Goal: Task Accomplishment & Management: Manage account settings

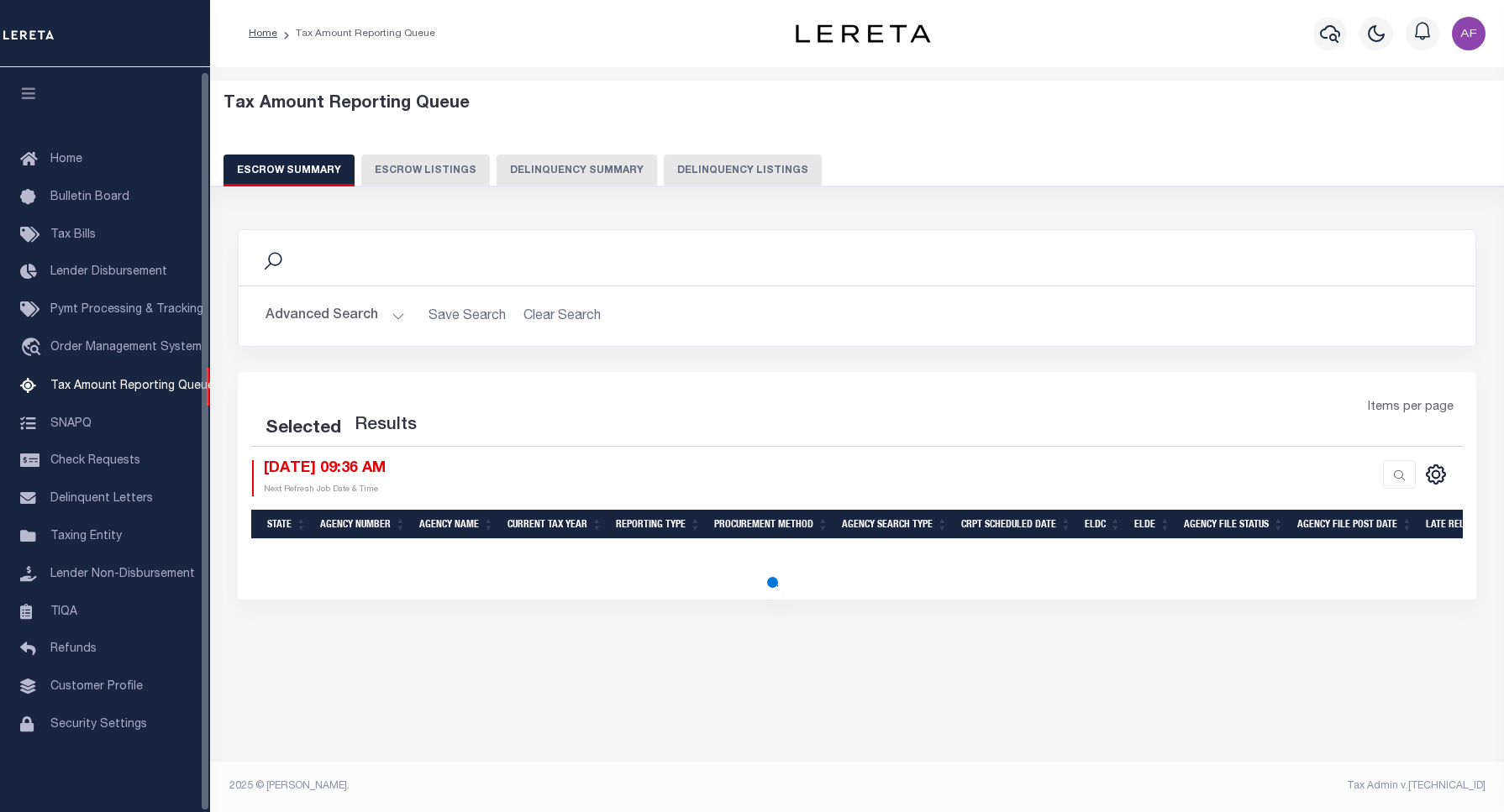
select select "100"
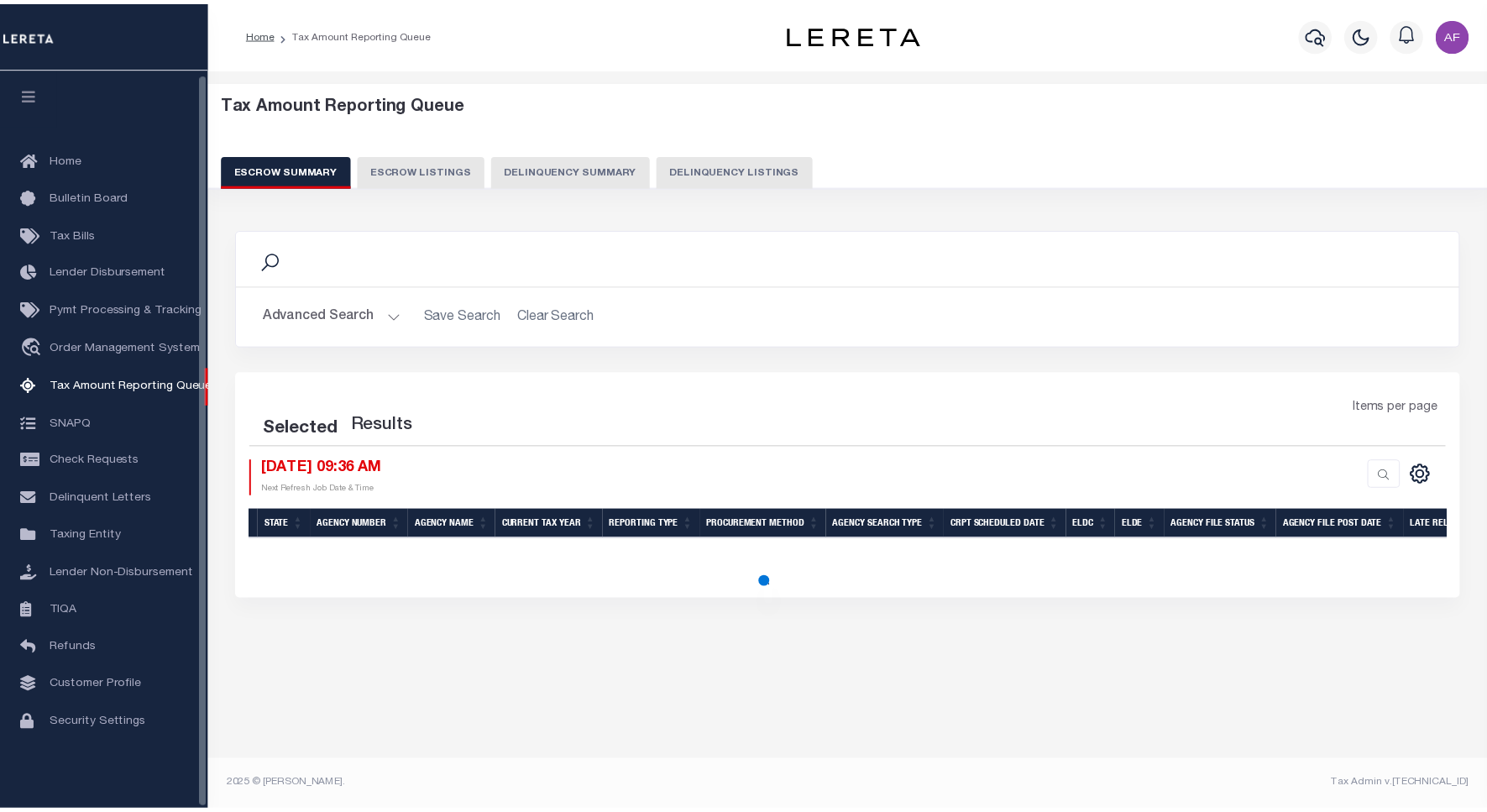
scroll to position [5, 0]
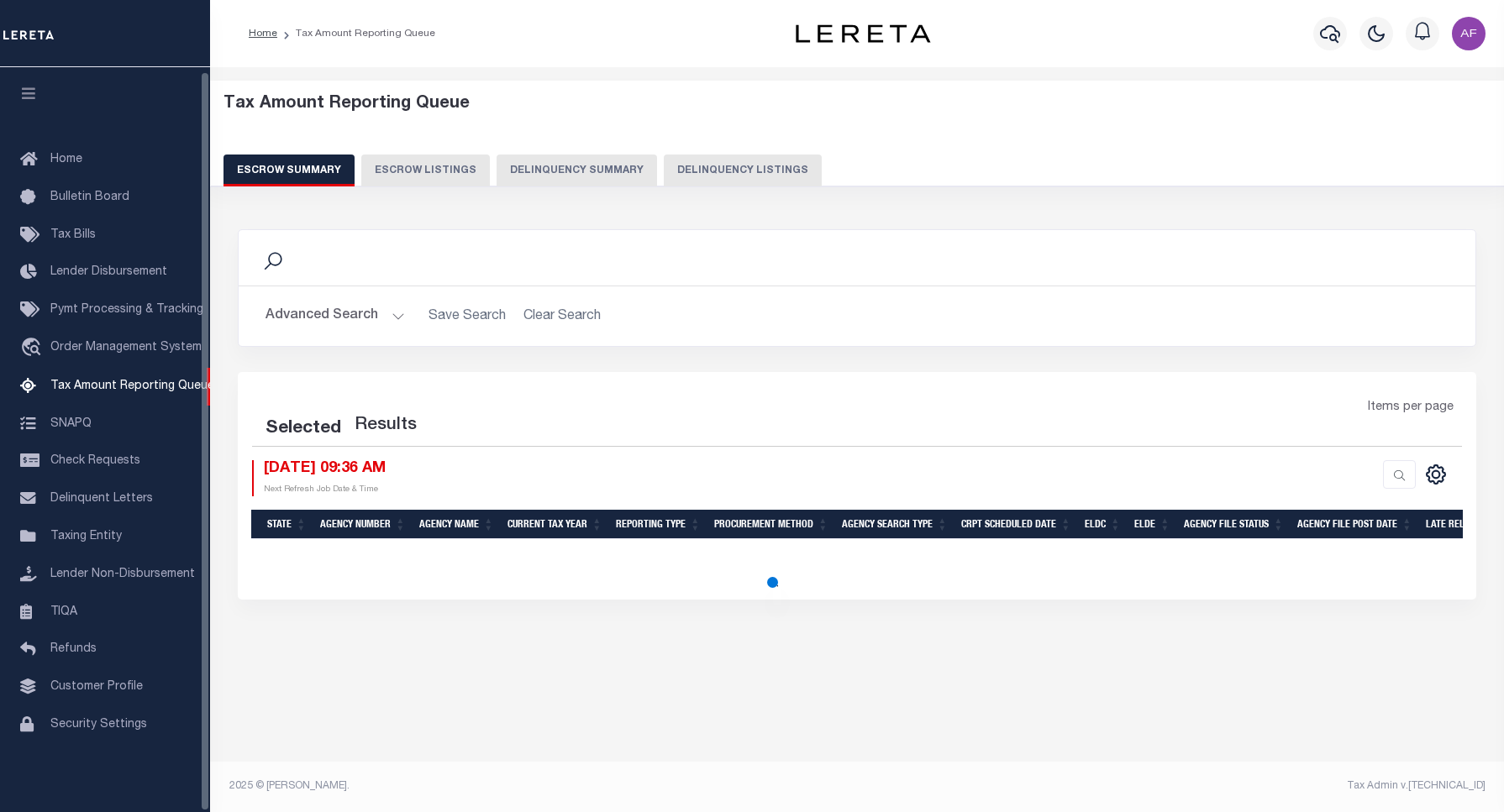
select select "100"
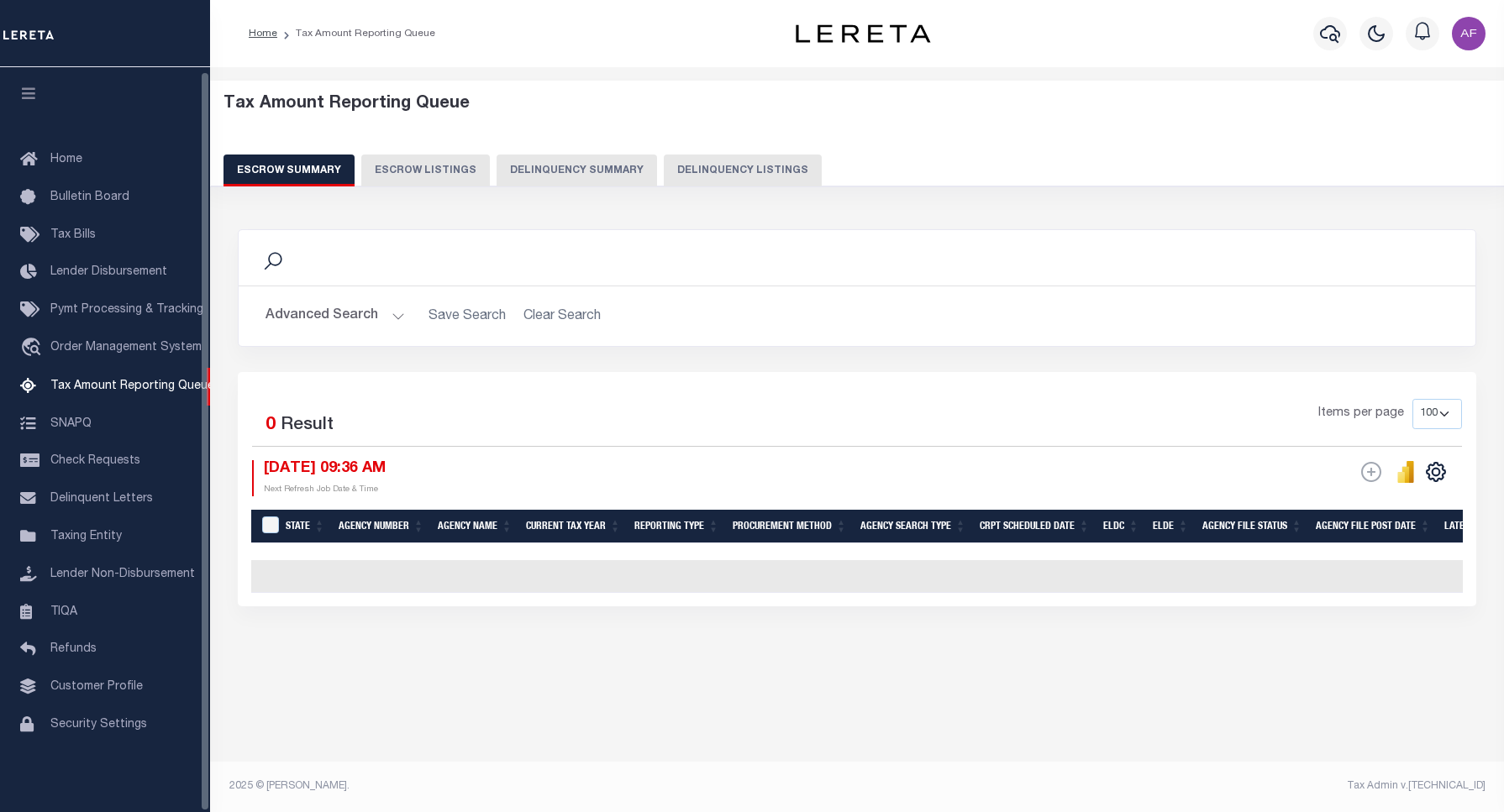
click at [715, 165] on button "Delinquency Listings" at bounding box center [742, 170] width 158 height 32
select select
select select "100"
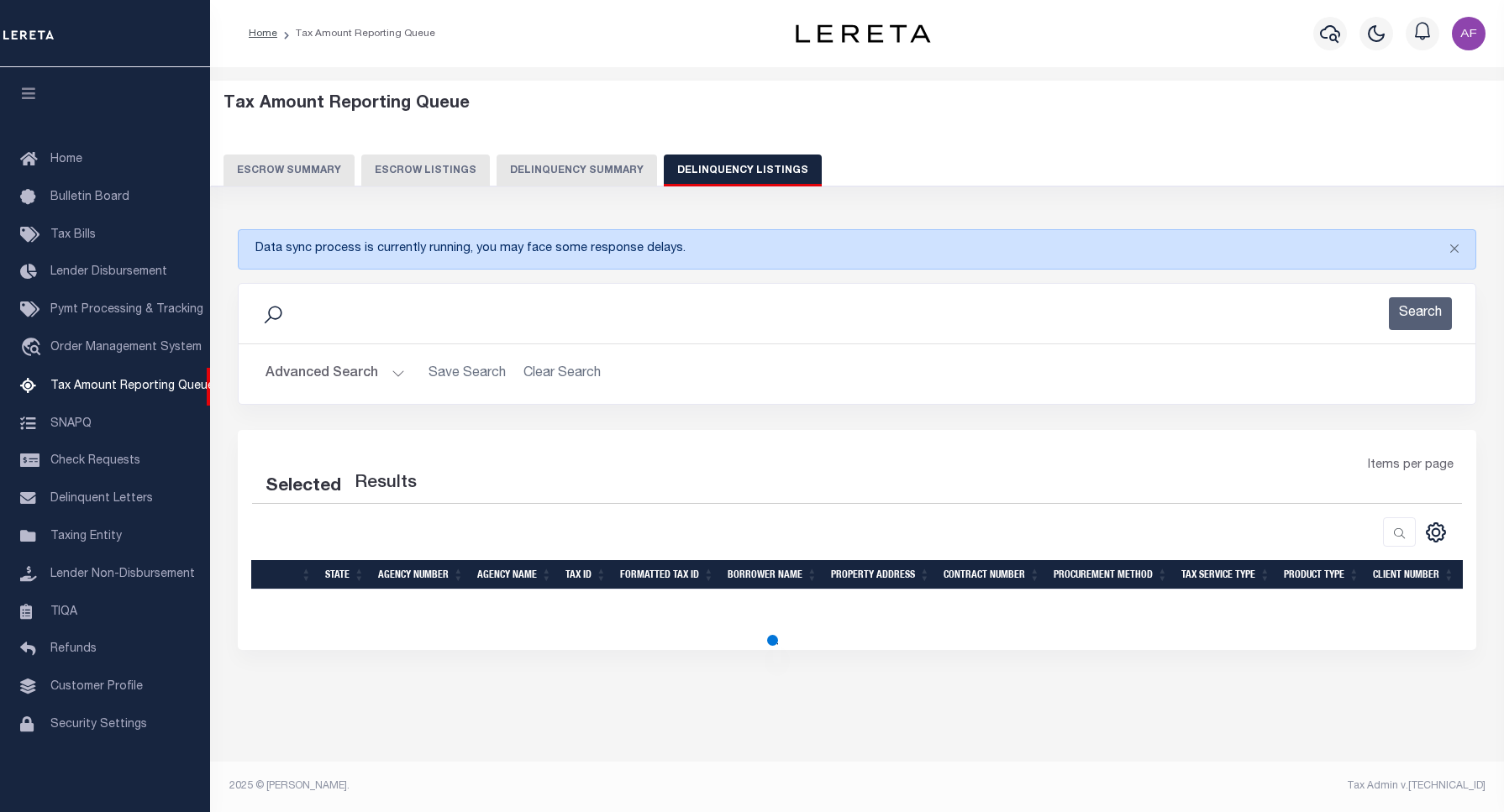
select select "100"
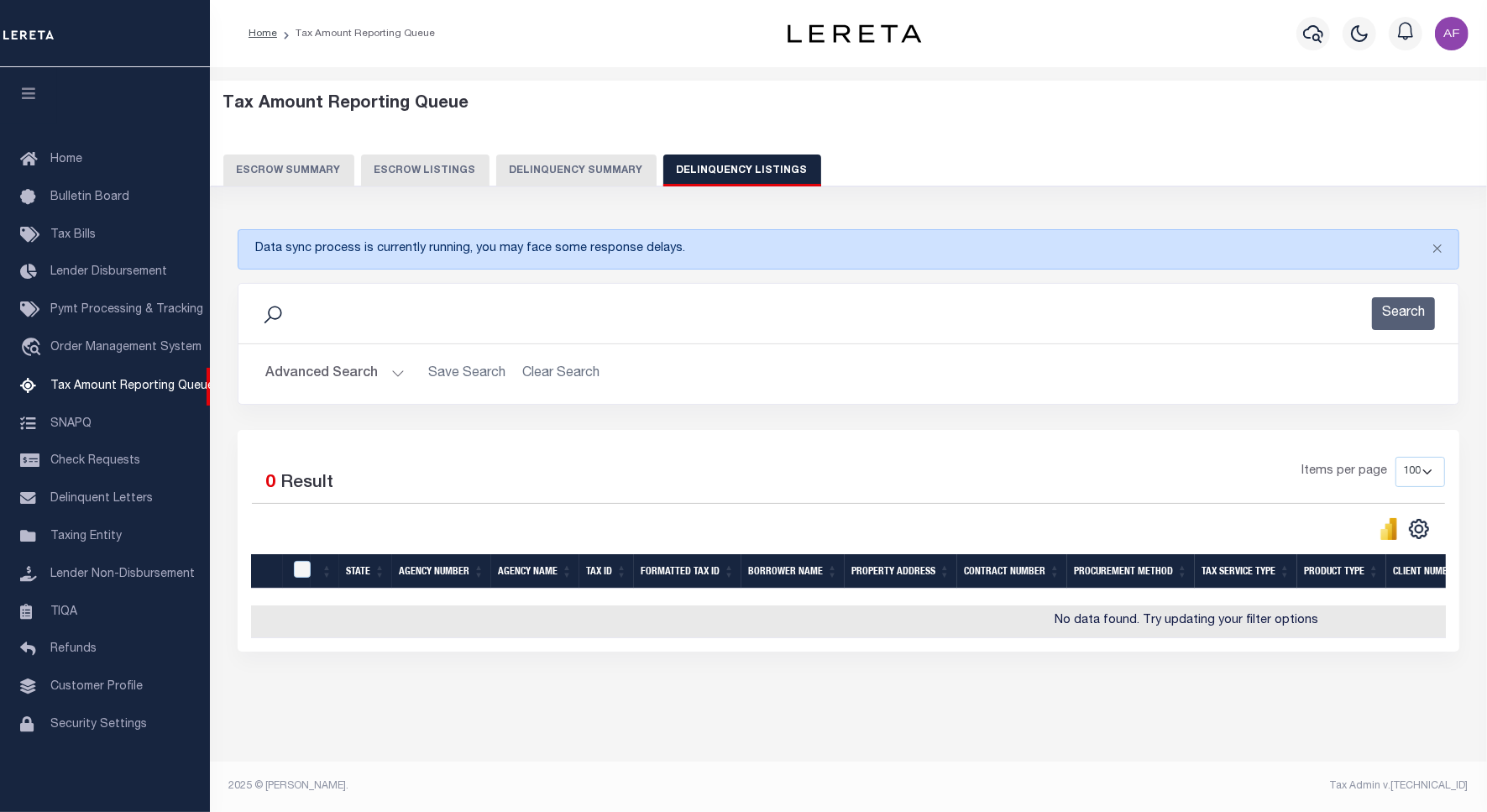
click at [317, 379] on button "Advanced Search" at bounding box center [335, 374] width 140 height 33
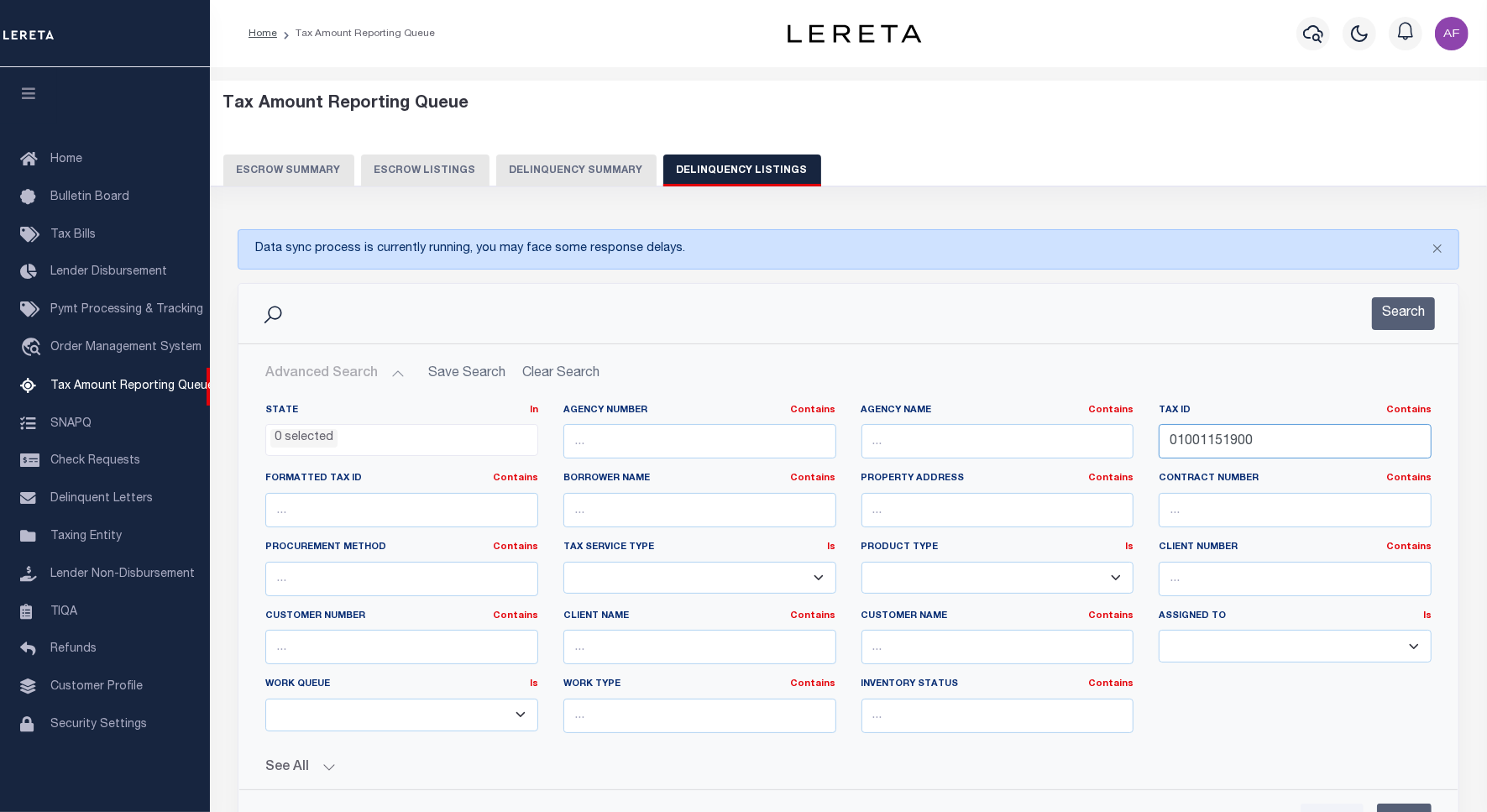
drag, startPoint x: 1265, startPoint y: 439, endPoint x: 1008, endPoint y: 410, distance: 258.6
click at [1012, 410] on div "State In In AK AL AR AZ CA CO CT DC DE FL GA GU HI IA ID IL IN KS KY LA MA MD M…" at bounding box center [849, 575] width 1192 height 343
paste input "-005357-"
type input "01000535700"
click at [1424, 309] on button "Search" at bounding box center [1403, 313] width 63 height 33
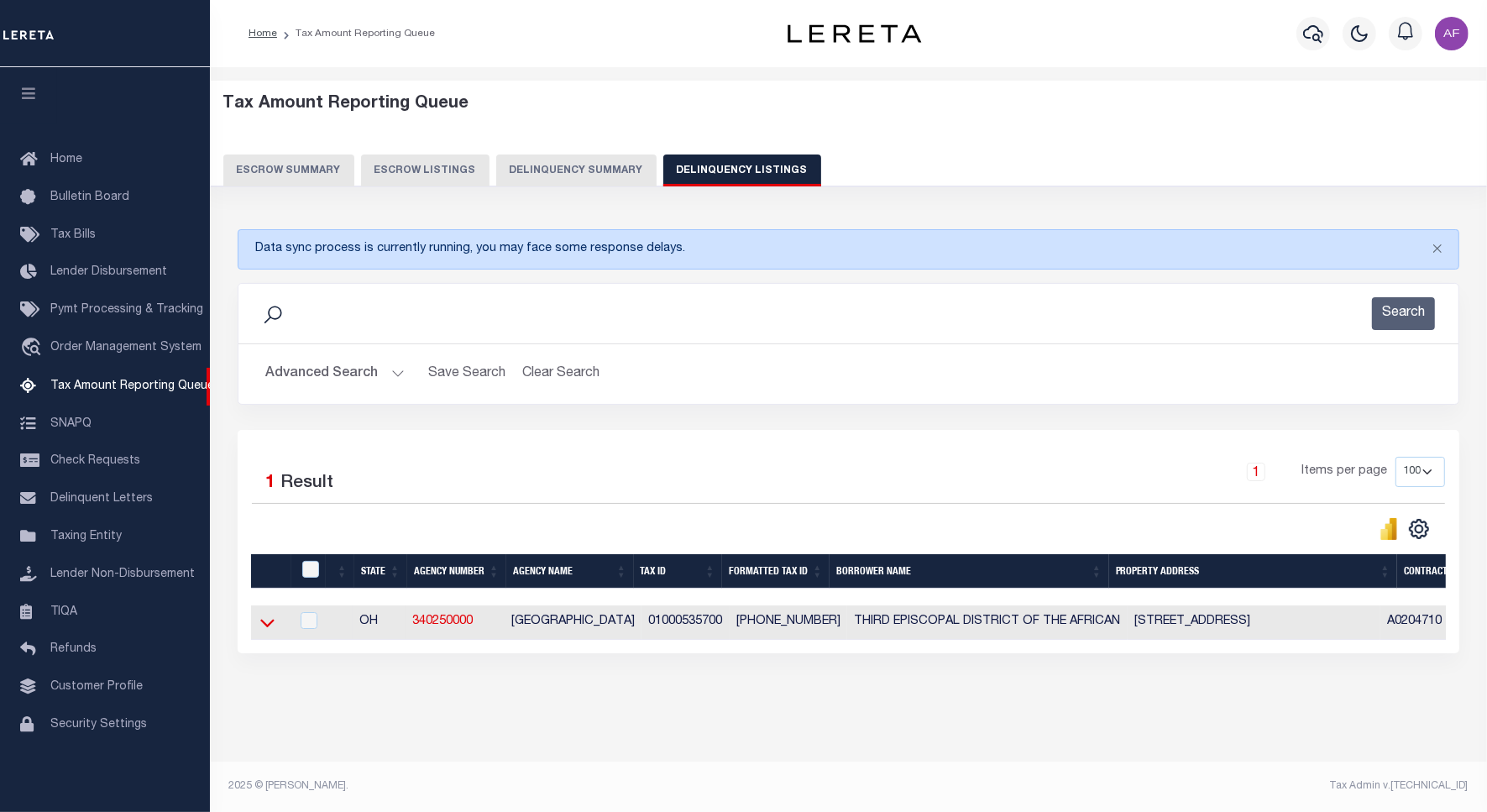
click at [265, 631] on icon at bounding box center [268, 622] width 15 height 17
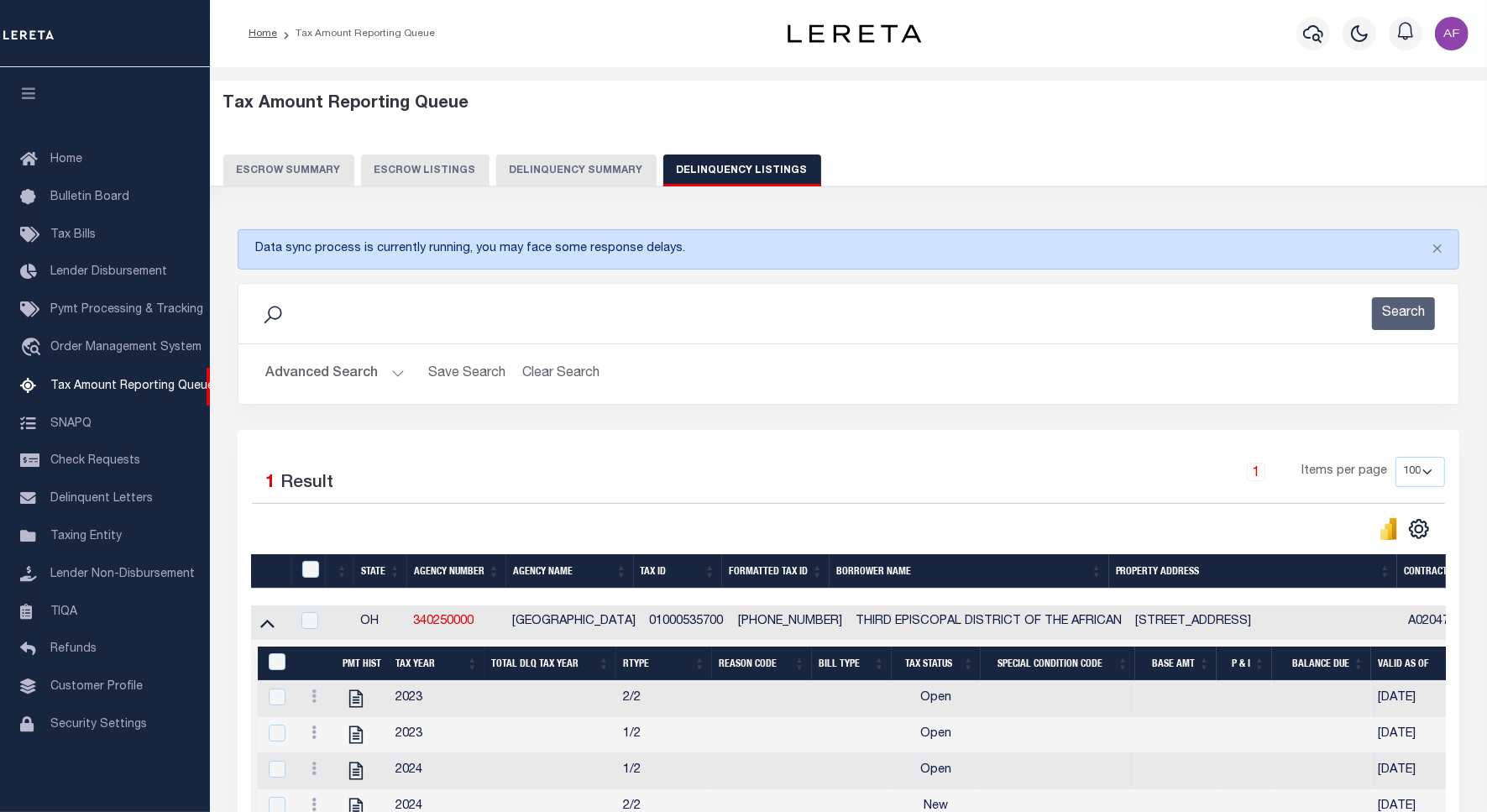
scroll to position [206, 0]
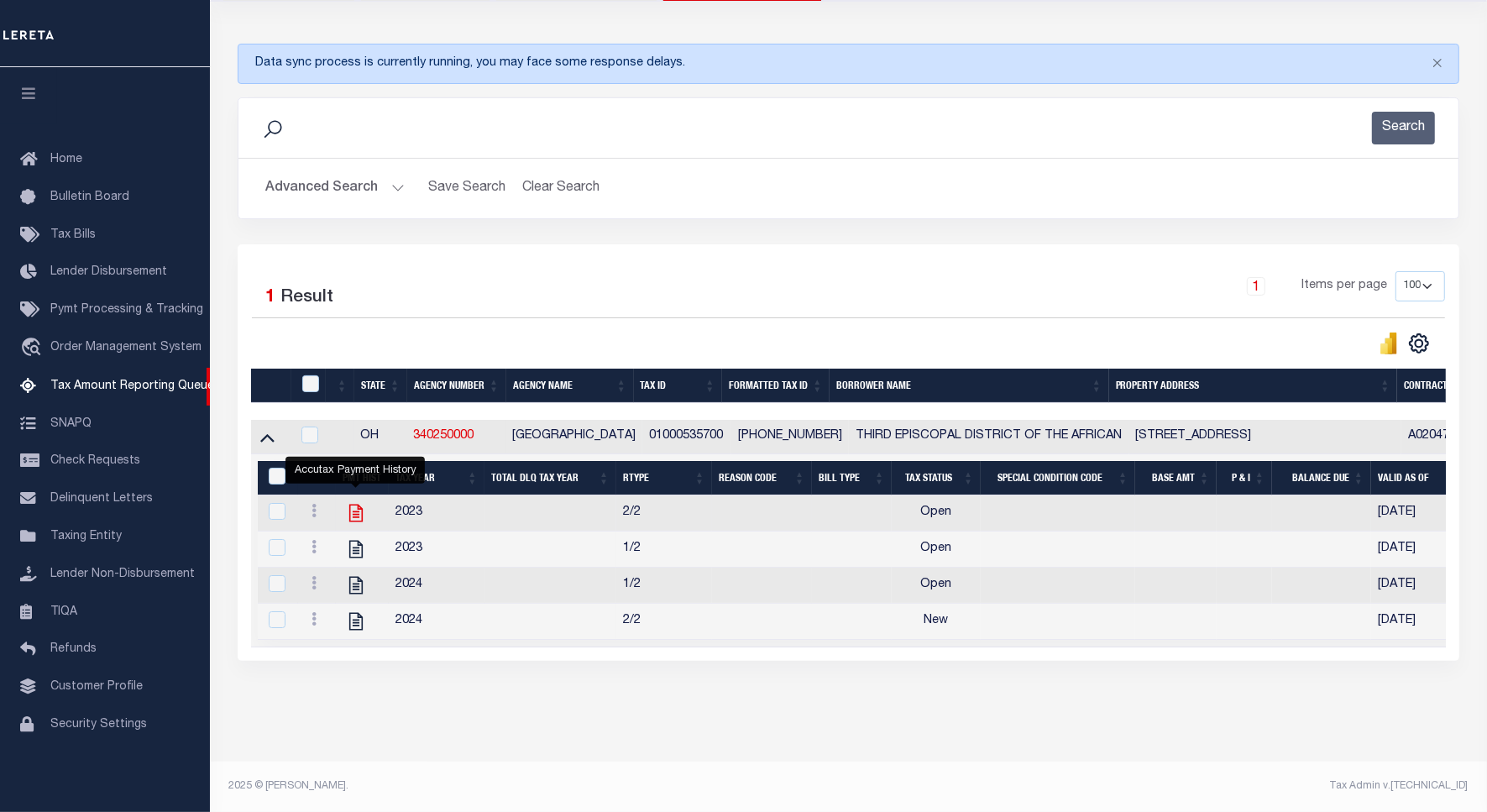
click at [355, 505] on icon "" at bounding box center [355, 513] width 14 height 17
checkbox input "true"
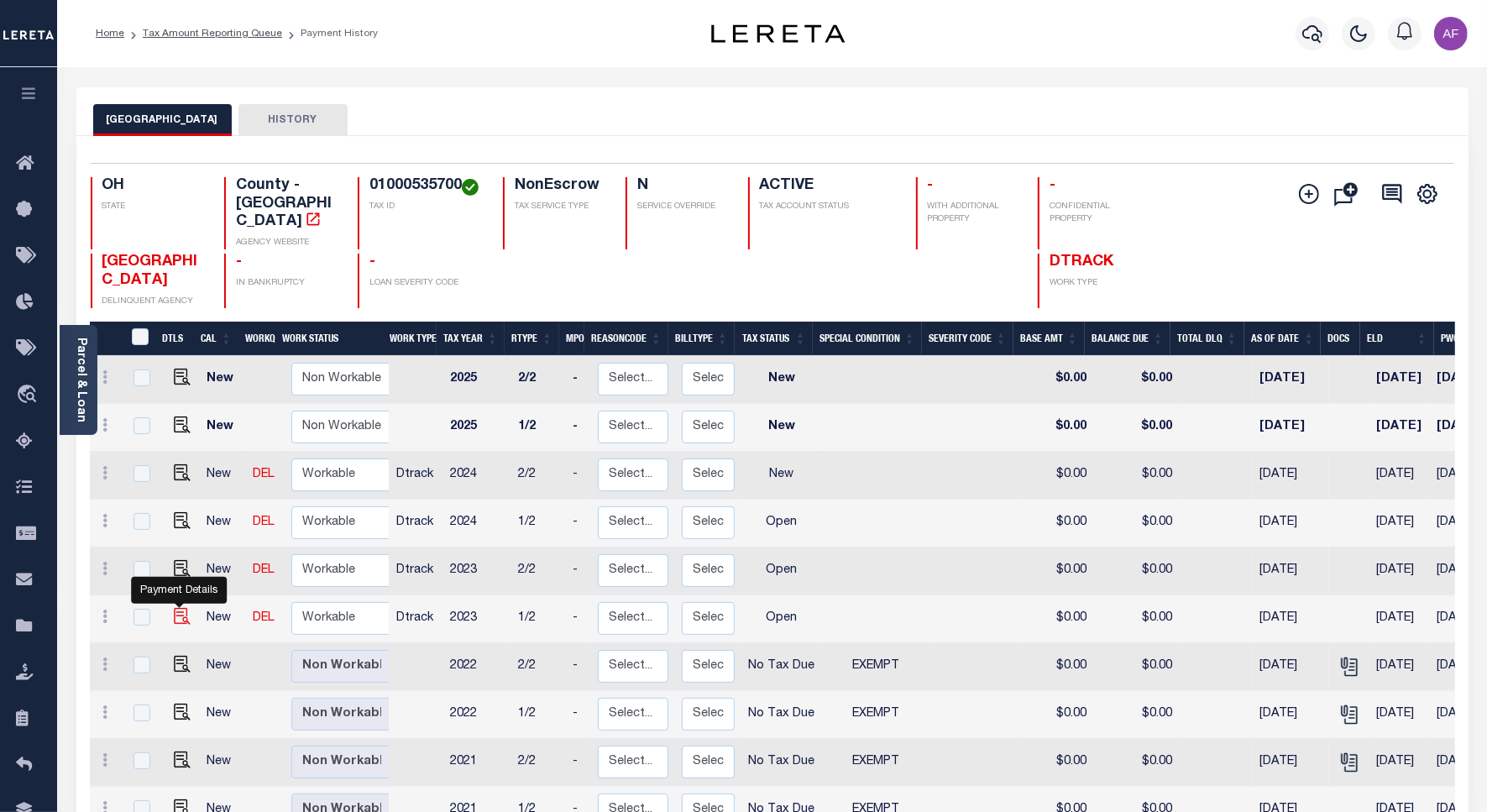
click at [178, 608] on img "" at bounding box center [182, 617] width 16 height 16
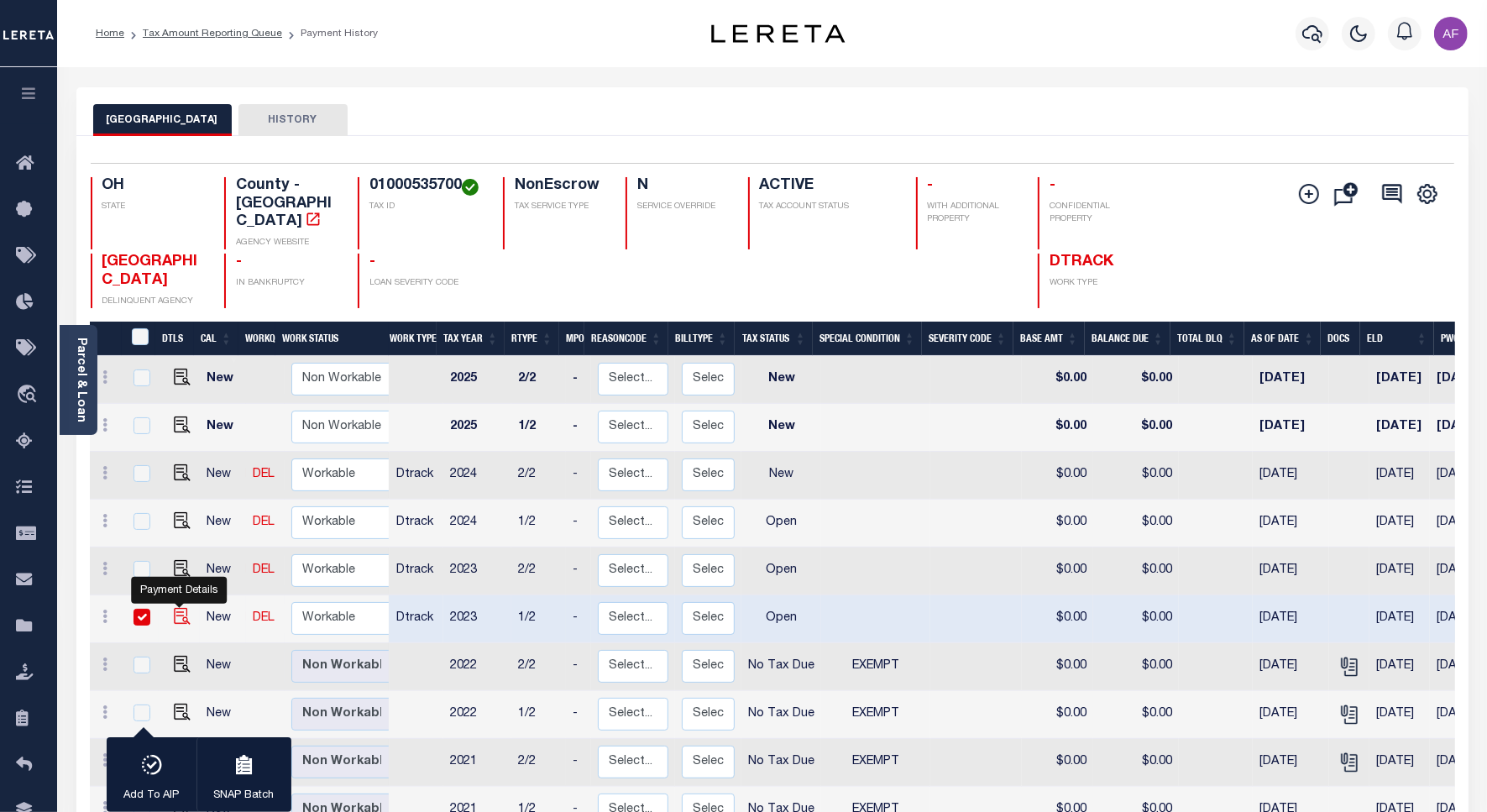
checkbox input "true"
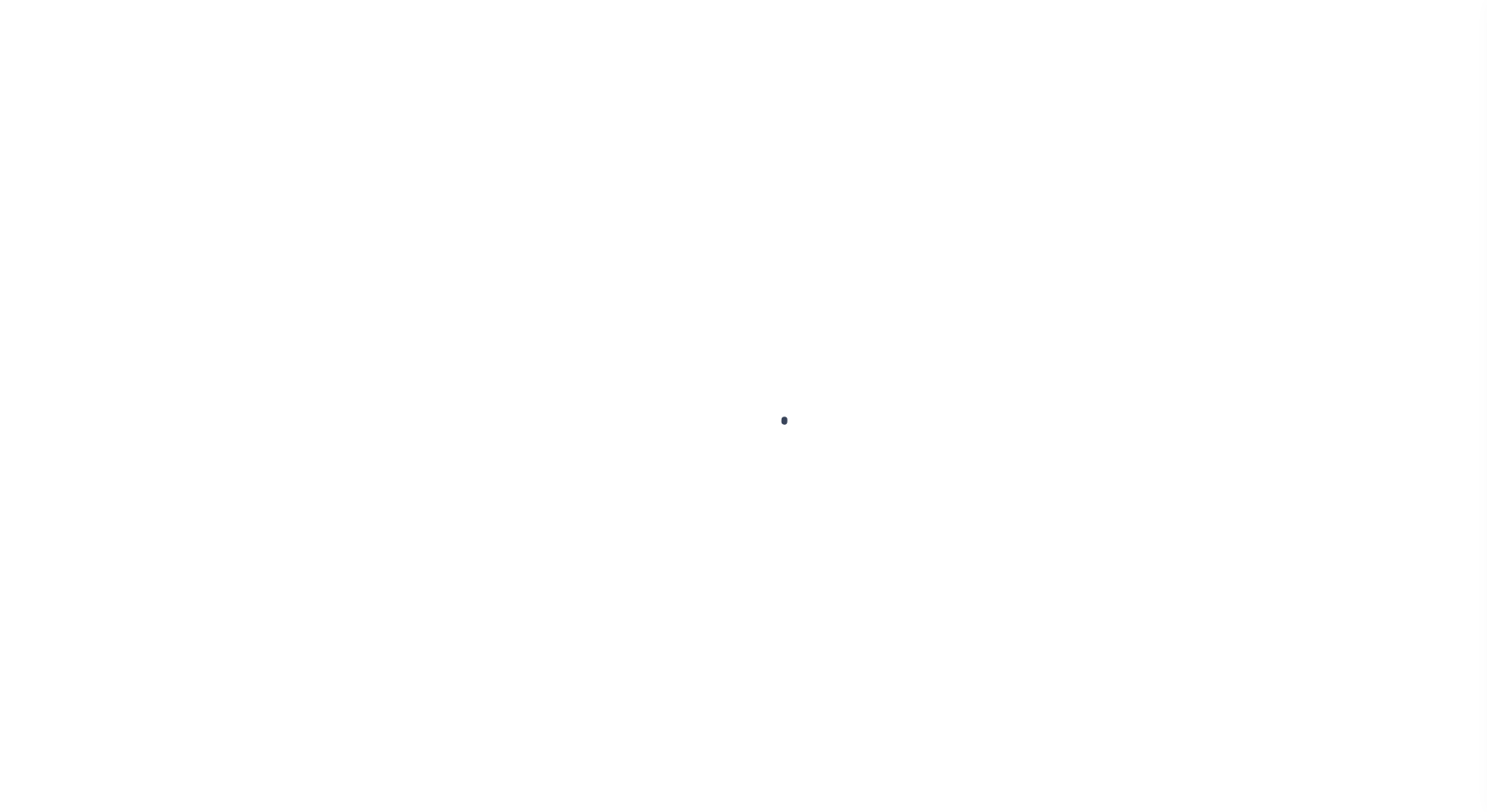
checkbox input "false"
type input "[DATE]"
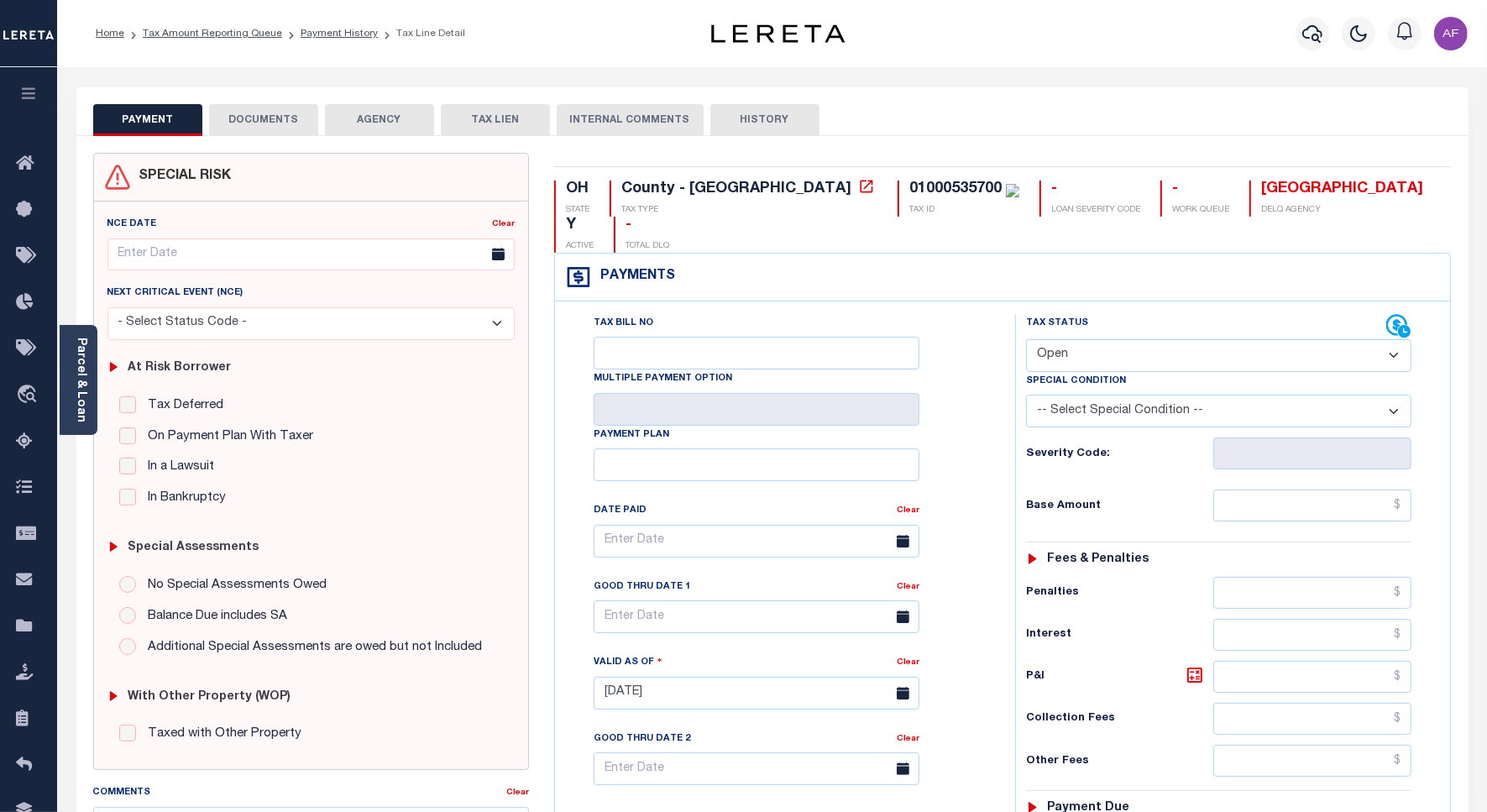
click at [1193, 339] on select "- Select Status Code - Open Due/Unpaid Paid Incomplete No Tax Due Internal Refu…" at bounding box center [1219, 355] width 385 height 33
select select "NTX"
click at [1027, 339] on select "- Select Status Code - Open Due/Unpaid Paid Incomplete No Tax Due Internal Refu…" at bounding box center [1219, 355] width 385 height 33
type input "[DATE]"
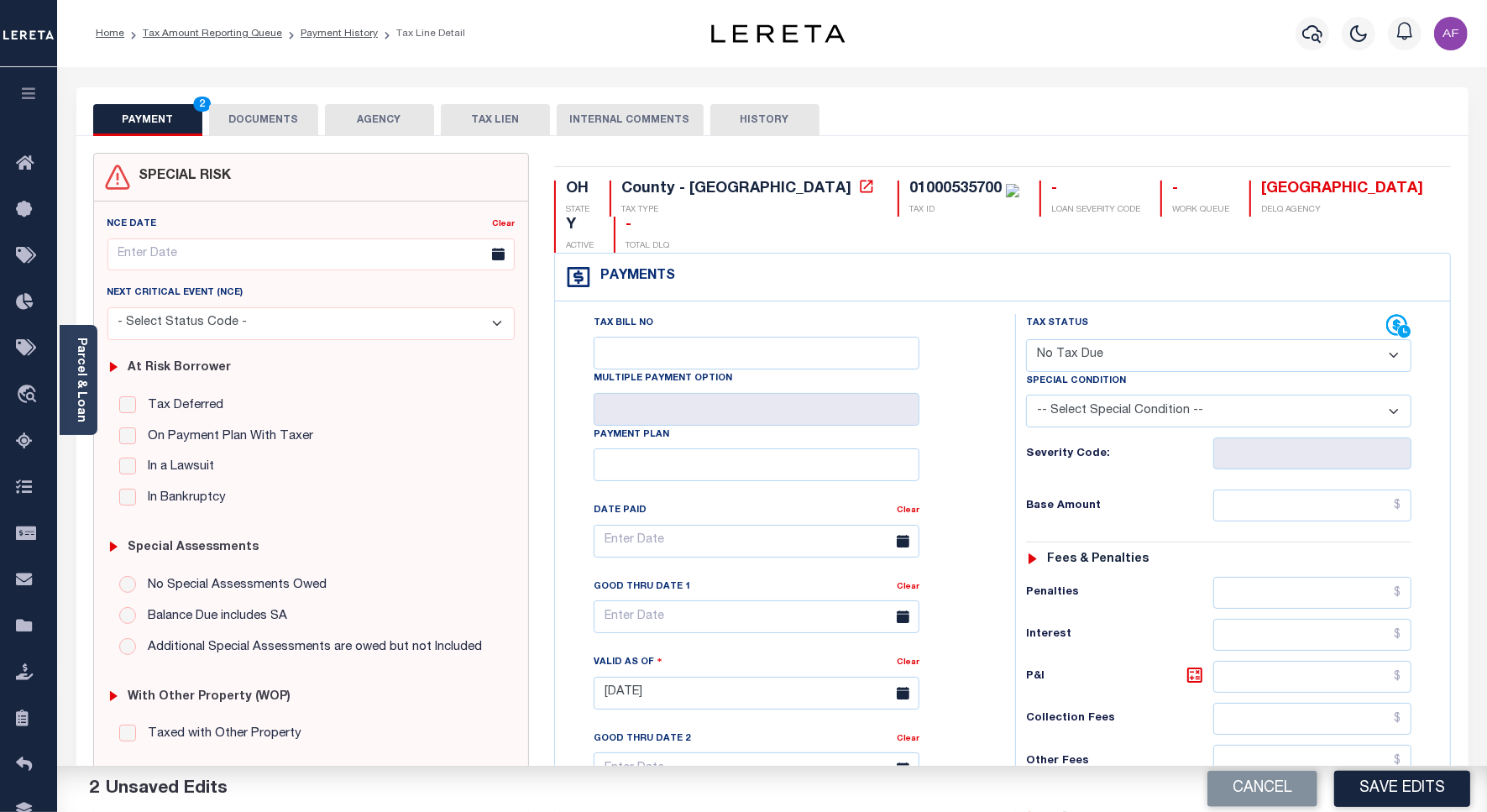
click at [1176, 395] on select "-- Select Special Condition -- 3RD PARTY TAX LIEN AGENCY TAX LIEN (A.K.A Inside…" at bounding box center [1219, 411] width 385 height 33
select select "5"
click at [1027, 395] on select "-- Select Special Condition -- 3RD PARTY TAX LIEN AGENCY TAX LIEN (A.K.A Inside…" at bounding box center [1219, 411] width 385 height 33
click at [1298, 490] on input "text" at bounding box center [1313, 505] width 198 height 32
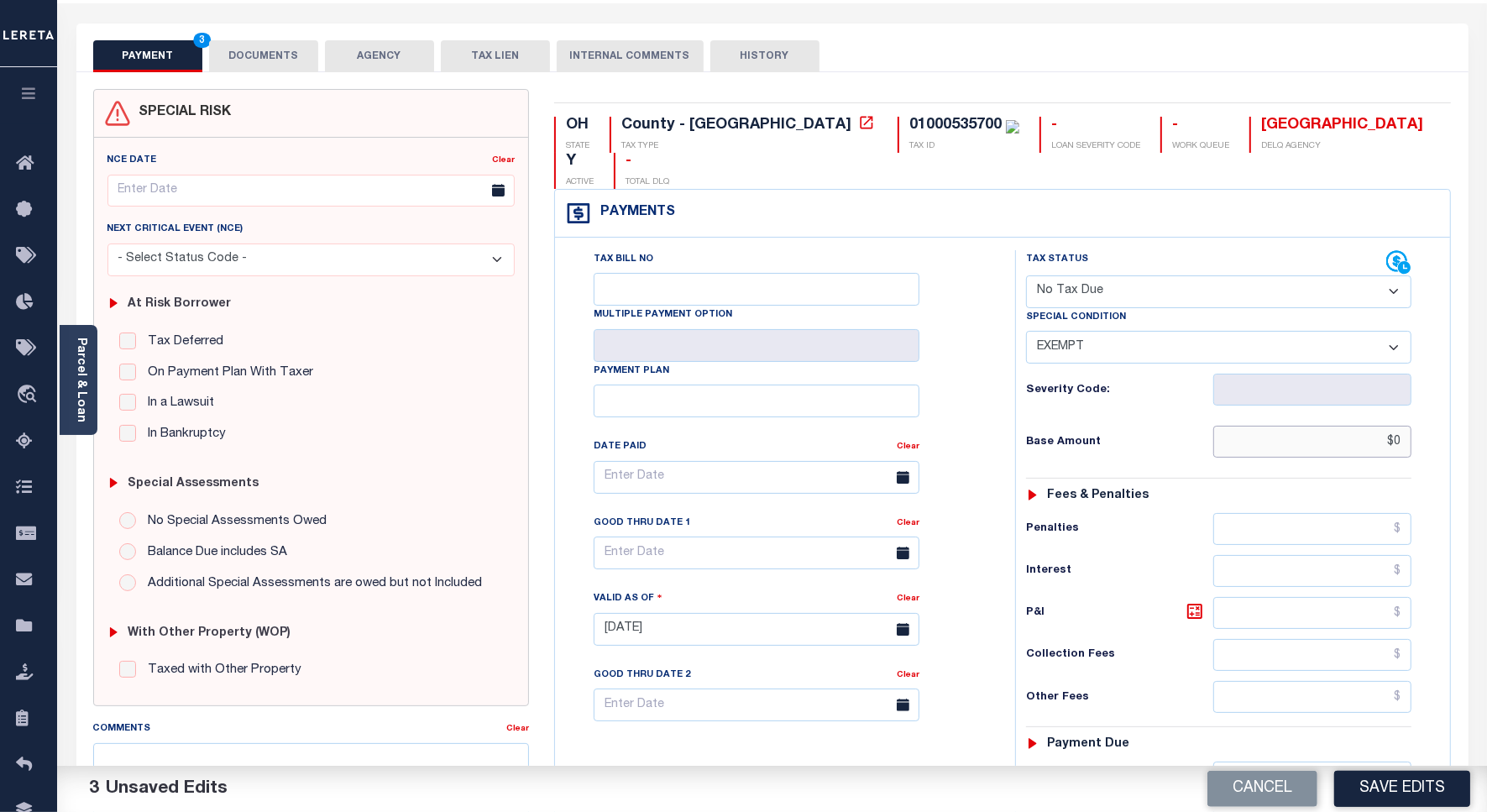
scroll to position [433, 0]
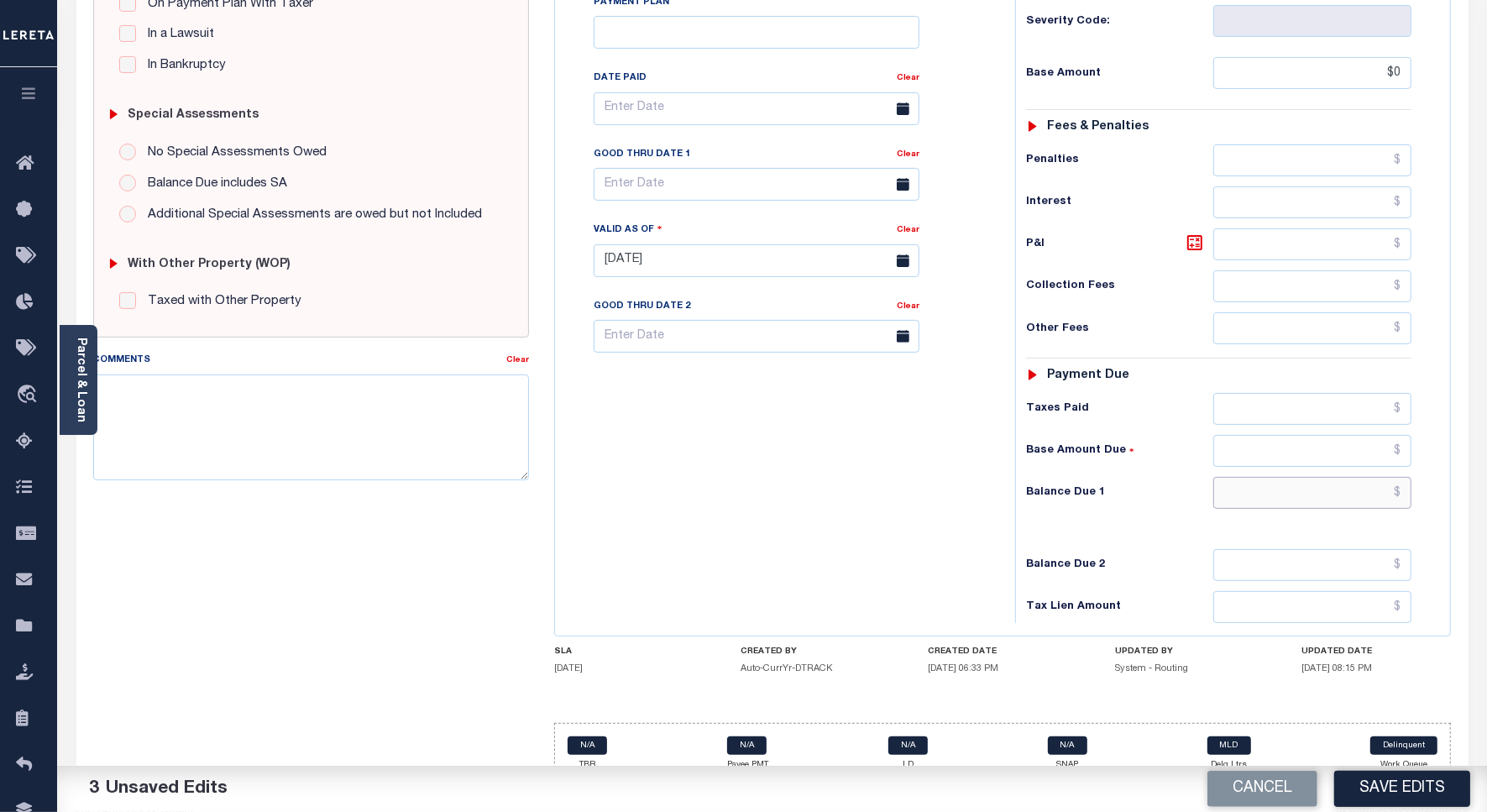
type input "$0.00"
click at [1359, 477] on input "text" at bounding box center [1313, 492] width 198 height 32
type input "$0"
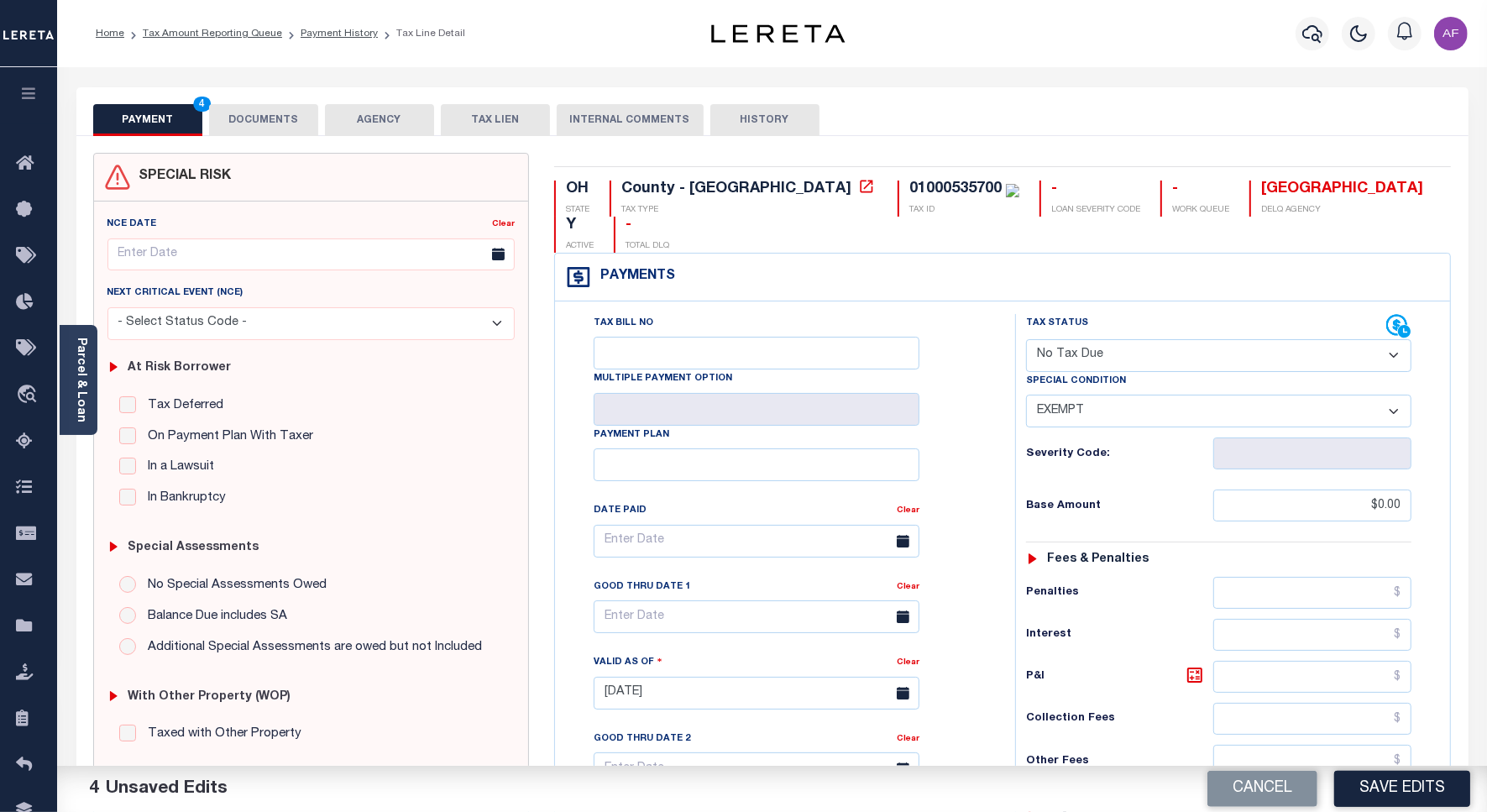
click at [261, 126] on button "DOCUMENTS" at bounding box center [264, 120] width 110 height 32
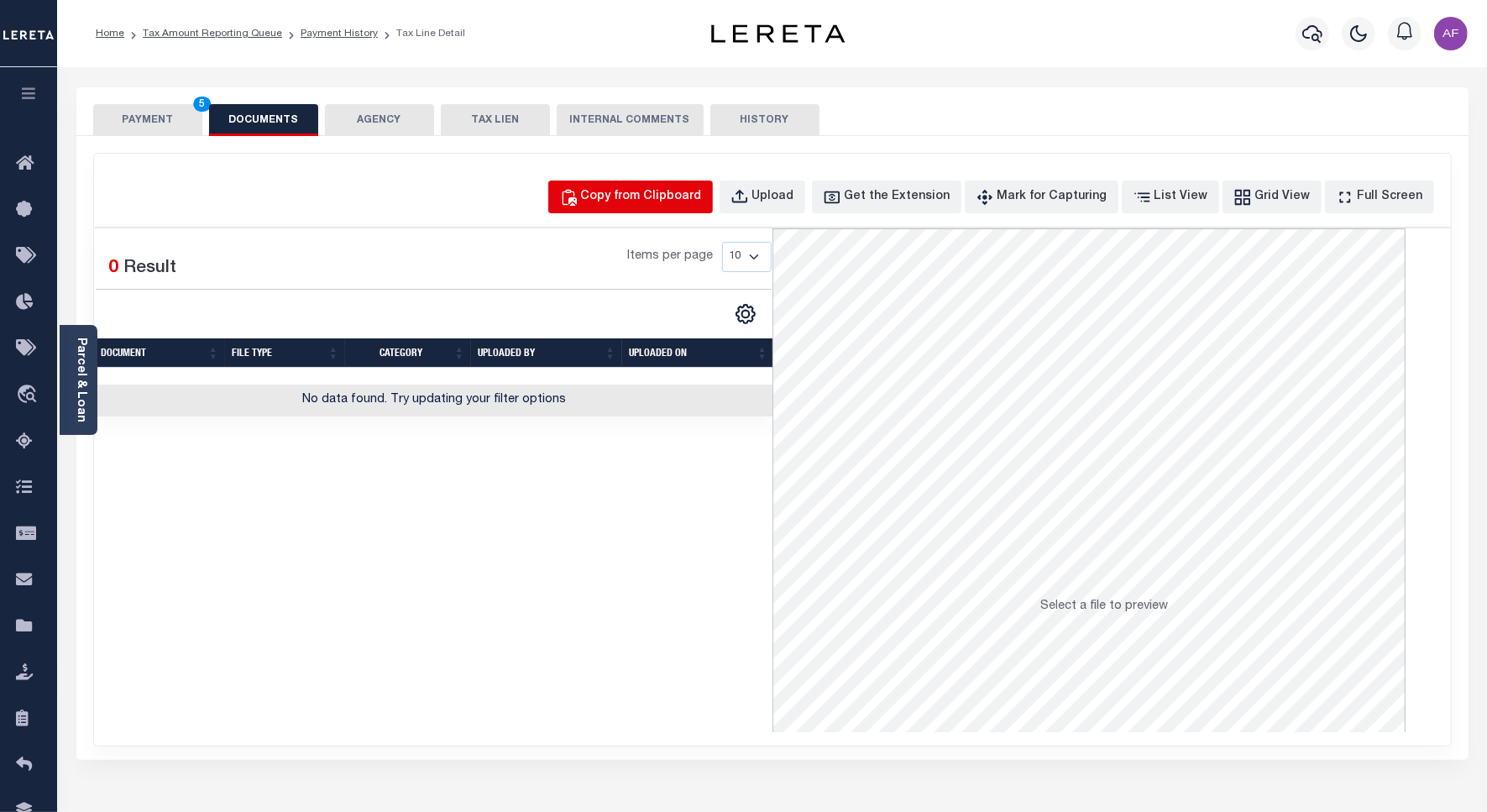
click at [649, 192] on div "Copy from Clipboard" at bounding box center [641, 197] width 121 height 18
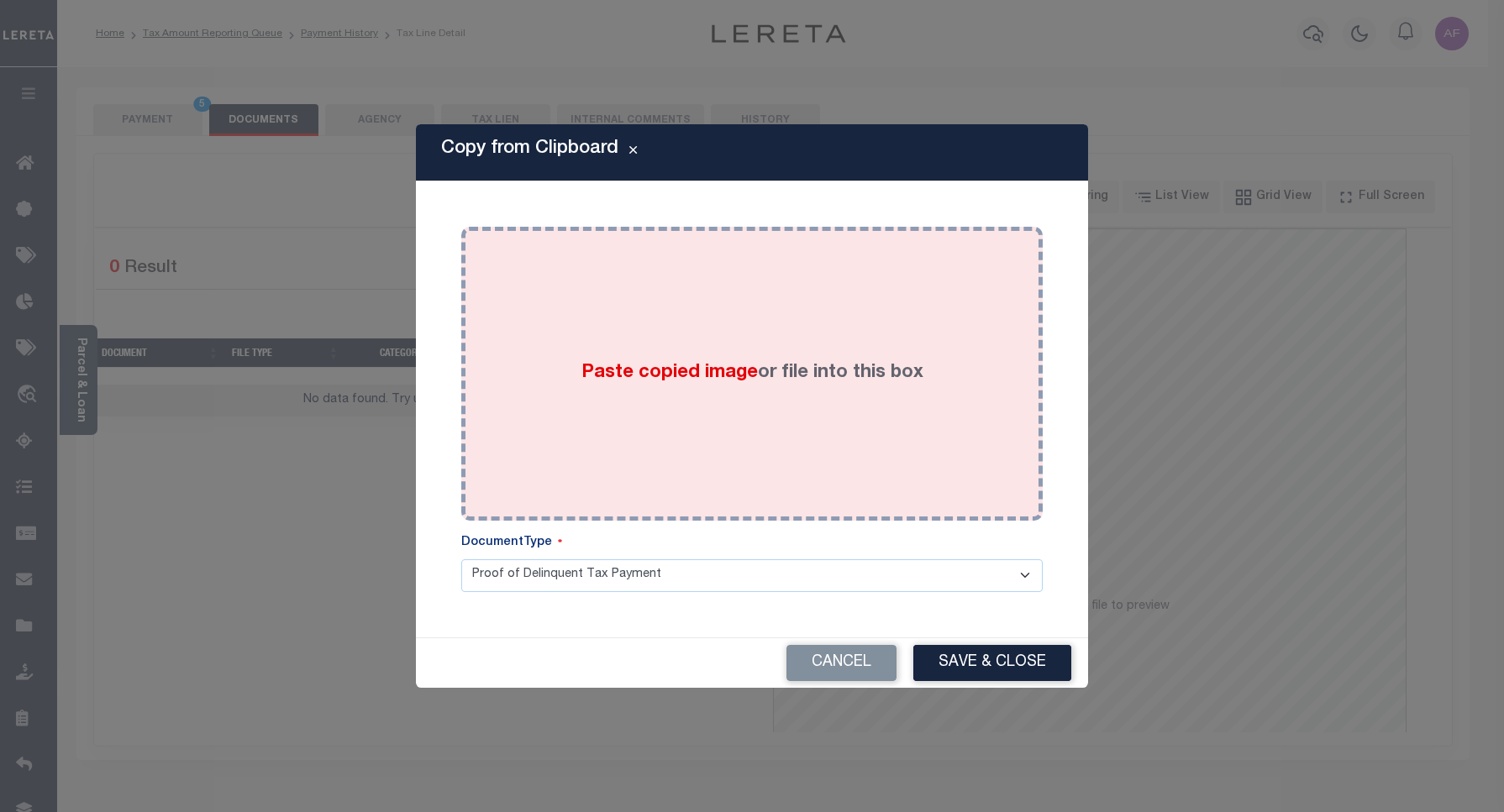
click at [782, 433] on div "Paste copied image or file into this box" at bounding box center [752, 374] width 556 height 269
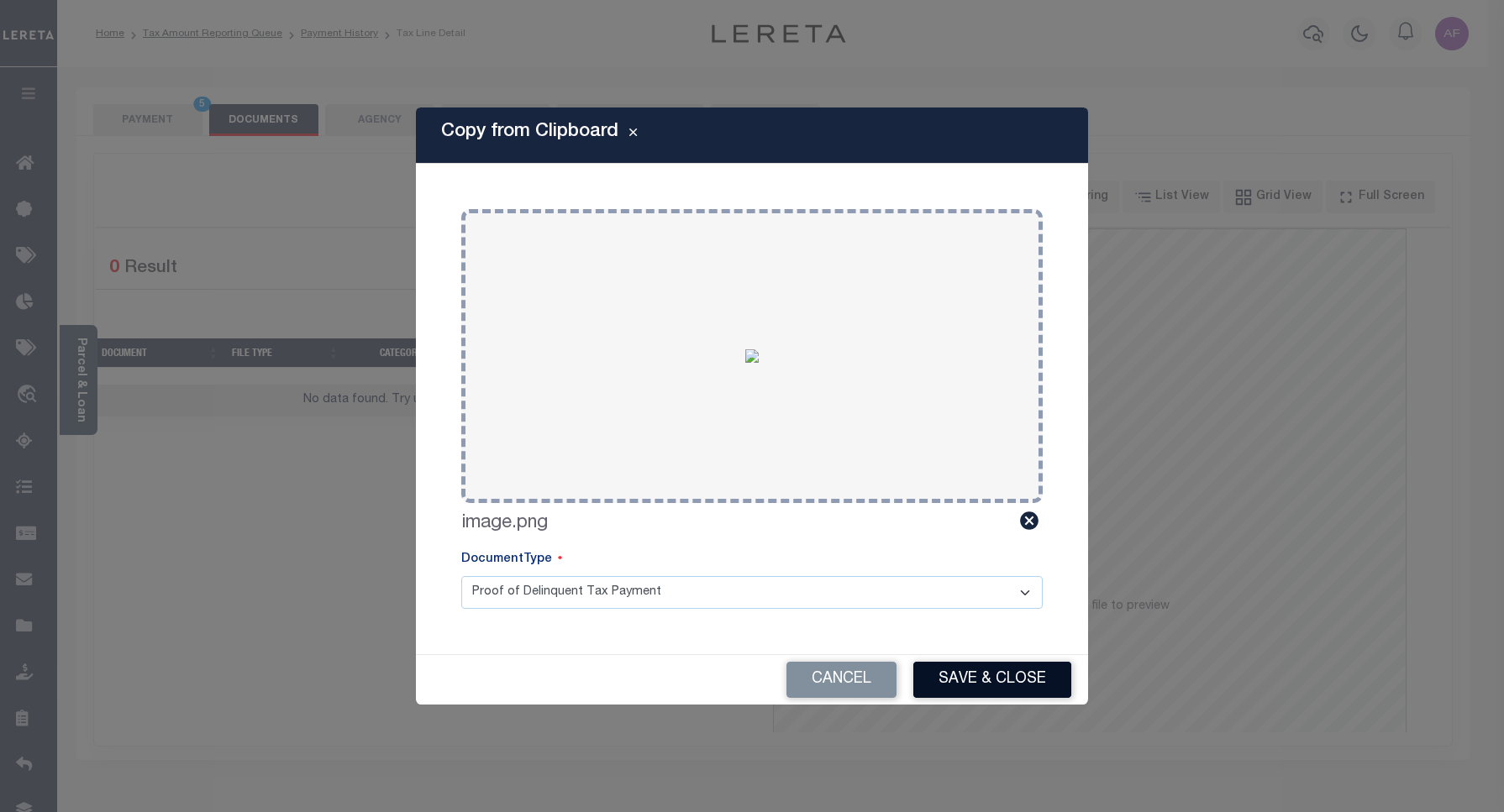
click at [1006, 674] on button "Save & Close" at bounding box center [991, 680] width 158 height 37
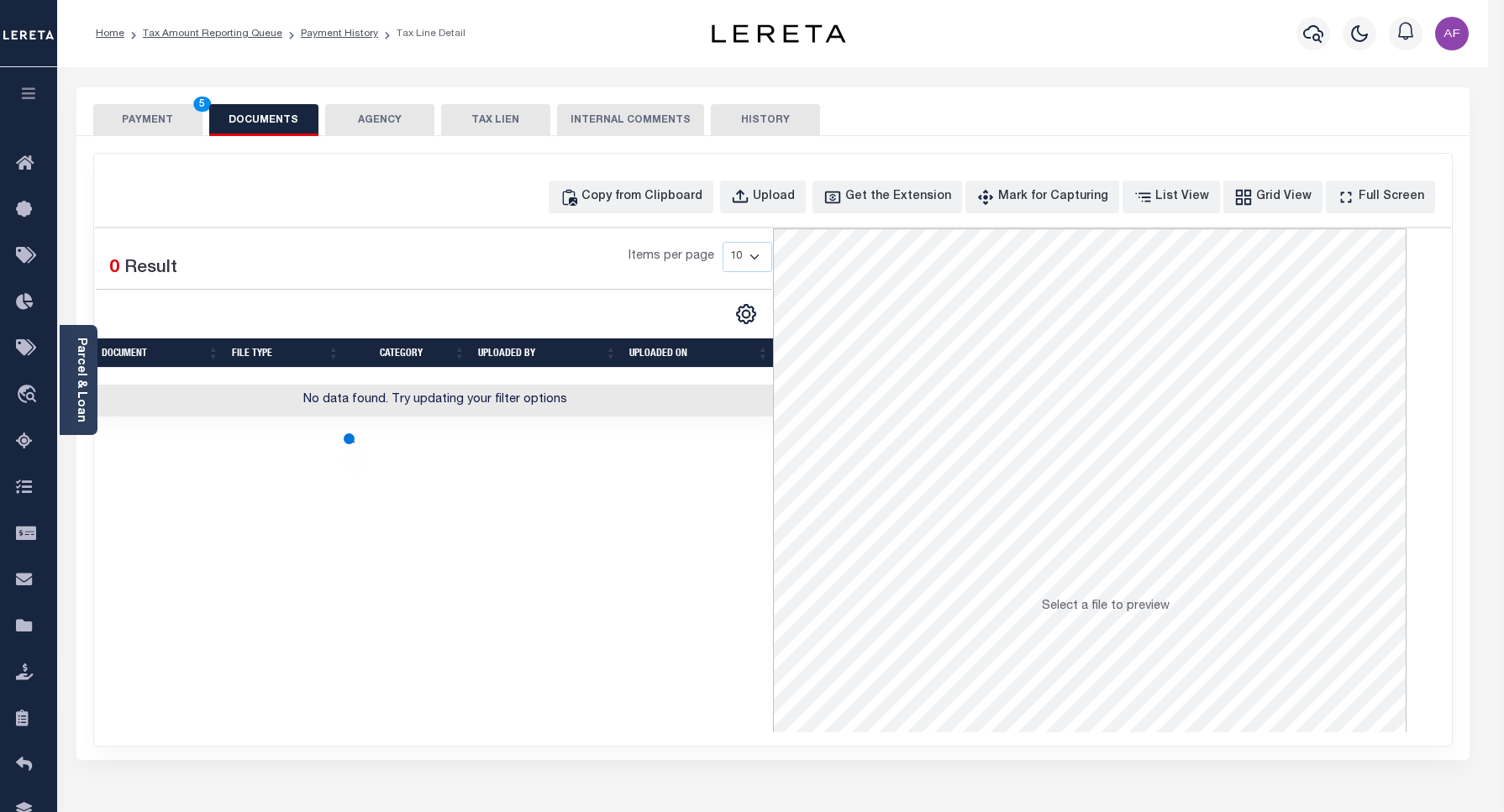
click at [137, 111] on button "PAYMENT 5" at bounding box center [148, 120] width 110 height 32
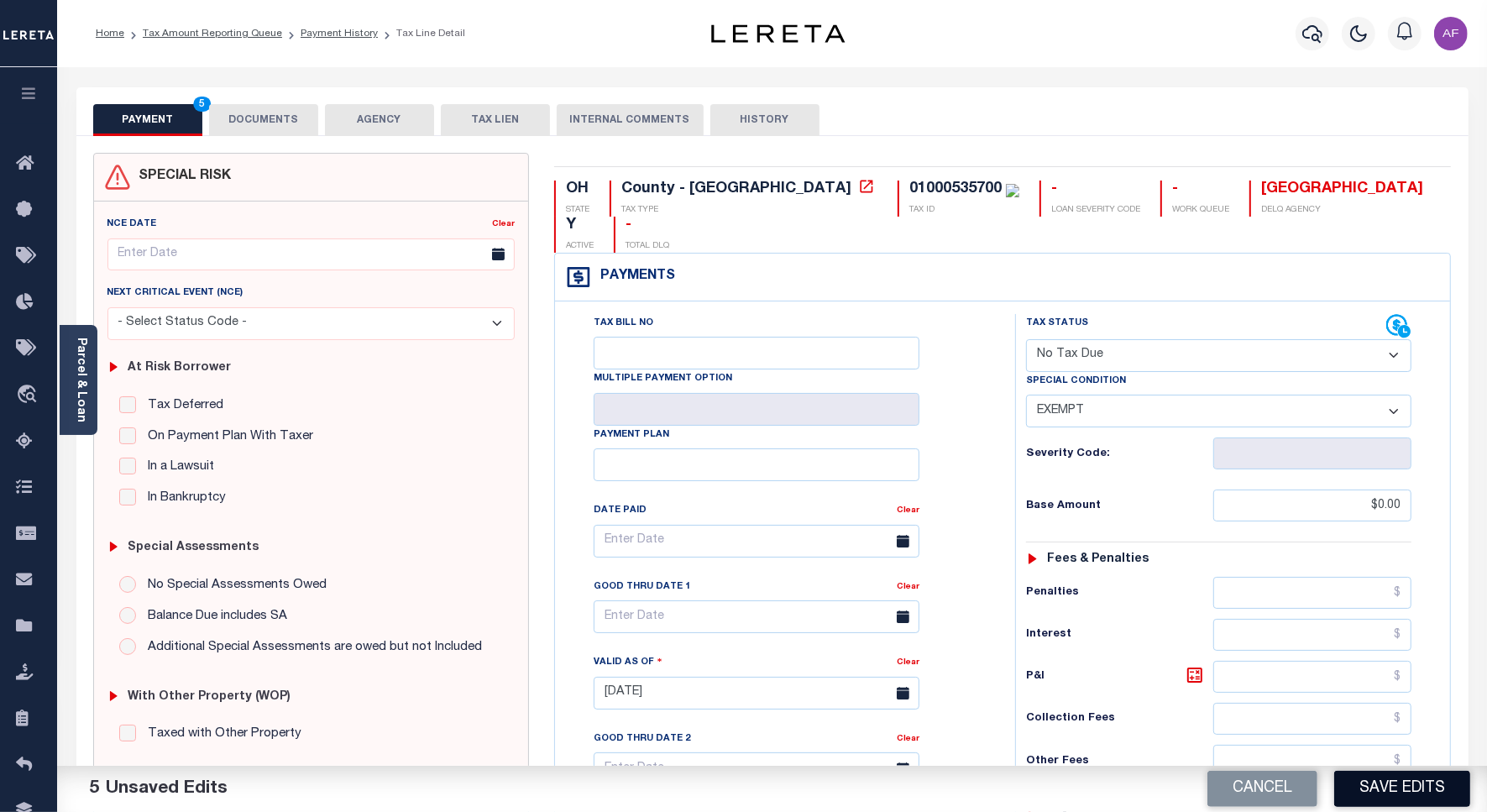
click at [1392, 791] on button "Save Edits" at bounding box center [1402, 789] width 136 height 37
click at [236, 114] on button "DOCUMENTS" at bounding box center [264, 120] width 110 height 32
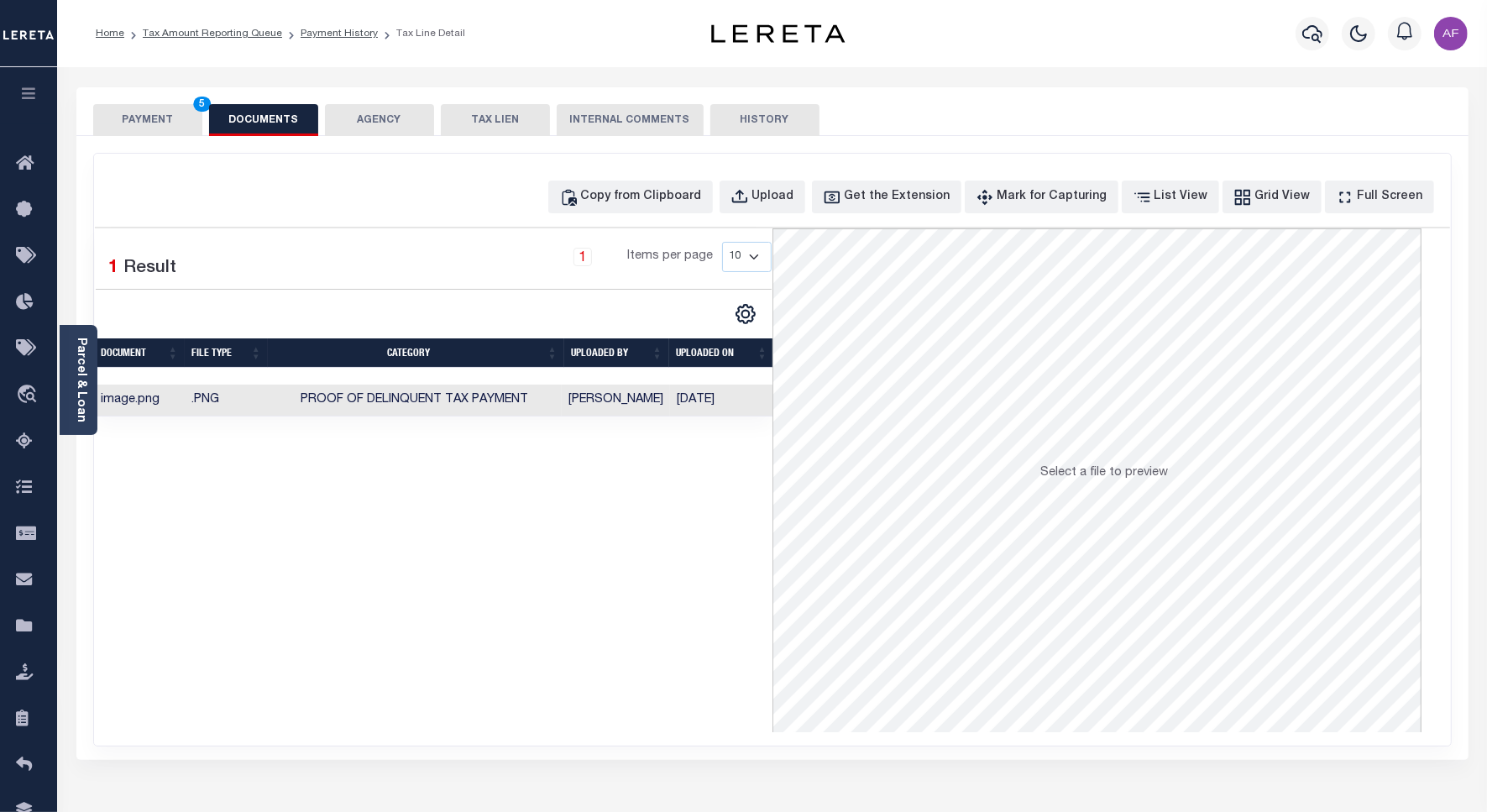
click at [111, 110] on button "PAYMENT 5" at bounding box center [148, 120] width 110 height 32
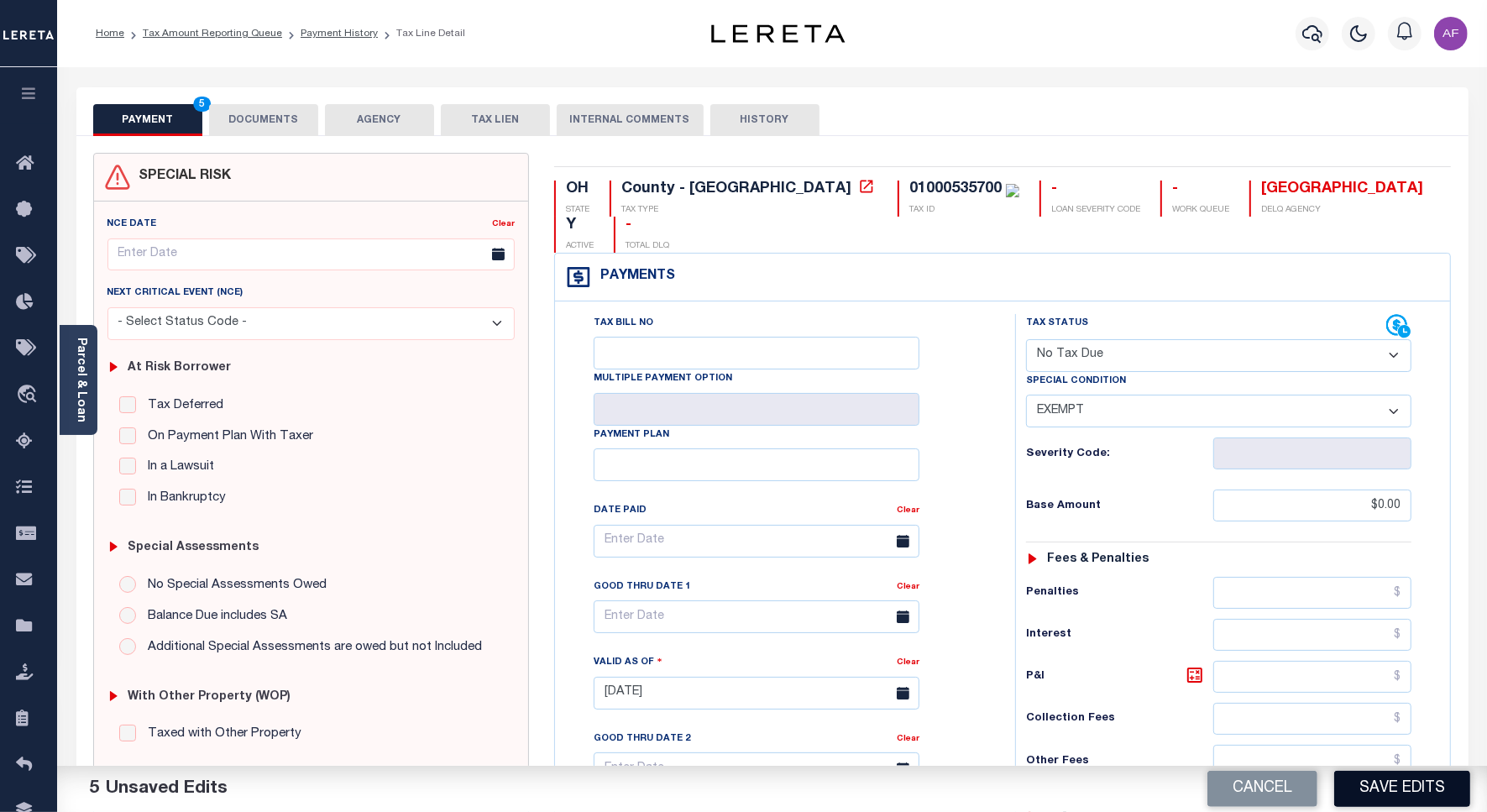
click at [1383, 782] on button "Save Edits" at bounding box center [1402, 789] width 136 height 37
click at [286, 118] on button "DOCUMENTS" at bounding box center [264, 120] width 110 height 32
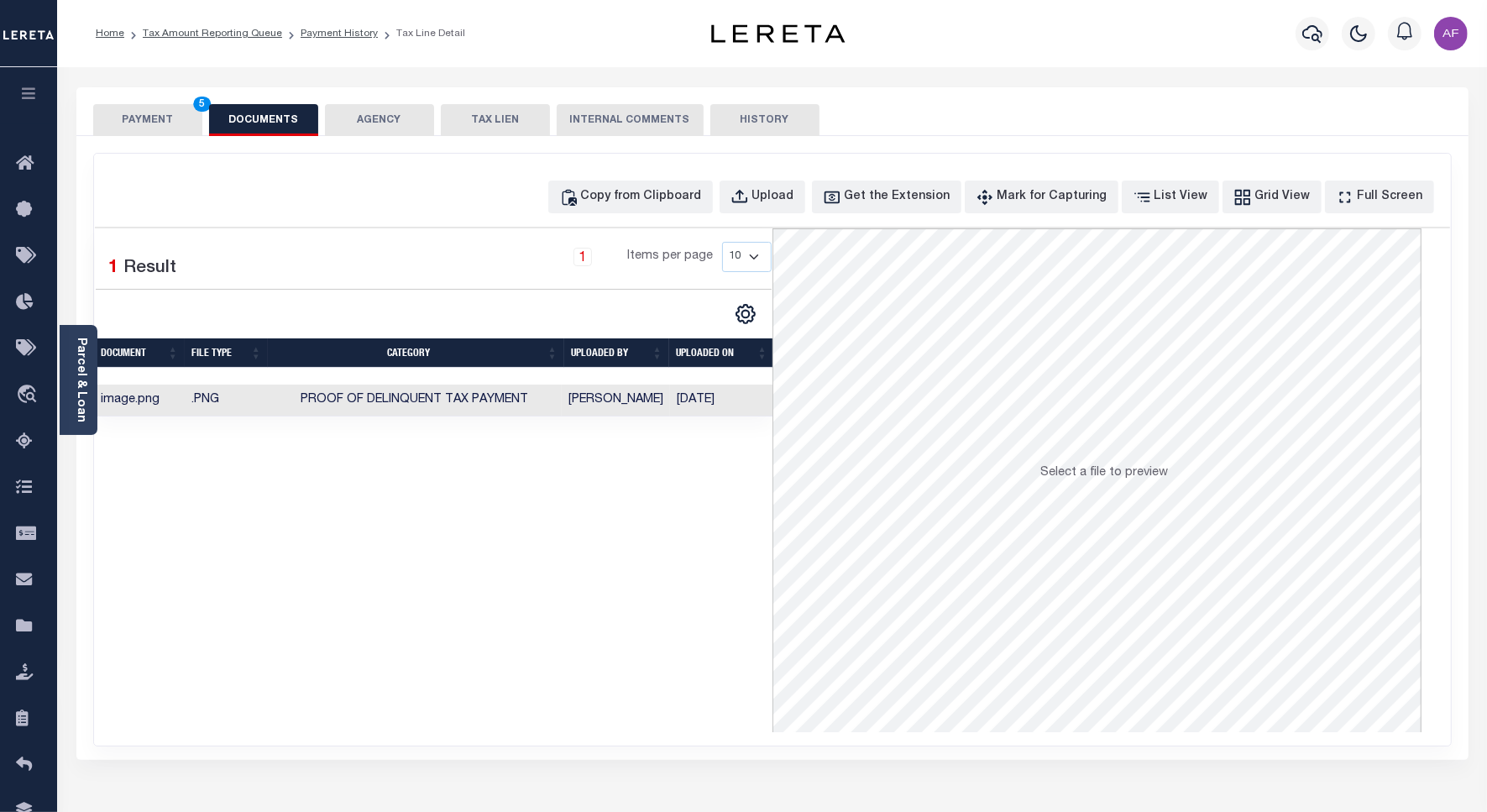
click at [155, 115] on button "PAYMENT 5" at bounding box center [148, 120] width 110 height 32
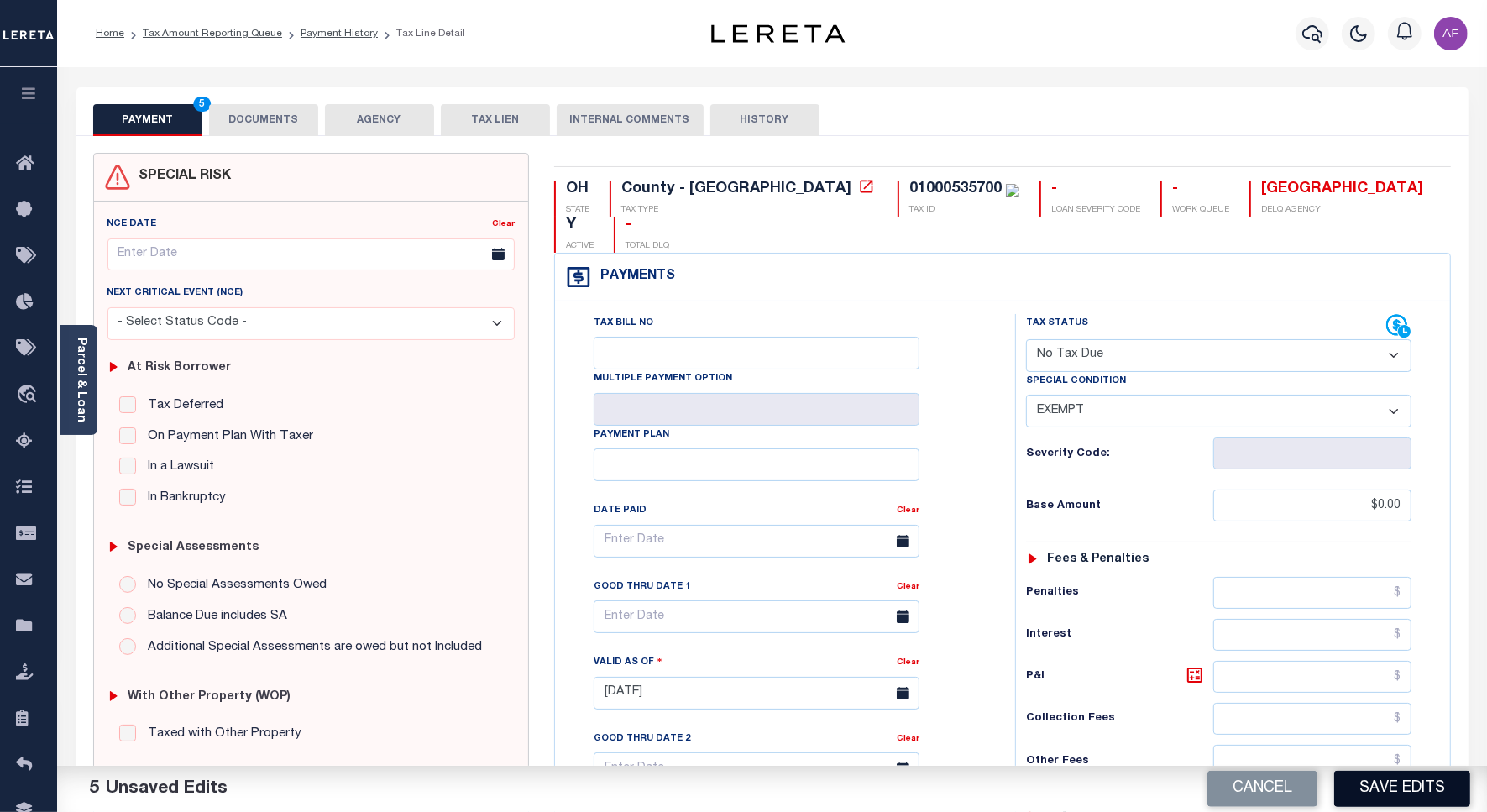
click at [1433, 786] on button "Save Edits" at bounding box center [1402, 789] width 136 height 37
click at [262, 114] on button "DOCUMENTS" at bounding box center [264, 120] width 110 height 32
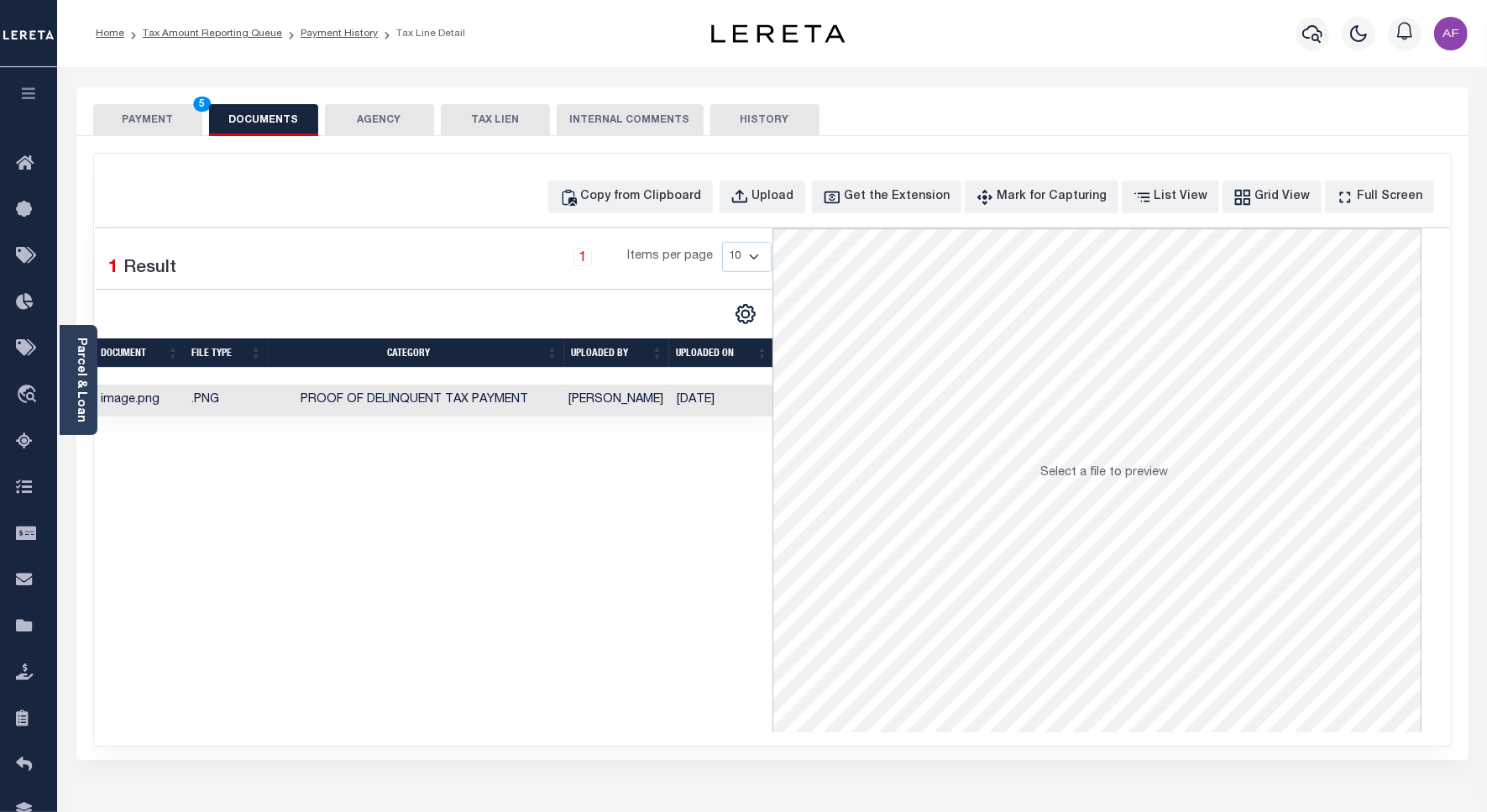
click at [145, 121] on button "PAYMENT 5" at bounding box center [148, 120] width 110 height 32
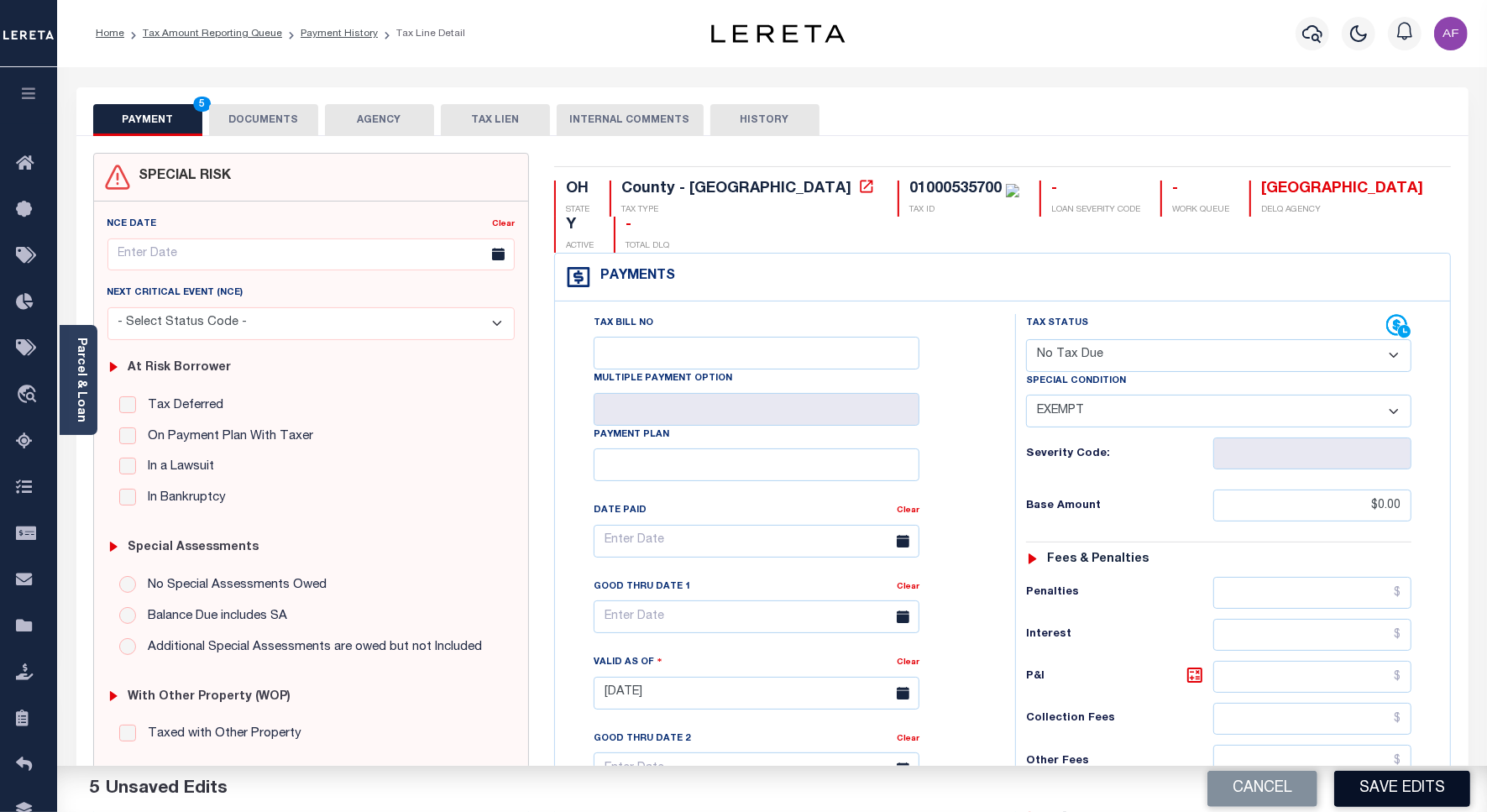
click at [1408, 787] on button "Save Edits" at bounding box center [1402, 789] width 136 height 37
click at [200, 31] on link "Tax Amount Reporting Queue" at bounding box center [212, 33] width 140 height 10
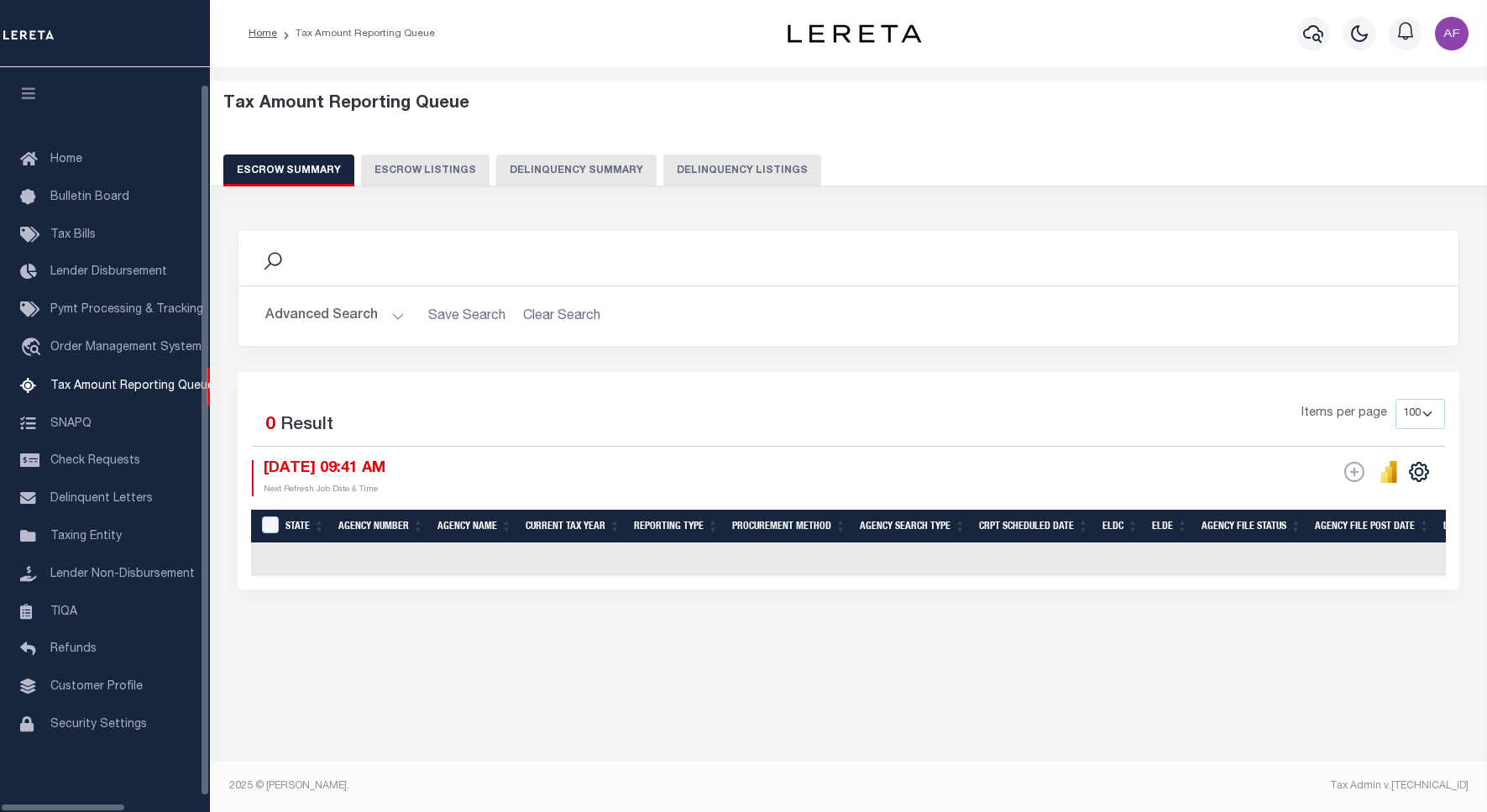
select select "100"
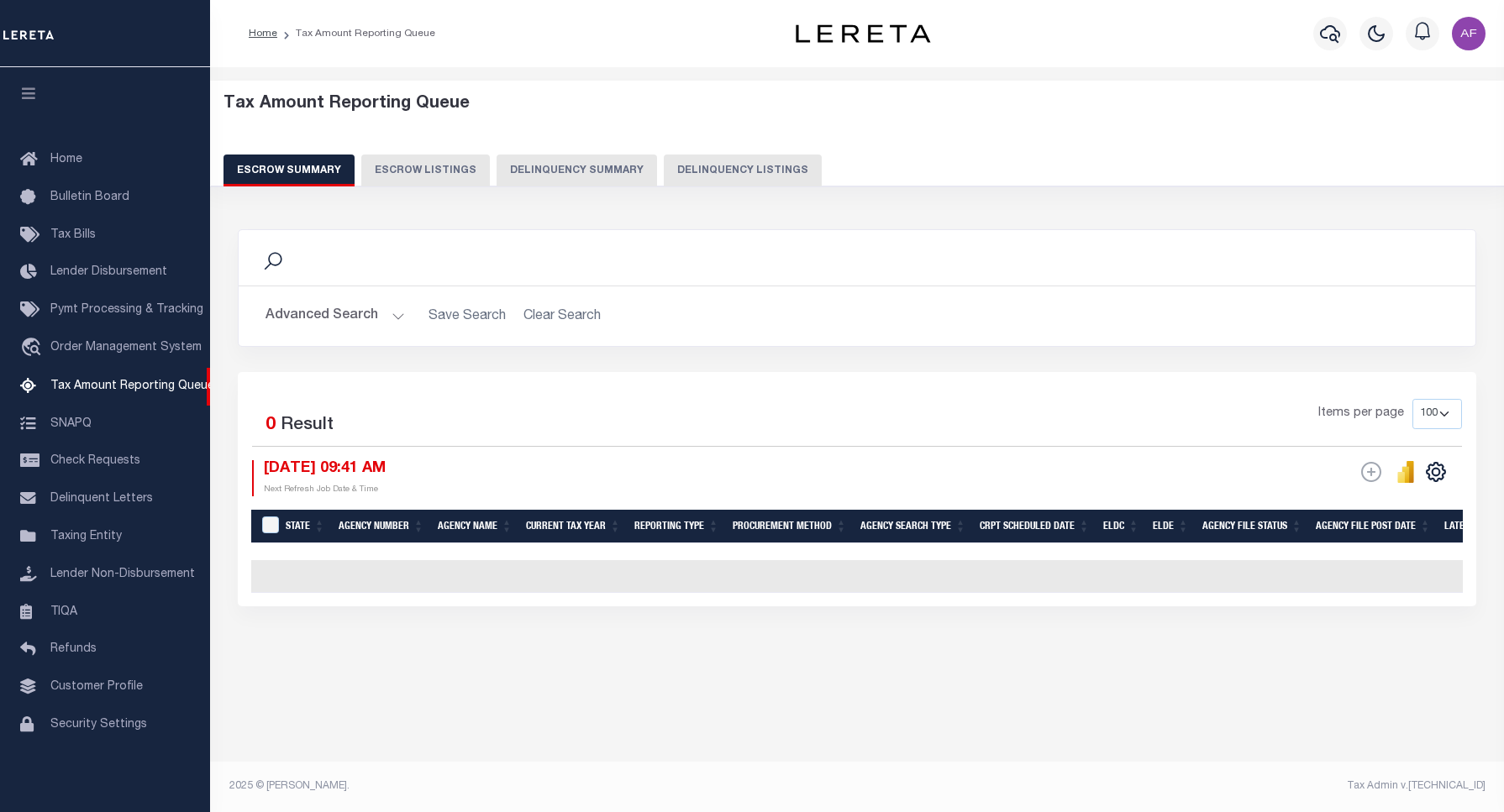
click at [716, 163] on button "Delinquency Listings" at bounding box center [742, 170] width 158 height 32
select select "100"
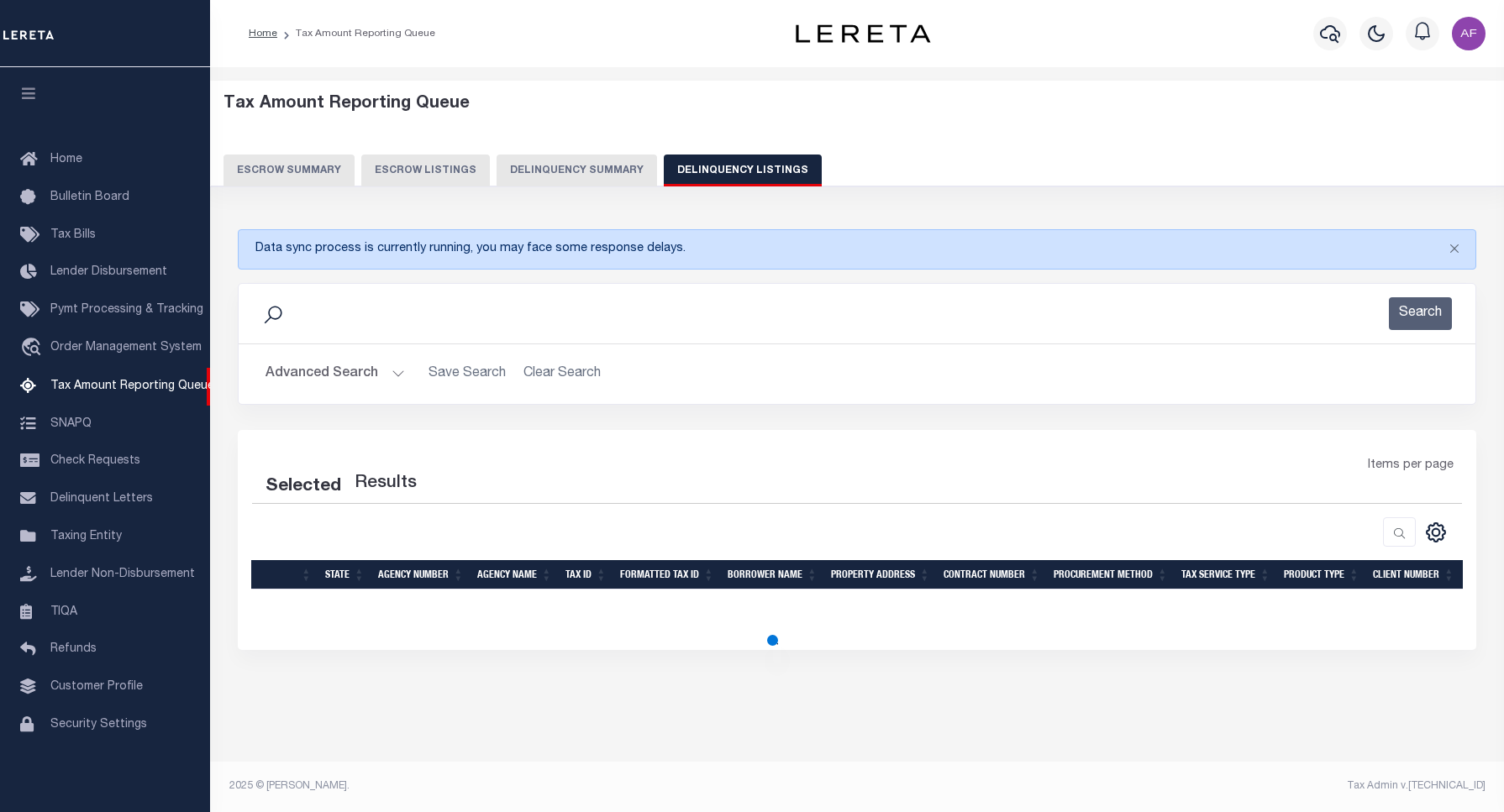
select select "100"
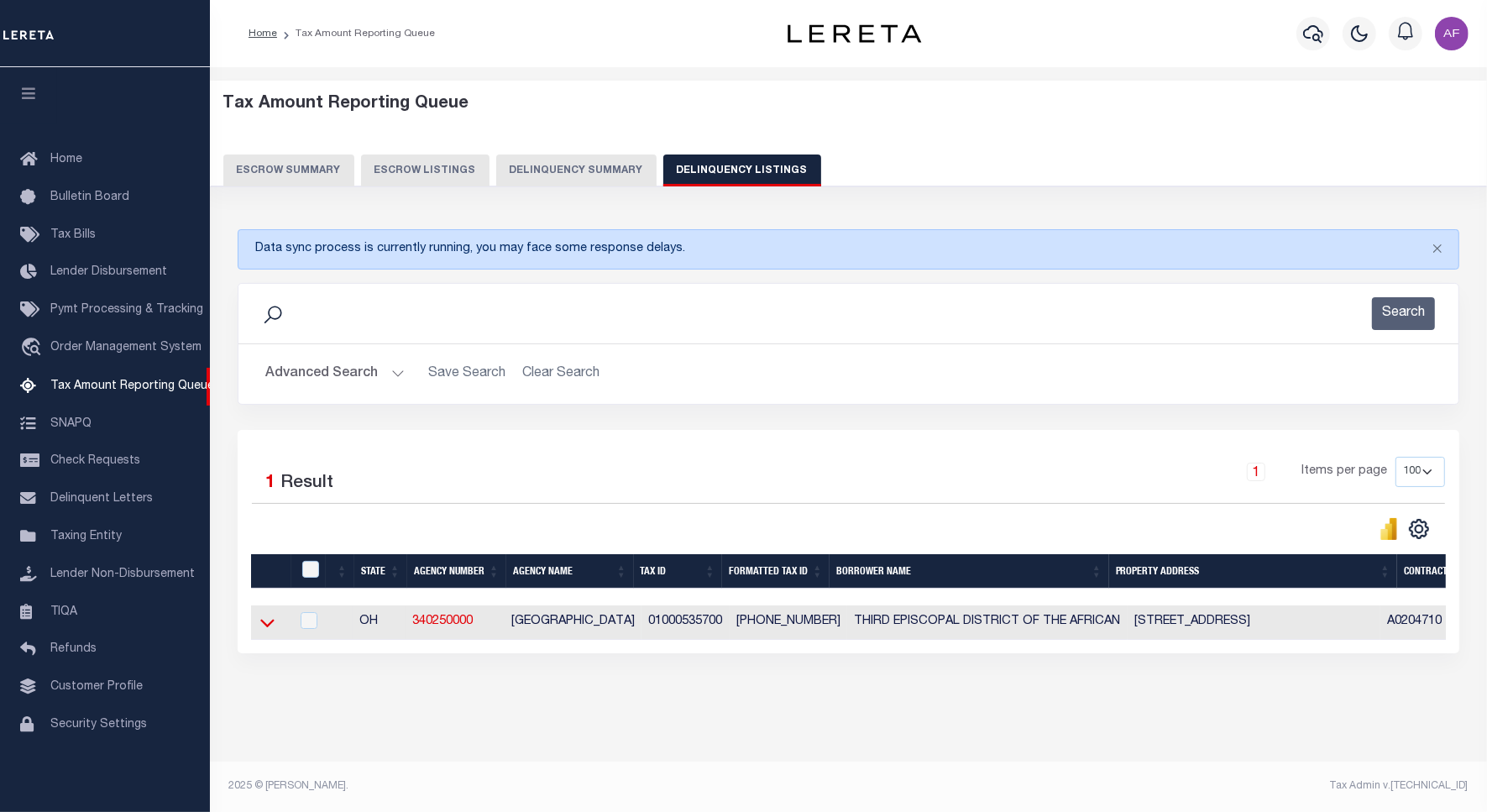
click at [269, 627] on icon at bounding box center [268, 623] width 15 height 8
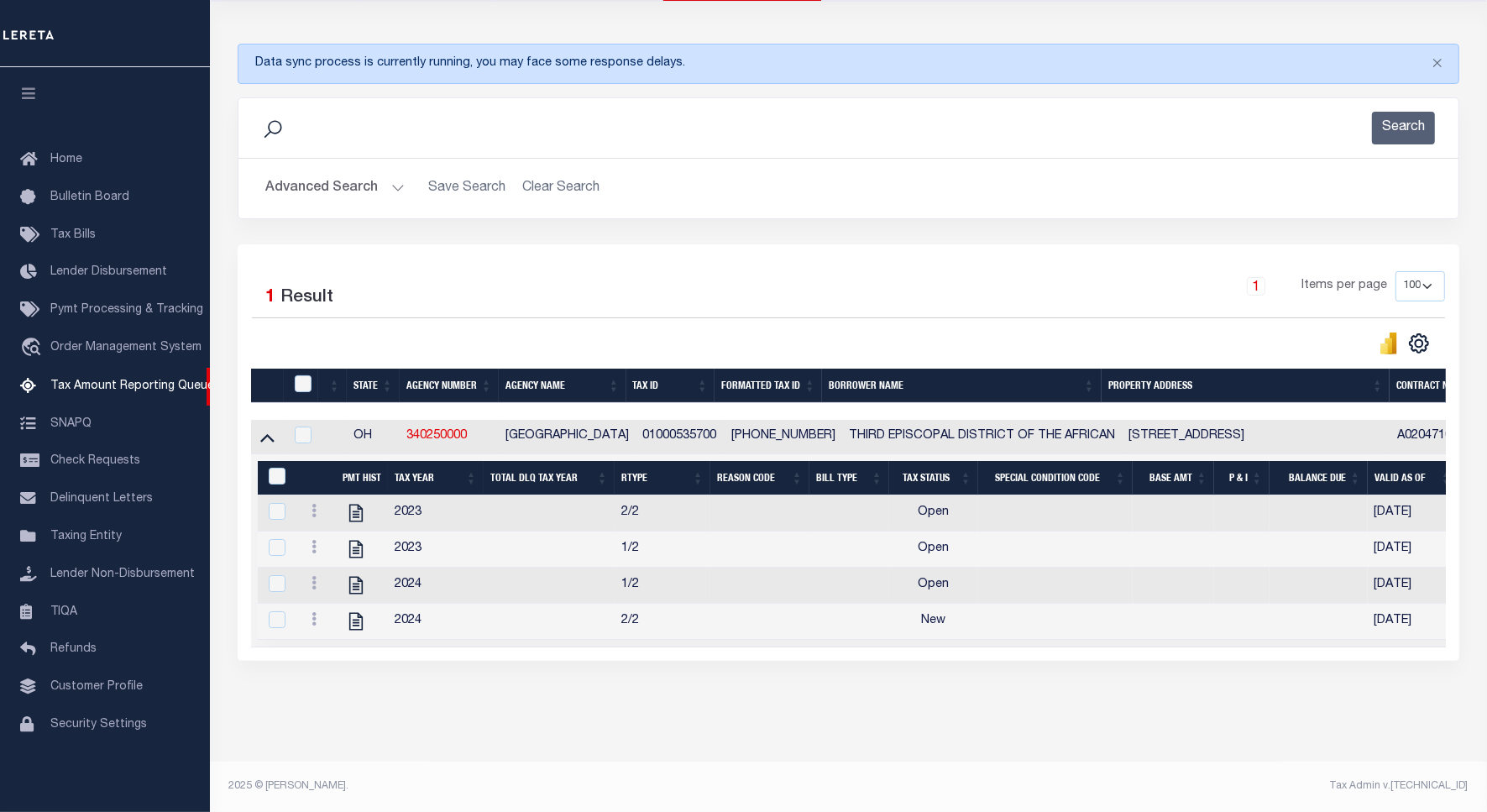
scroll to position [206, 0]
click at [363, 502] on icon at bounding box center [356, 513] width 22 height 22
checkbox input "true"
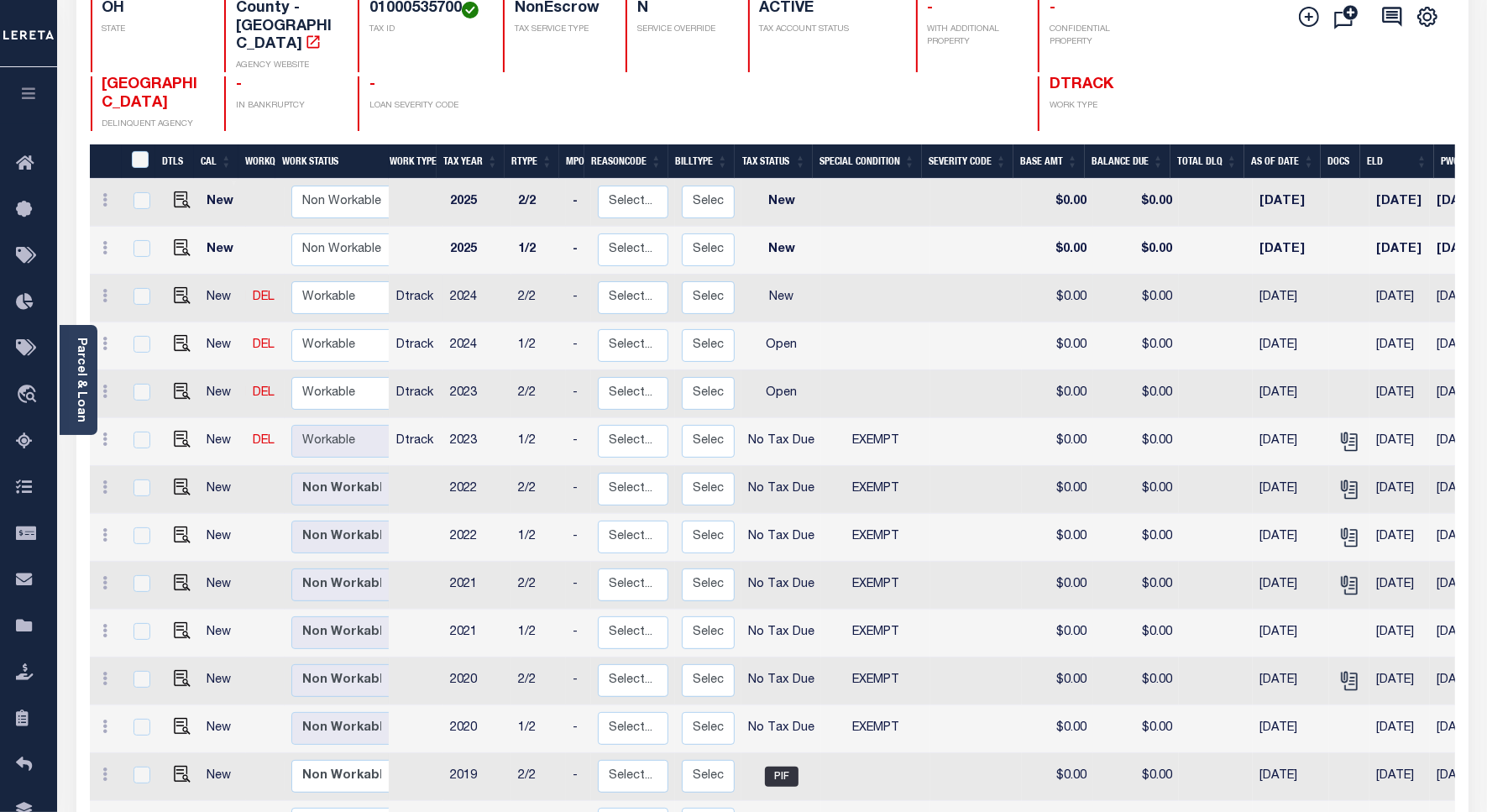
scroll to position [210, 0]
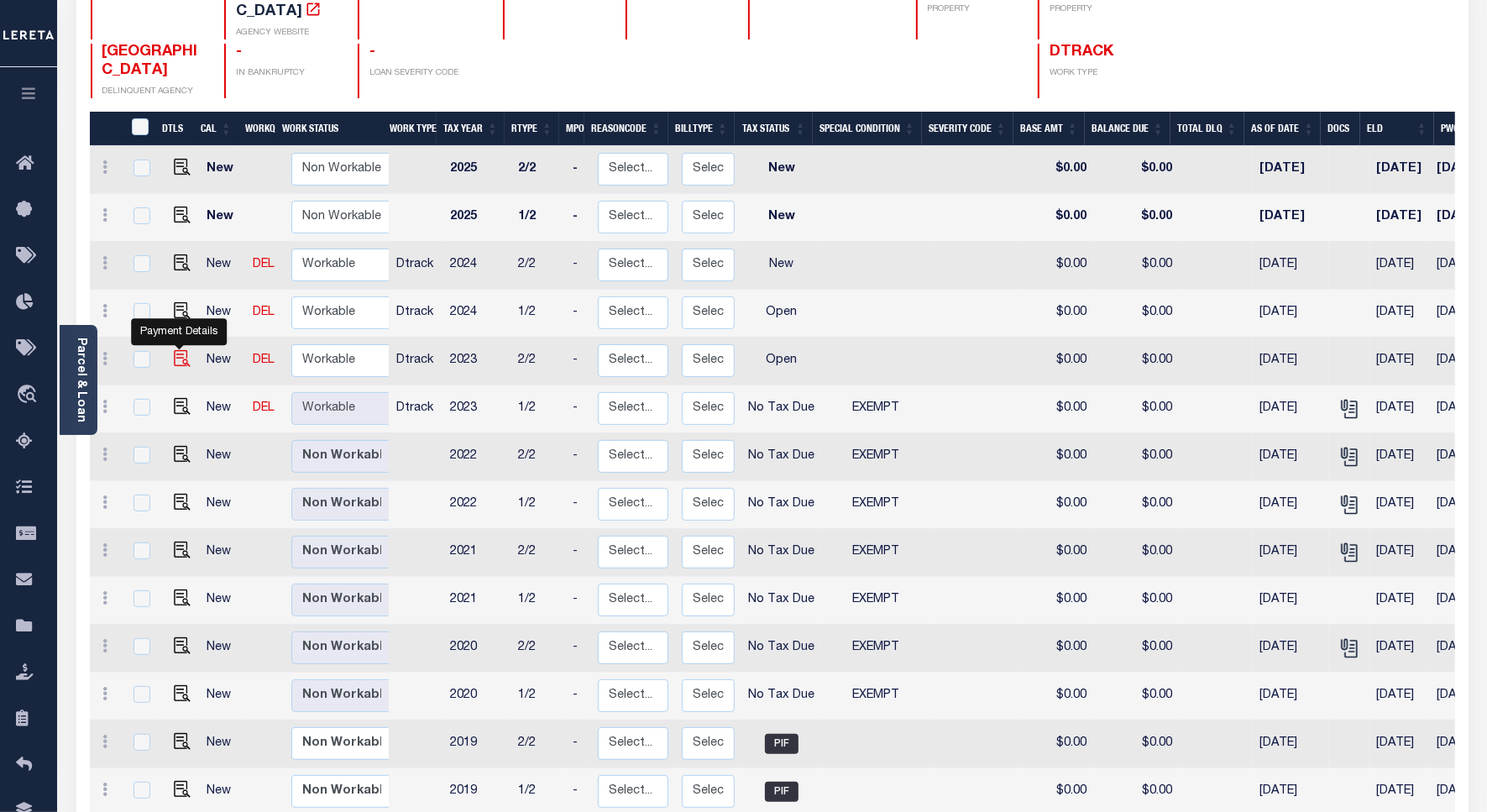
click at [178, 350] on img "" at bounding box center [182, 358] width 16 height 16
checkbox input "true"
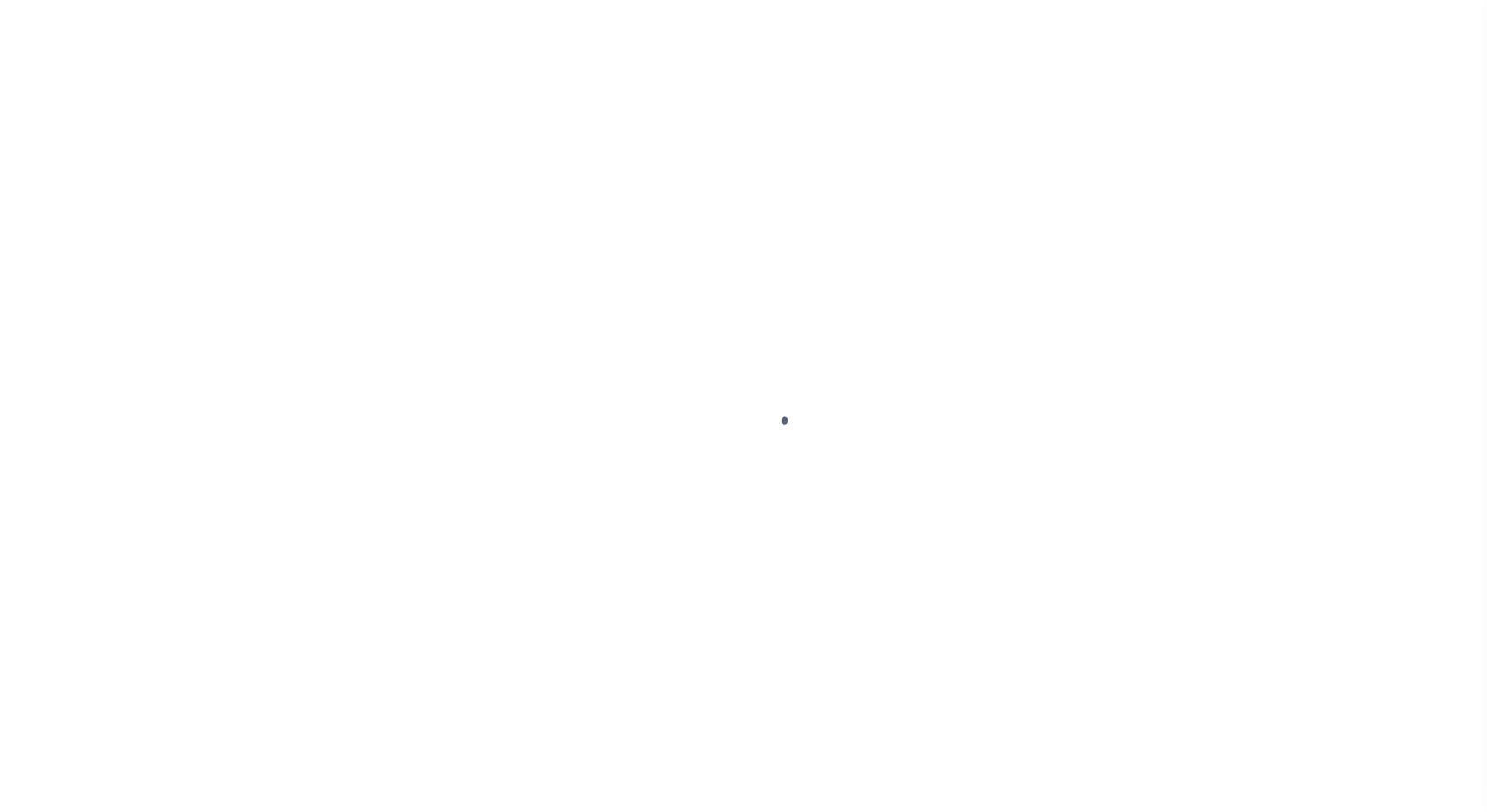
select select "OP2"
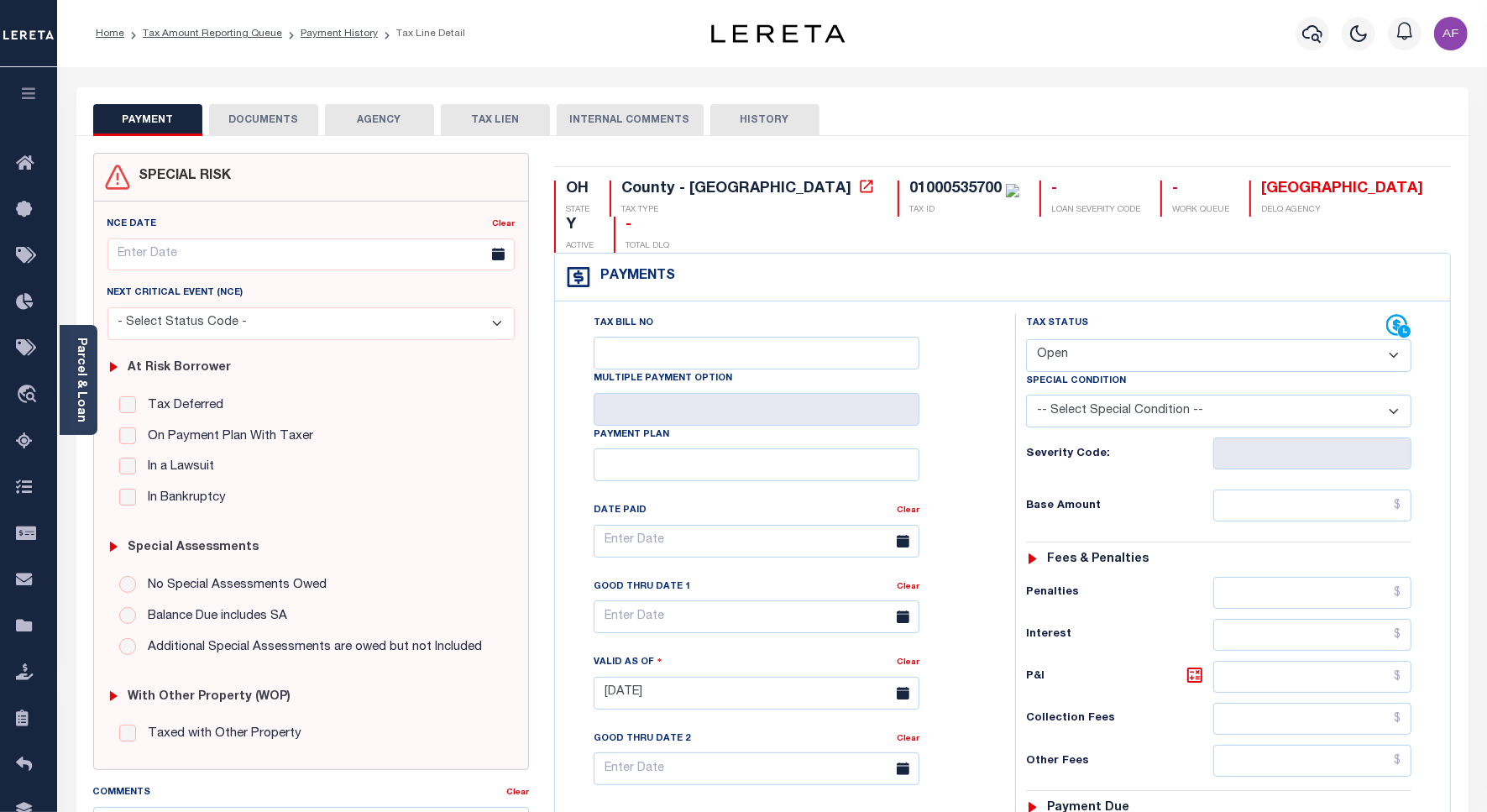
click at [263, 127] on button "DOCUMENTS" at bounding box center [264, 120] width 110 height 32
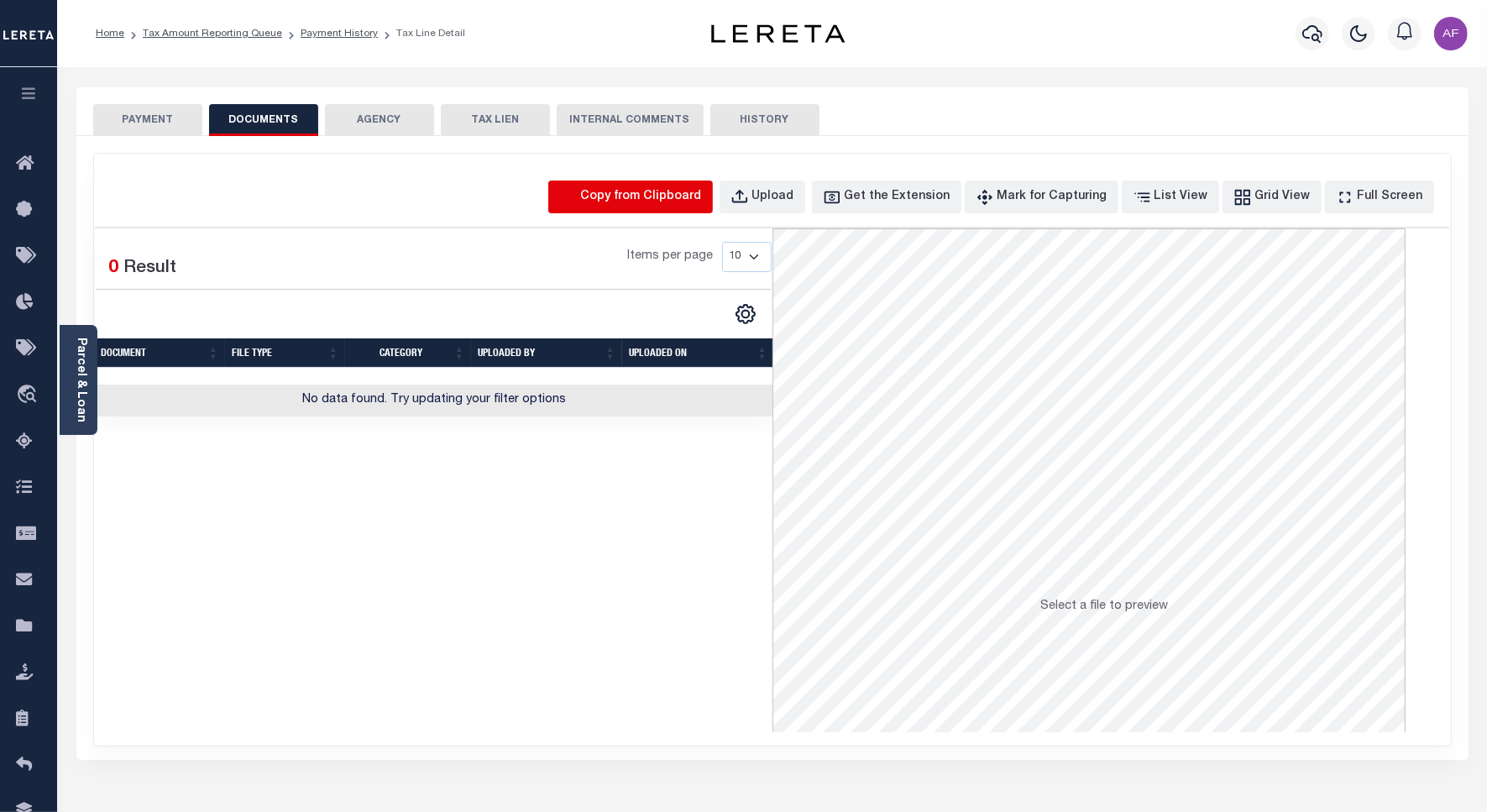
click at [576, 195] on icon "button" at bounding box center [569, 196] width 15 height 16
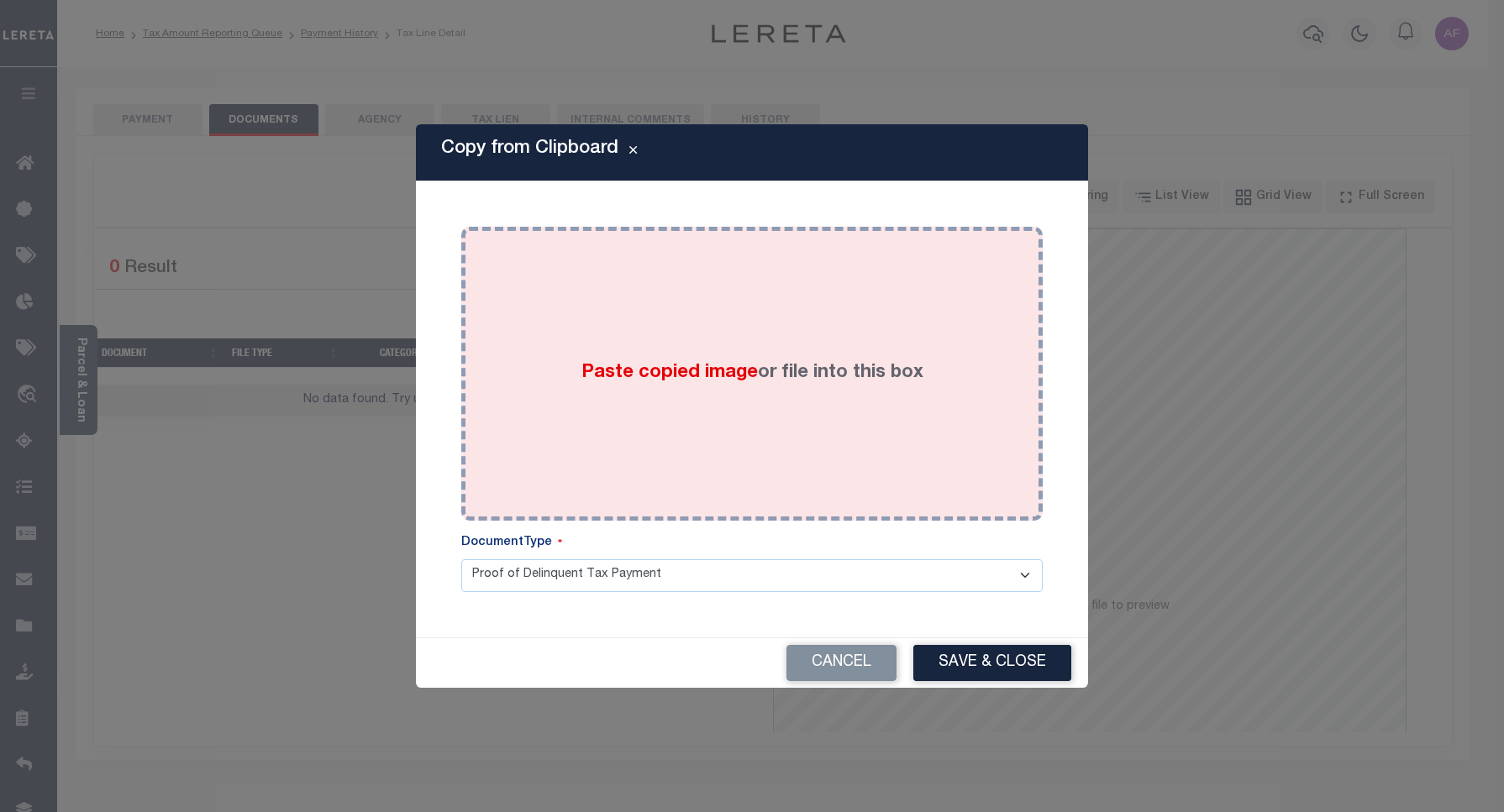
click at [736, 460] on div "Paste copied image or file into this box" at bounding box center [752, 374] width 556 height 269
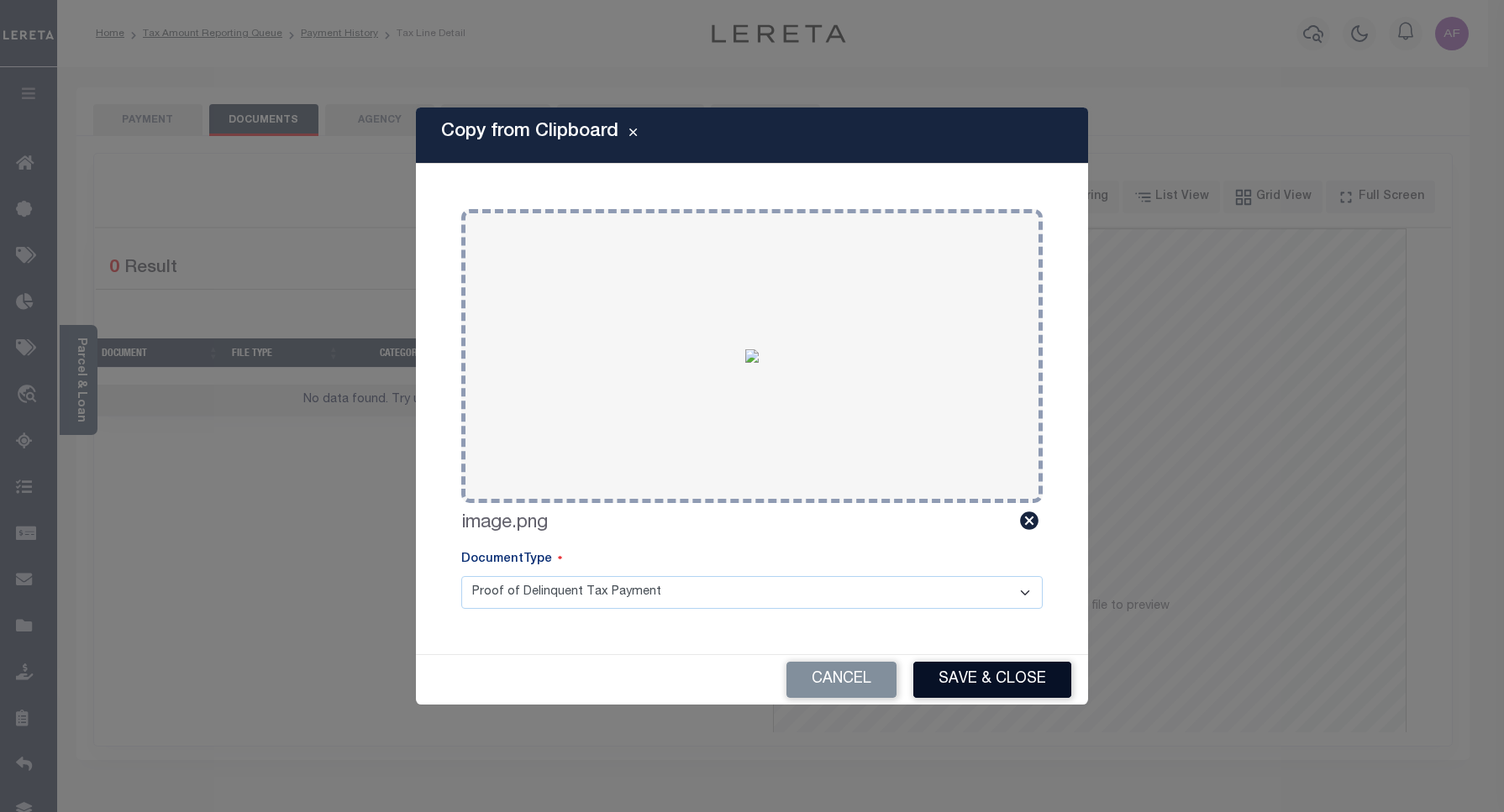
click at [996, 682] on button "Save & Close" at bounding box center [991, 680] width 158 height 37
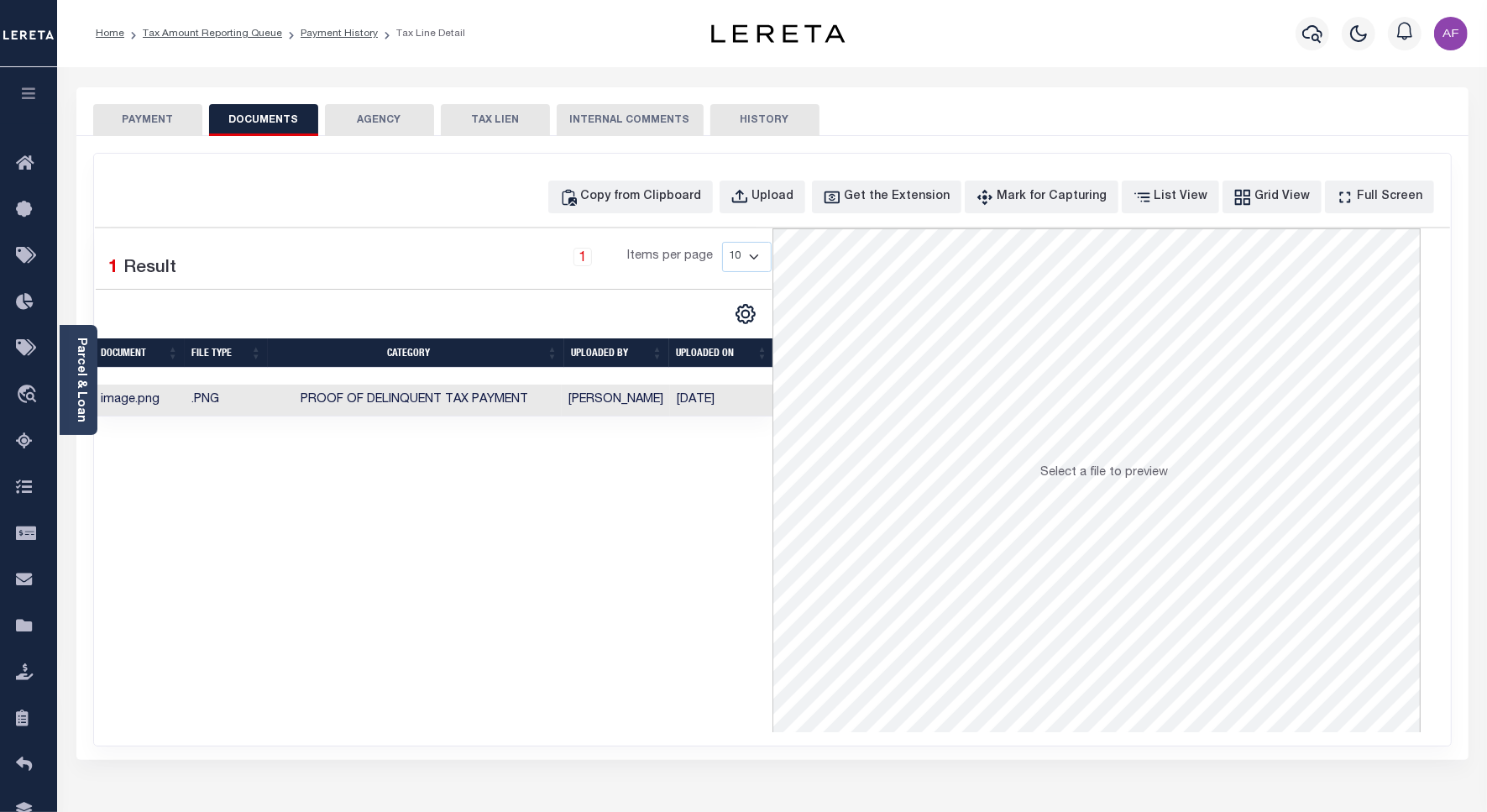
click at [126, 121] on button "PAYMENT" at bounding box center [148, 120] width 110 height 32
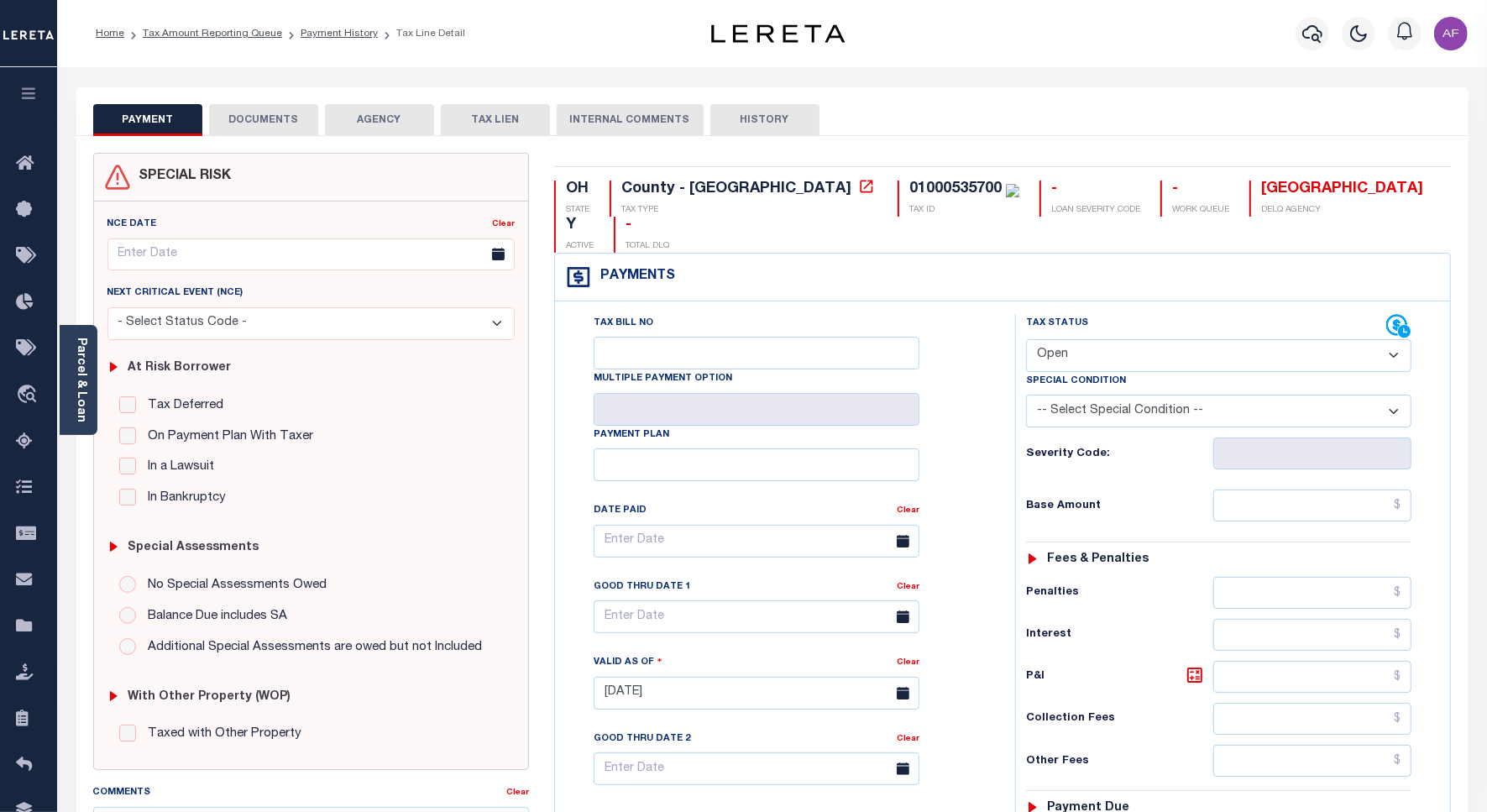
click at [1080, 339] on select "- Select Status Code - Open Due/Unpaid Paid Incomplete No Tax Due Internal Refu…" at bounding box center [1219, 355] width 385 height 33
select select "NTX"
click at [1027, 339] on select "- Select Status Code - Open Due/Unpaid Paid Incomplete No Tax Due Internal Refu…" at bounding box center [1219, 355] width 385 height 33
type input "[DATE]"
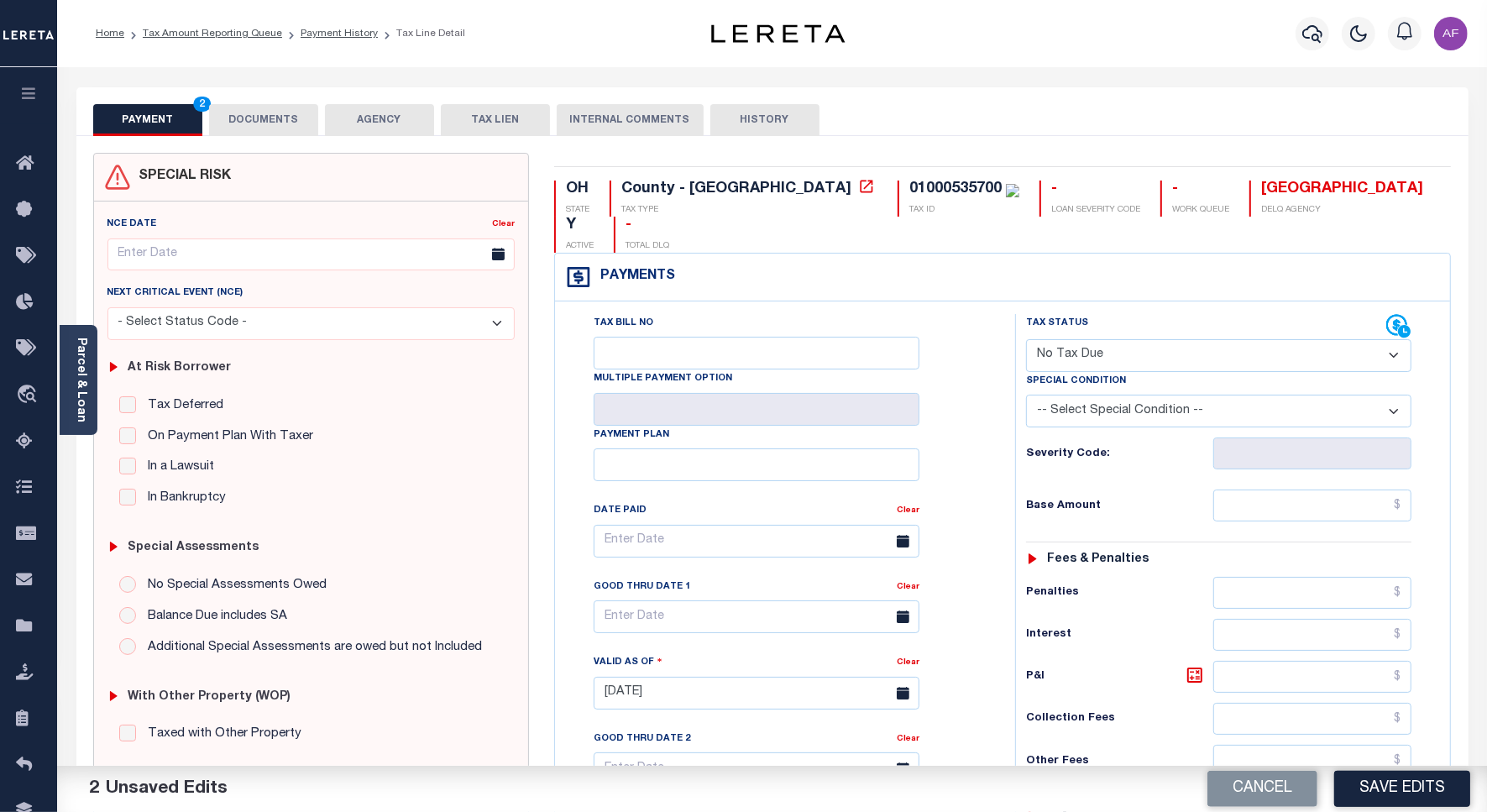
click at [1184, 395] on select "-- Select Special Condition -- 3RD PARTY TAX LIEN AGENCY TAX LIEN (A.K.A Inside…" at bounding box center [1219, 411] width 385 height 33
select select "5"
click at [1027, 395] on select "-- Select Special Condition -- 3RD PARTY TAX LIEN AGENCY TAX LIEN (A.K.A Inside…" at bounding box center [1219, 411] width 385 height 33
drag, startPoint x: 1367, startPoint y: 480, endPoint x: 1353, endPoint y: 438, distance: 44.3
click at [1366, 490] on input "text" at bounding box center [1313, 505] width 198 height 32
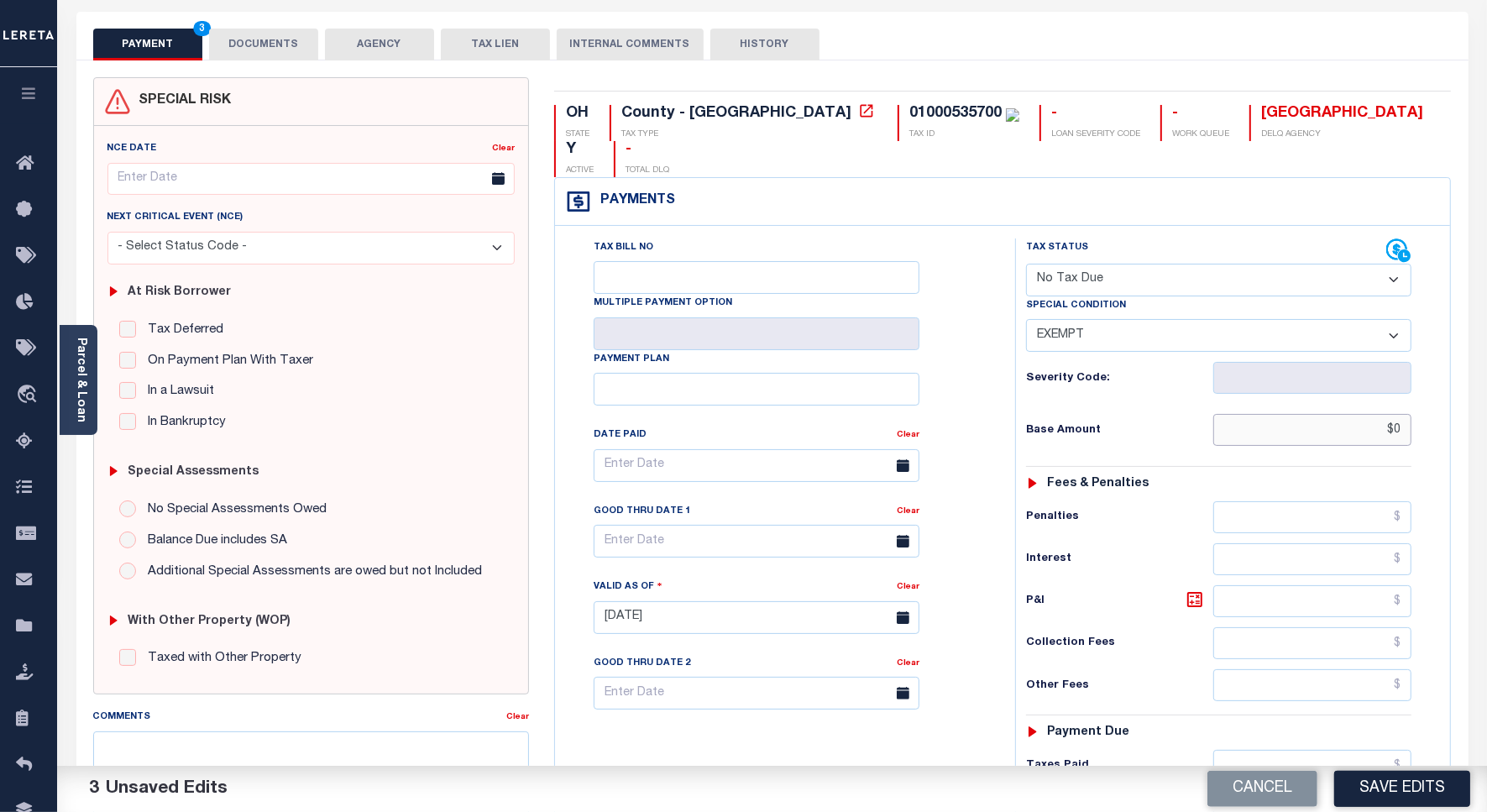
scroll to position [427, 0]
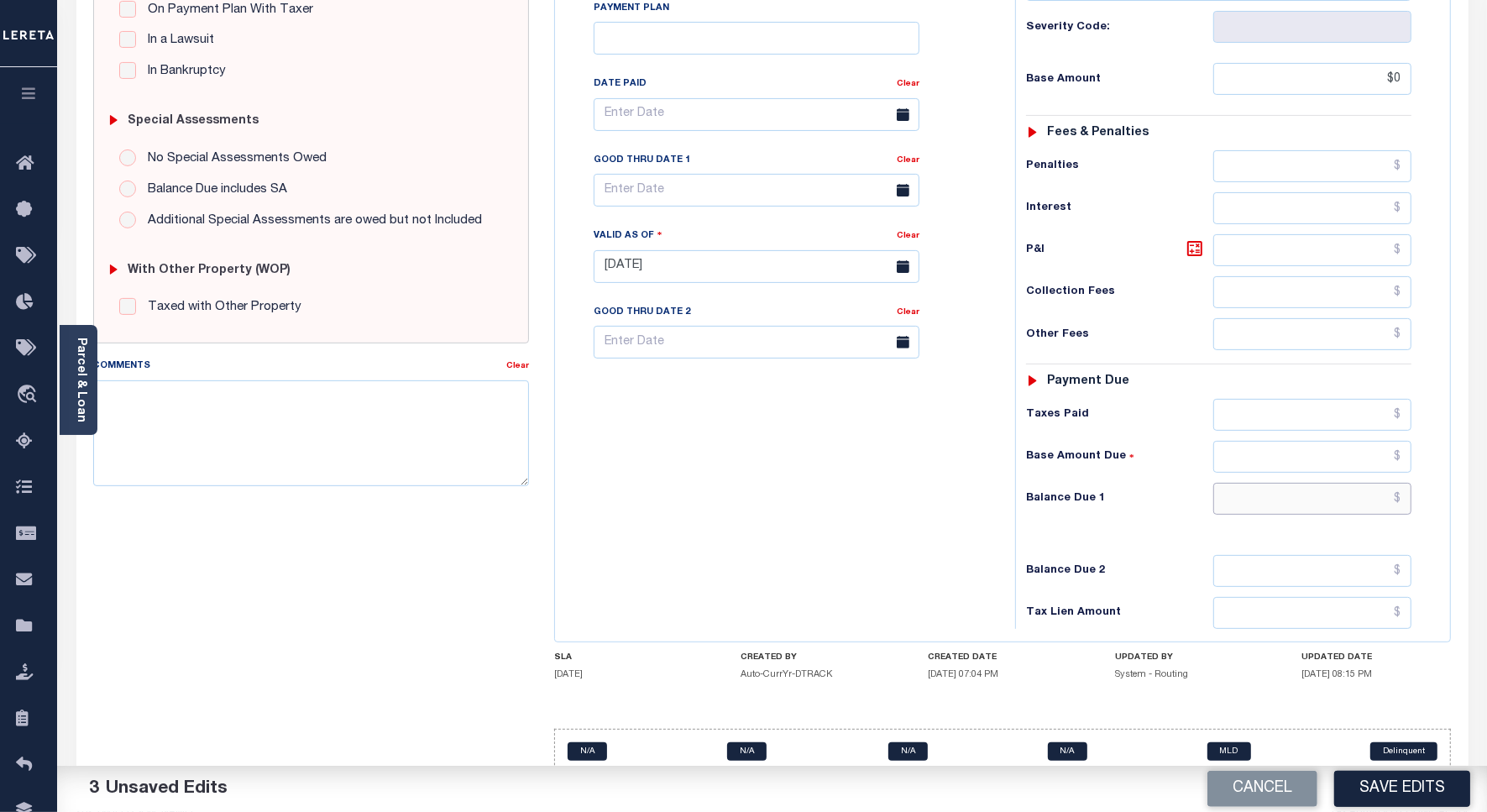
type input "$0.00"
drag, startPoint x: 1342, startPoint y: 466, endPoint x: 1338, endPoint y: 453, distance: 13.6
click at [1342, 483] on input "text" at bounding box center [1313, 499] width 198 height 32
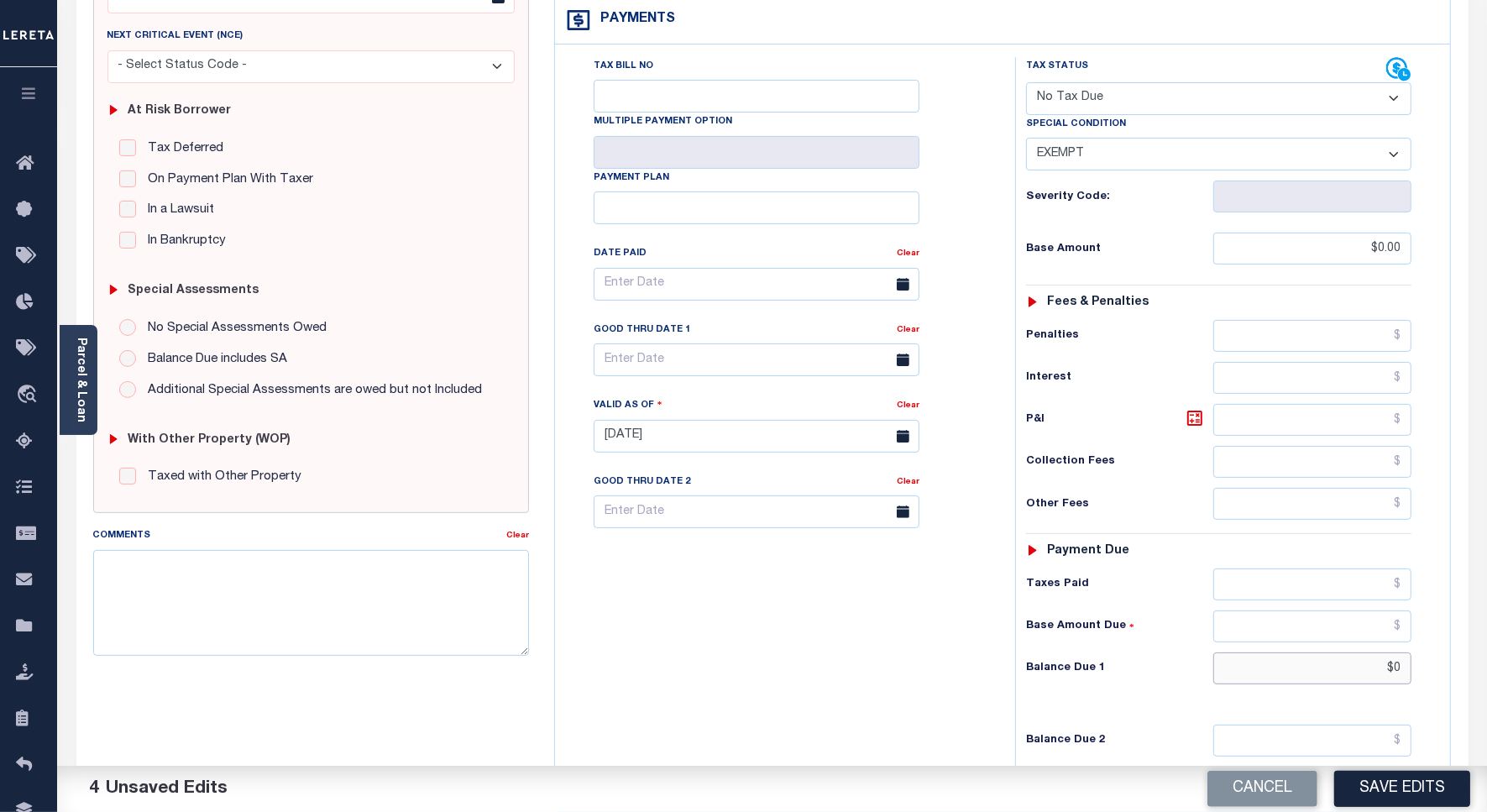
scroll to position [111, 0]
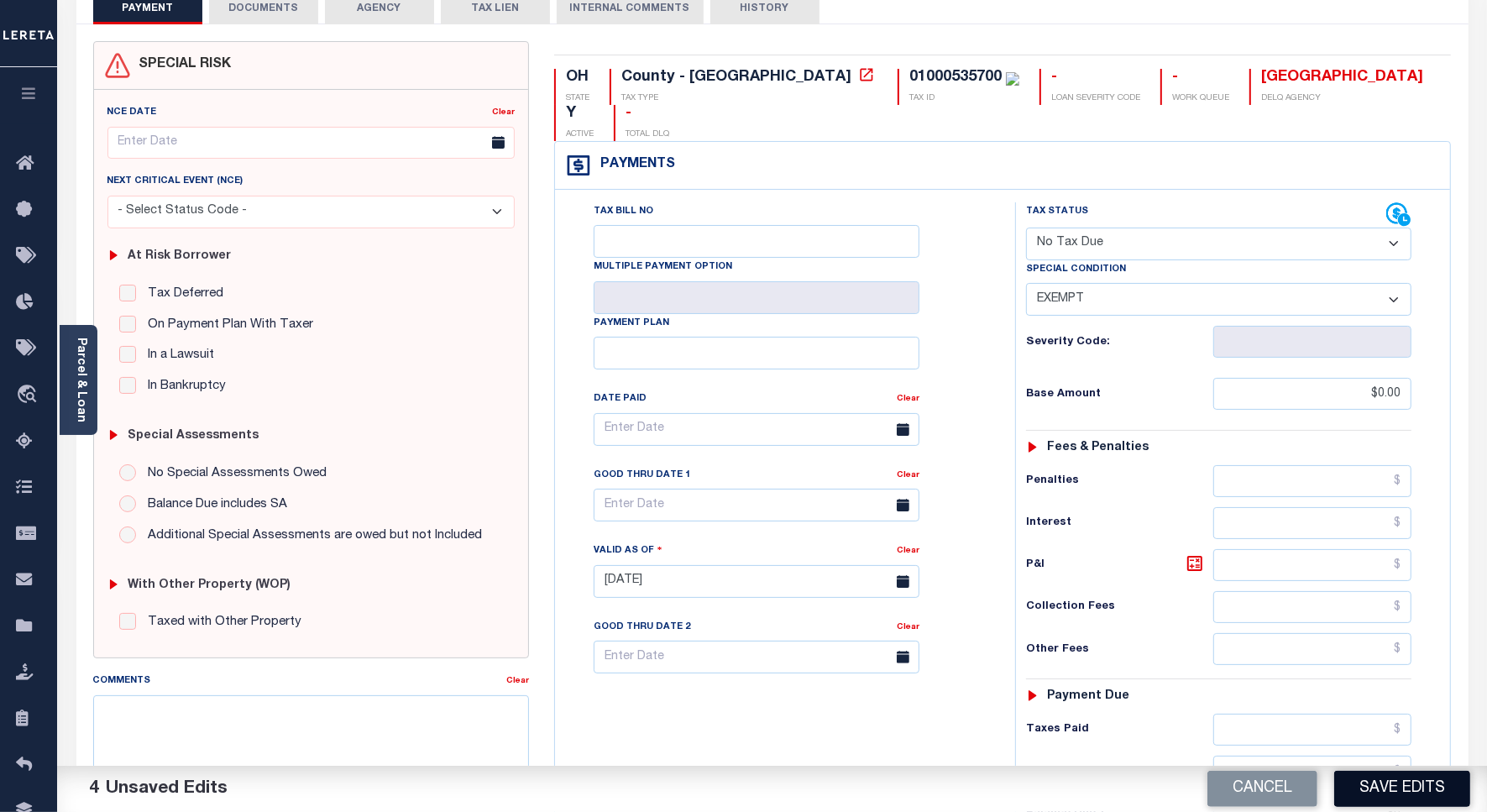
click at [1349, 786] on button "Save Edits" at bounding box center [1402, 789] width 136 height 37
type input "$0.00"
click at [267, 15] on button "DOCUMENTS" at bounding box center [264, 8] width 110 height 32
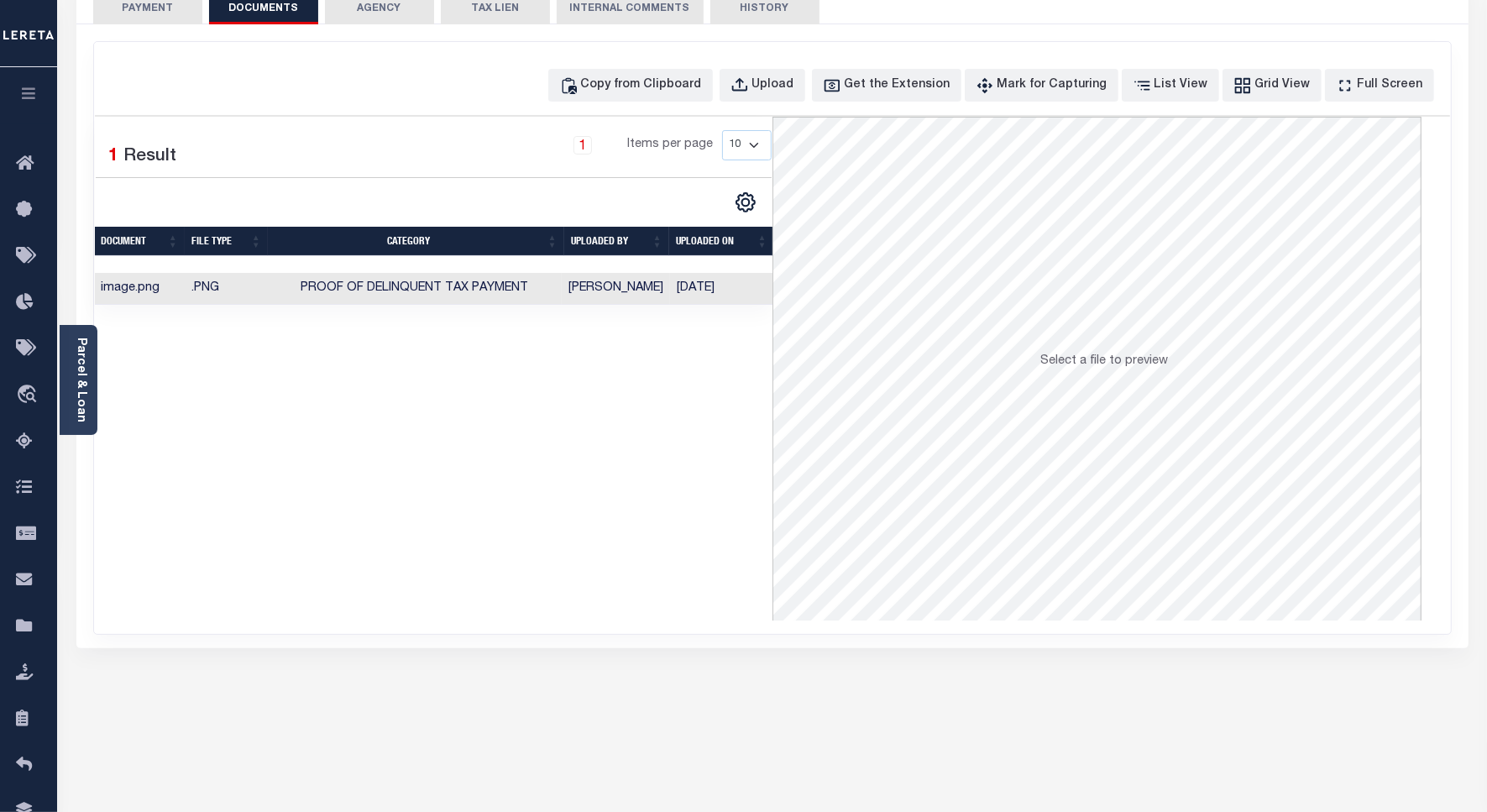
click at [158, 10] on button "PAYMENT 5" at bounding box center [148, 8] width 110 height 32
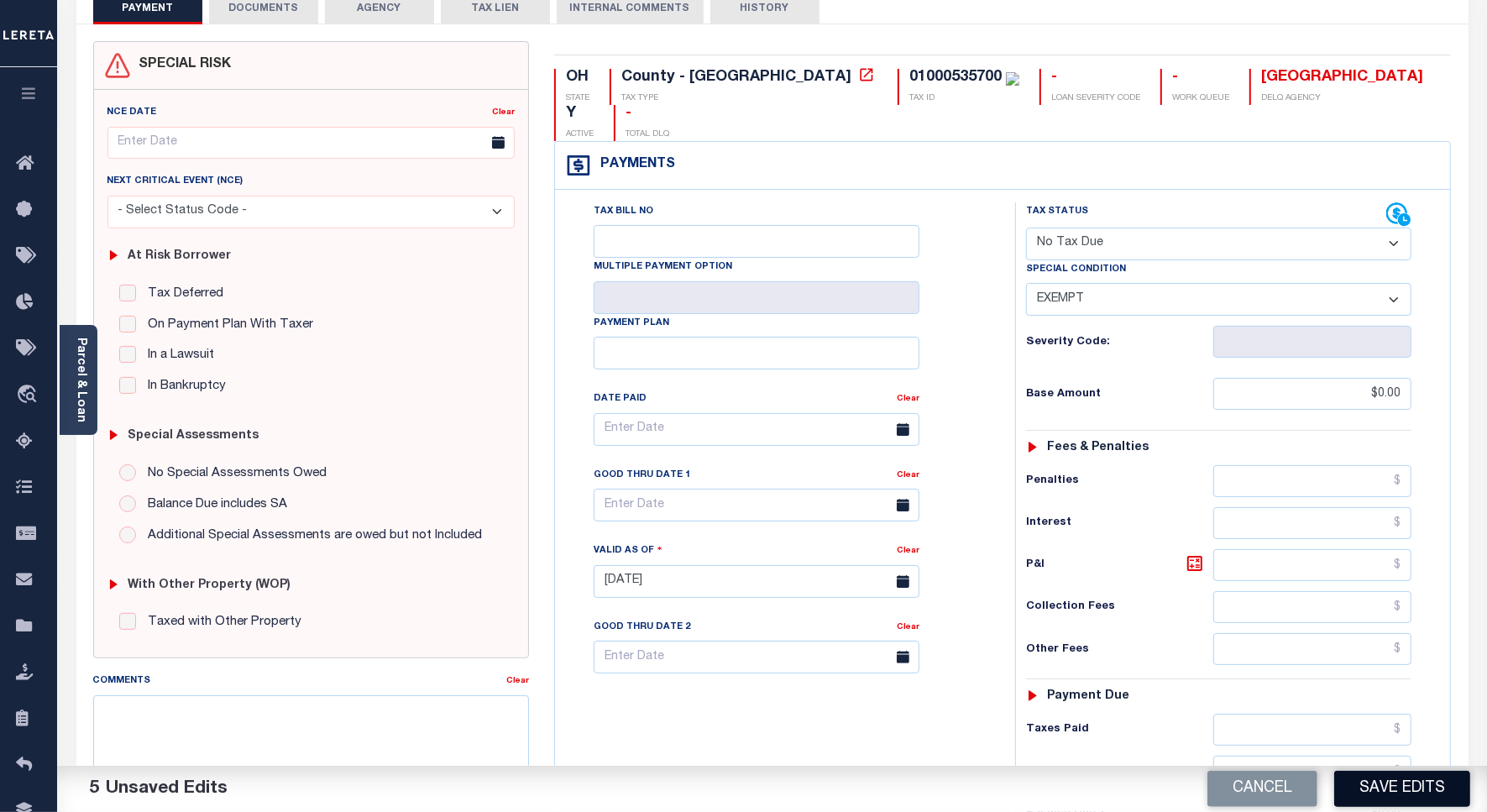
click at [1417, 795] on button "Save Edits" at bounding box center [1402, 789] width 136 height 37
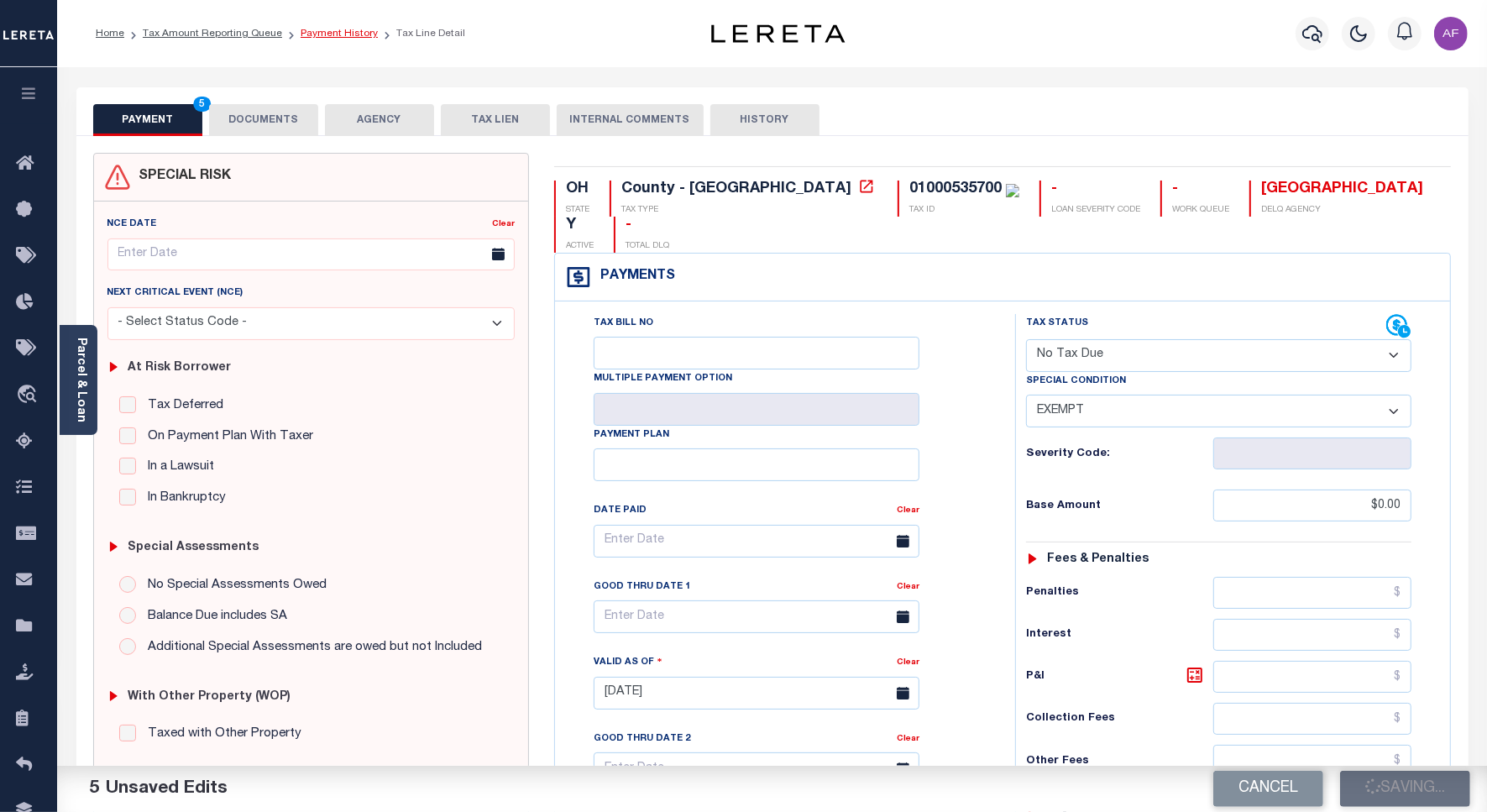
click at [358, 30] on link "Payment History" at bounding box center [339, 33] width 78 height 10
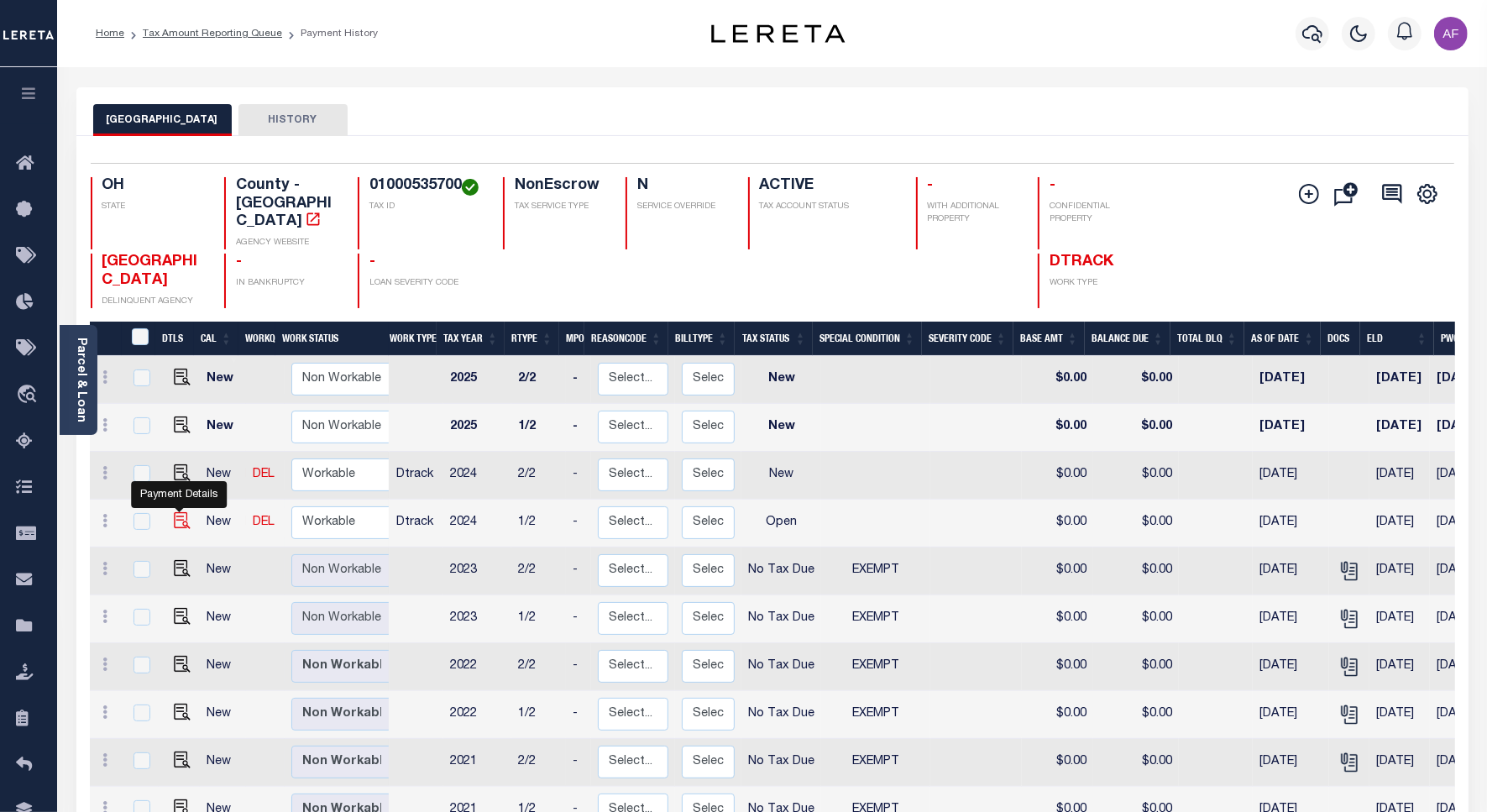
click at [177, 512] on img "" at bounding box center [182, 521] width 16 height 16
checkbox input "true"
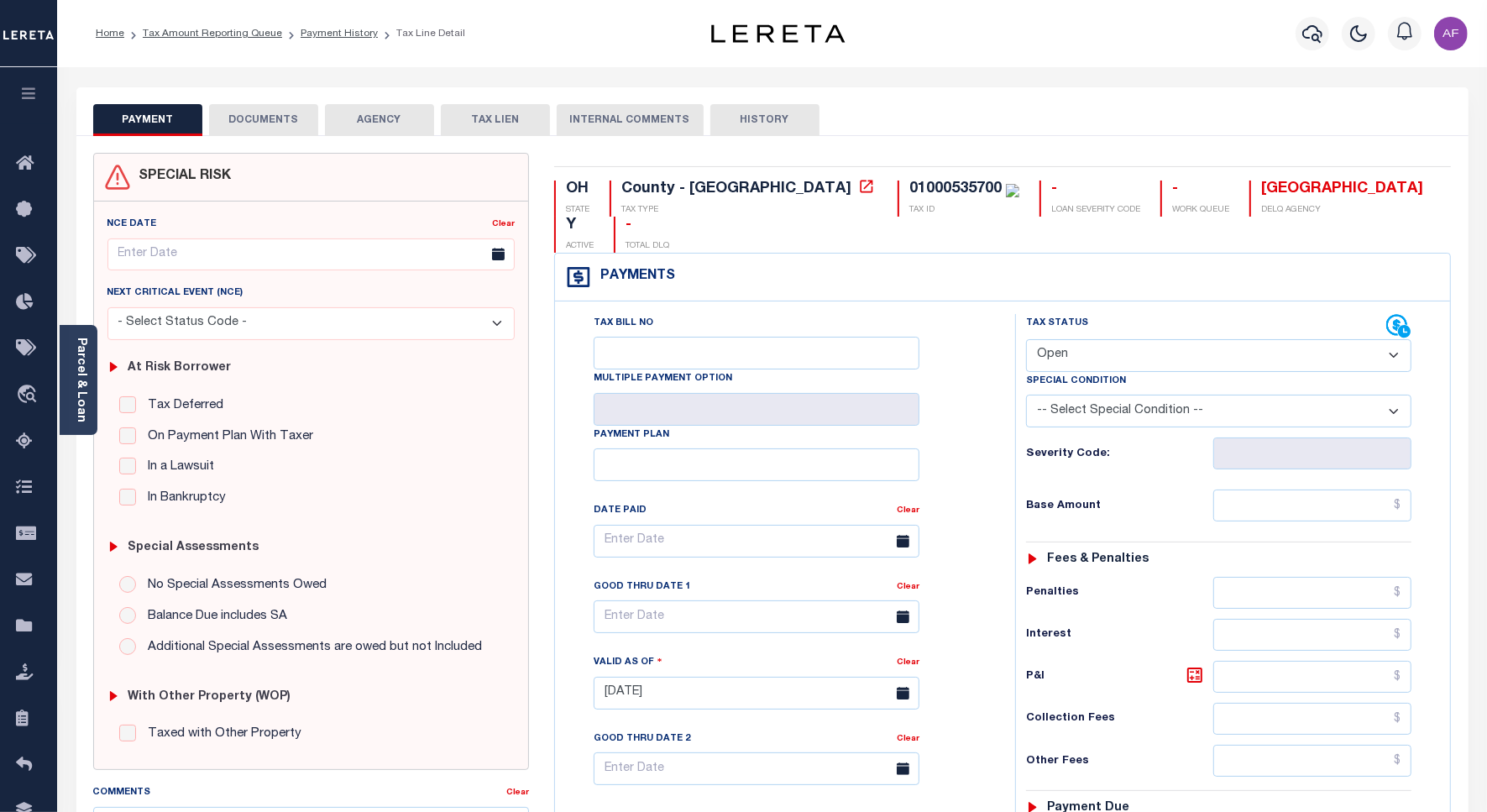
click at [1088, 339] on select "- Select Status Code - Open Due/Unpaid Paid Incomplete No Tax Due Internal Refu…" at bounding box center [1219, 355] width 385 height 33
select select "PYD"
click at [1027, 339] on select "- Select Status Code - Open Due/Unpaid Paid Incomplete No Tax Due Internal Refu…" at bounding box center [1219, 355] width 385 height 33
type input "[DATE]"
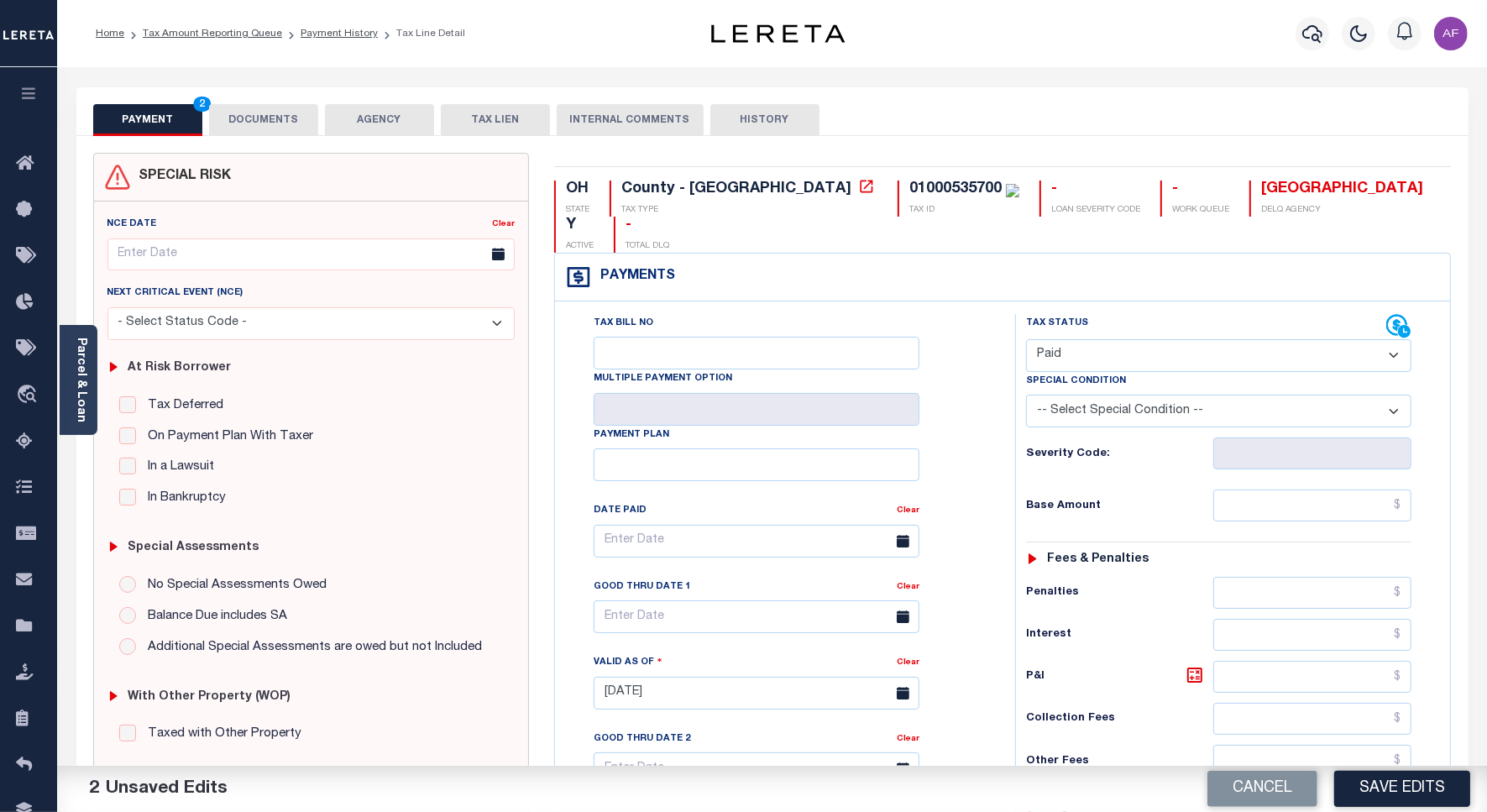
click at [1081, 339] on select "- Select Status Code - Open Due/Unpaid Paid Incomplete No Tax Due Internal Refu…" at bounding box center [1219, 355] width 385 height 33
select select "NTX"
click at [1027, 339] on select "- Select Status Code - Open Due/Unpaid Paid Incomplete No Tax Due Internal Refu…" at bounding box center [1219, 355] width 385 height 33
click at [1123, 395] on select "-- Select Special Condition -- 3RD PARTY TAX LIEN AGENCY TAX LIEN (A.K.A Inside…" at bounding box center [1219, 411] width 385 height 33
select select "5"
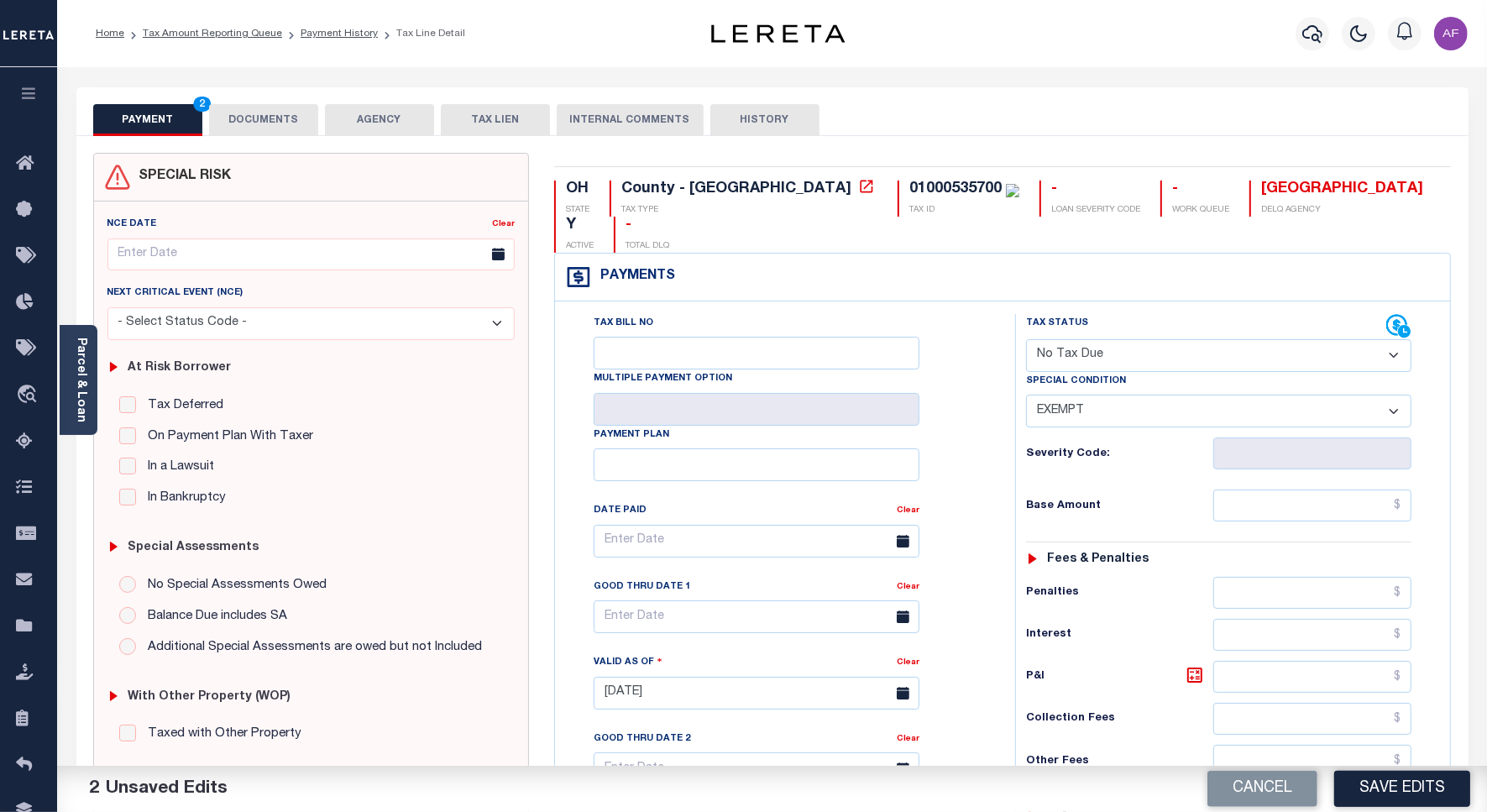
click at [1027, 395] on select "-- Select Special Condition -- 3RD PARTY TAX LIEN AGENCY TAX LIEN (A.K.A Inside…" at bounding box center [1219, 411] width 385 height 33
click at [256, 128] on button "DOCUMENTS" at bounding box center [264, 120] width 110 height 32
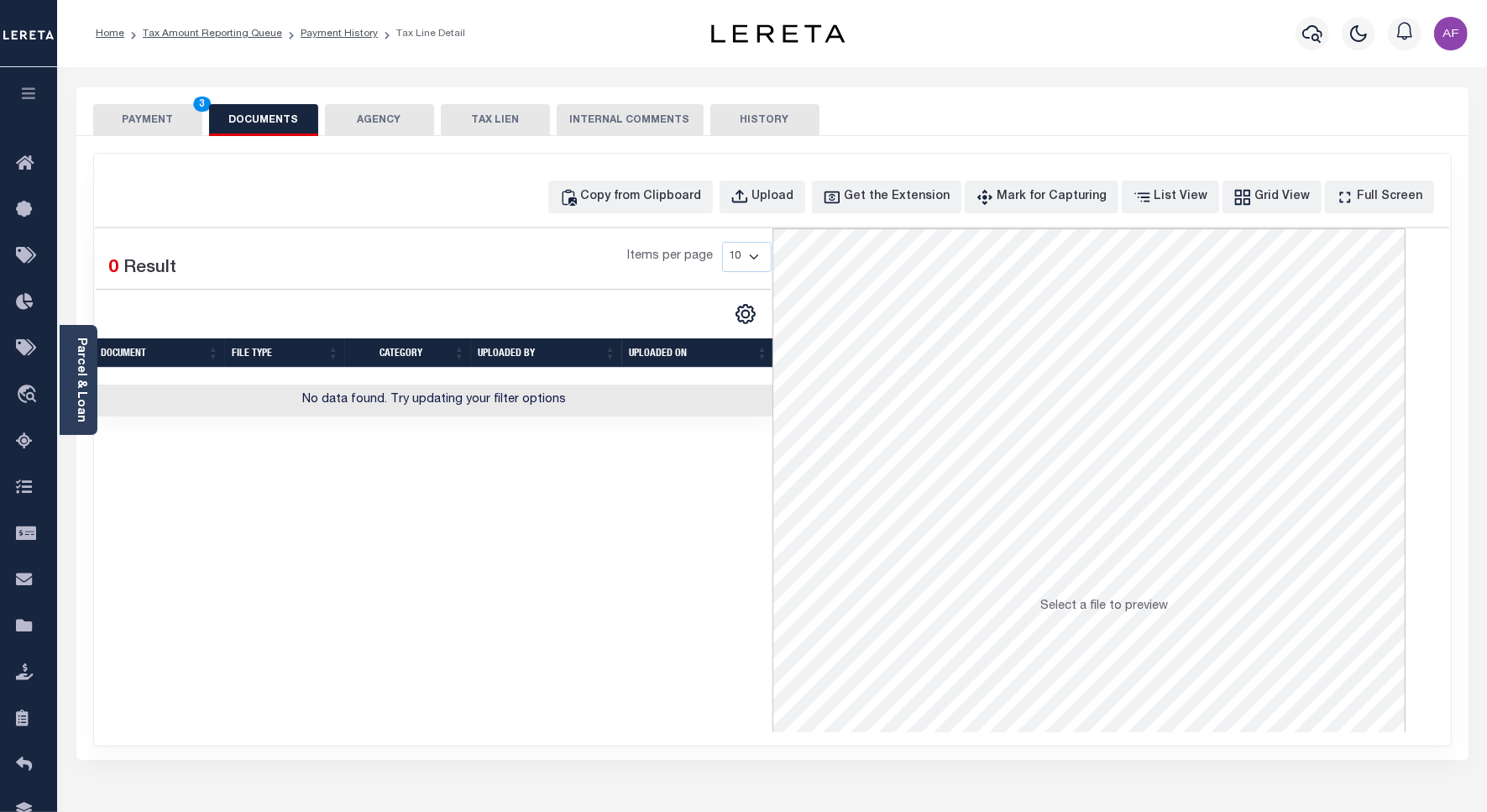
click at [621, 253] on div "Items per page 10 25 50 100" at bounding box center [521, 264] width 501 height 44
click at [641, 199] on div "Copy from Clipboard" at bounding box center [641, 197] width 121 height 18
select select "POP"
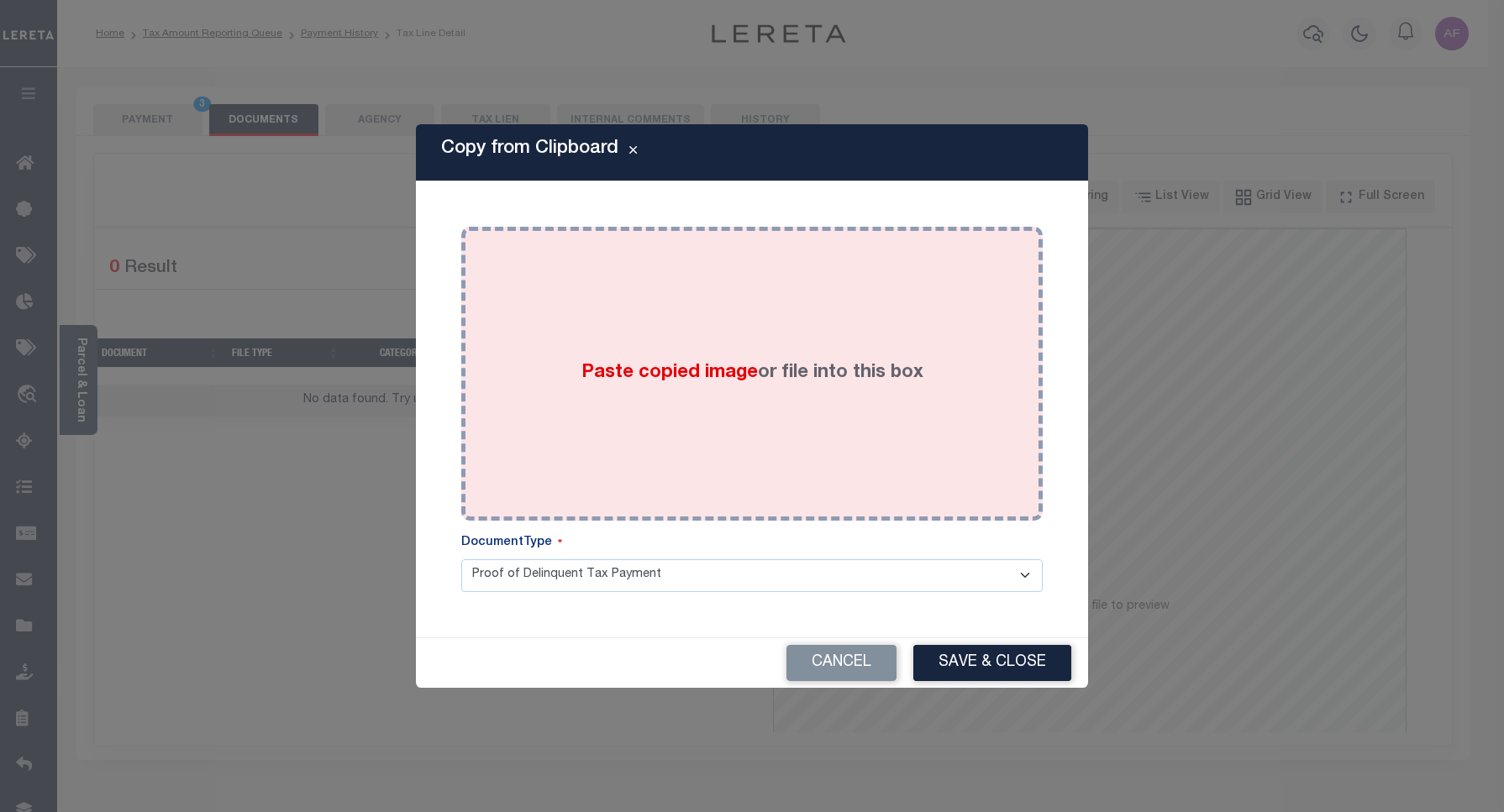
click at [798, 409] on div "Paste copied image or file into this box" at bounding box center [752, 374] width 556 height 269
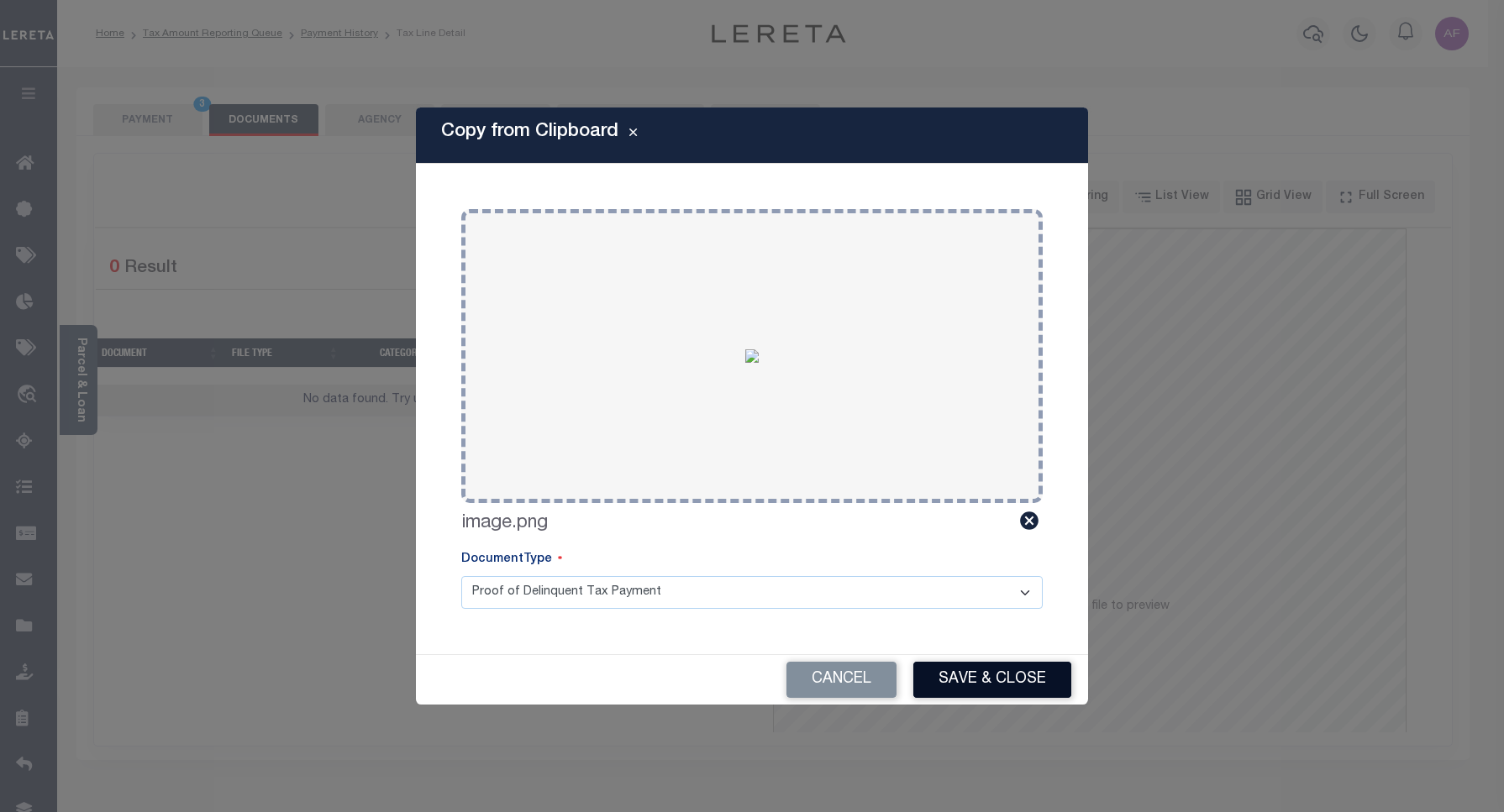
click at [1035, 670] on button "Save & Close" at bounding box center [991, 680] width 158 height 37
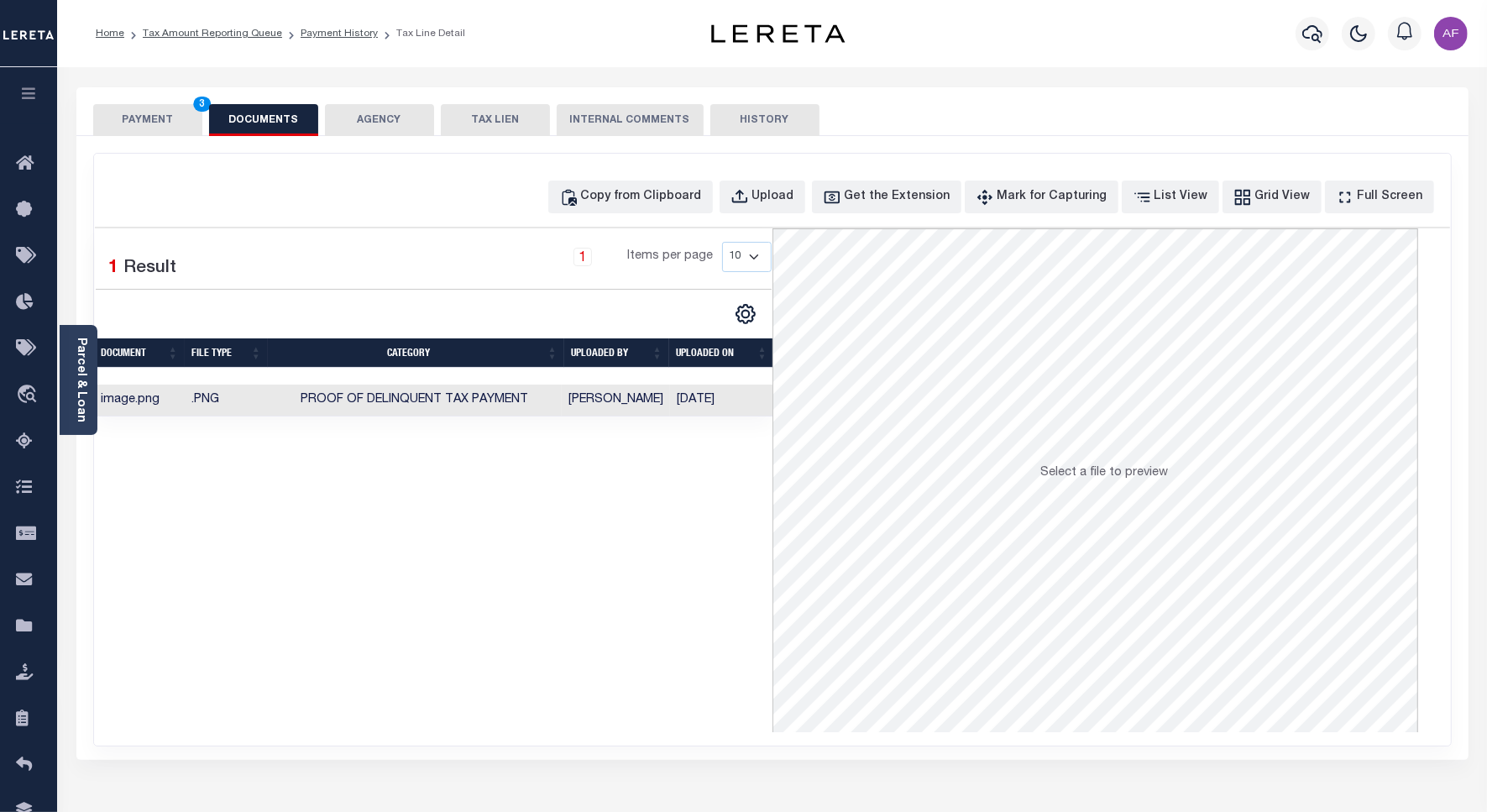
click at [166, 114] on button "PAYMENT 3" at bounding box center [148, 120] width 110 height 32
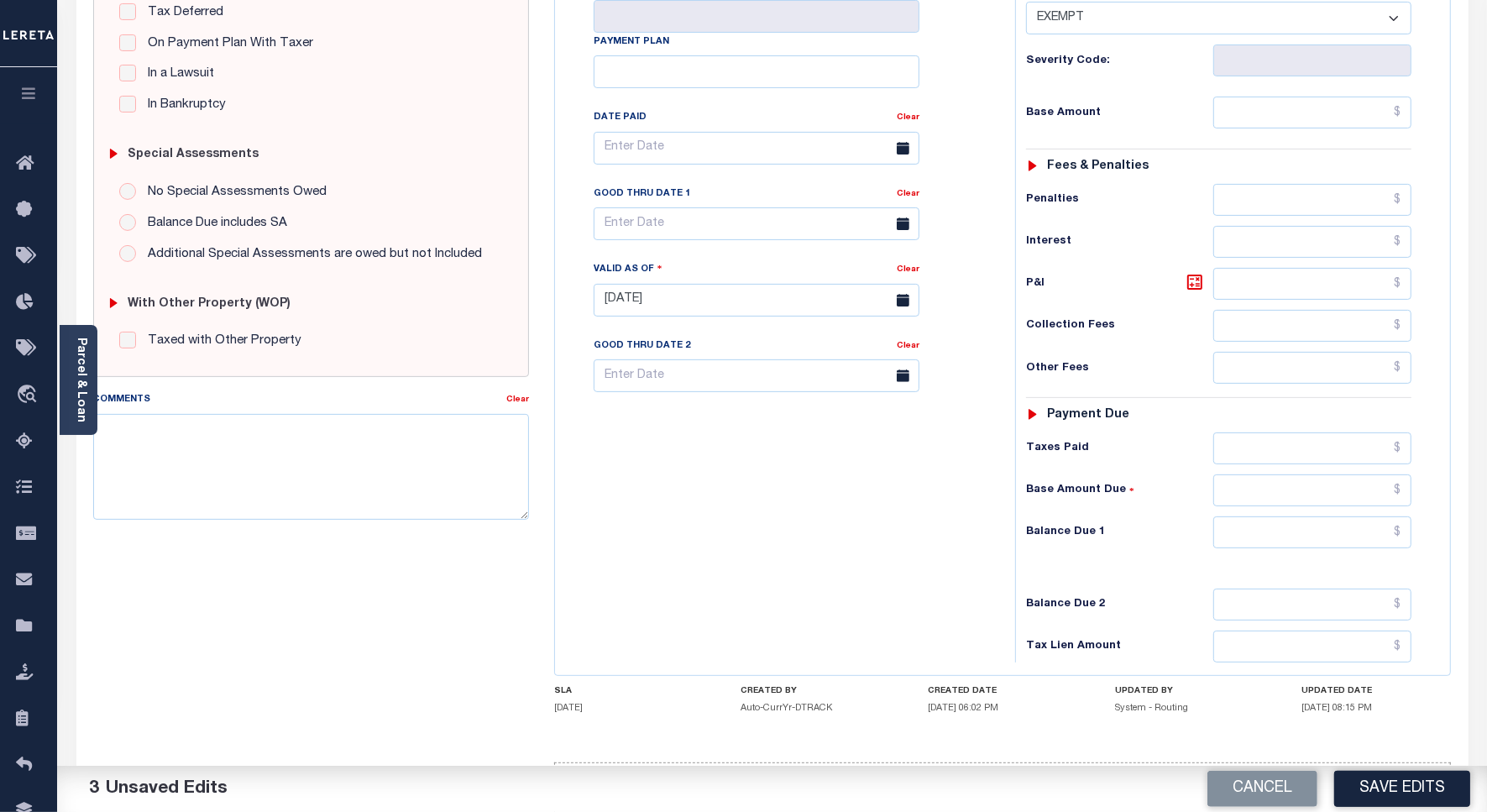
scroll to position [420, 0]
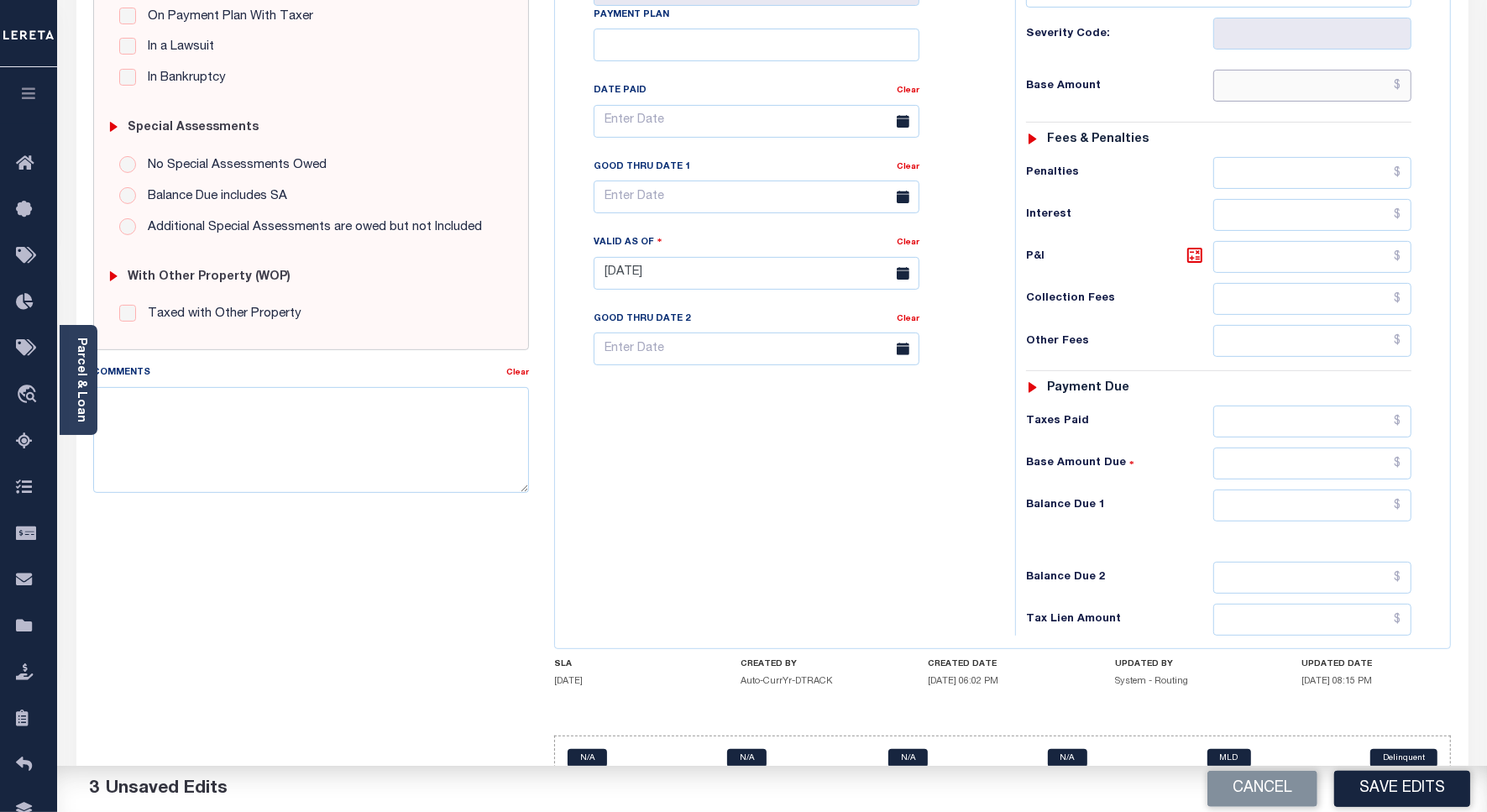
click at [1329, 69] on input "text" at bounding box center [1313, 85] width 198 height 32
click at [1381, 490] on input "text" at bounding box center [1313, 505] width 198 height 32
type input "$0.00"
click at [1398, 787] on button "Save Edits" at bounding box center [1402, 789] width 136 height 37
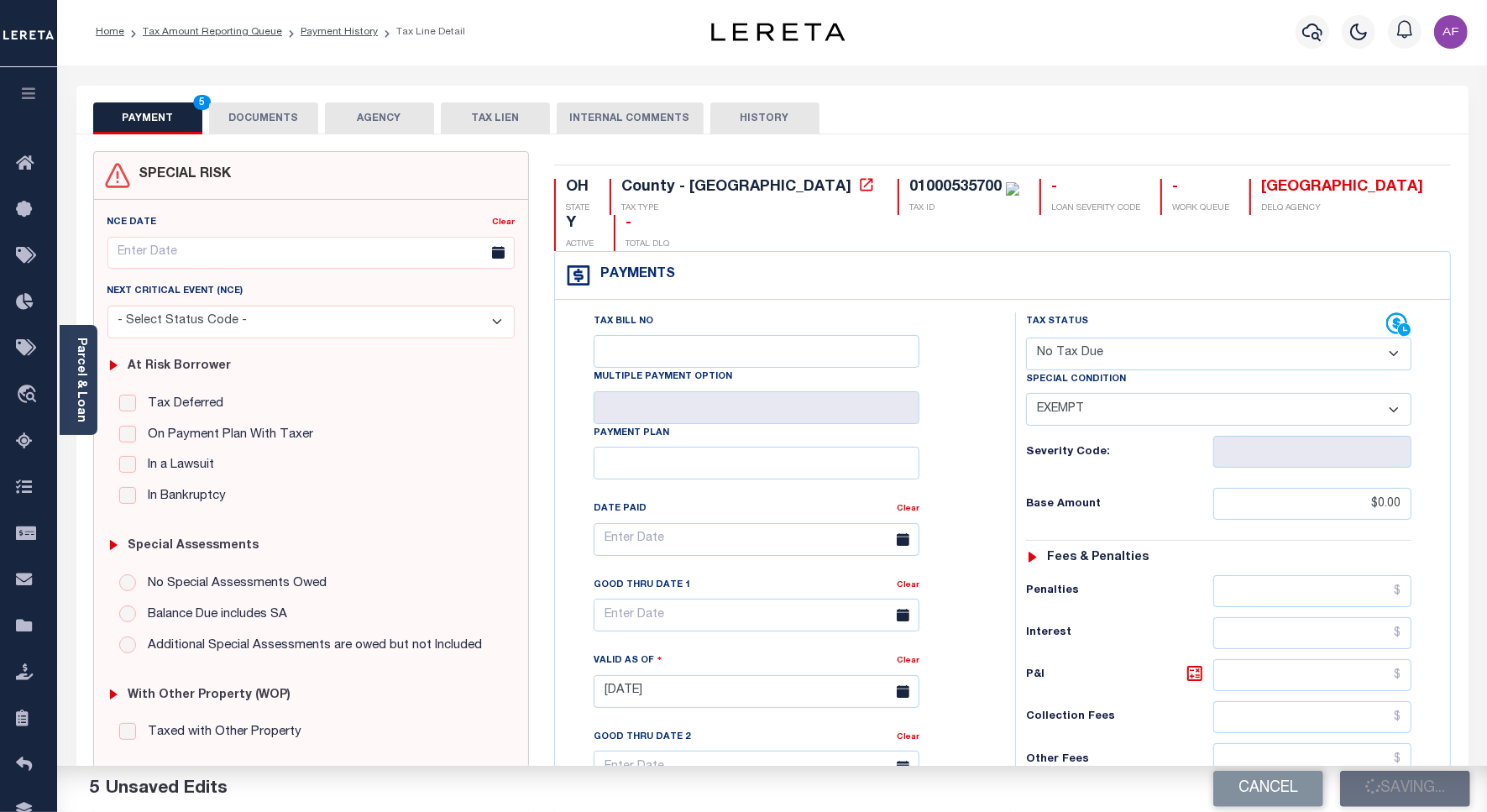
scroll to position [0, 0]
click at [322, 24] on ol "Home Tax Amount Reporting Queue Payment History Tax Line Detail" at bounding box center [280, 33] width 396 height 36
click at [323, 31] on link "Payment History" at bounding box center [339, 33] width 78 height 10
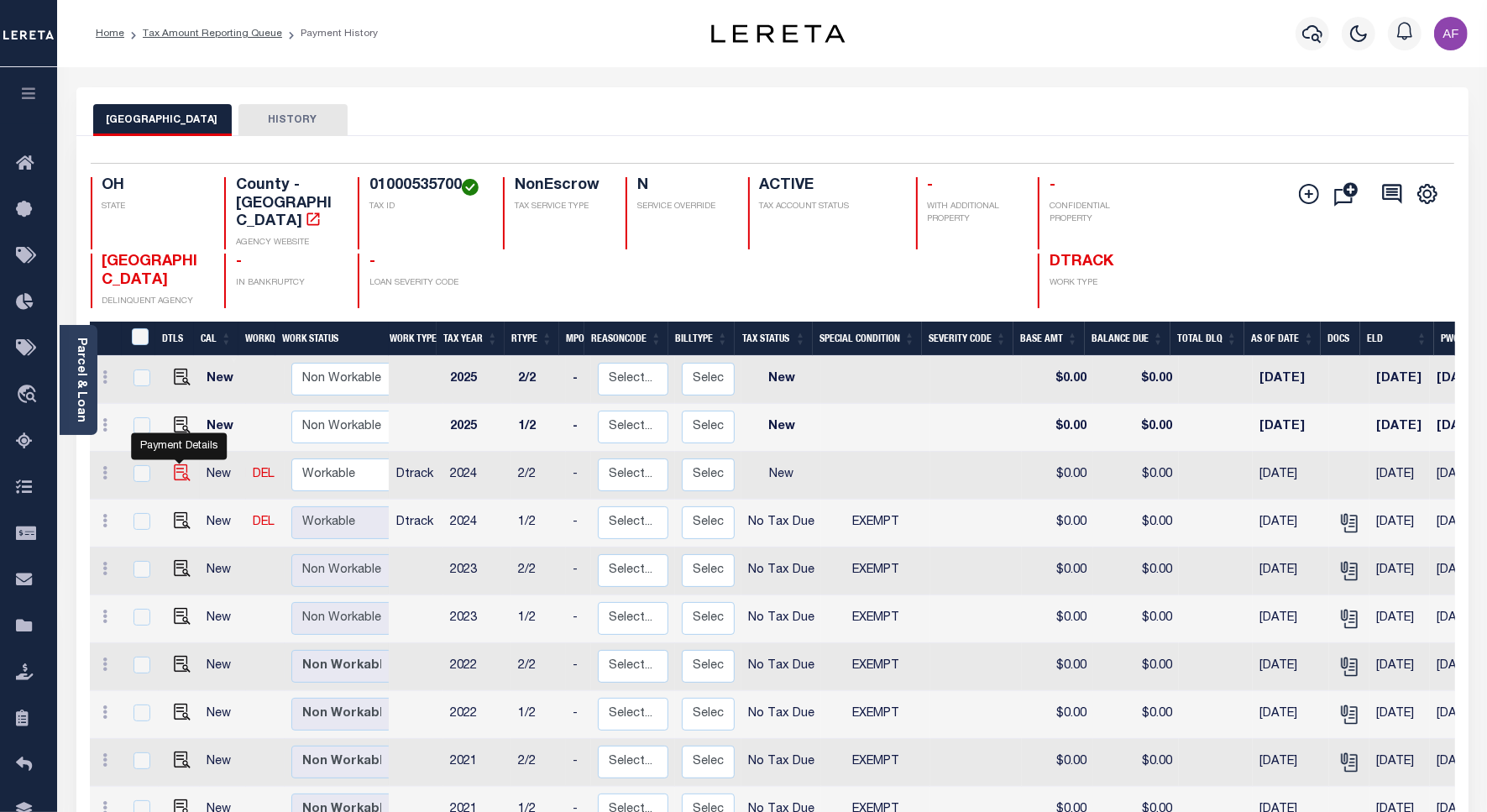
click at [179, 464] on img "" at bounding box center [182, 472] width 16 height 16
checkbox input "true"
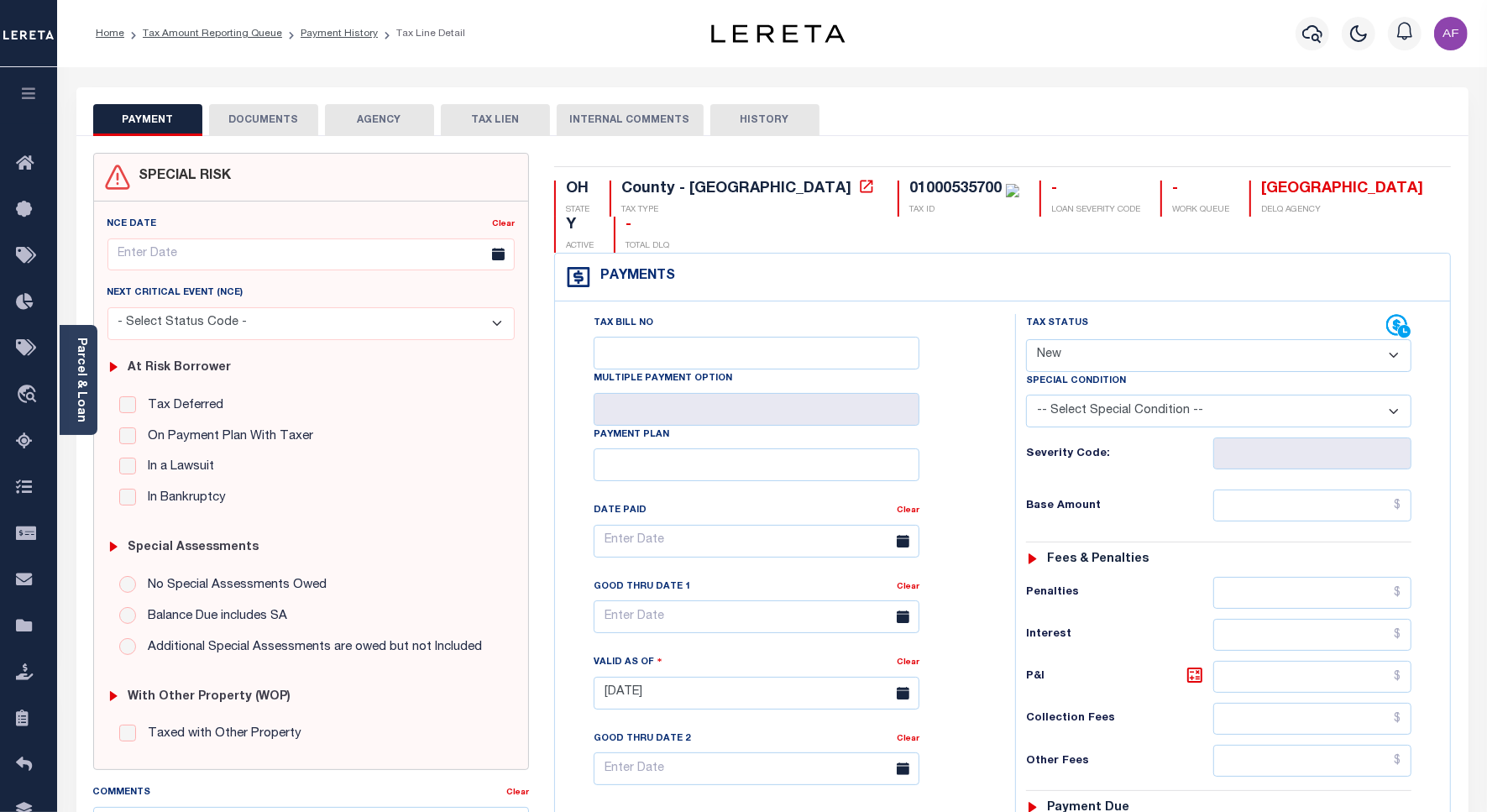
click at [1119, 339] on select "- Select Status Code - Open Due/Unpaid Paid Incomplete No Tax Due Internal Refu…" at bounding box center [1219, 355] width 385 height 33
select select "NTX"
click at [1027, 339] on select "- Select Status Code - Open Due/Unpaid Paid Incomplete No Tax Due Internal Refu…" at bounding box center [1219, 355] width 385 height 33
type input "[DATE]"
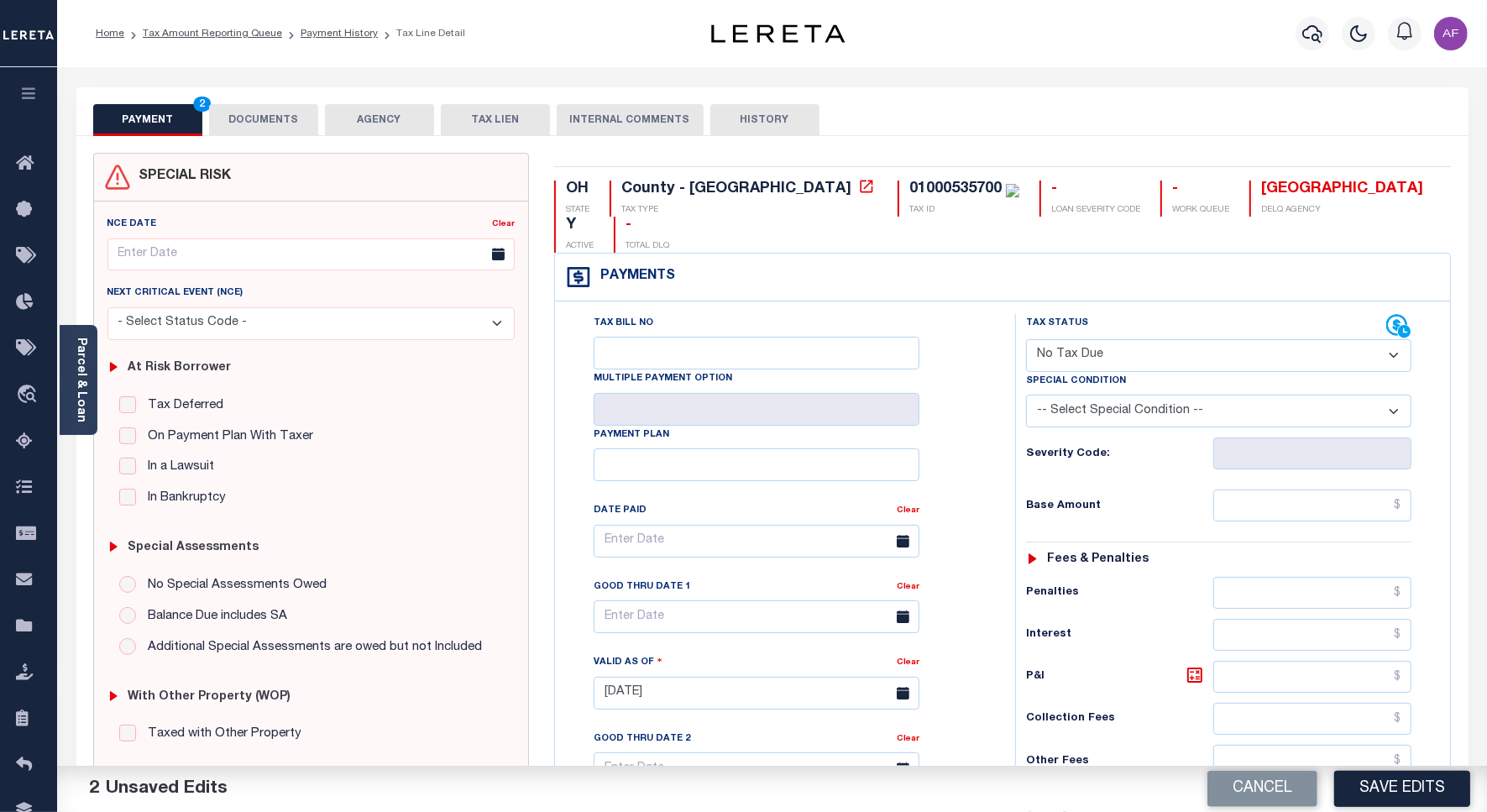
click at [1084, 395] on select "-- Select Special Condition -- 3RD PARTY TAX LIEN AGENCY TAX LIEN (A.K.A Inside…" at bounding box center [1219, 411] width 385 height 33
select select "5"
click at [1027, 395] on select "-- Select Special Condition -- 3RD PARTY TAX LIEN AGENCY TAX LIEN (A.K.A Inside…" at bounding box center [1219, 411] width 385 height 33
click at [1370, 491] on div "Tax Status Status - Select Status Code -" at bounding box center [1225, 685] width 418 height 742
drag, startPoint x: 1366, startPoint y: 473, endPoint x: 1237, endPoint y: 464, distance: 129.3
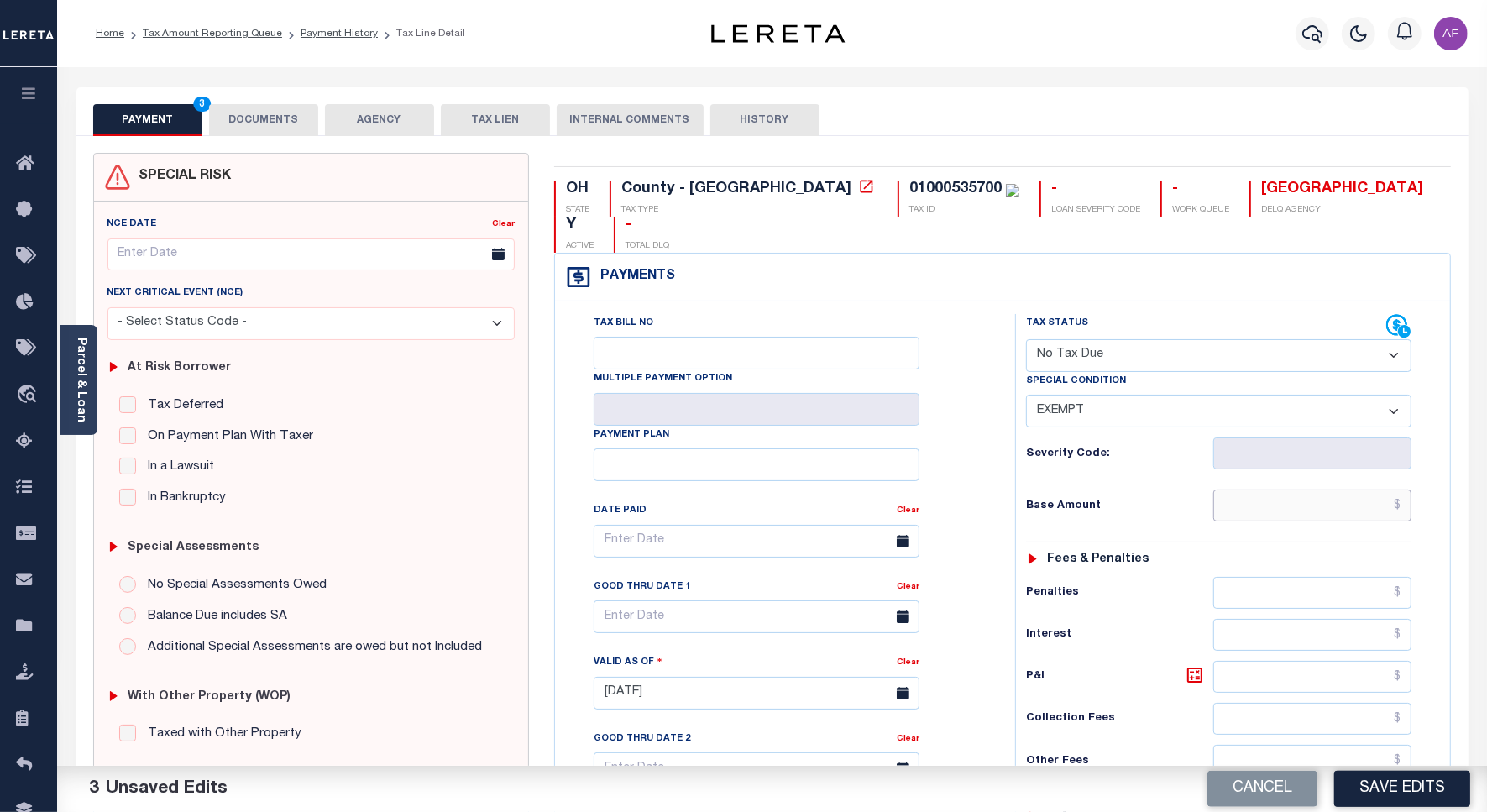
click at [1363, 490] on input "text" at bounding box center [1313, 505] width 198 height 32
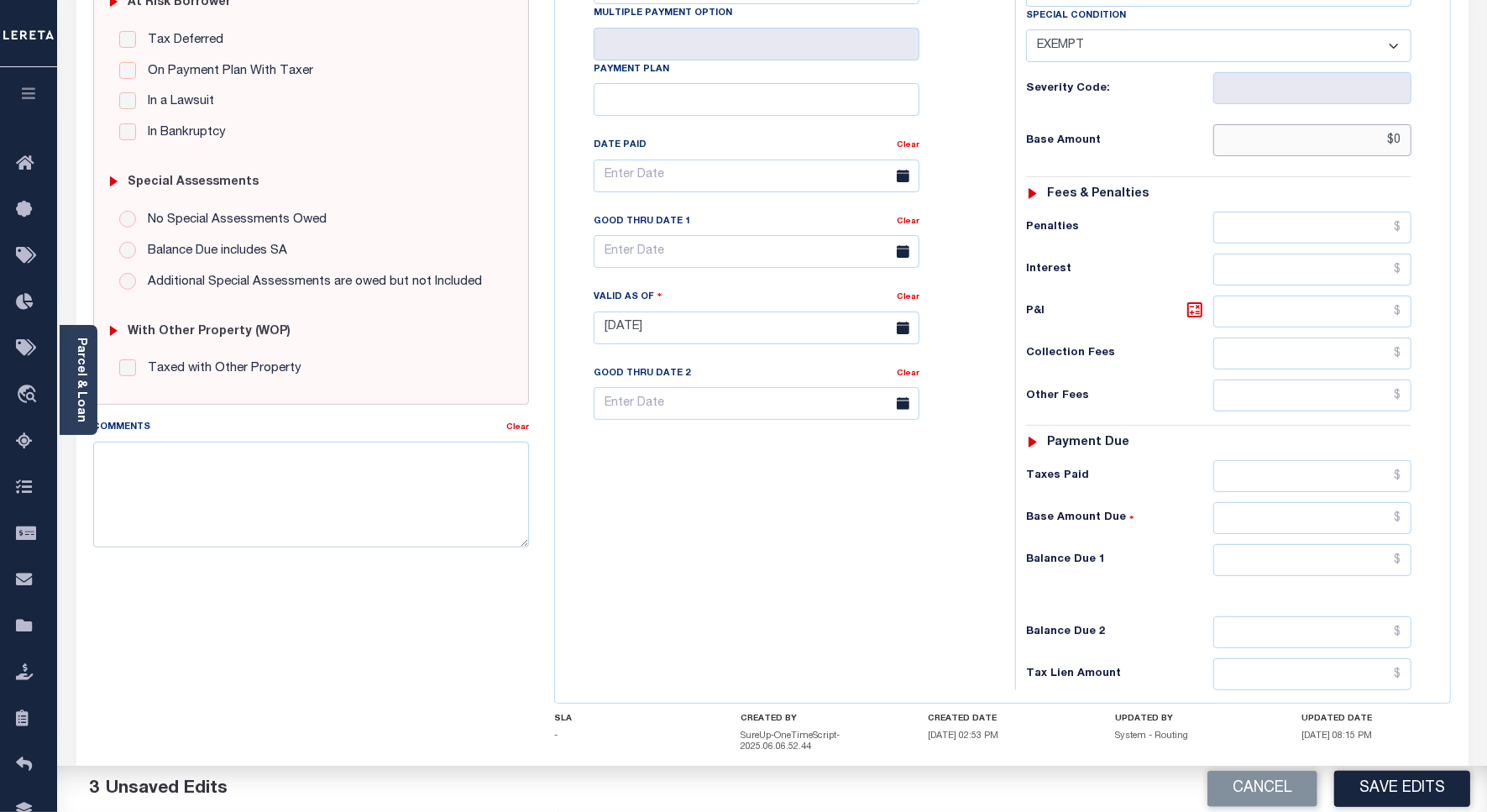
scroll to position [443, 0]
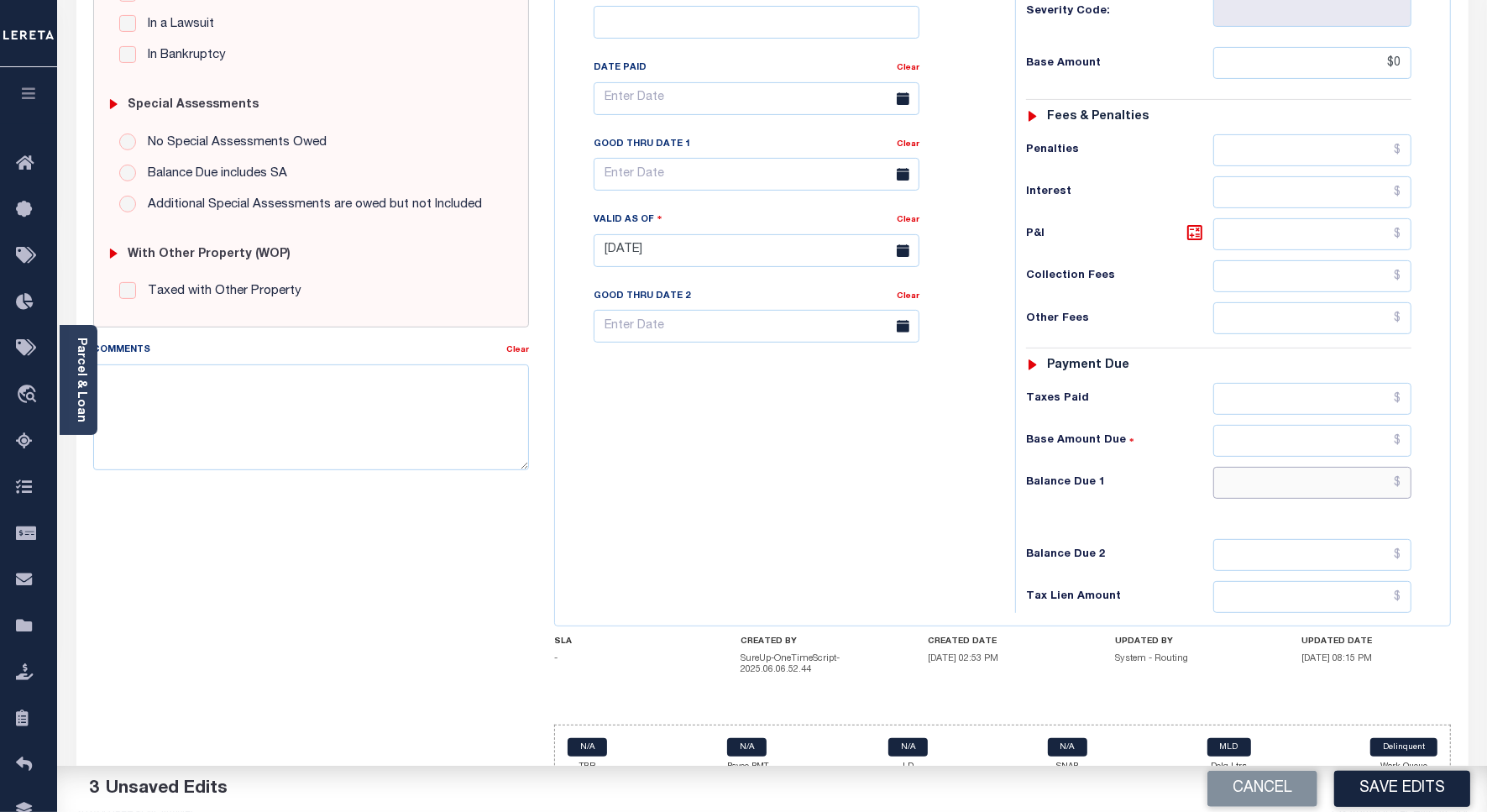
type input "$0.00"
drag, startPoint x: 1371, startPoint y: 458, endPoint x: 1334, endPoint y: 451, distance: 37.7
click at [1371, 467] on input "text" at bounding box center [1313, 482] width 198 height 32
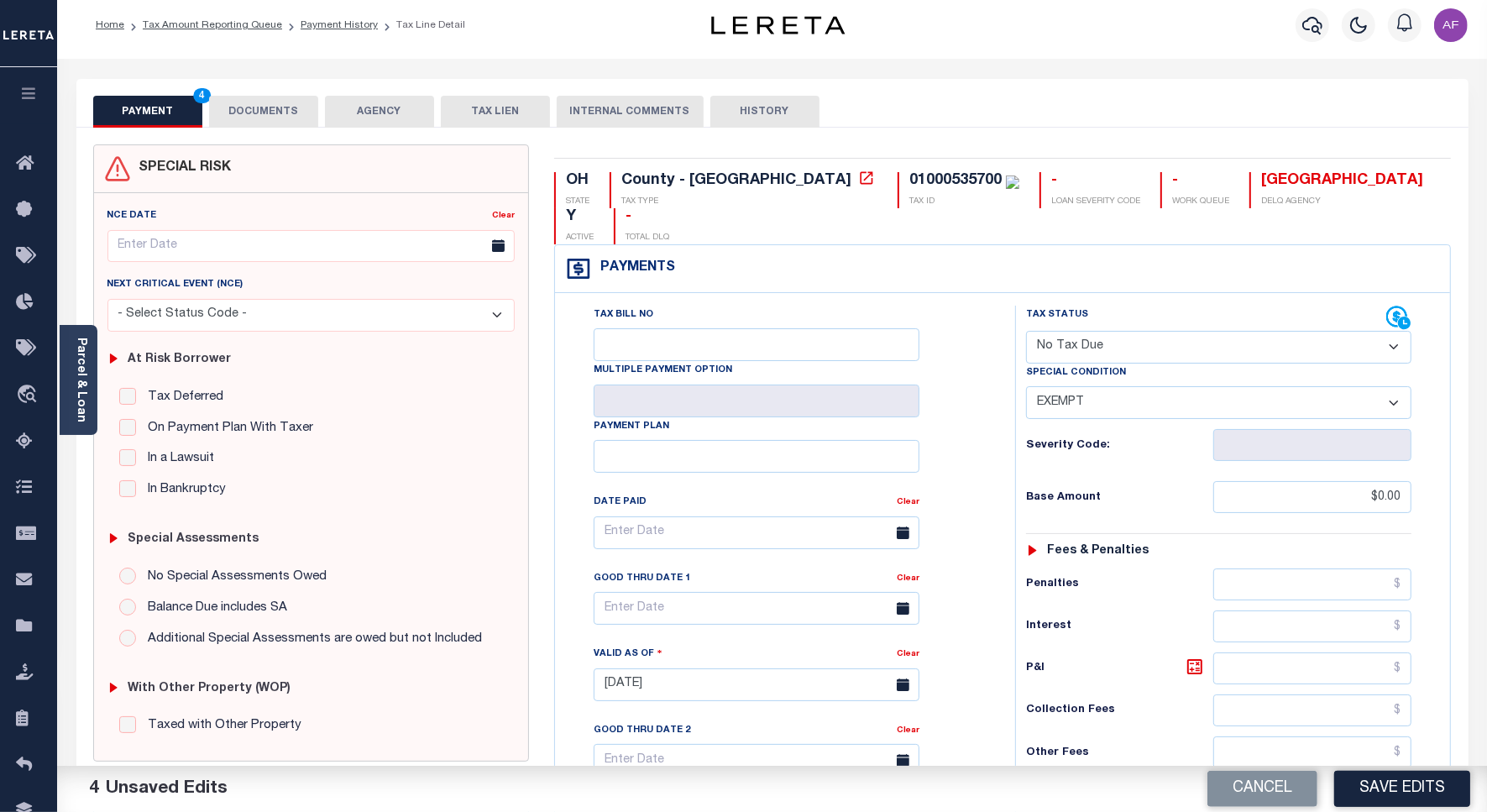
scroll to position [0, 0]
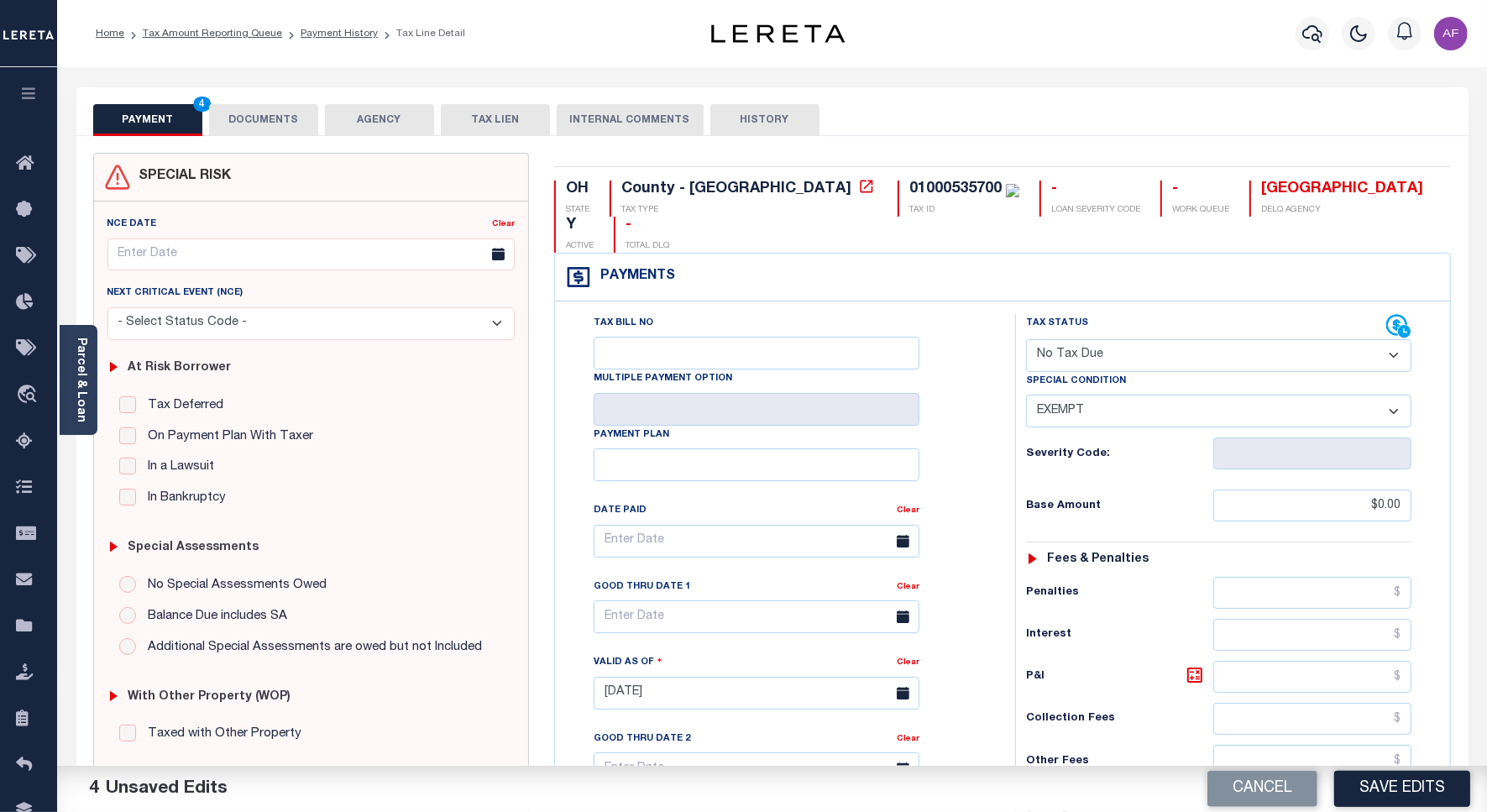
type input "$0.00"
click at [233, 92] on div "PAYMENT 5 DOCUMENTS AGENCY DELINQUENT PAYEE TAX LIEN" at bounding box center [773, 111] width 1392 height 48
click at [229, 111] on button "DOCUMENTS" at bounding box center [264, 120] width 110 height 32
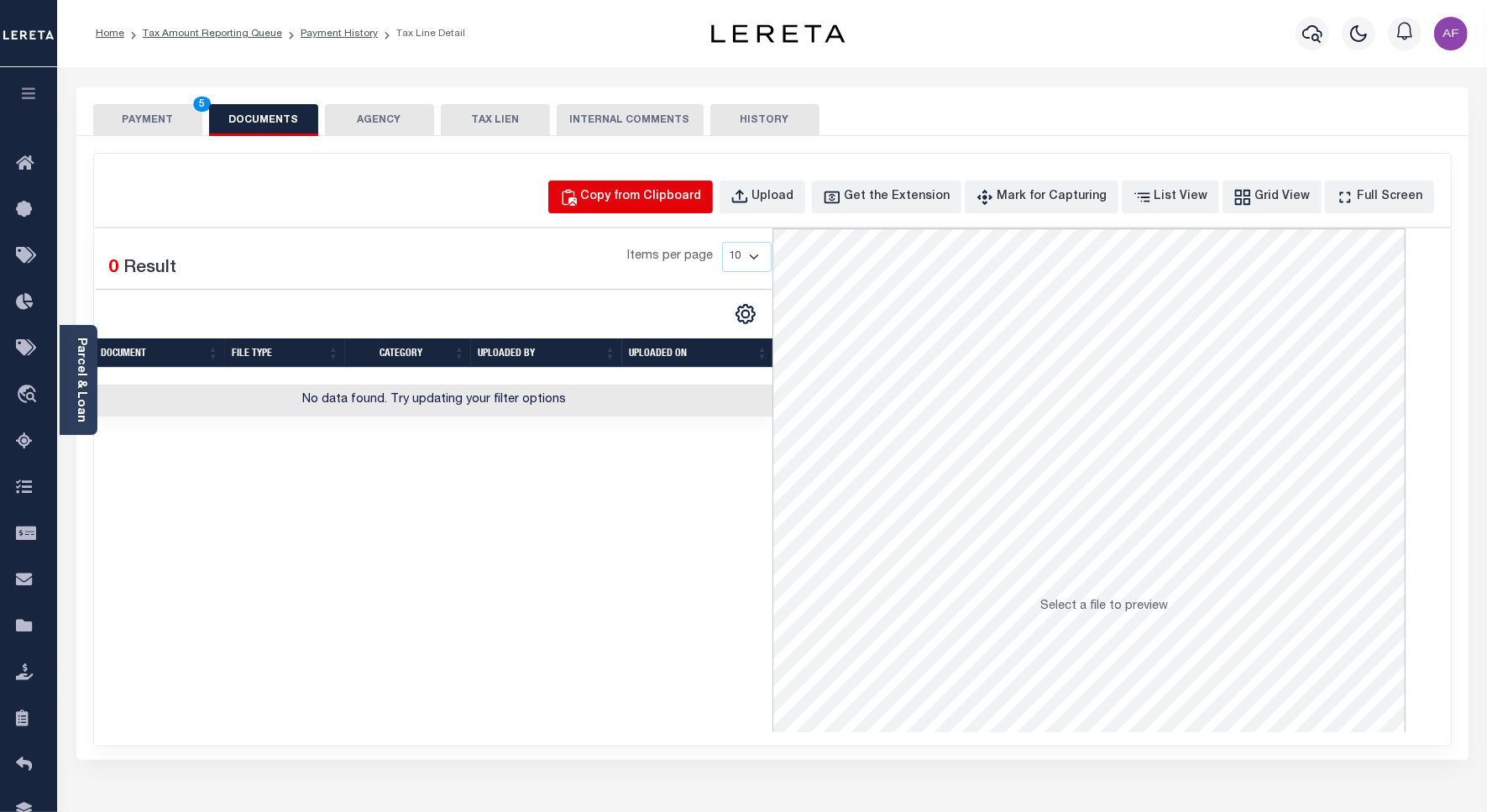
click at [694, 195] on div "Copy from Clipboard" at bounding box center [641, 197] width 121 height 18
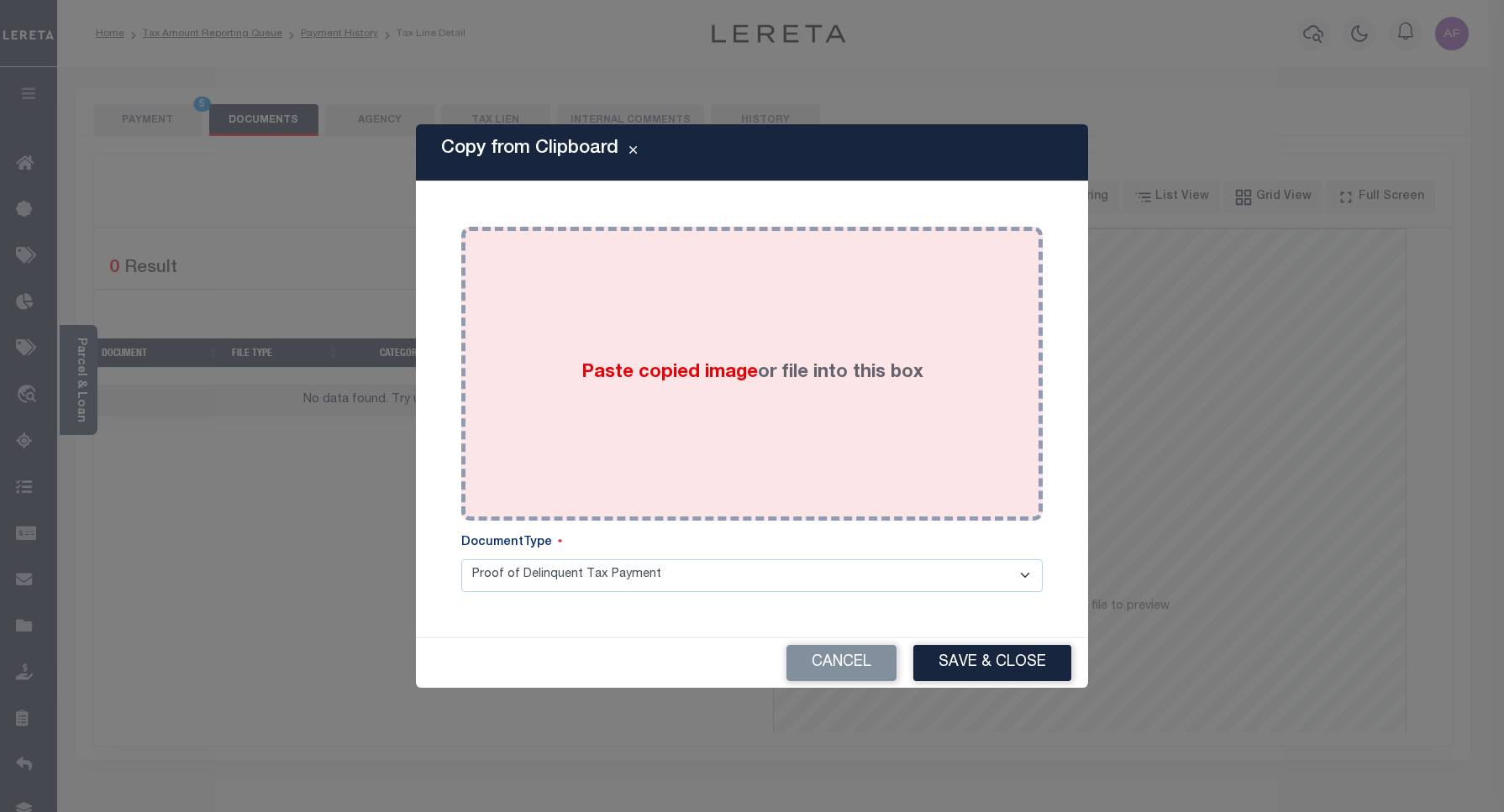
click at [703, 425] on div "Paste copied image or file into this box" at bounding box center [752, 374] width 556 height 269
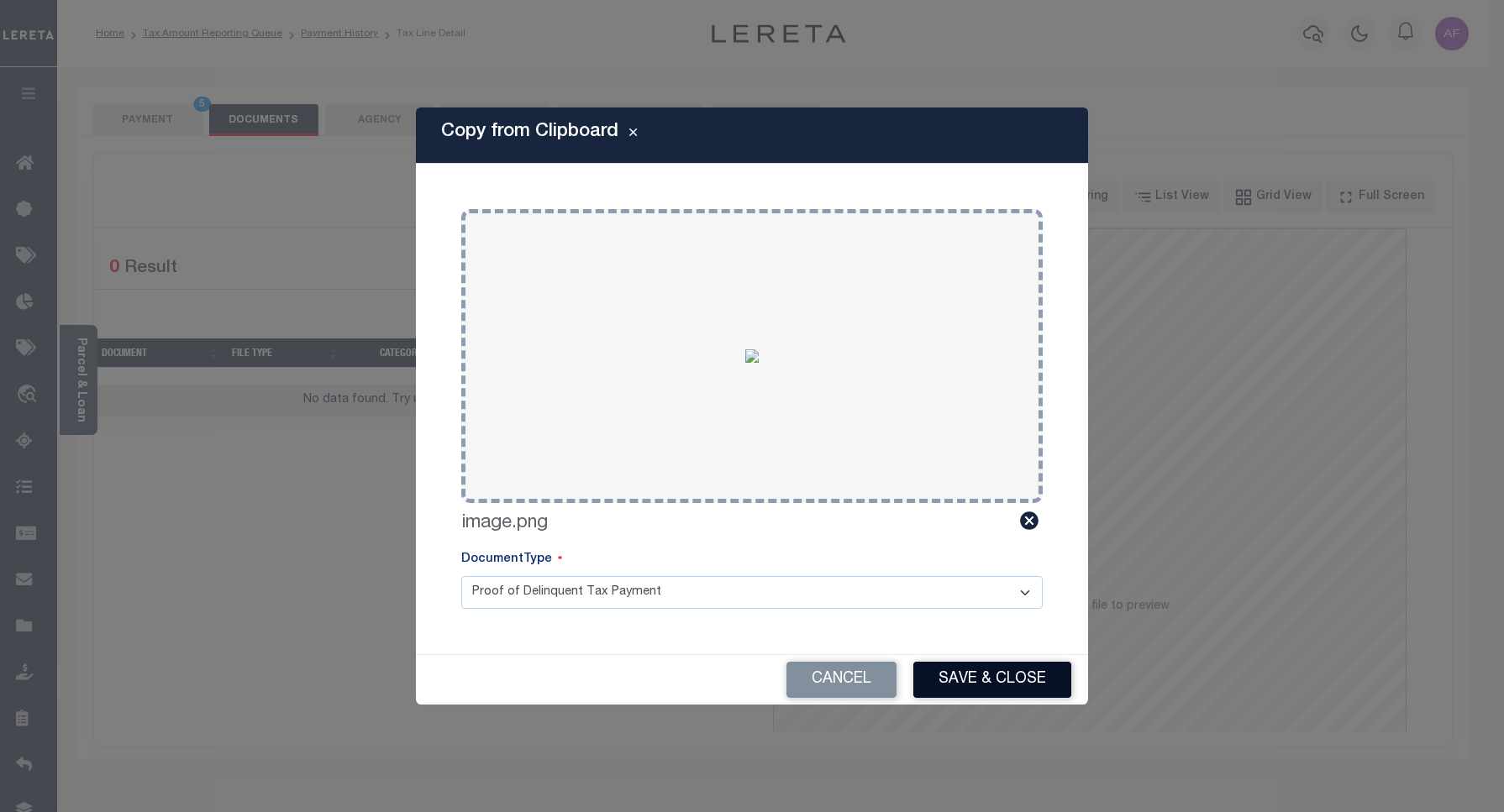
click at [980, 678] on button "Save & Close" at bounding box center [991, 680] width 158 height 37
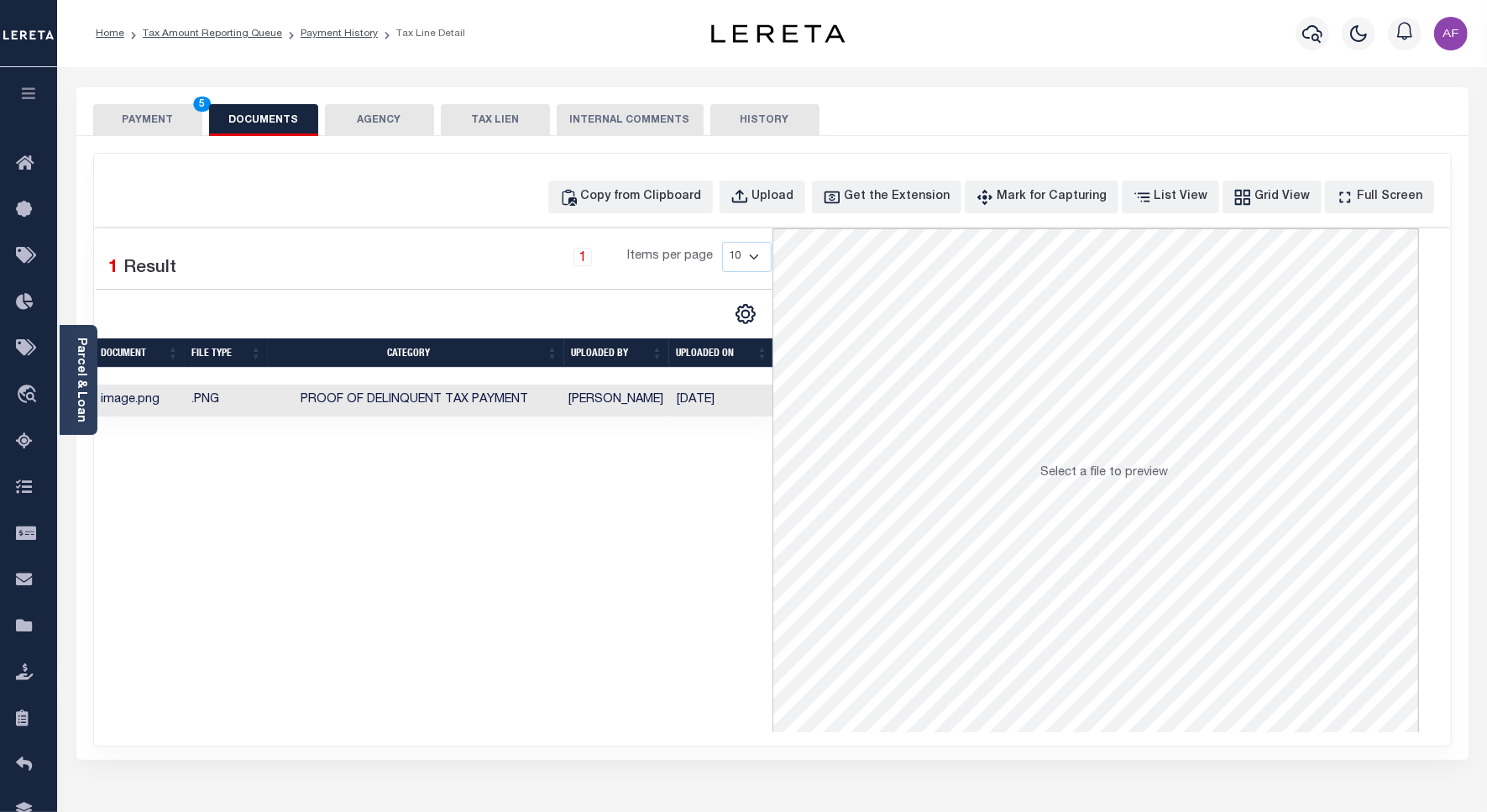
click at [137, 120] on button "PAYMENT 5" at bounding box center [148, 120] width 110 height 32
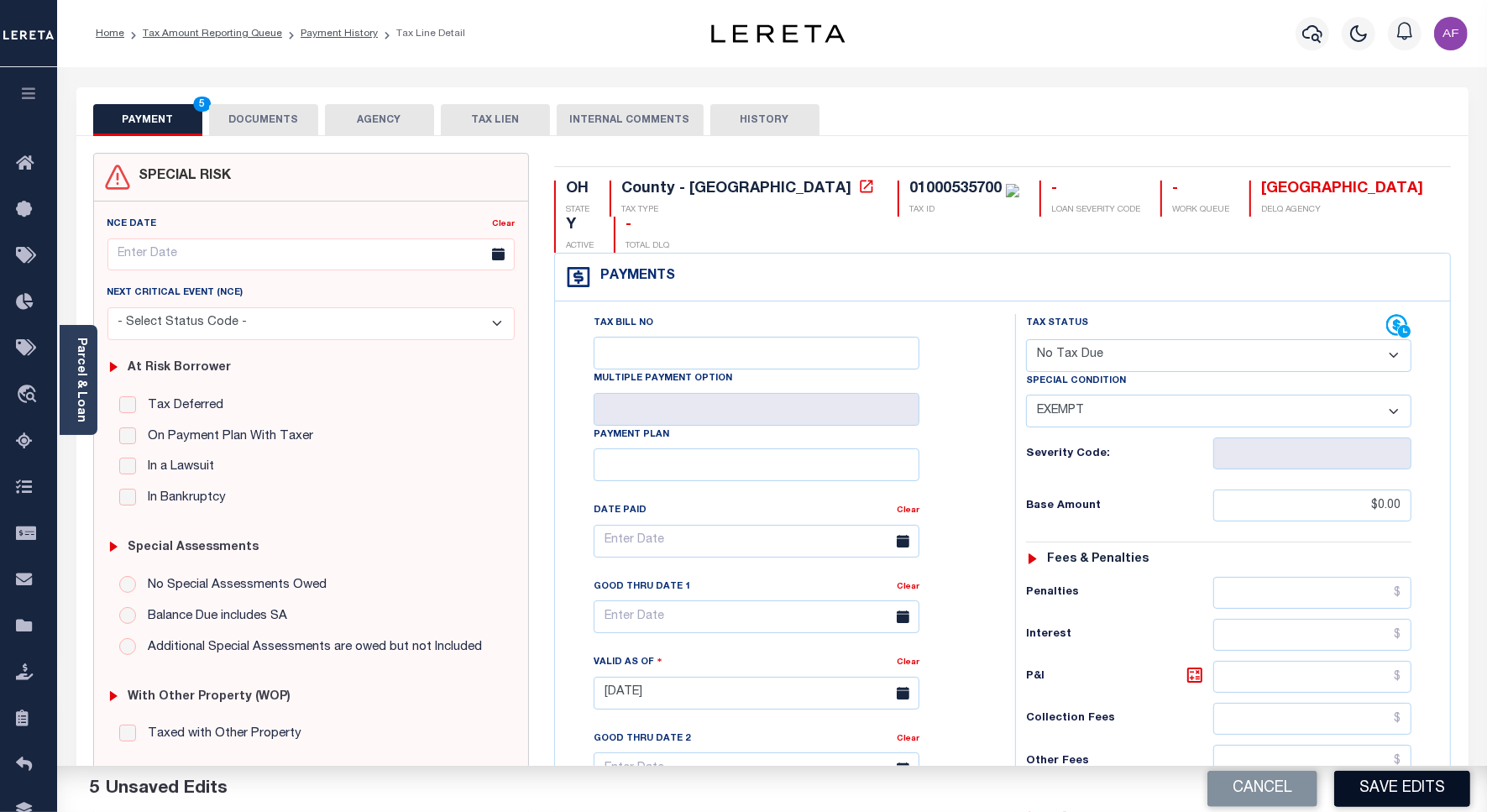
click at [1424, 786] on button "Save Edits" at bounding box center [1402, 789] width 136 height 37
checkbox input "false"
type input "$0"
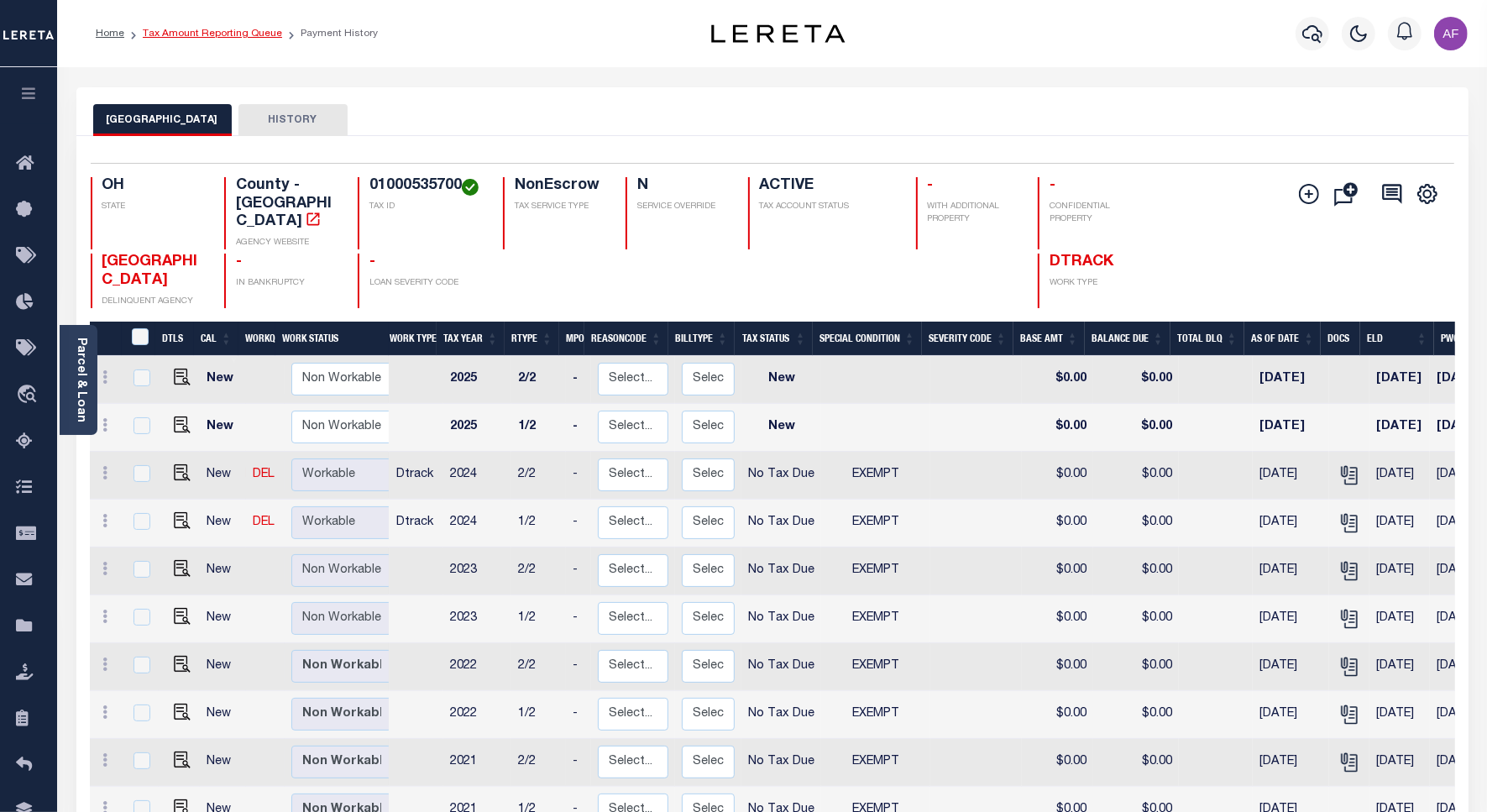
click at [228, 32] on link "Tax Amount Reporting Queue" at bounding box center [212, 33] width 140 height 10
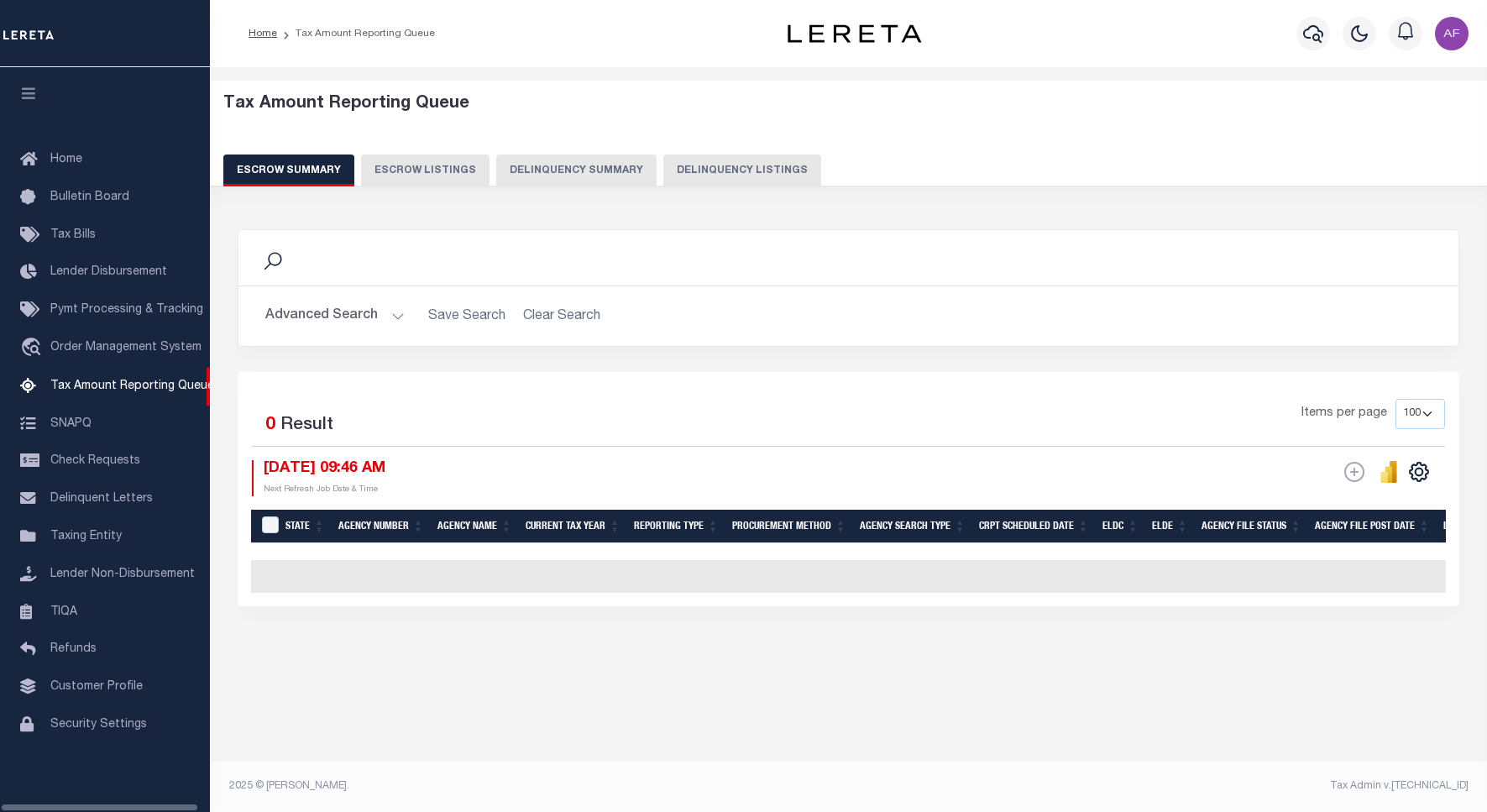
select select "100"
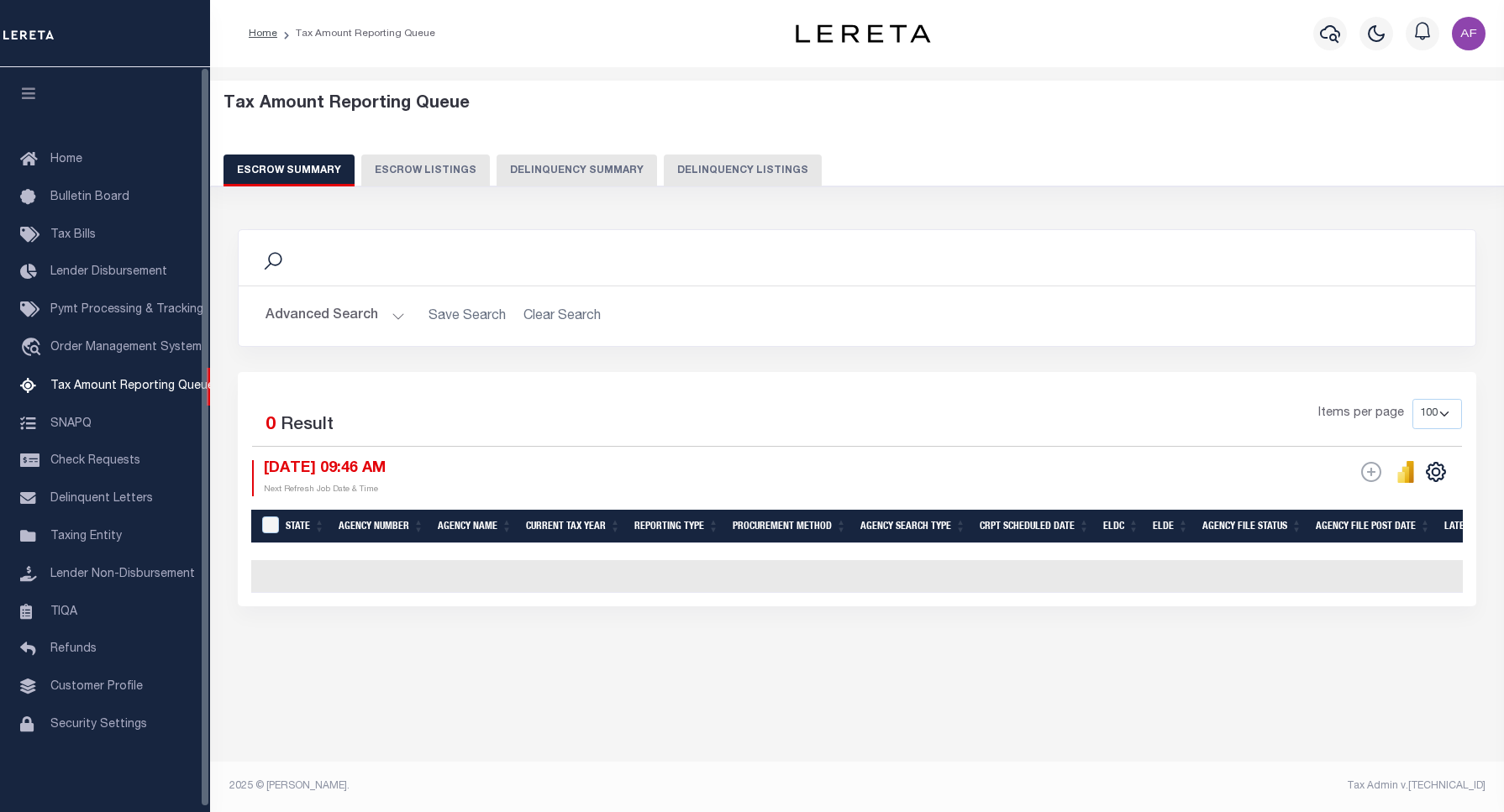
click at [725, 169] on button "Delinquency Listings" at bounding box center [742, 170] width 158 height 32
select select "100"
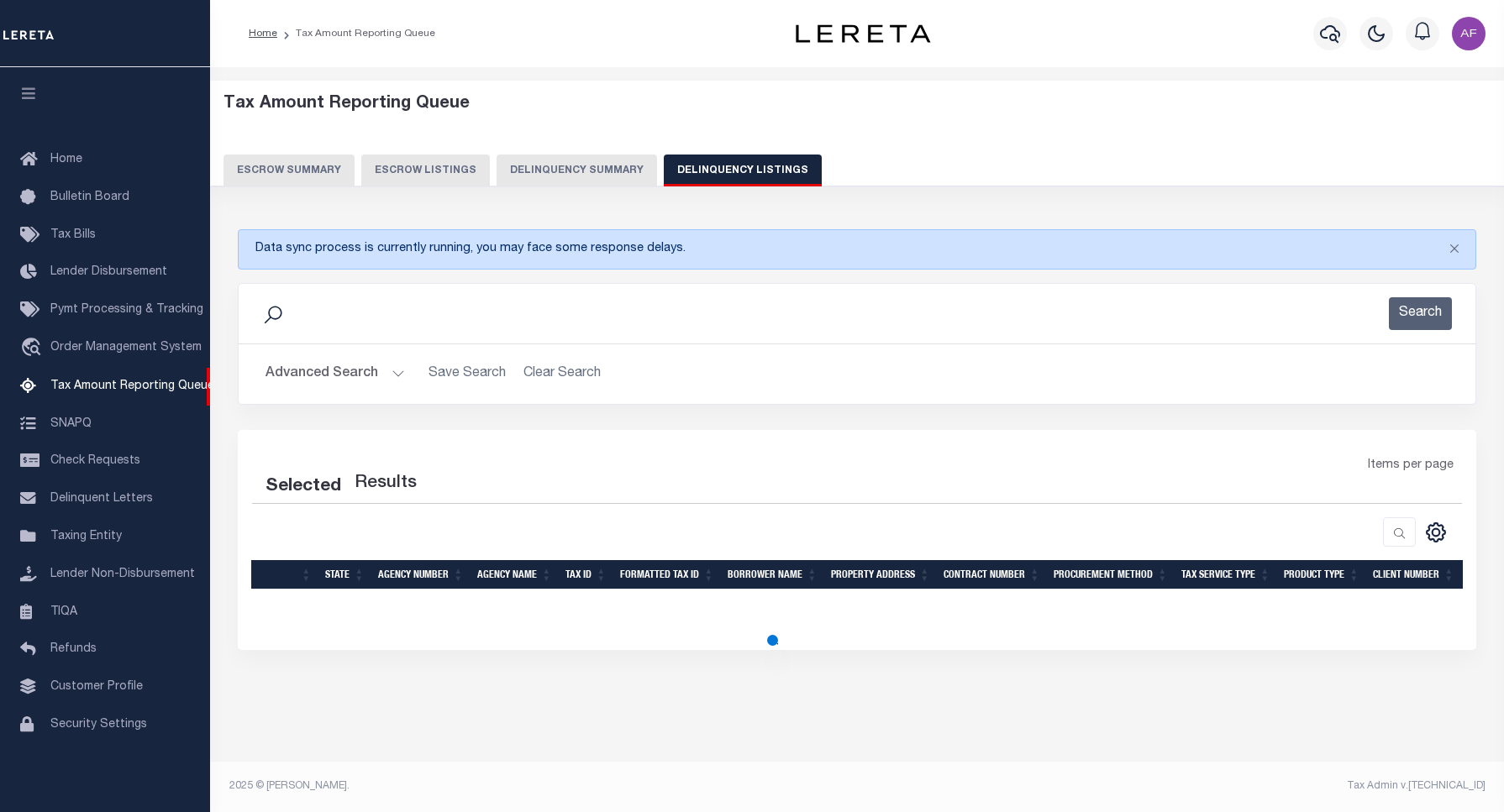
select select "100"
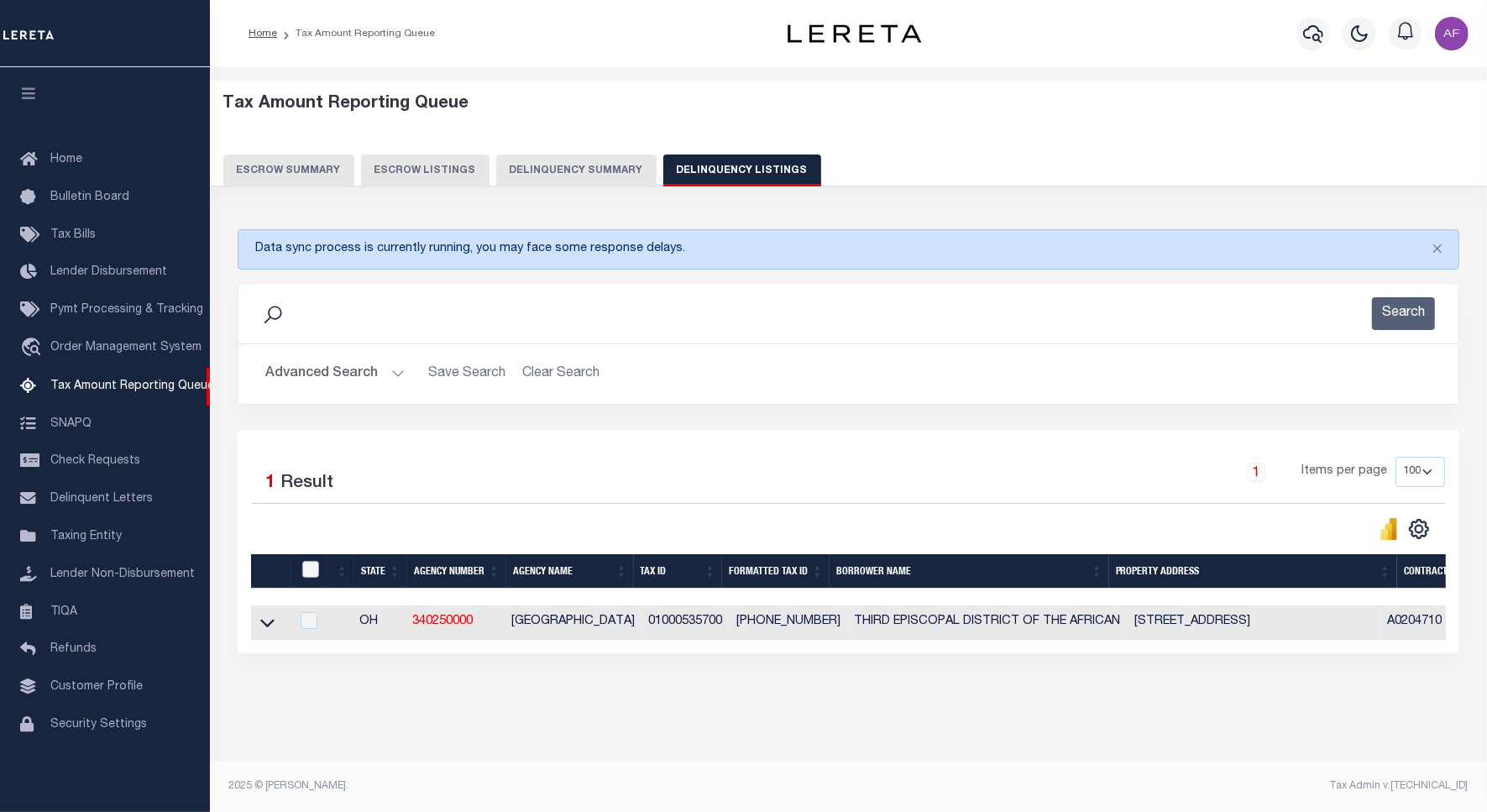
click at [311, 567] on input "checkbox" at bounding box center [311, 569] width 16 height 16
checkbox input "true"
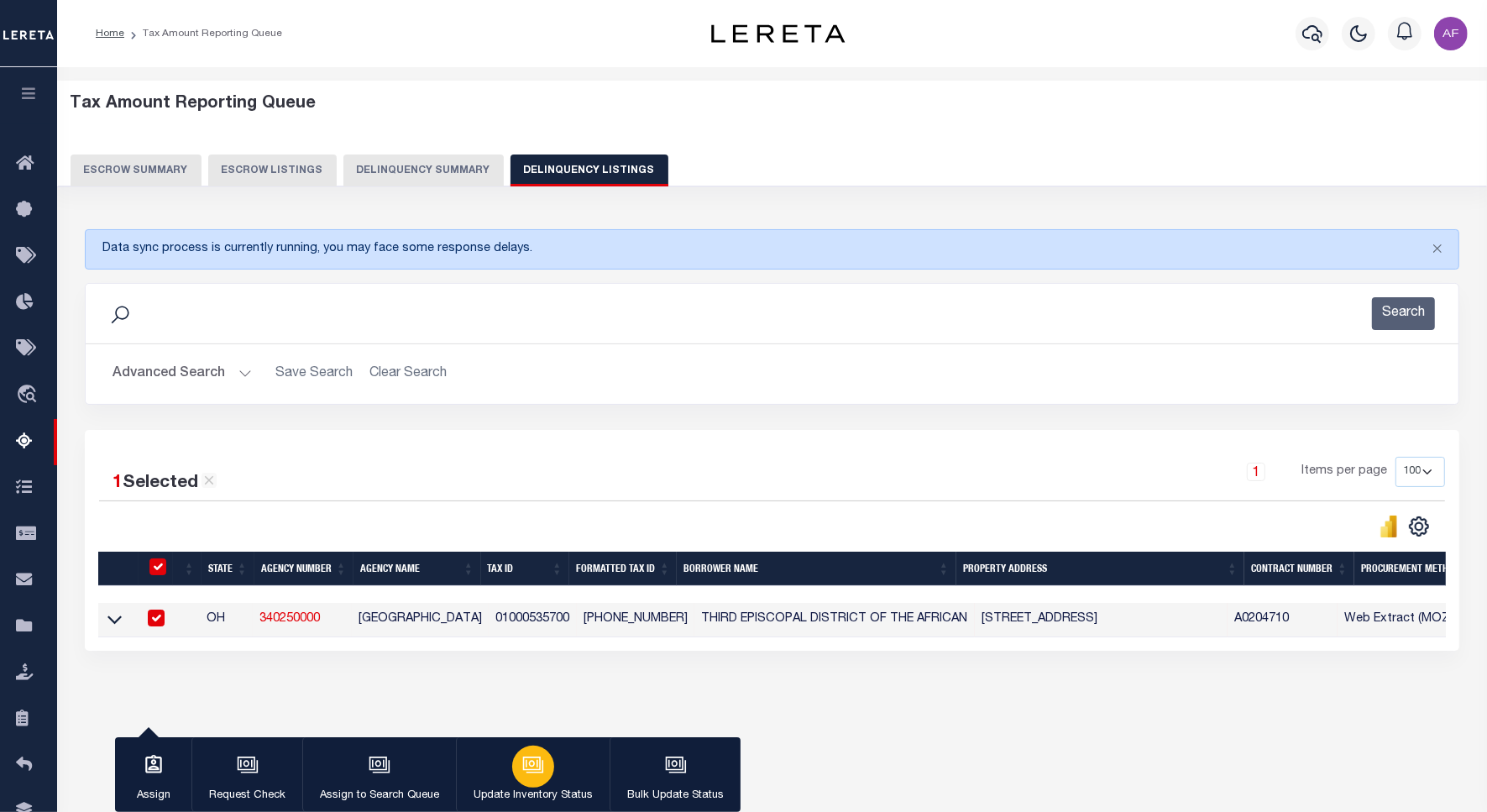
click at [511, 781] on button "Update Inventory Status" at bounding box center [533, 775] width 153 height 76
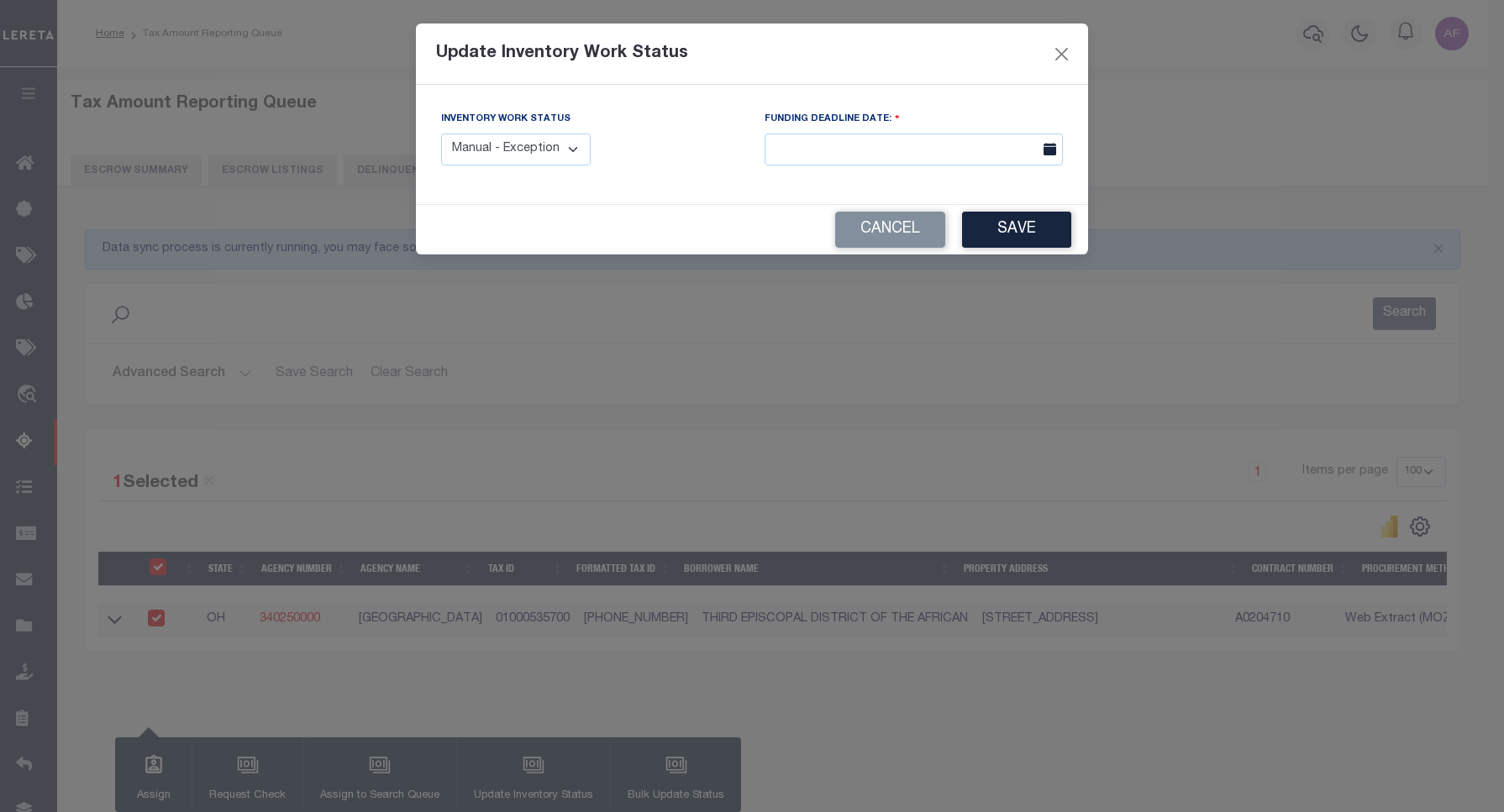
click at [535, 163] on select "Manual - Exception Pended - Awaiting Search Late Add Exception Completed" at bounding box center [516, 150] width 150 height 33
select select "4"
click at [441, 133] on select "Manual - Exception Pended - Awaiting Search Late Add Exception Completed" at bounding box center [516, 150] width 150 height 33
click at [1006, 234] on button "Save" at bounding box center [1017, 230] width 110 height 37
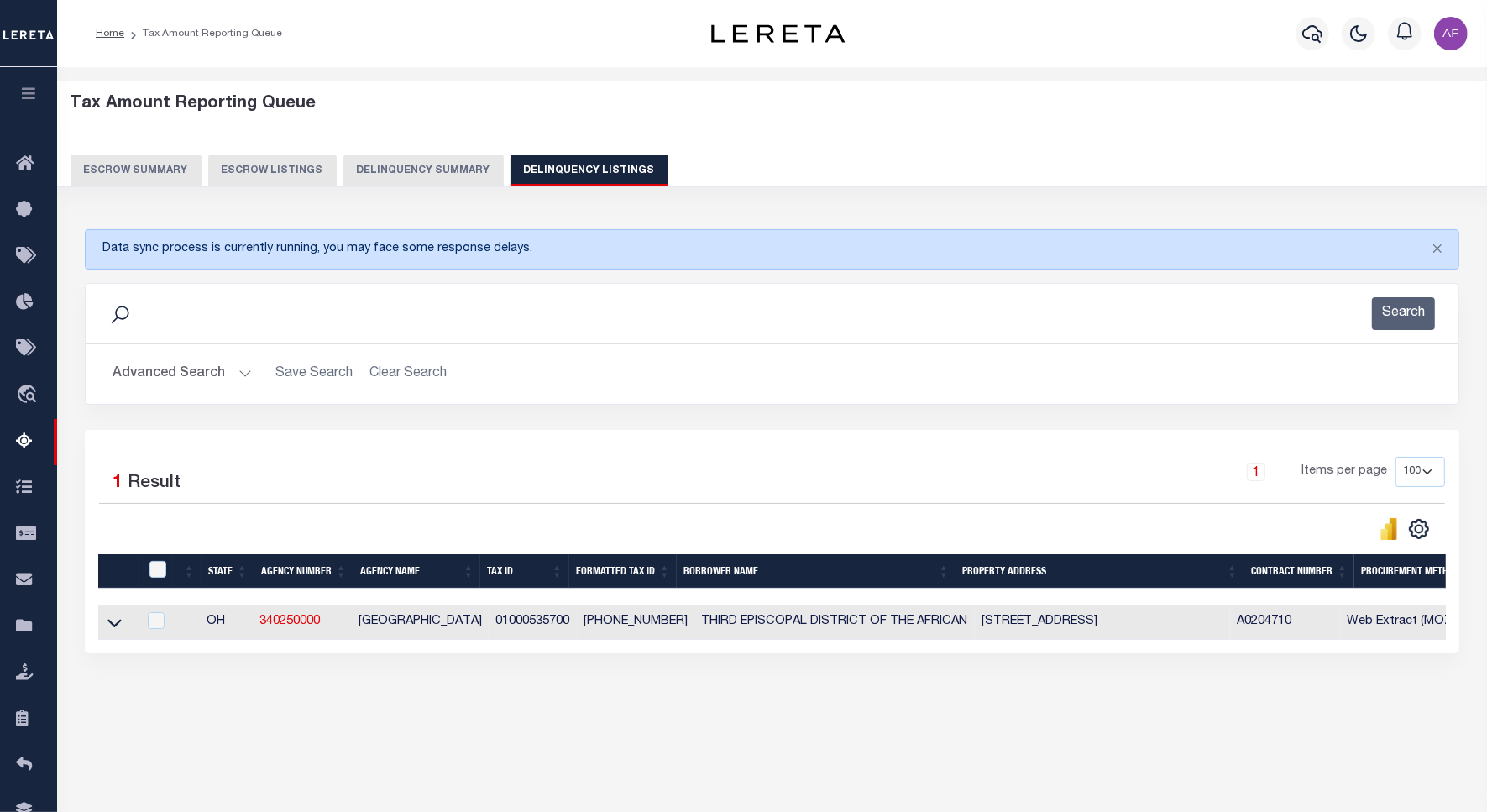
click at [161, 382] on button "Advanced Search" at bounding box center [182, 374] width 140 height 33
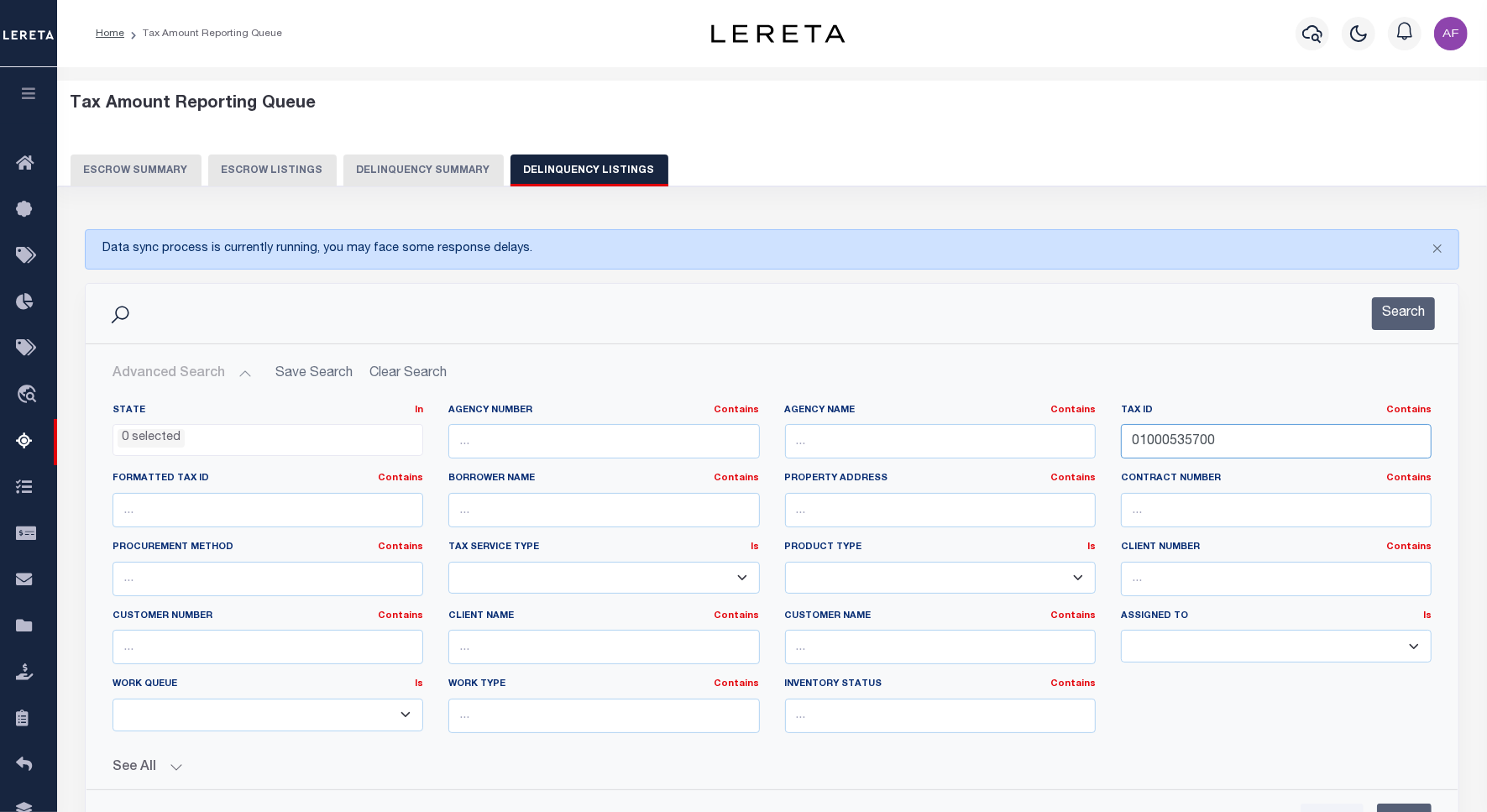
click at [1188, 434] on input "01000535700" at bounding box center [1276, 441] width 311 height 35
paste input "13470"
type input "01001347000"
click at [1416, 313] on button "Search" at bounding box center [1403, 313] width 63 height 33
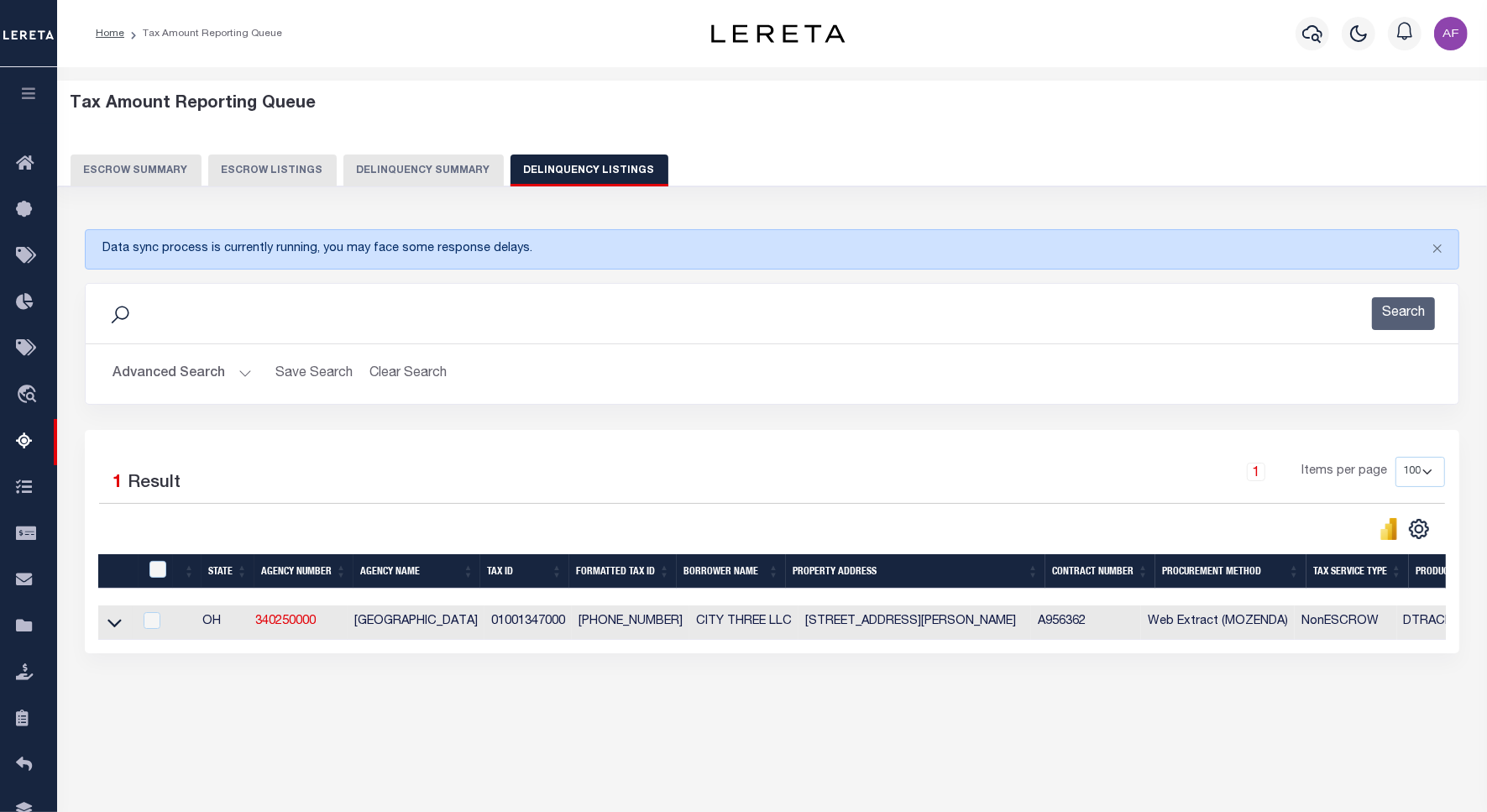
drag, startPoint x: 110, startPoint y: 622, endPoint x: 162, endPoint y: 537, distance: 99.6
click at [110, 622] on icon at bounding box center [115, 622] width 15 height 17
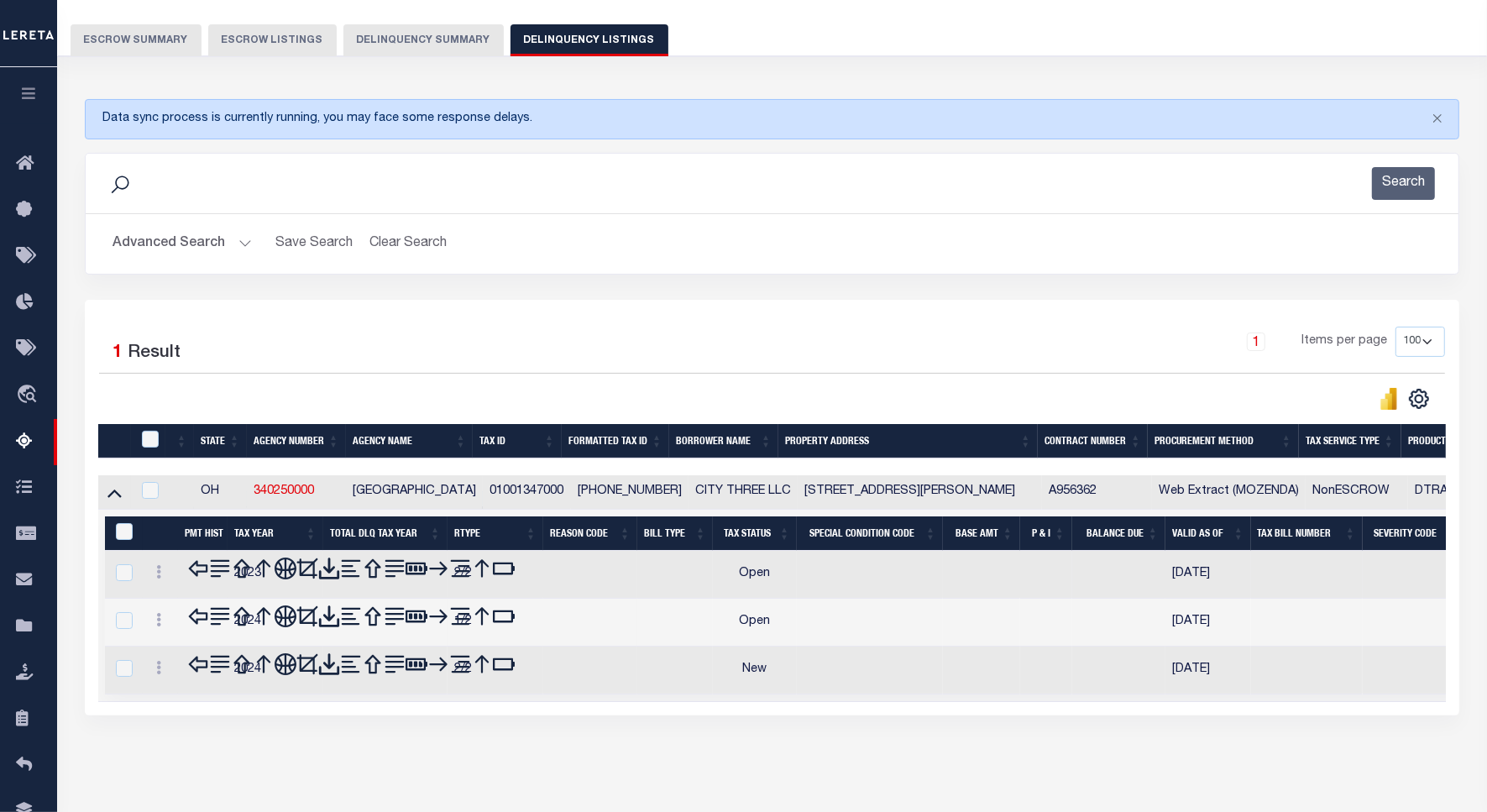
scroll to position [170, 0]
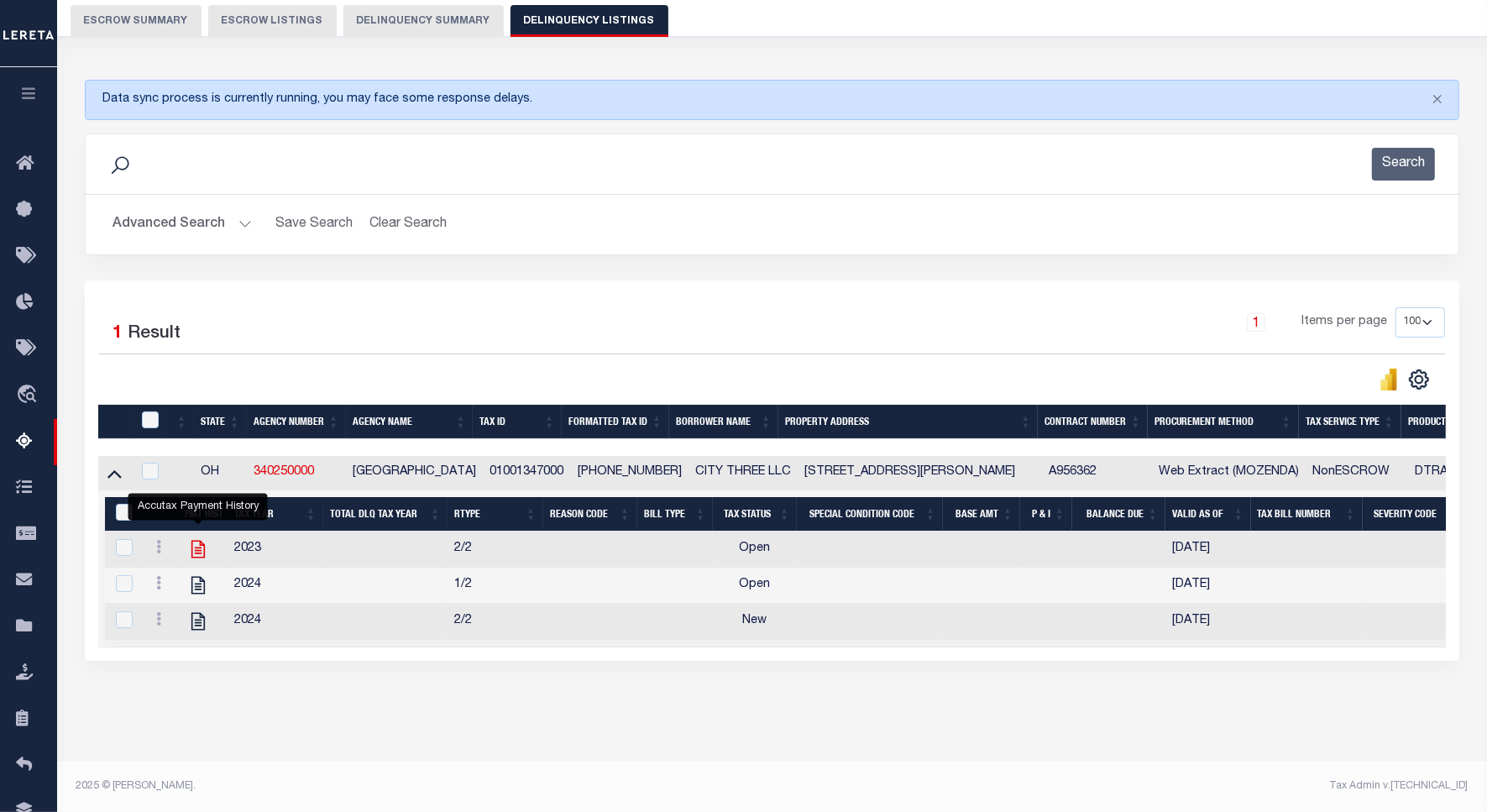
click at [194, 540] on icon "" at bounding box center [198, 549] width 22 height 22
checkbox input "true"
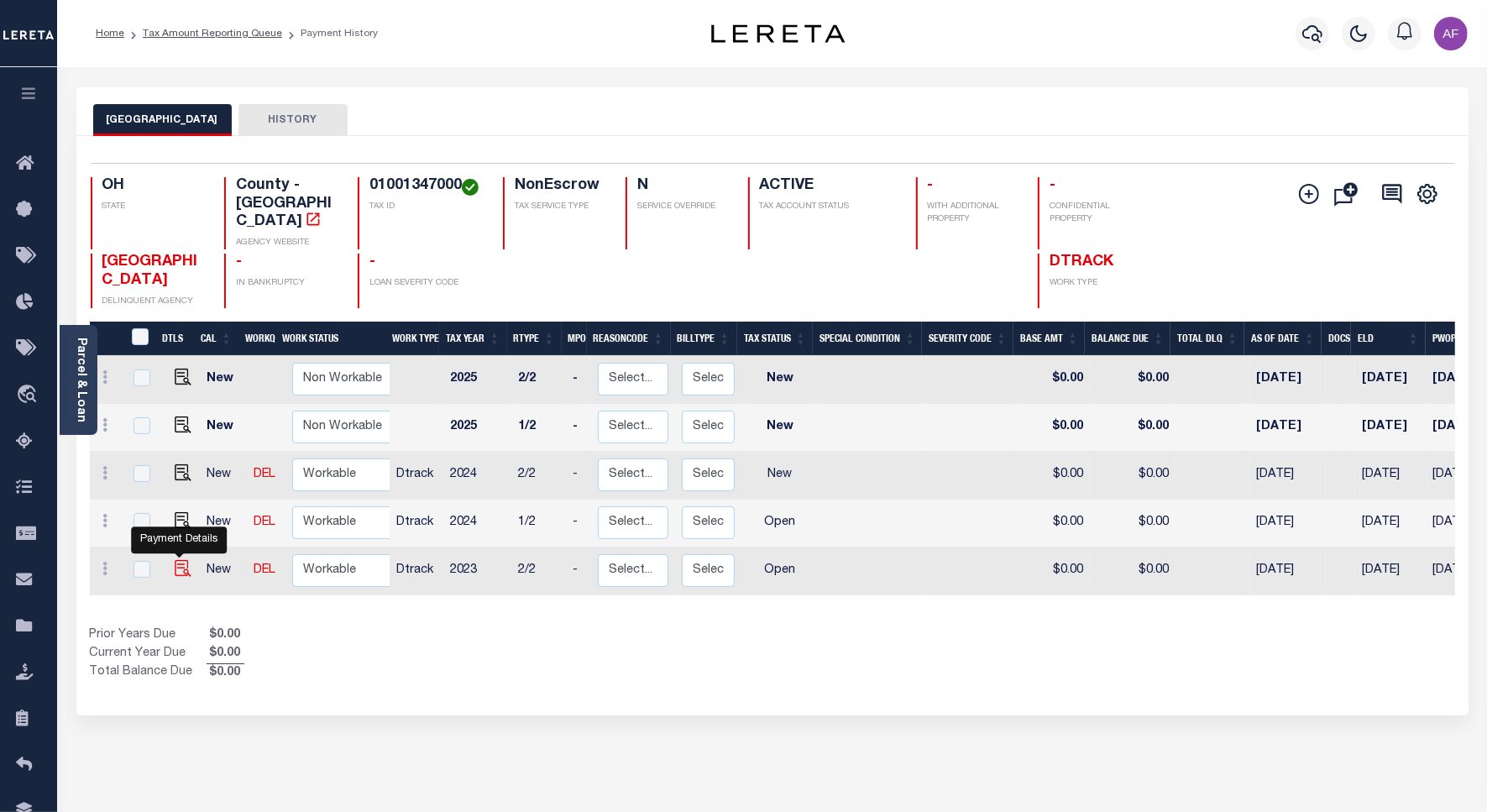
click at [183, 560] on img "" at bounding box center [183, 568] width 16 height 16
checkbox input "true"
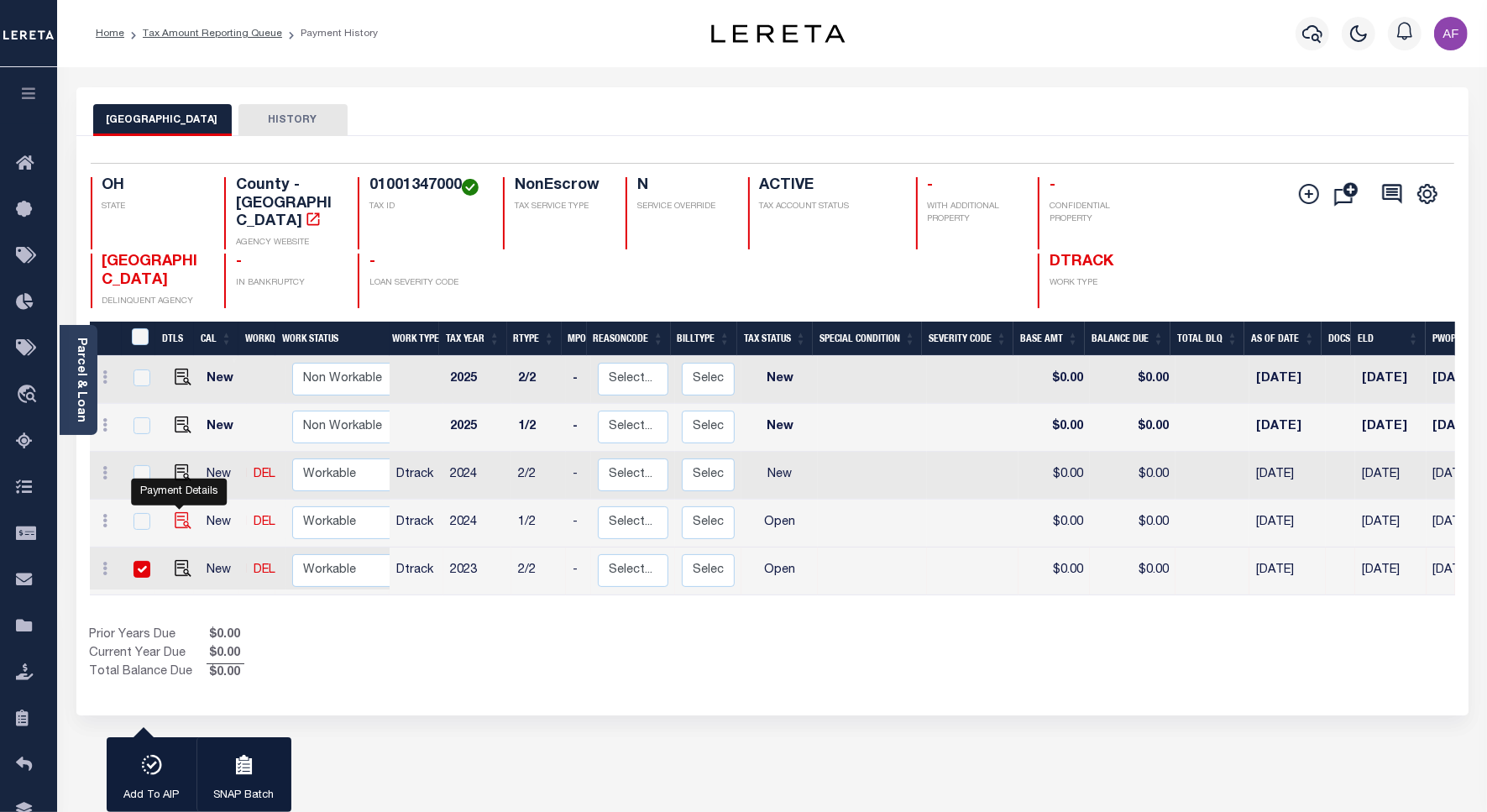
click at [183, 512] on img "" at bounding box center [183, 521] width 16 height 16
checkbox input "true"
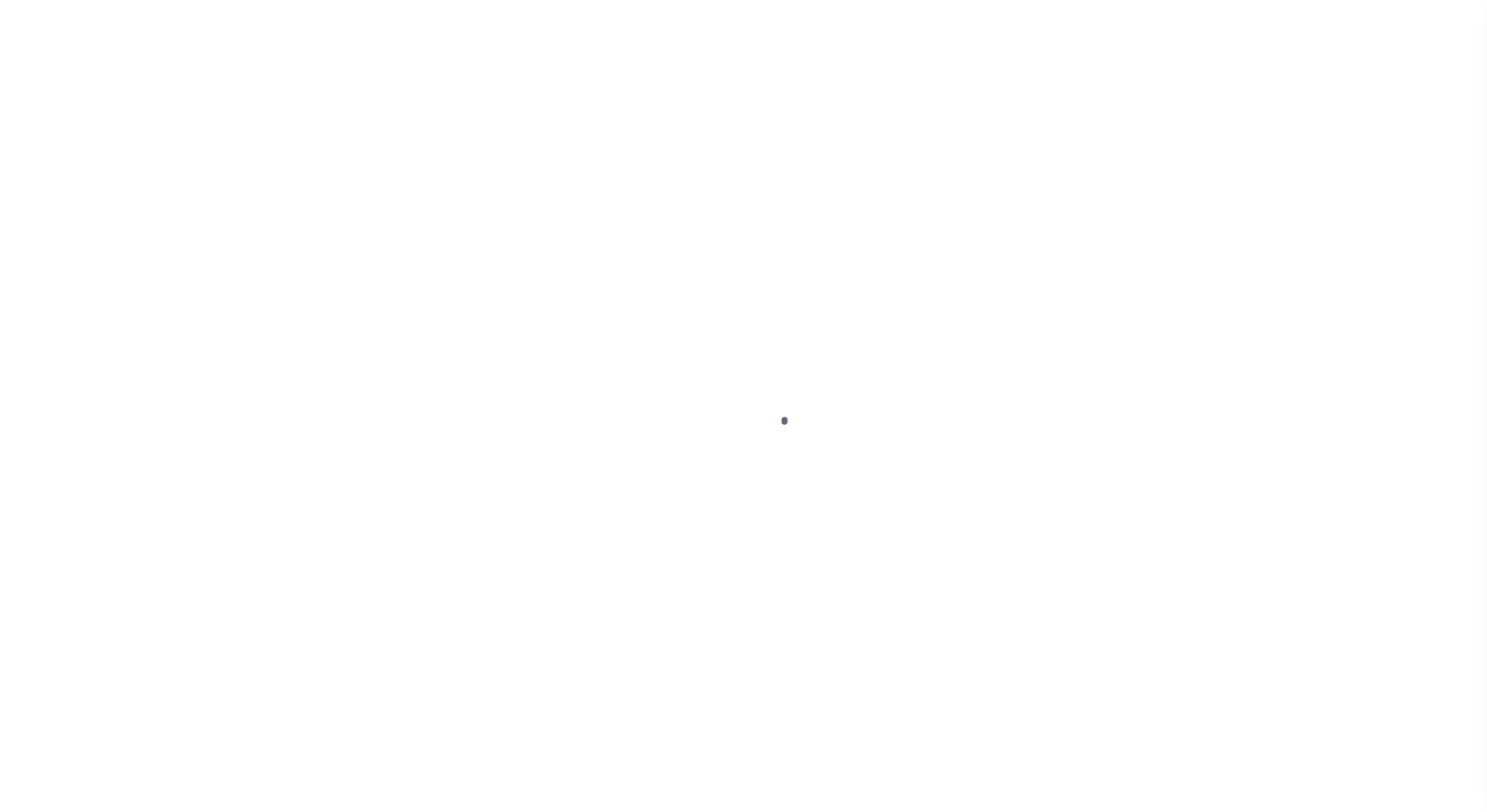
select select "OP2"
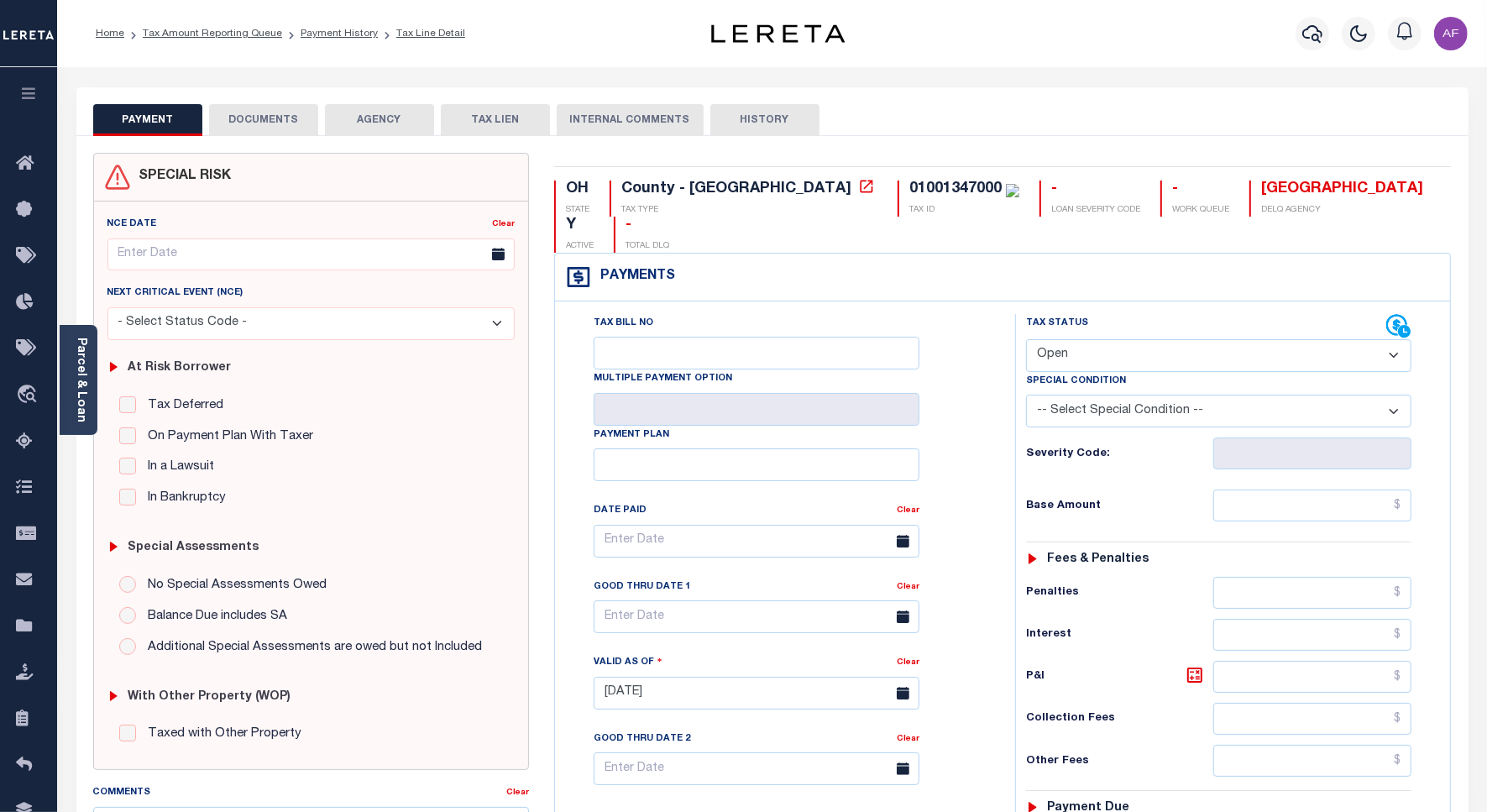
click at [1076, 339] on select "- Select Status Code - Open Due/Unpaid Paid Incomplete No Tax Due Internal Refu…" at bounding box center [1219, 355] width 385 height 33
select select "PYD"
click at [1027, 339] on select "- Select Status Code - Open Due/Unpaid Paid Incomplete No Tax Due Internal Refu…" at bounding box center [1219, 355] width 385 height 33
type input "[DATE]"
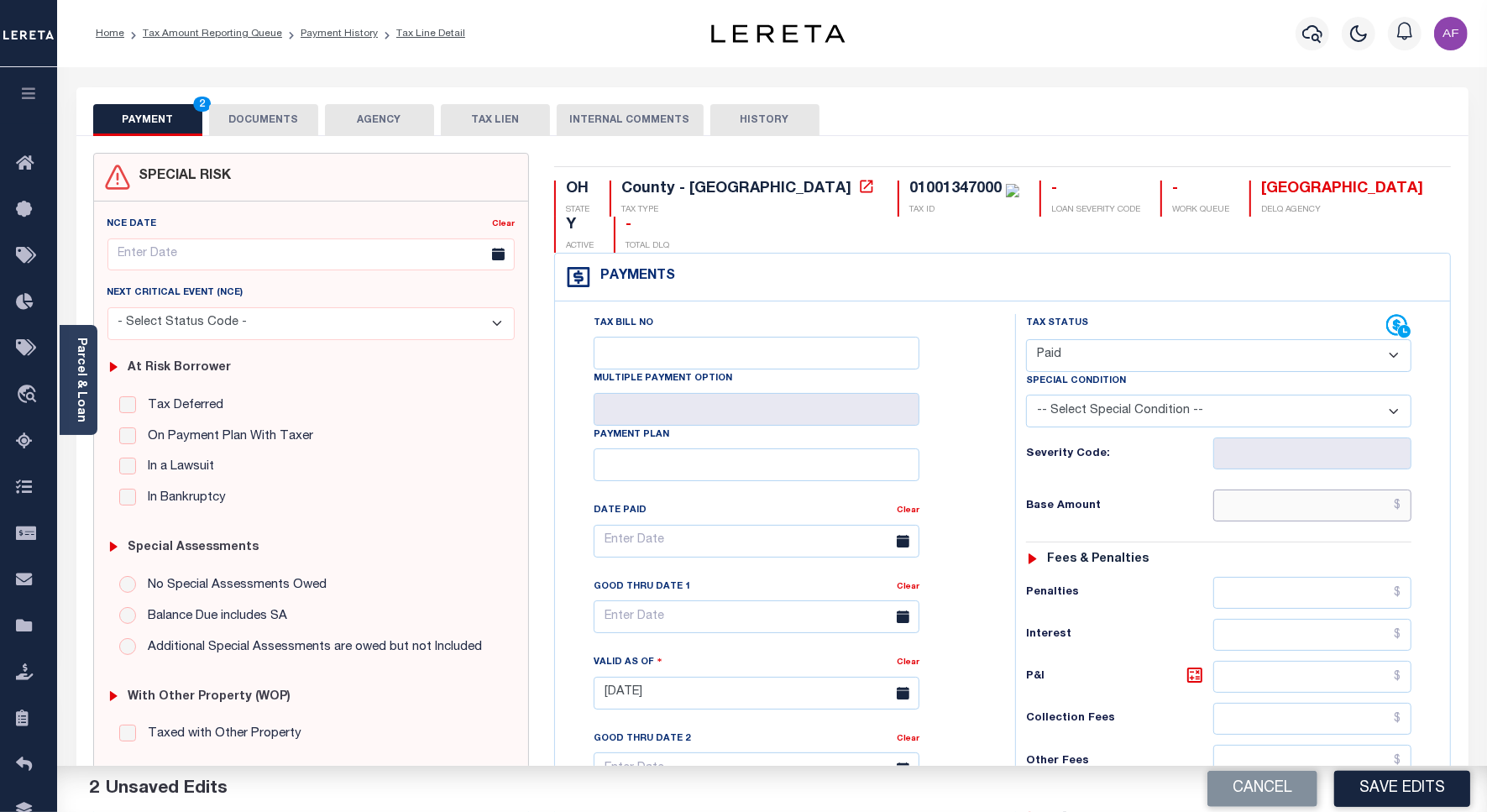
click at [1352, 490] on input "text" at bounding box center [1313, 505] width 198 height 32
paste input "14,227.56"
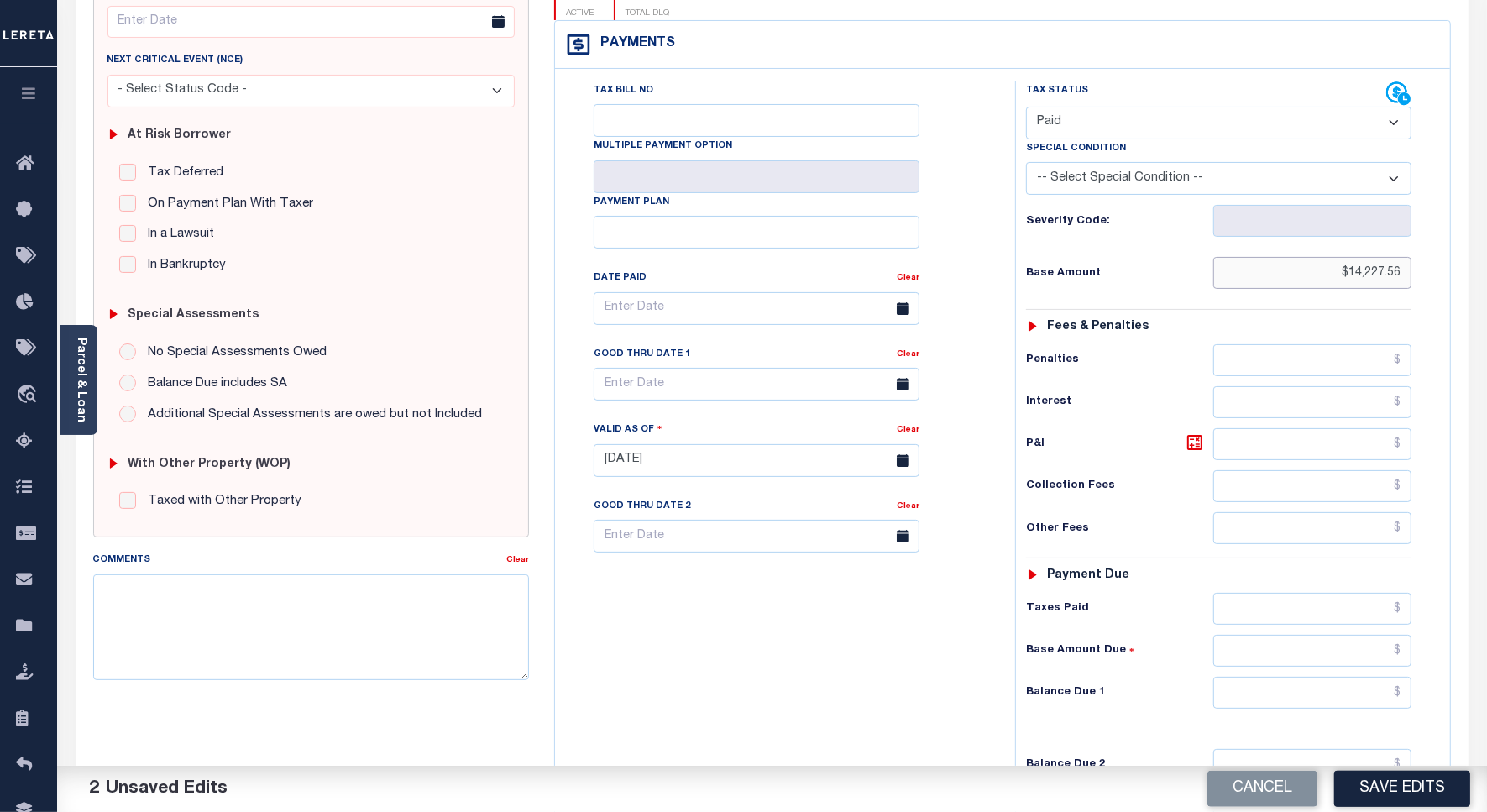
scroll to position [420, 0]
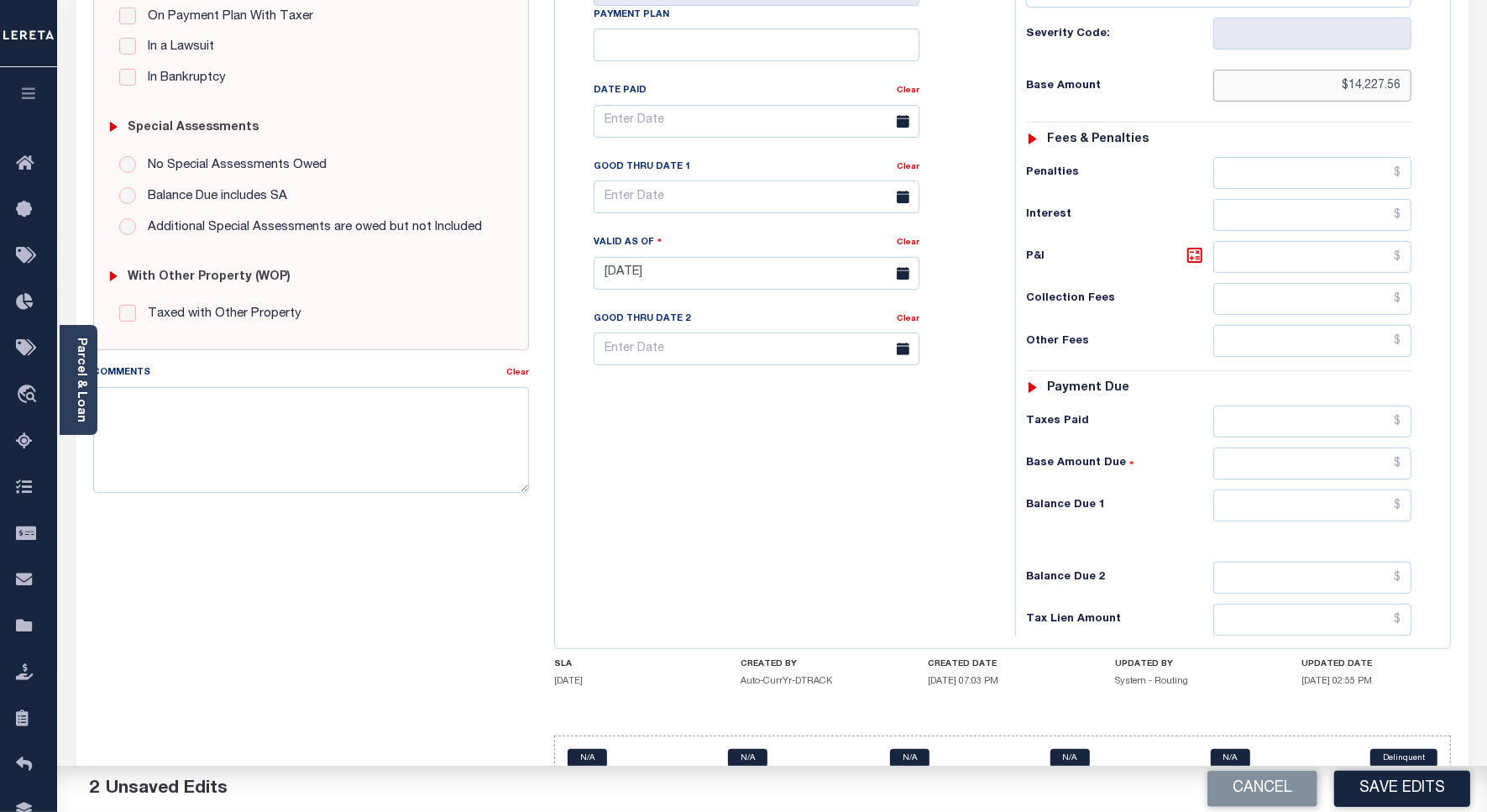
type input "$14,227.56"
click at [1329, 406] on input "text" at bounding box center [1313, 421] width 198 height 32
paste input "14,227.56"
type input "$14,227.56"
drag, startPoint x: 1349, startPoint y: 483, endPoint x: 1350, endPoint y: 463, distance: 20.0
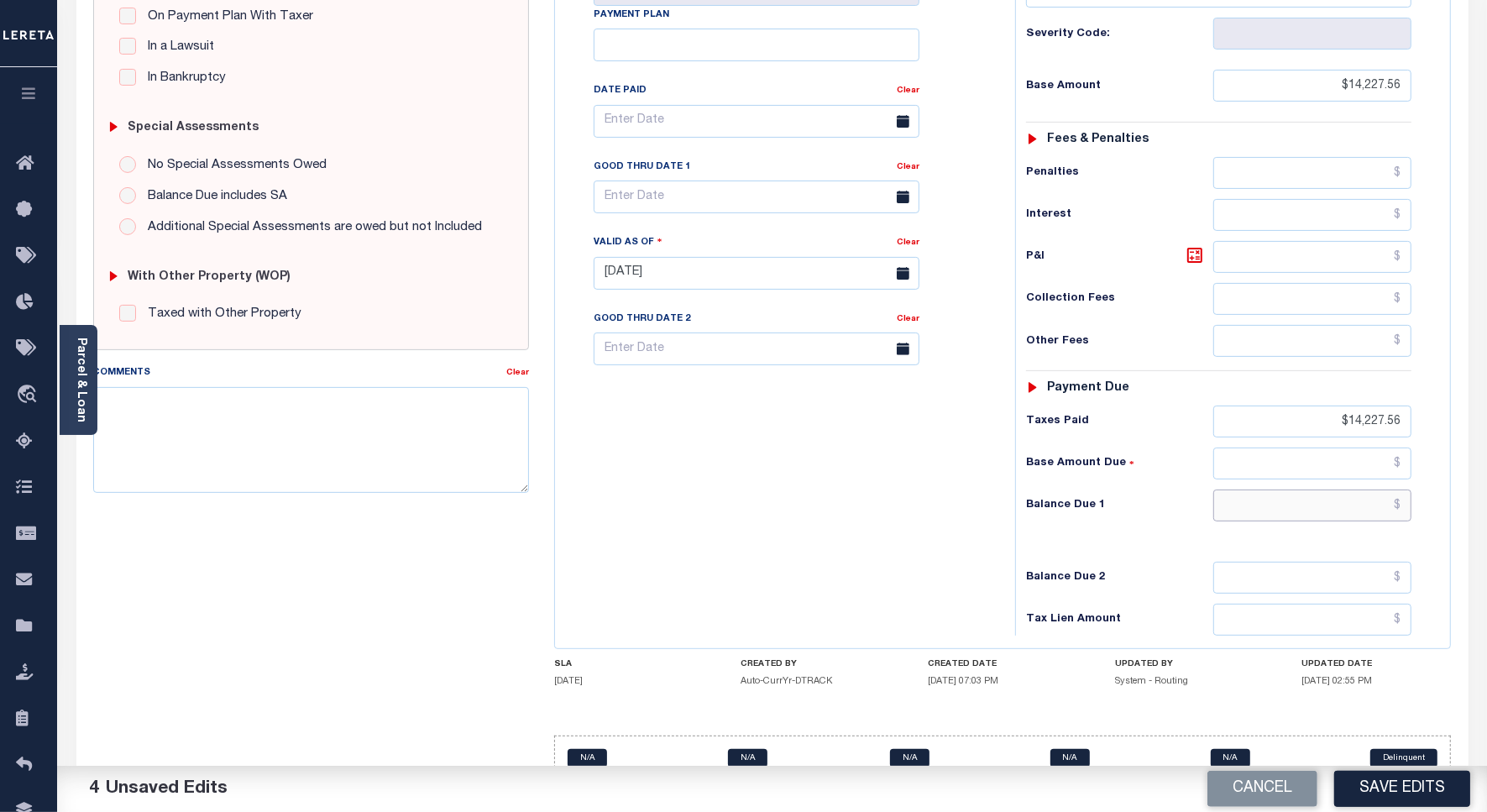
click at [1350, 490] on input "text" at bounding box center [1313, 505] width 198 height 32
type input "$0.00"
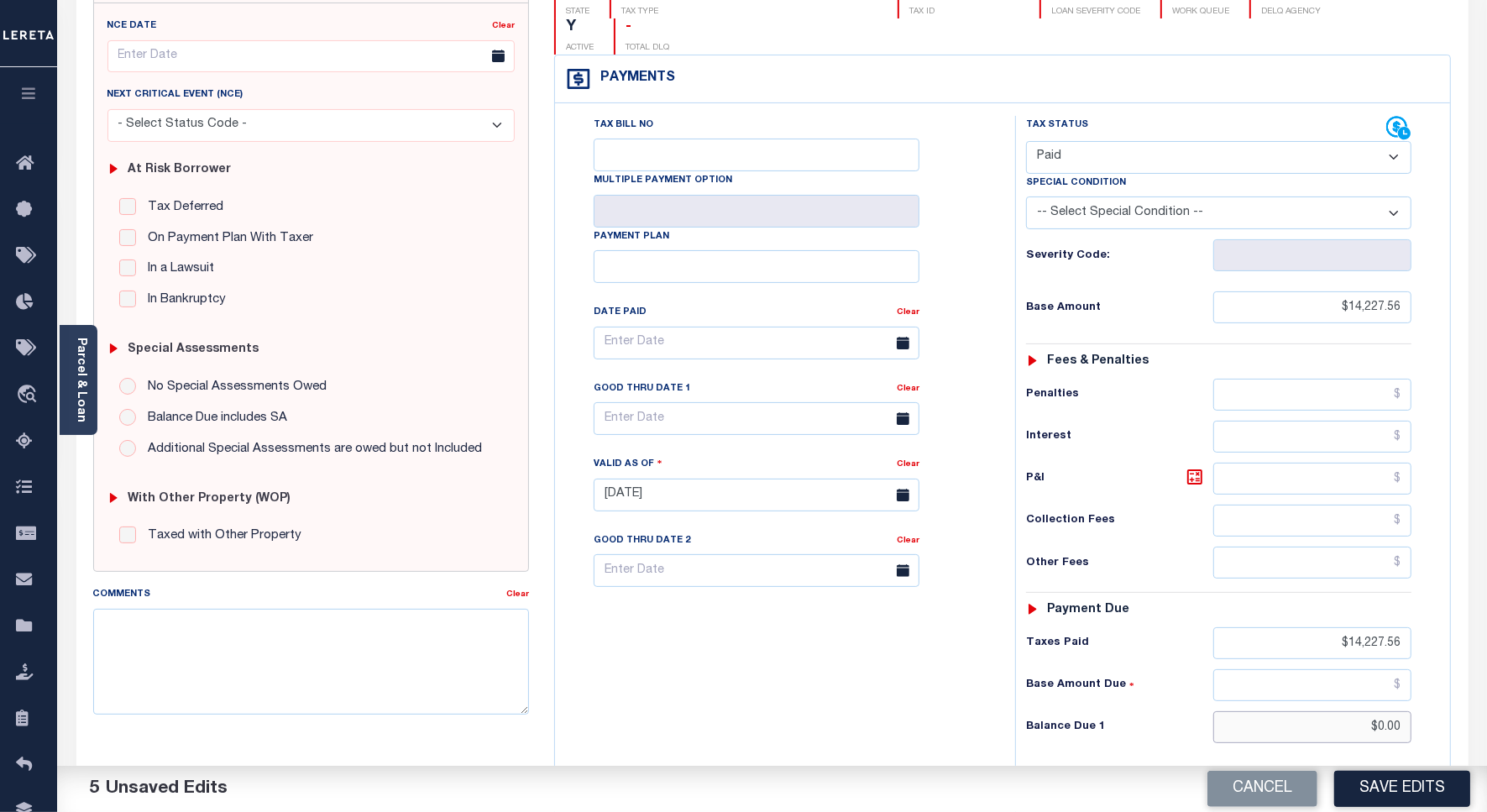
scroll to position [0, 0]
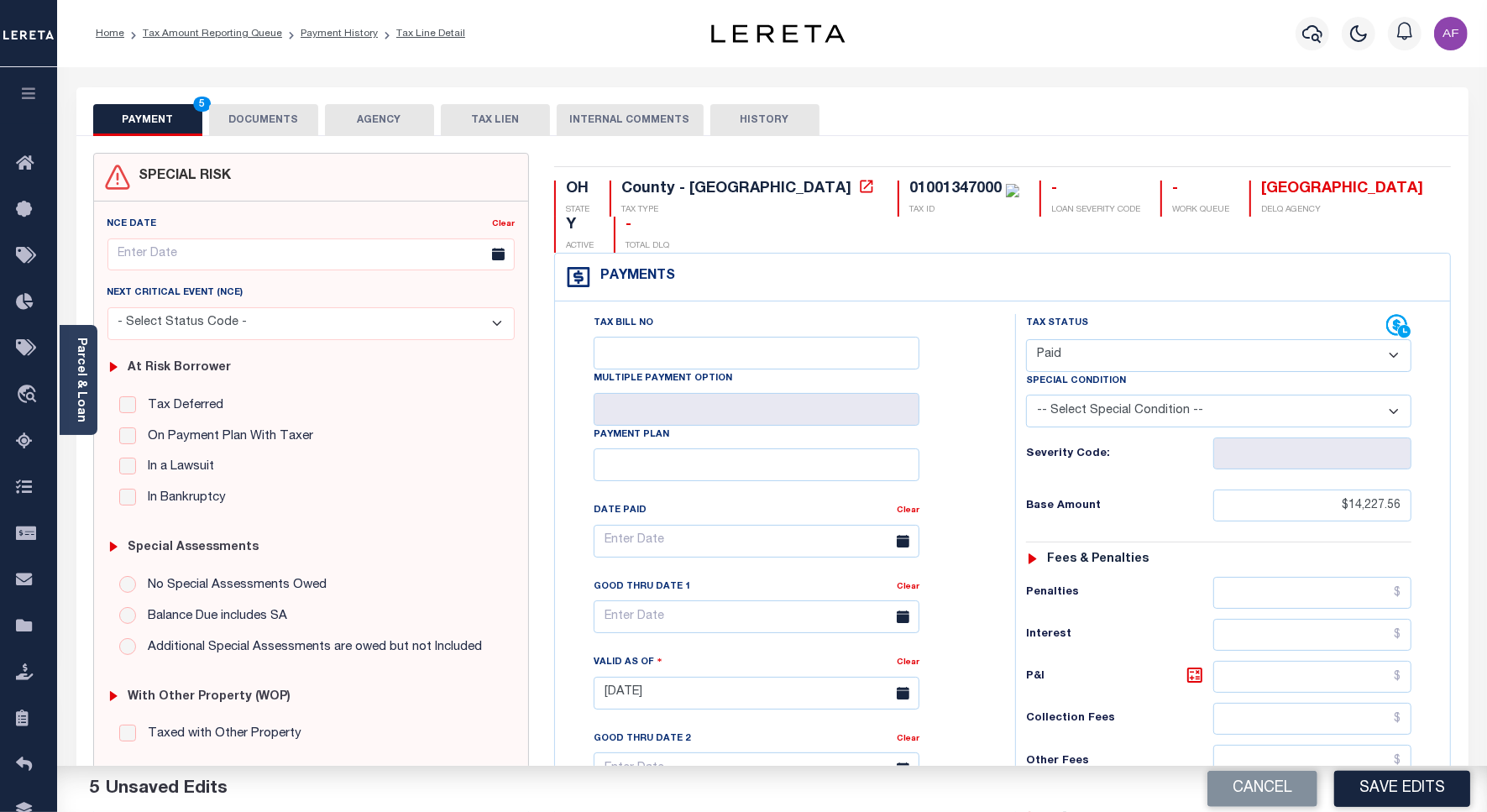
click at [265, 126] on button "DOCUMENTS" at bounding box center [264, 120] width 110 height 32
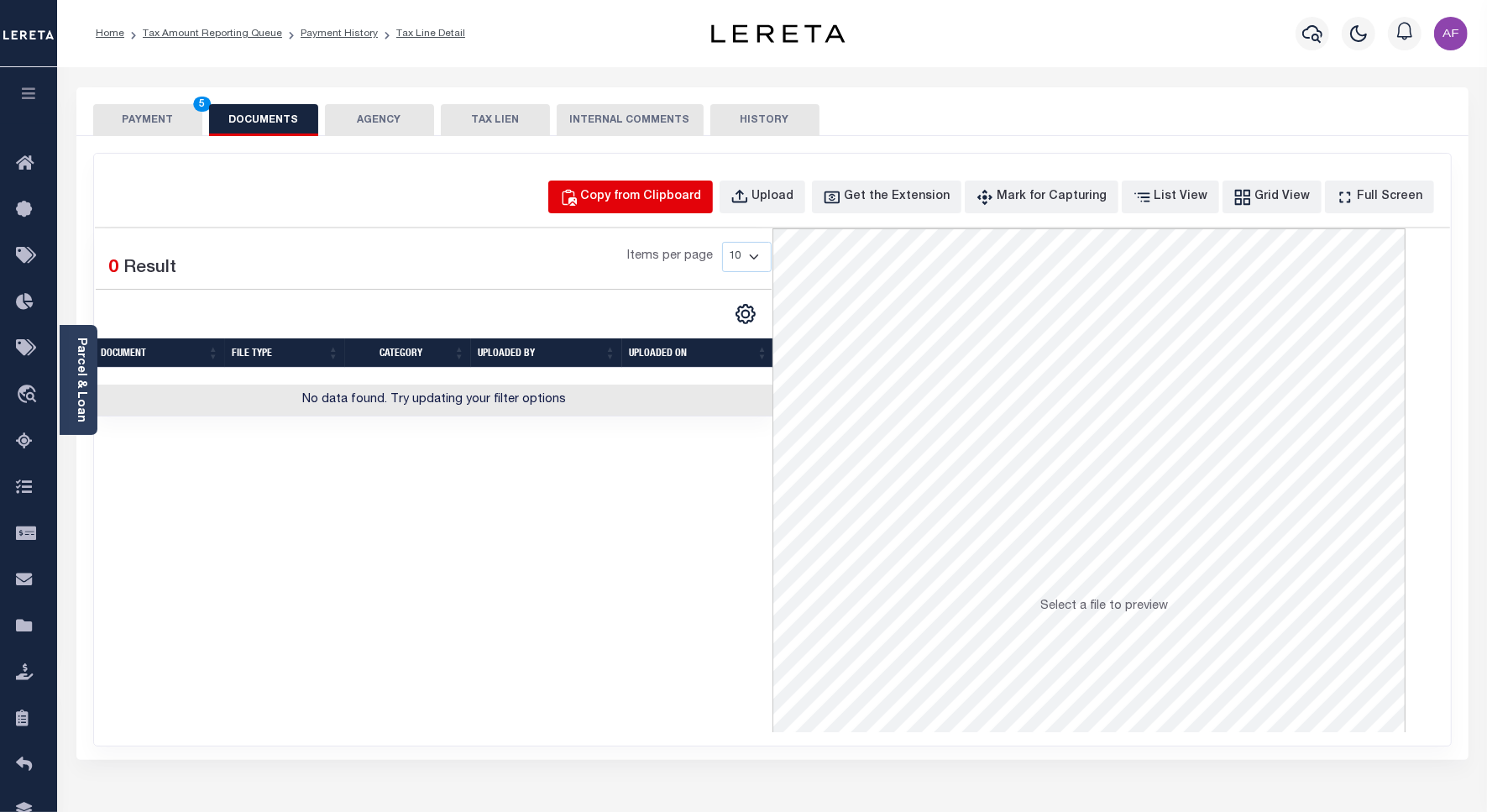
click at [662, 183] on button "Copy from Clipboard" at bounding box center [630, 197] width 164 height 33
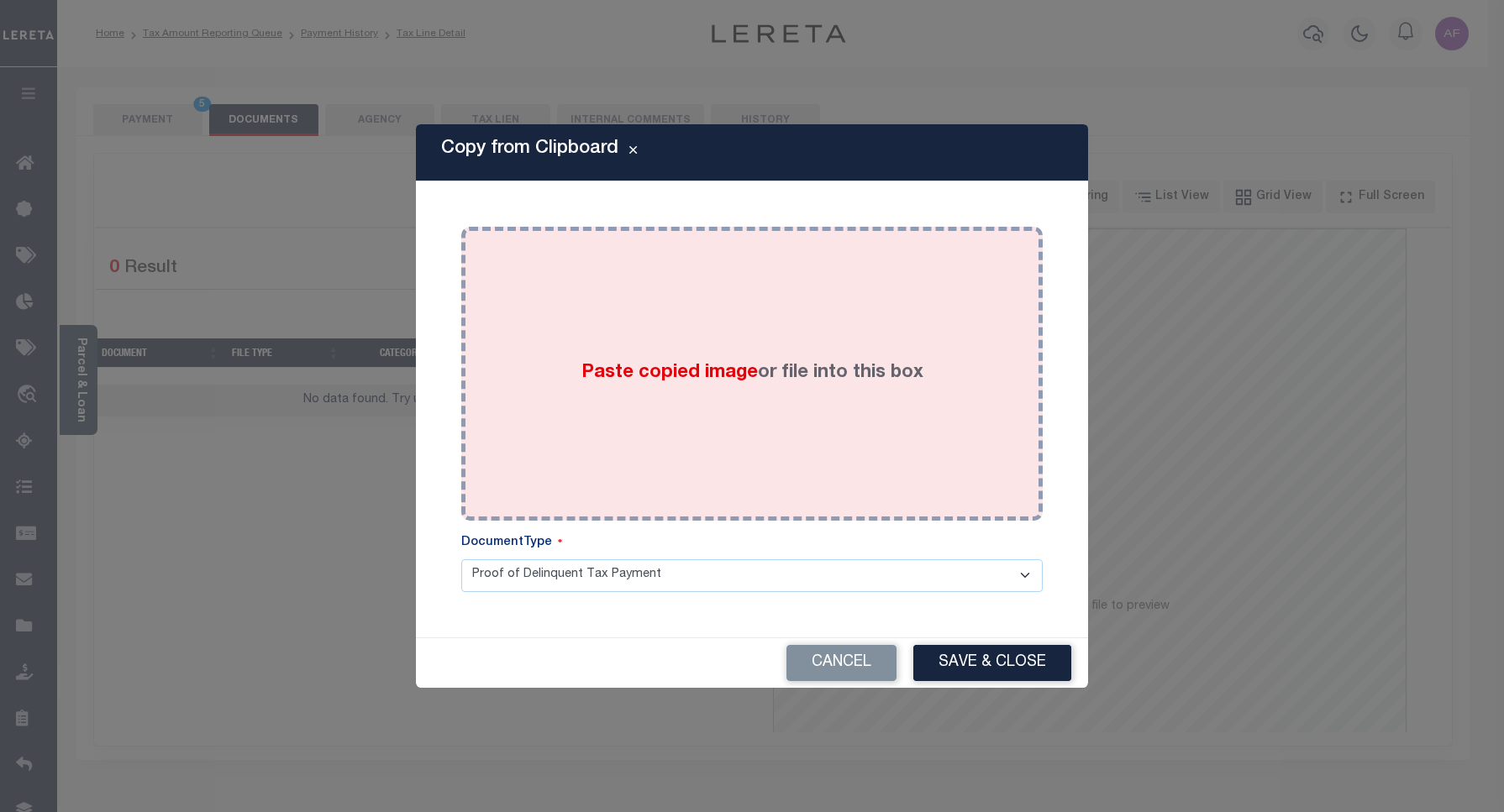
click at [663, 378] on span "Paste copied image" at bounding box center [669, 373] width 176 height 18
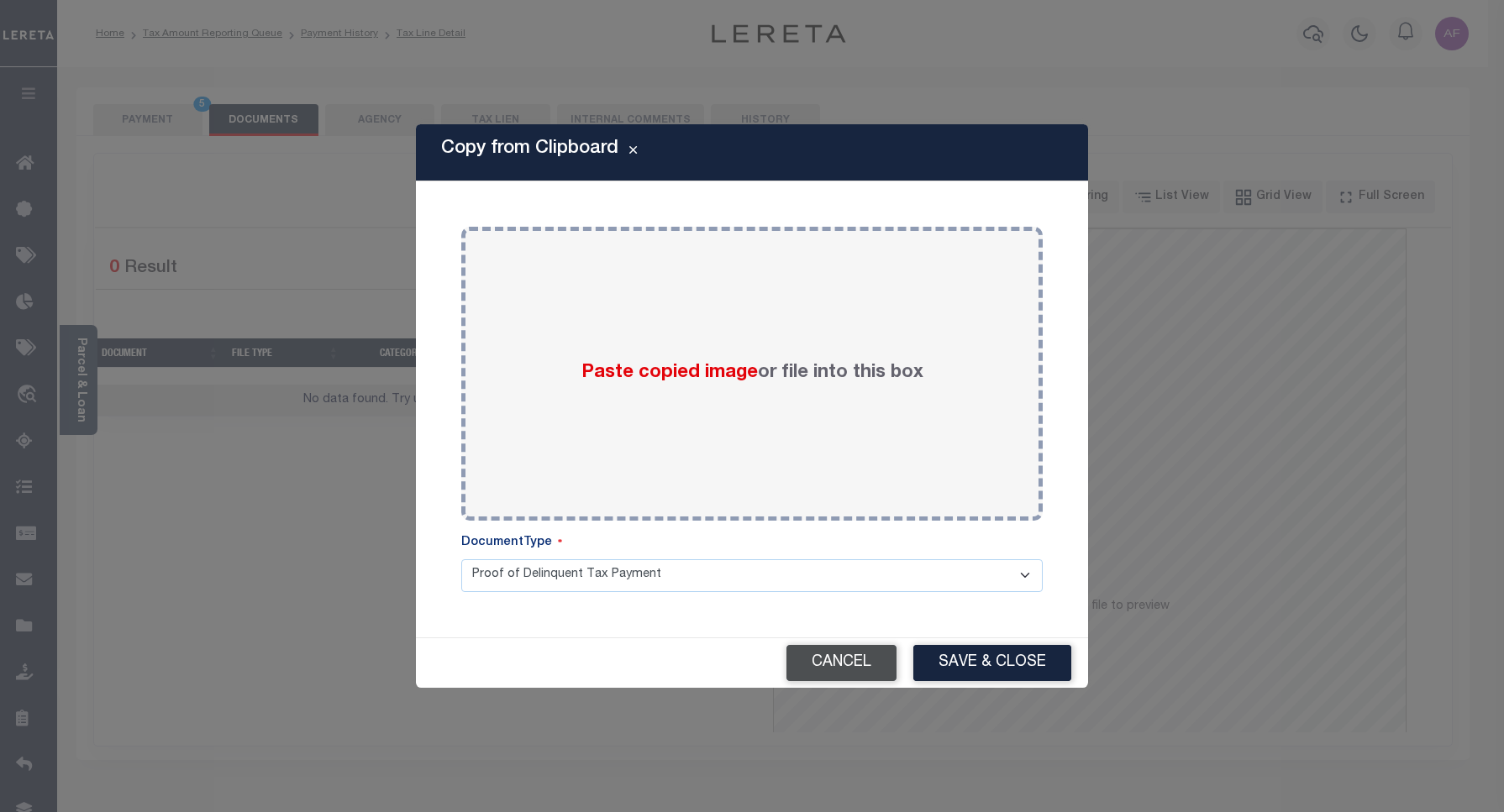
click at [853, 651] on button "Cancel" at bounding box center [842, 663] width 110 height 37
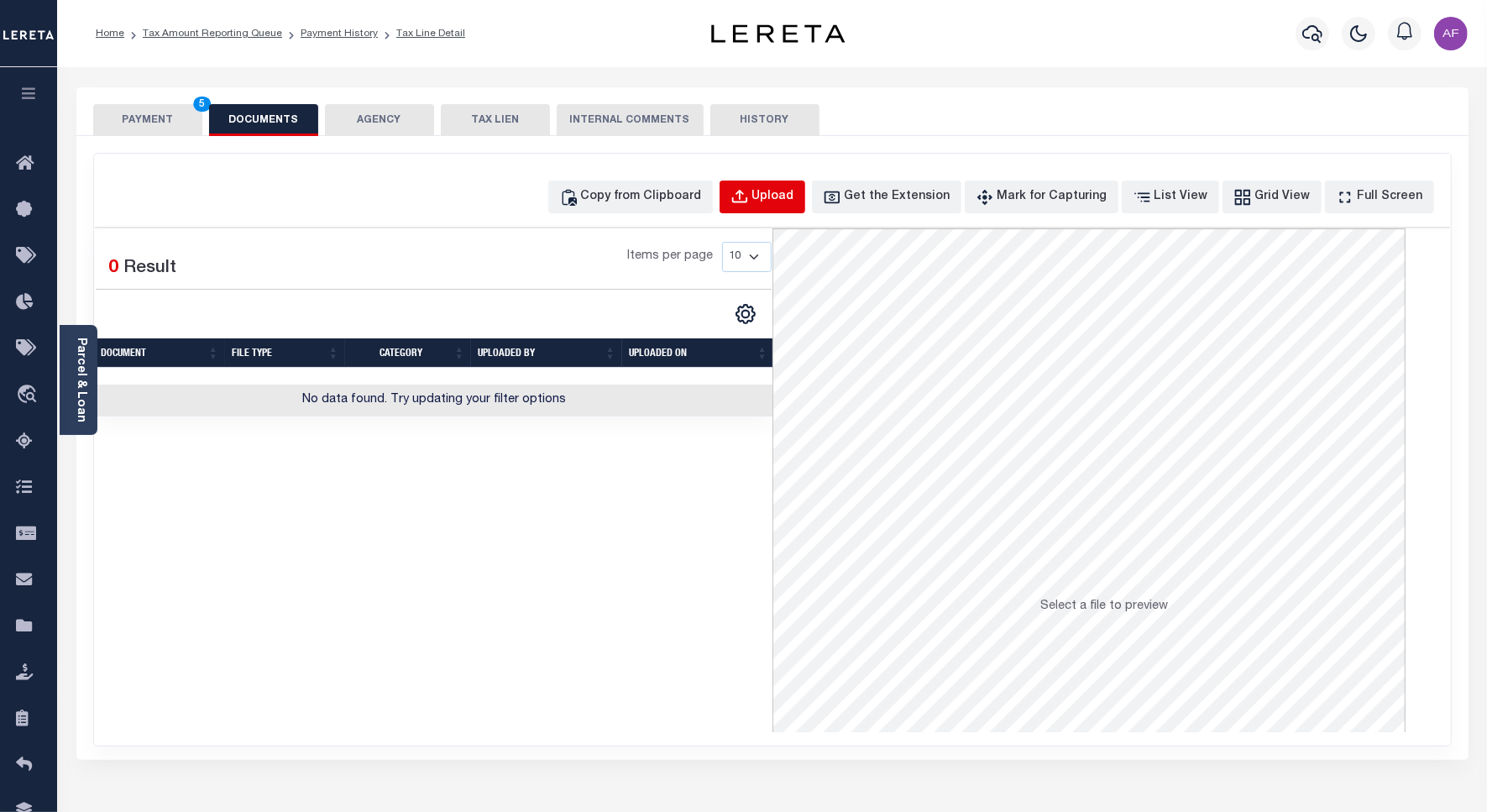
click at [795, 202] on div "Upload" at bounding box center [774, 197] width 42 height 18
select select "POP"
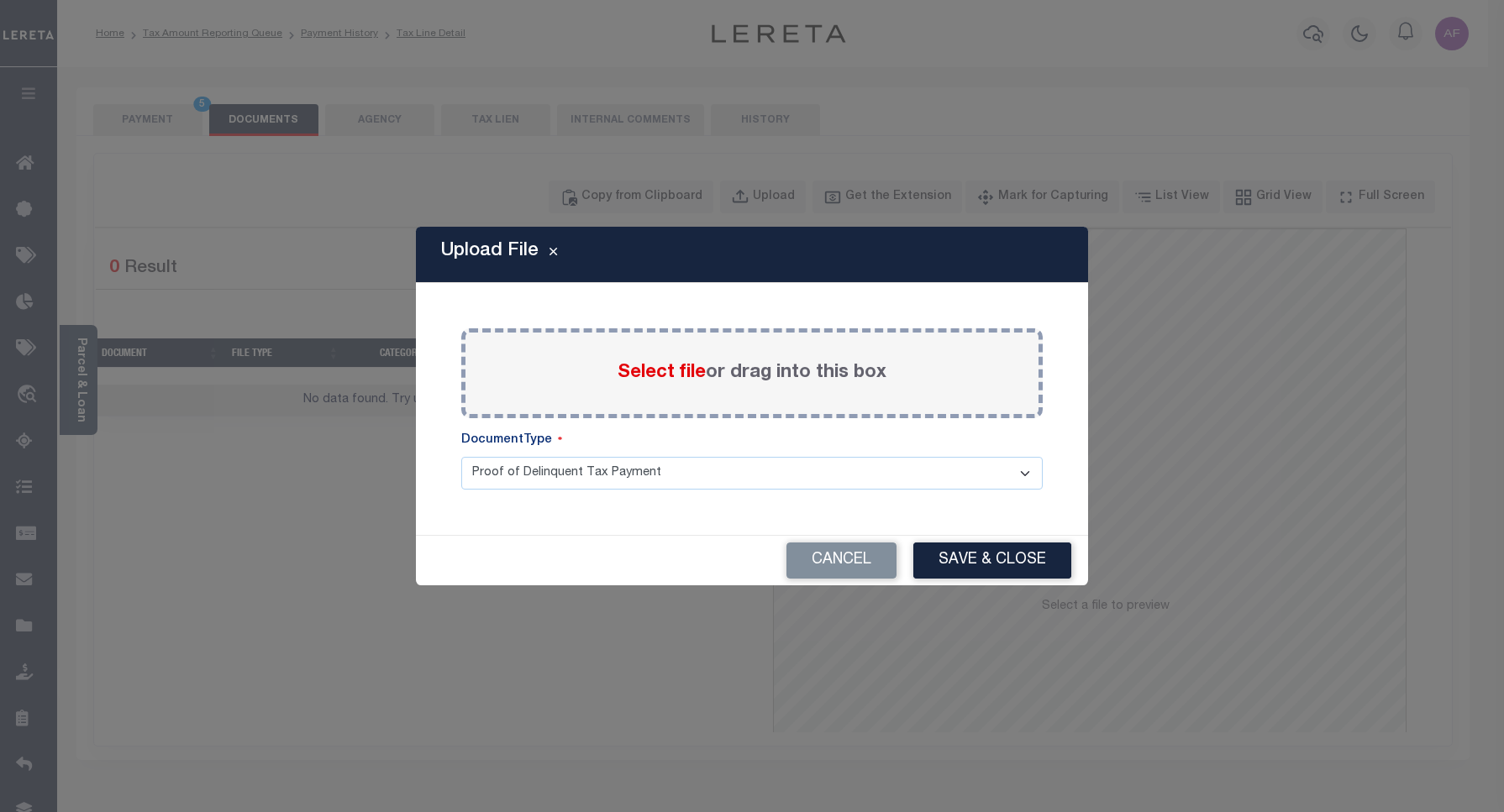
click at [649, 364] on span "Select file" at bounding box center [662, 373] width 89 height 18
click at [0, 0] on input "Select file or drag into this box" at bounding box center [0, 0] width 0 height 0
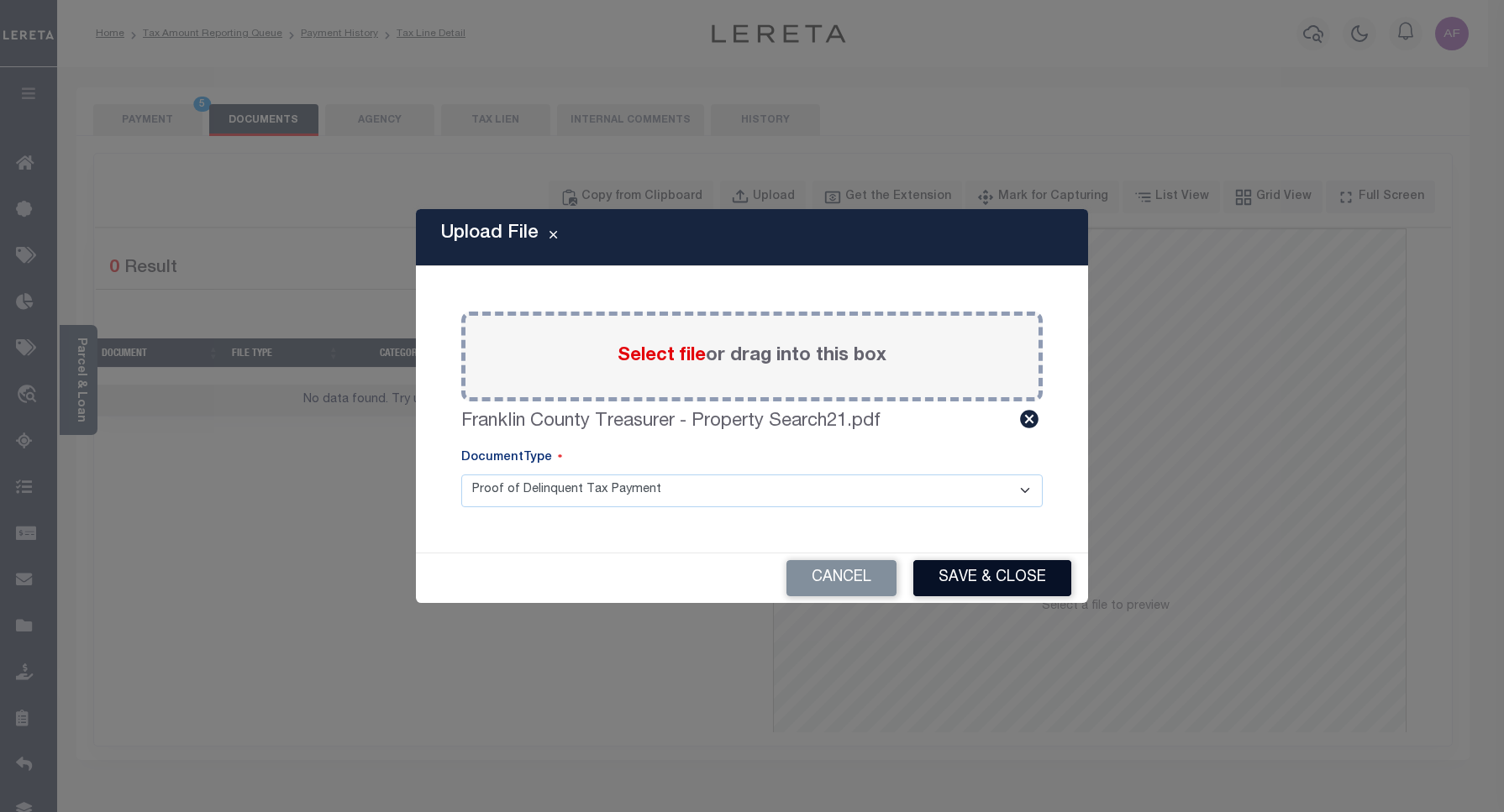
click at [969, 569] on button "Save & Close" at bounding box center [991, 578] width 158 height 37
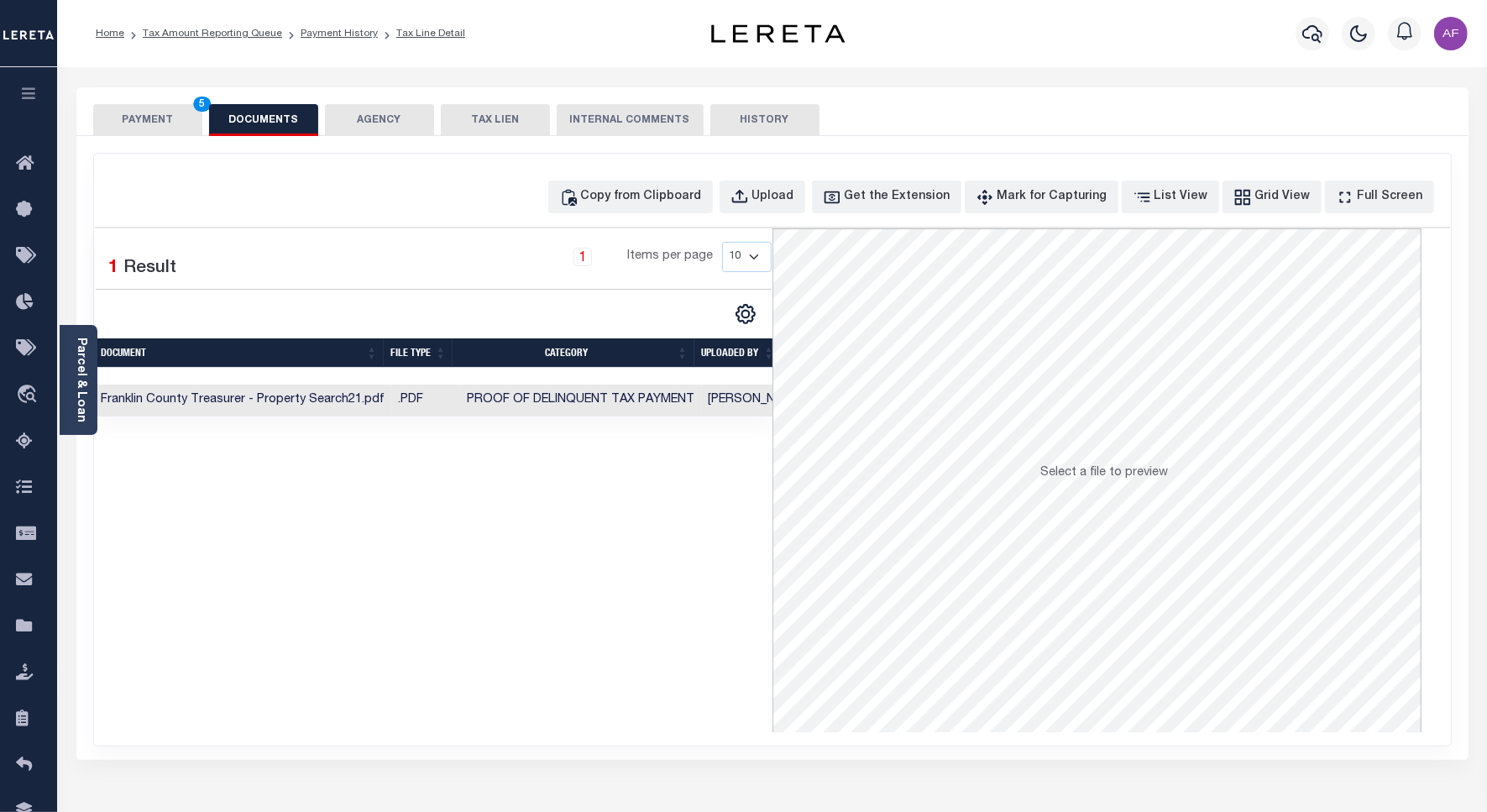
click at [151, 114] on button "PAYMENT 5" at bounding box center [148, 120] width 110 height 32
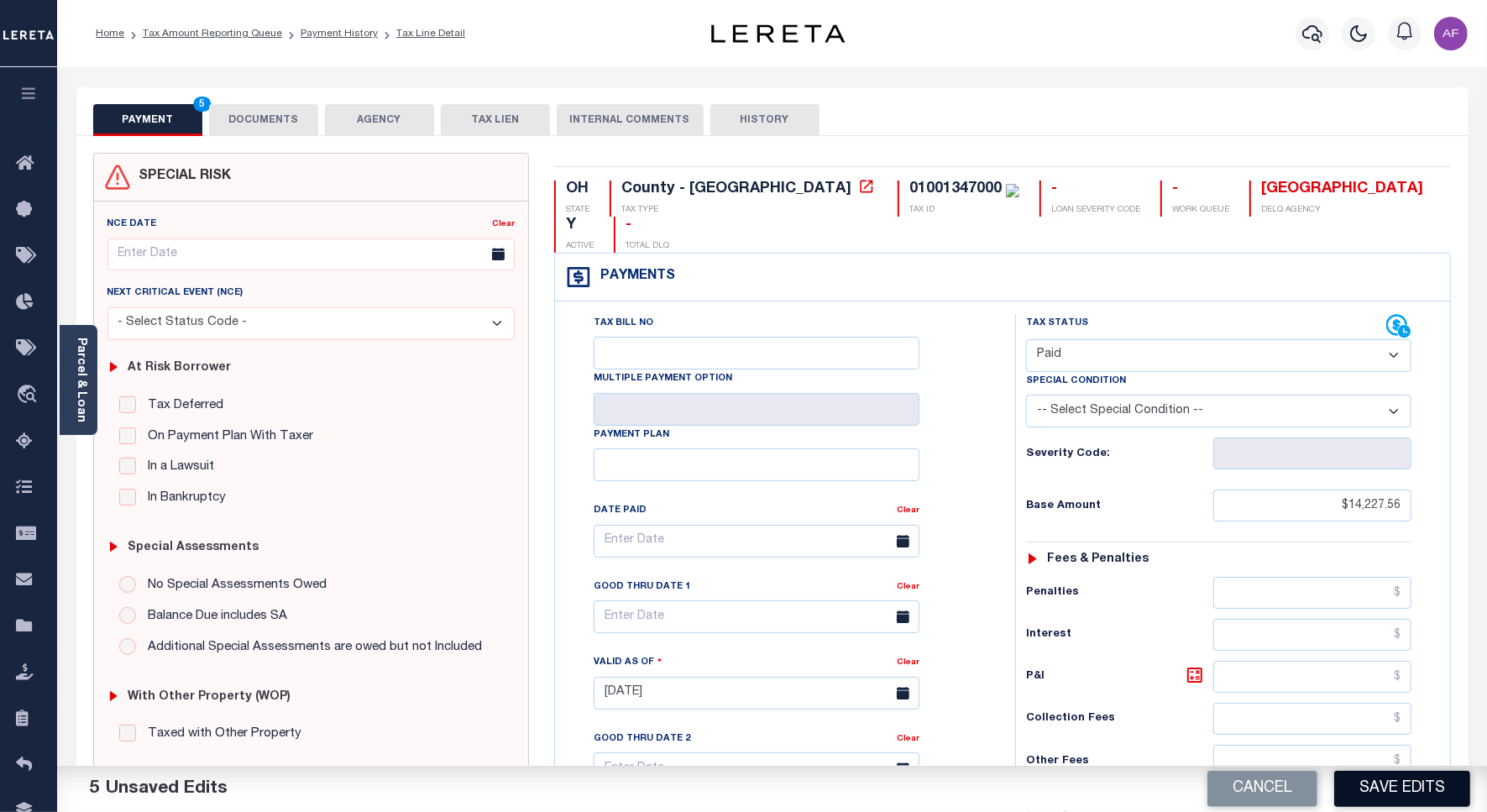
click at [1405, 800] on button "Save Edits" at bounding box center [1402, 789] width 136 height 37
click at [349, 31] on link "Payment History" at bounding box center [339, 33] width 78 height 10
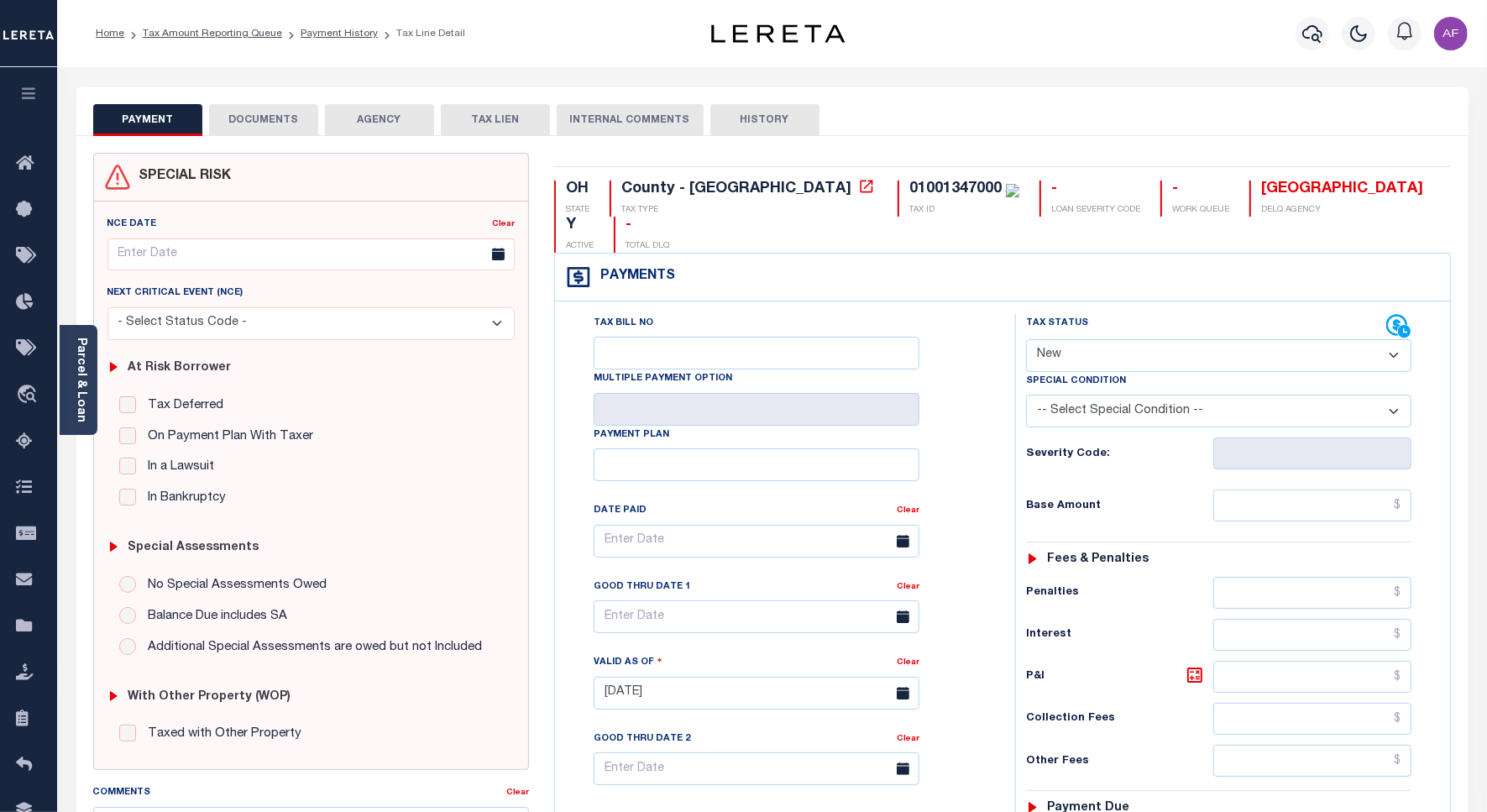
click at [1081, 339] on select "- Select Status Code - Open Due/Unpaid Paid Incomplete No Tax Due Internal Refu…" at bounding box center [1219, 355] width 385 height 33
select select "PYD"
click at [1027, 339] on select "- Select Status Code - Open Due/Unpaid Paid Incomplete No Tax Due Internal Refu…" at bounding box center [1219, 355] width 385 height 33
type input "[DATE]"
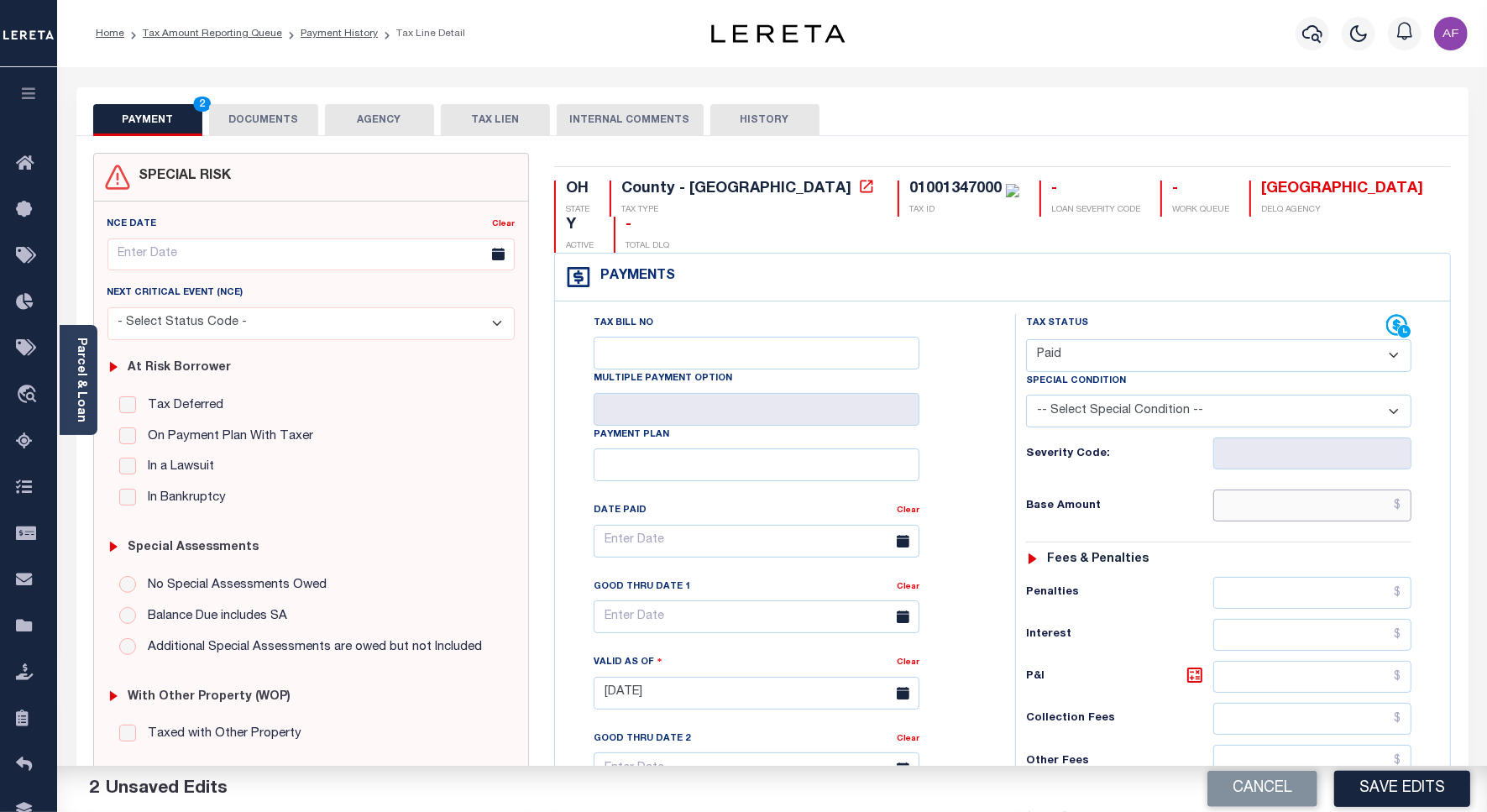
click at [1340, 490] on input "text" at bounding box center [1313, 505] width 198 height 32
paste input "14,227.56"
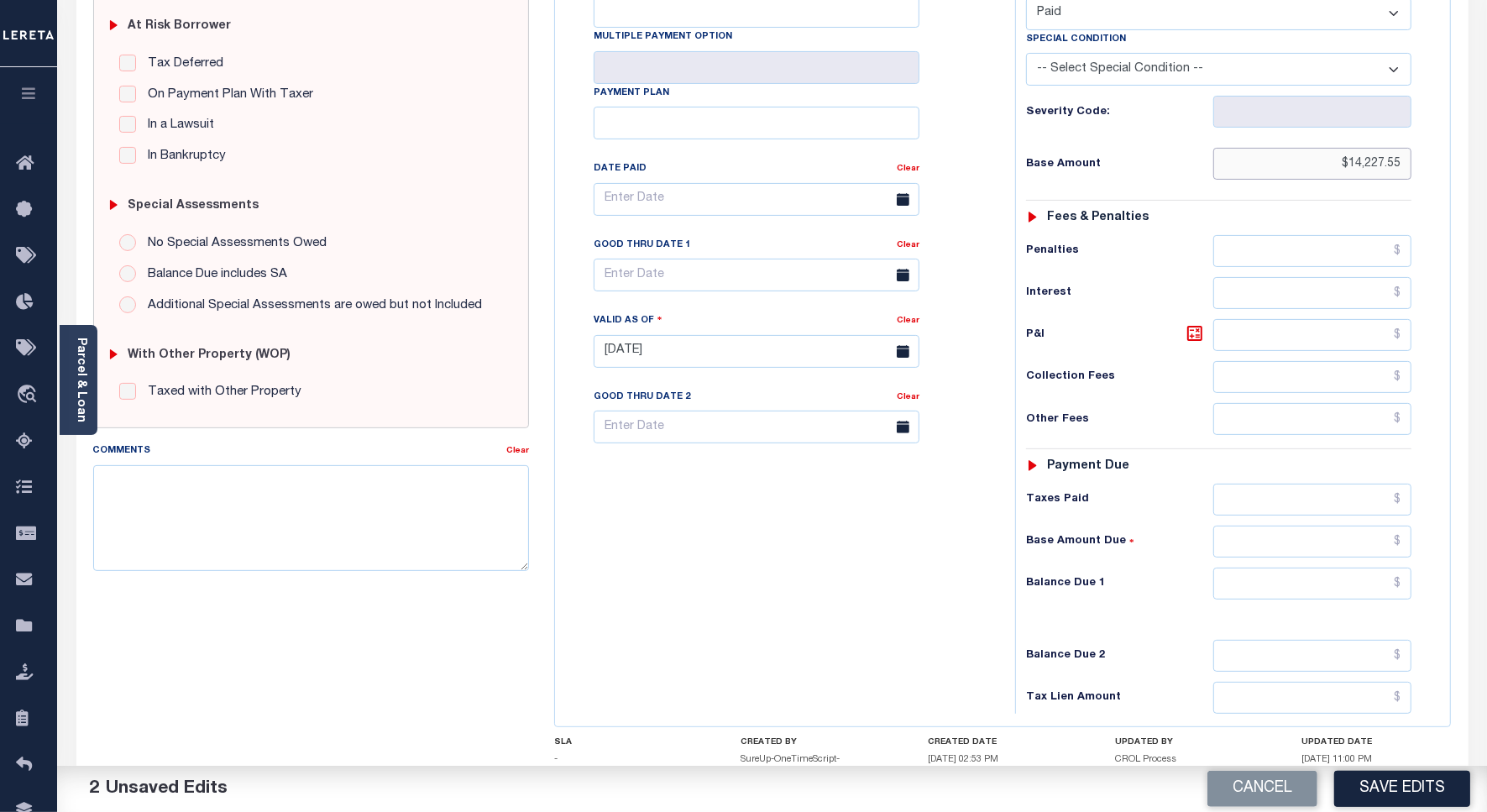
scroll to position [443, 0]
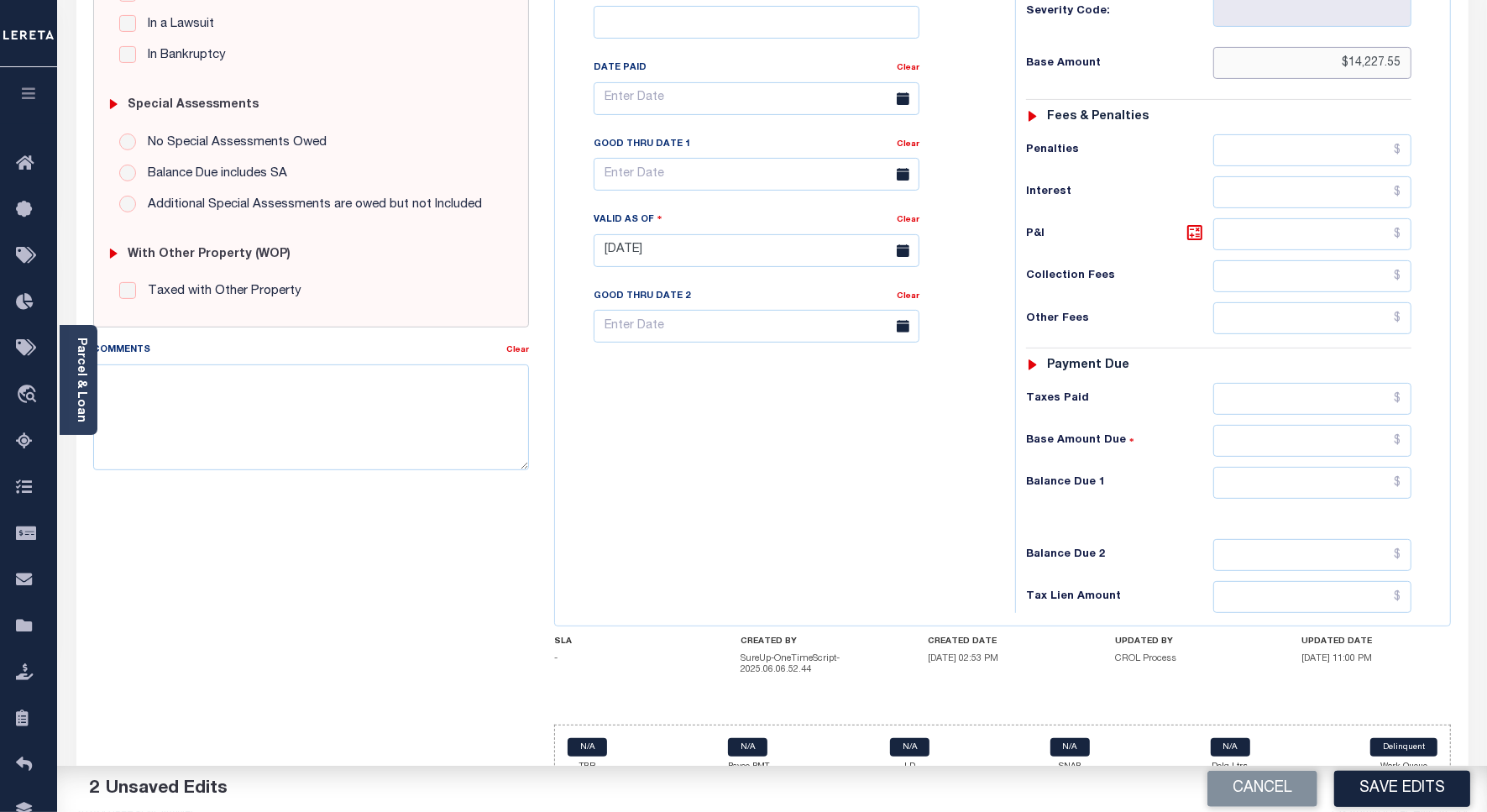
type input "$14,227.55"
click at [1356, 467] on input "text" at bounding box center [1313, 482] width 198 height 32
type input "$0"
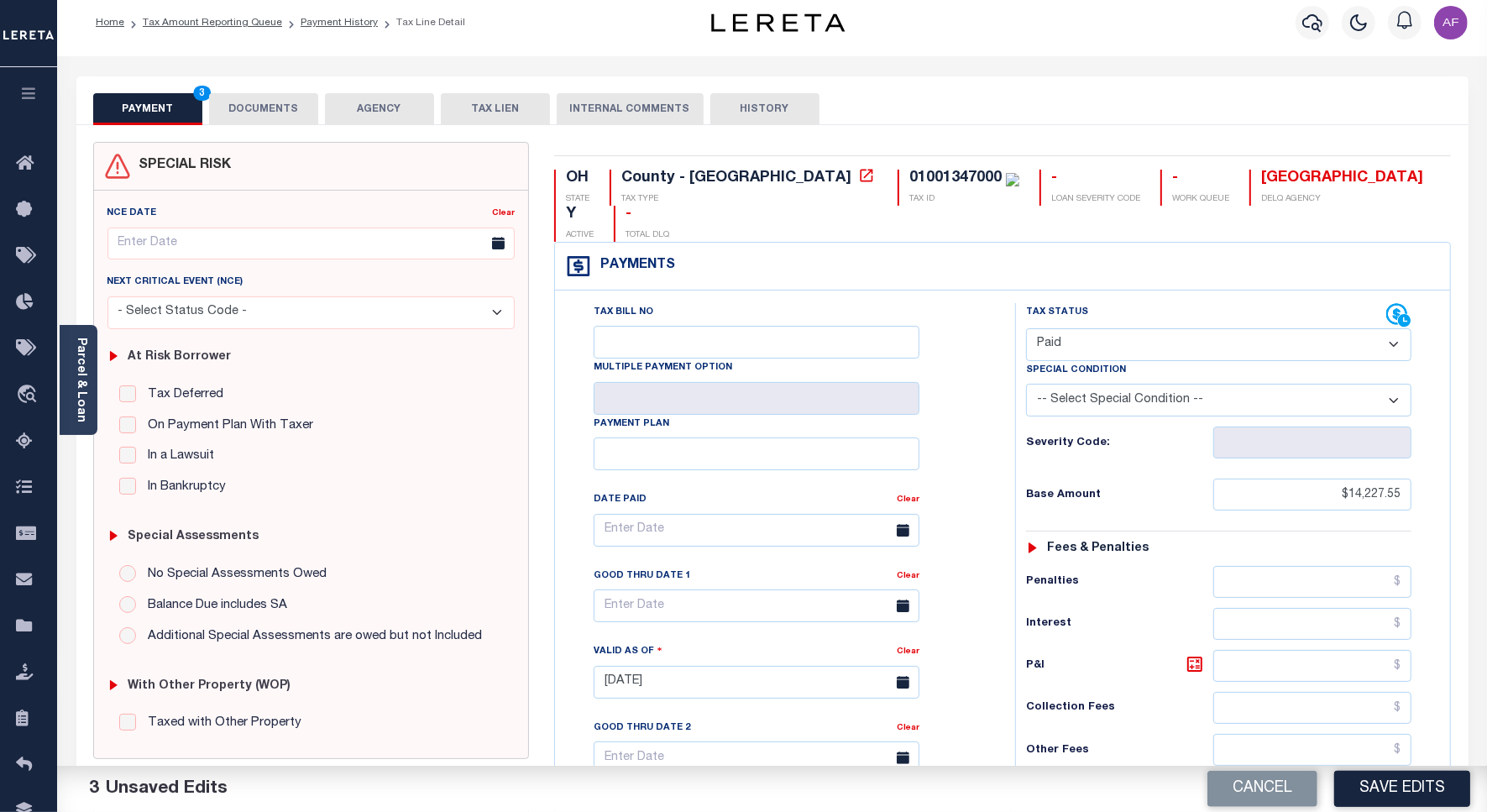
scroll to position [0, 0]
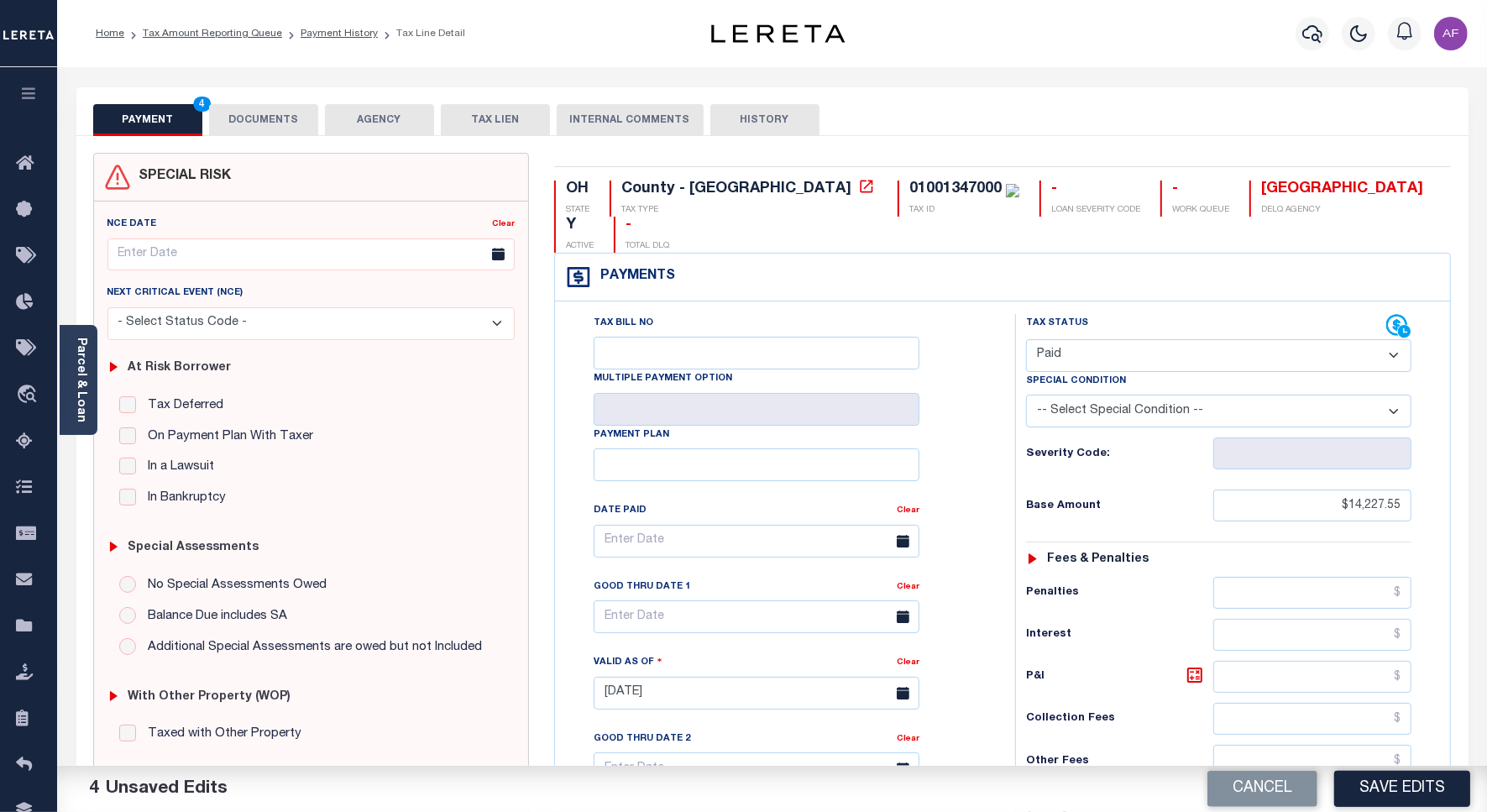
click at [262, 129] on button "DOCUMENTS" at bounding box center [264, 120] width 110 height 32
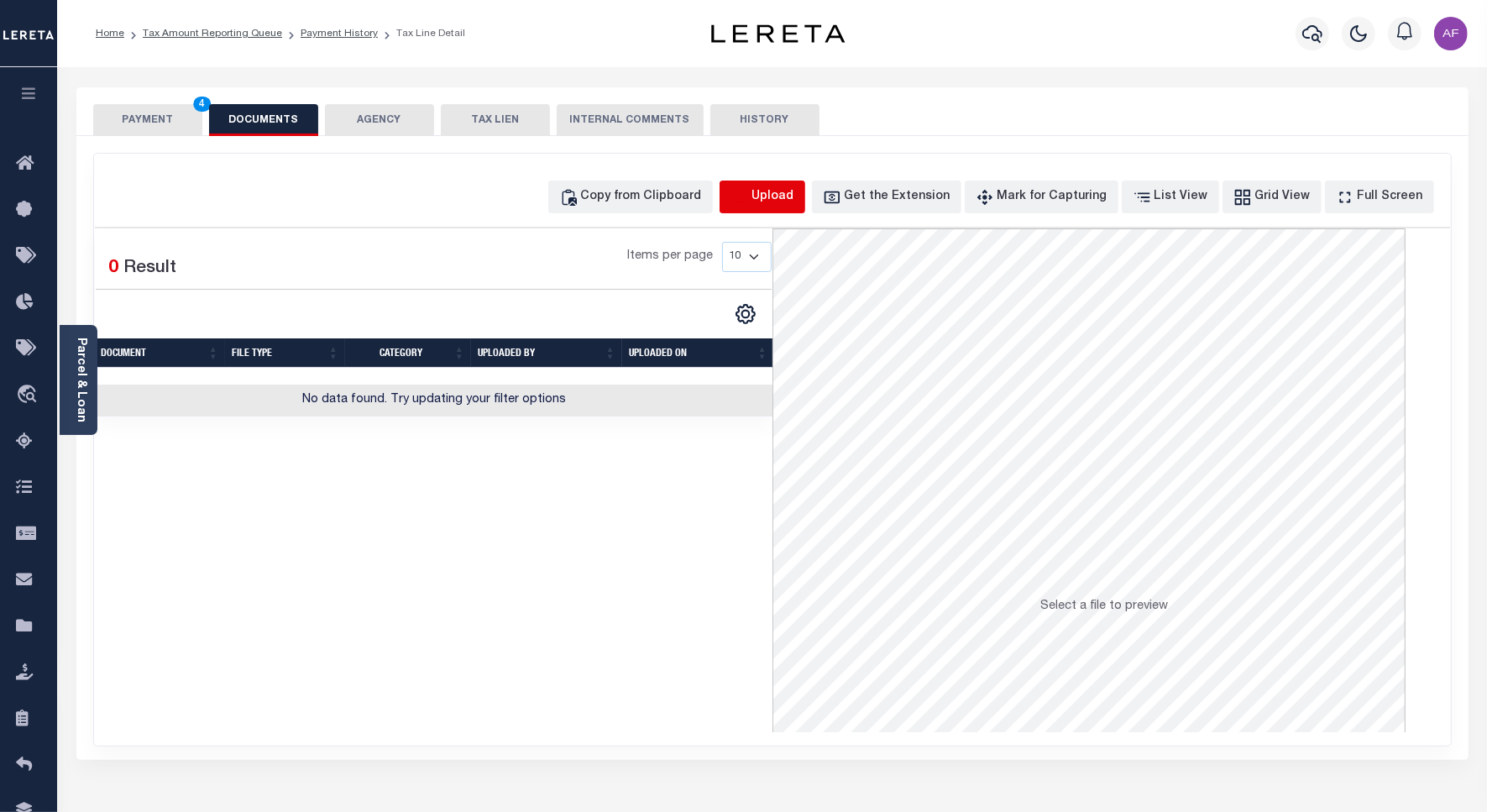
click at [749, 195] on icon "button" at bounding box center [740, 197] width 18 height 18
select select "POP"
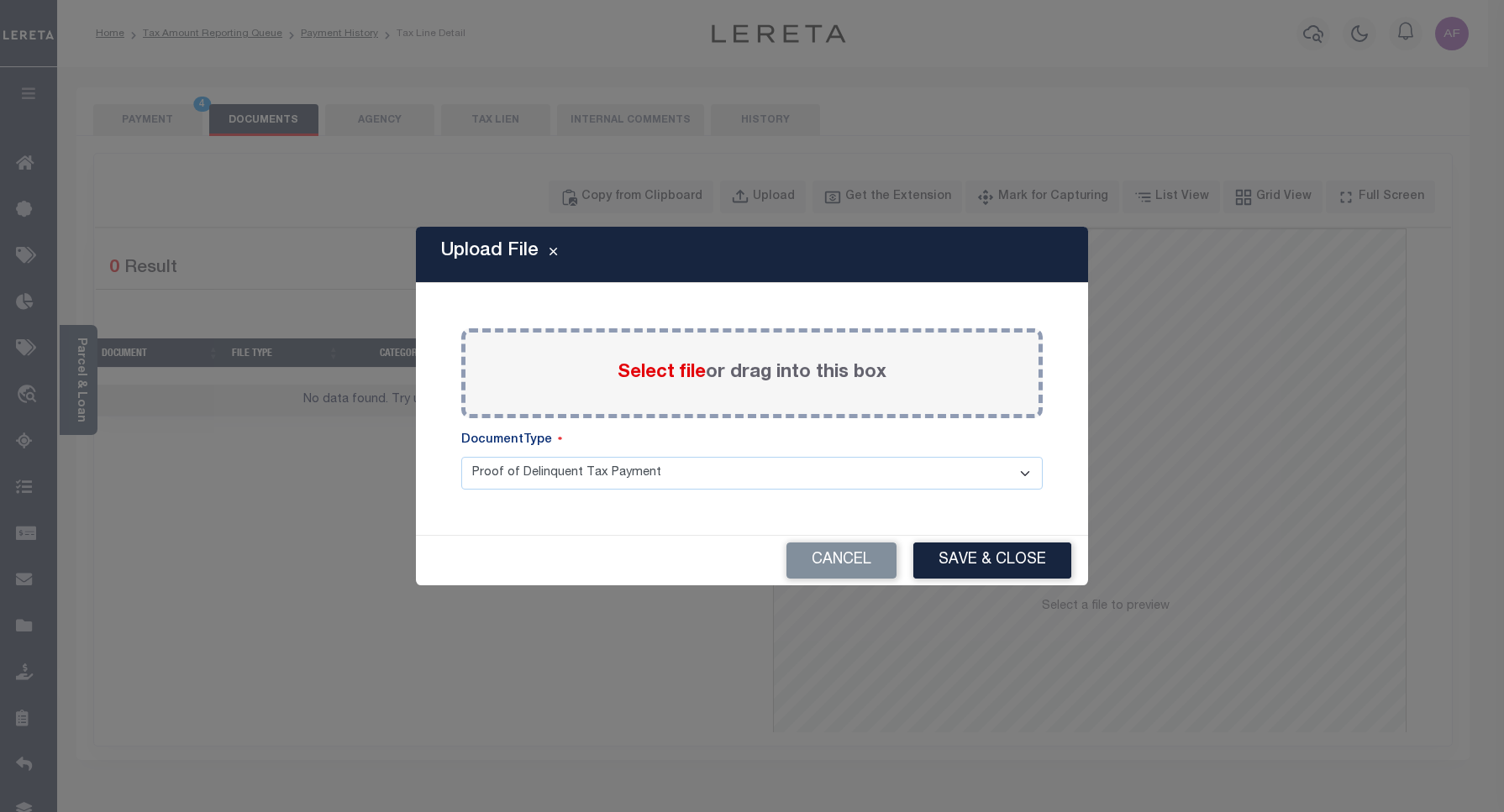
click at [629, 364] on span "Select file" at bounding box center [662, 373] width 89 height 18
click at [0, 0] on input "Select file or drag into this box" at bounding box center [0, 0] width 0 height 0
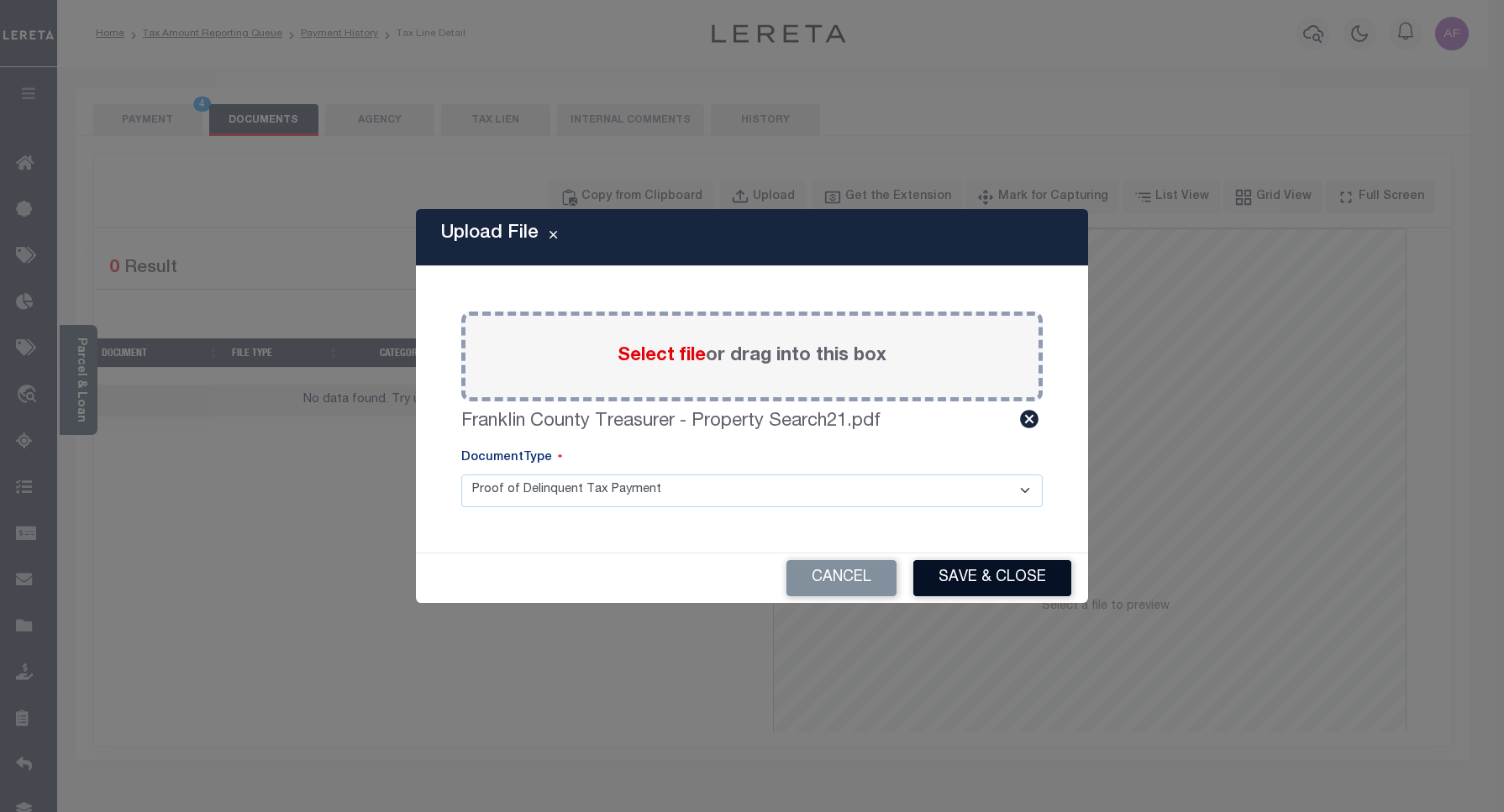
click at [993, 581] on button "Save & Close" at bounding box center [991, 578] width 158 height 37
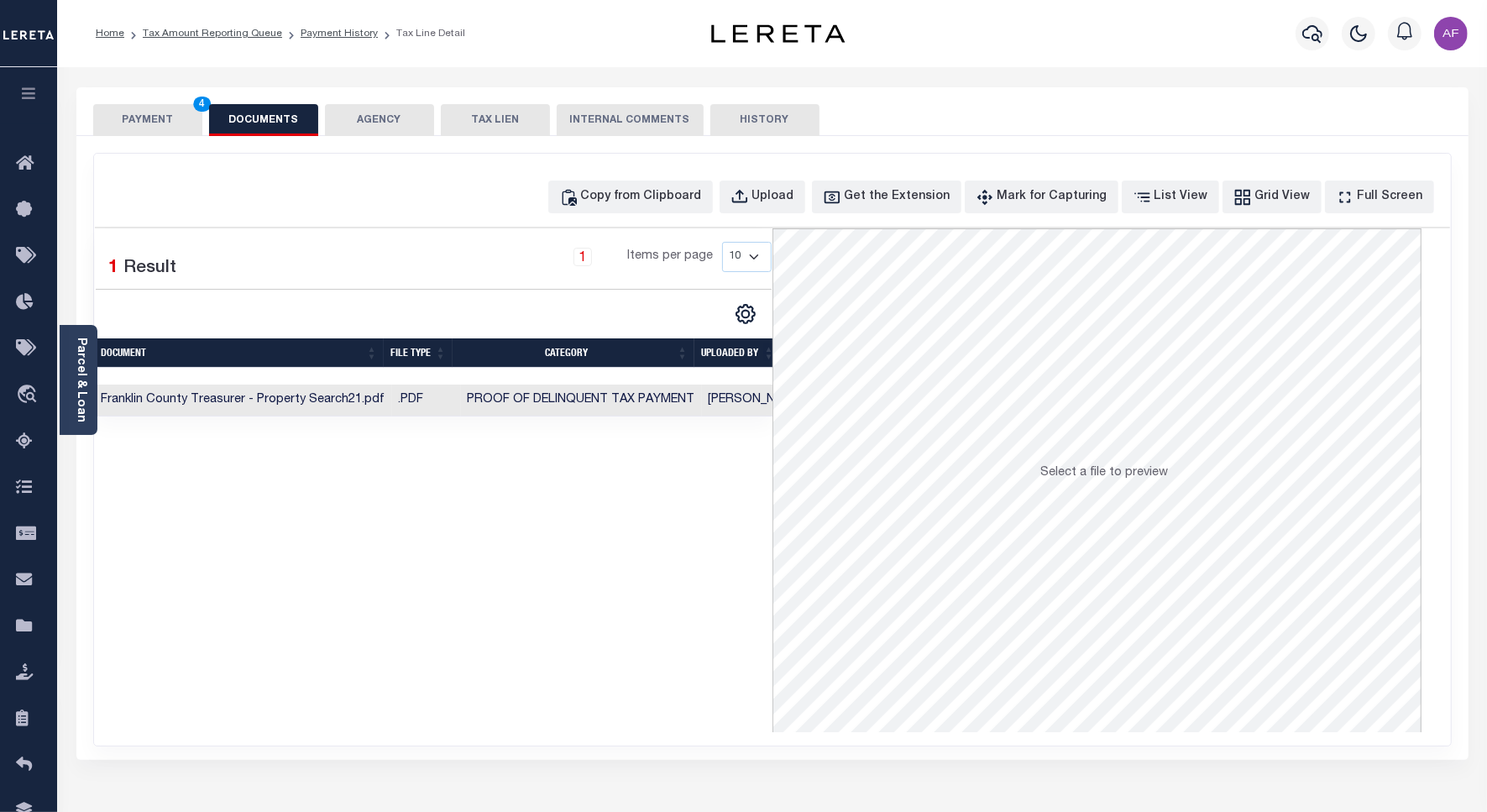
click at [123, 114] on button "PAYMENT 4" at bounding box center [148, 120] width 110 height 32
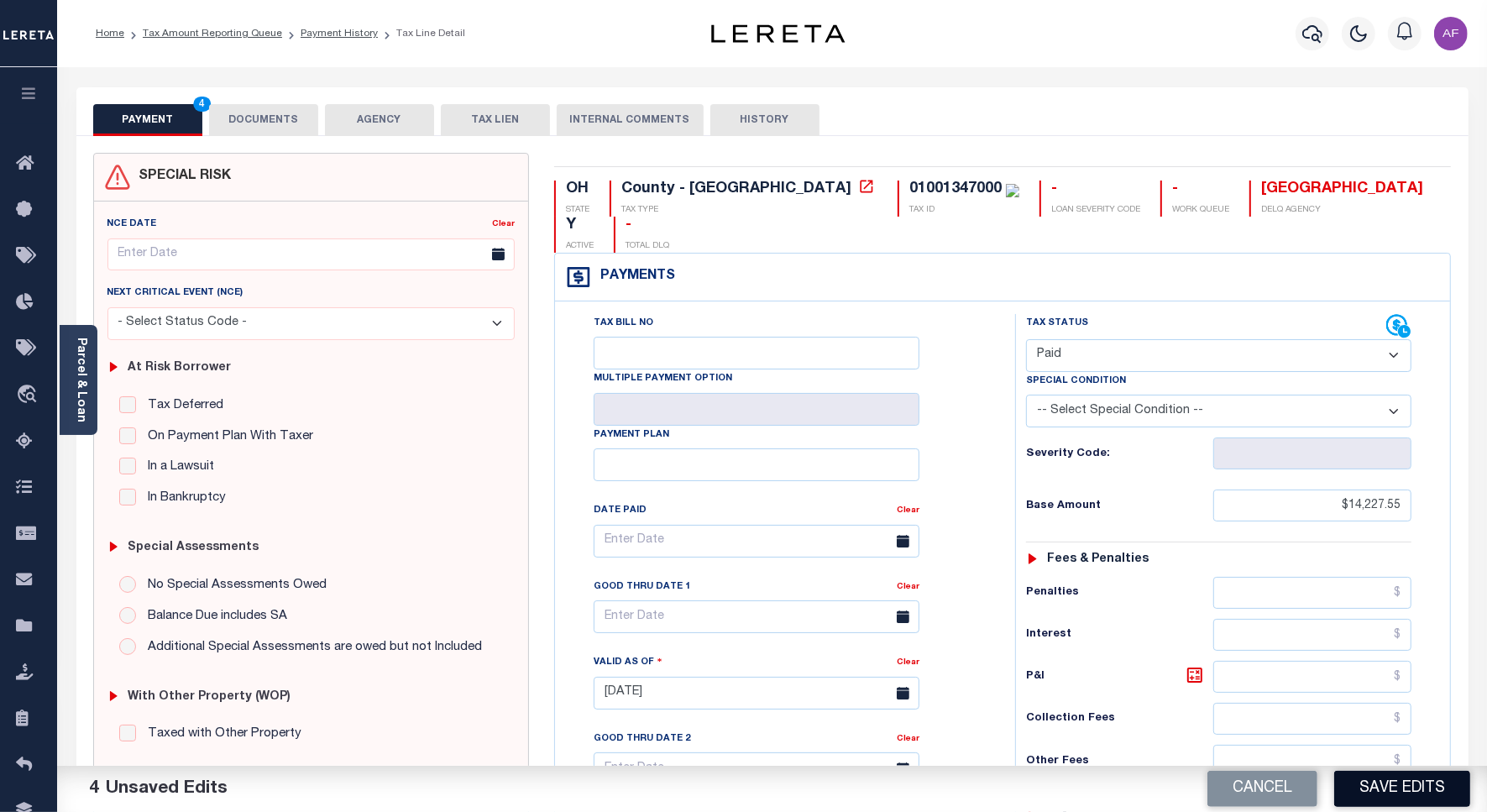
click at [1429, 794] on button "Save Edits" at bounding box center [1402, 789] width 136 height 37
click at [333, 35] on link "Payment History" at bounding box center [339, 33] width 78 height 10
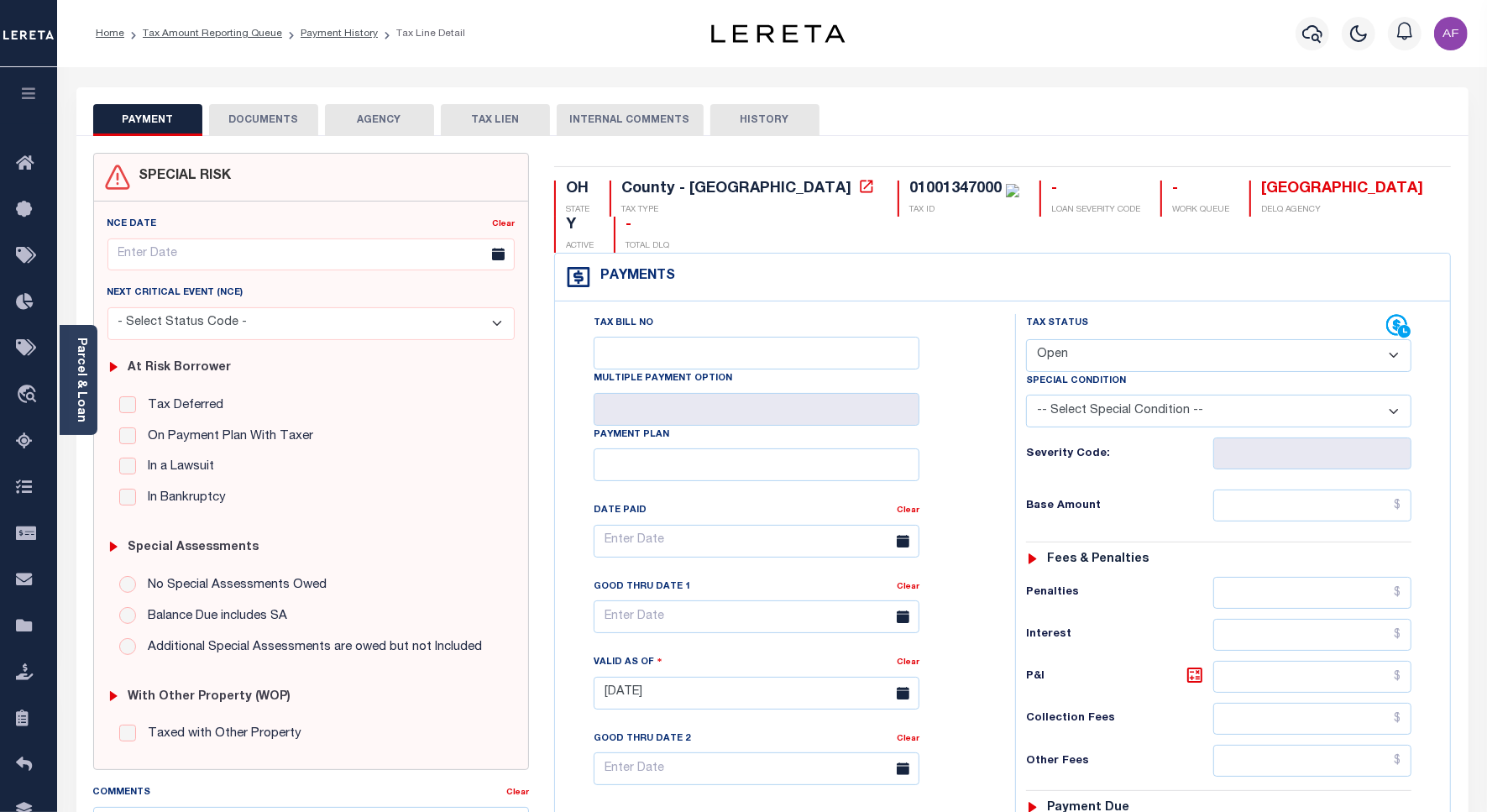
click at [1057, 339] on select "- Select Status Code - Open Due/Unpaid Paid Incomplete No Tax Due Internal Refu…" at bounding box center [1219, 355] width 385 height 33
select select "PYD"
click at [1027, 339] on select "- Select Status Code - Open Due/Unpaid Paid Incomplete No Tax Due Internal Refu…" at bounding box center [1219, 355] width 385 height 33
type input "[DATE]"
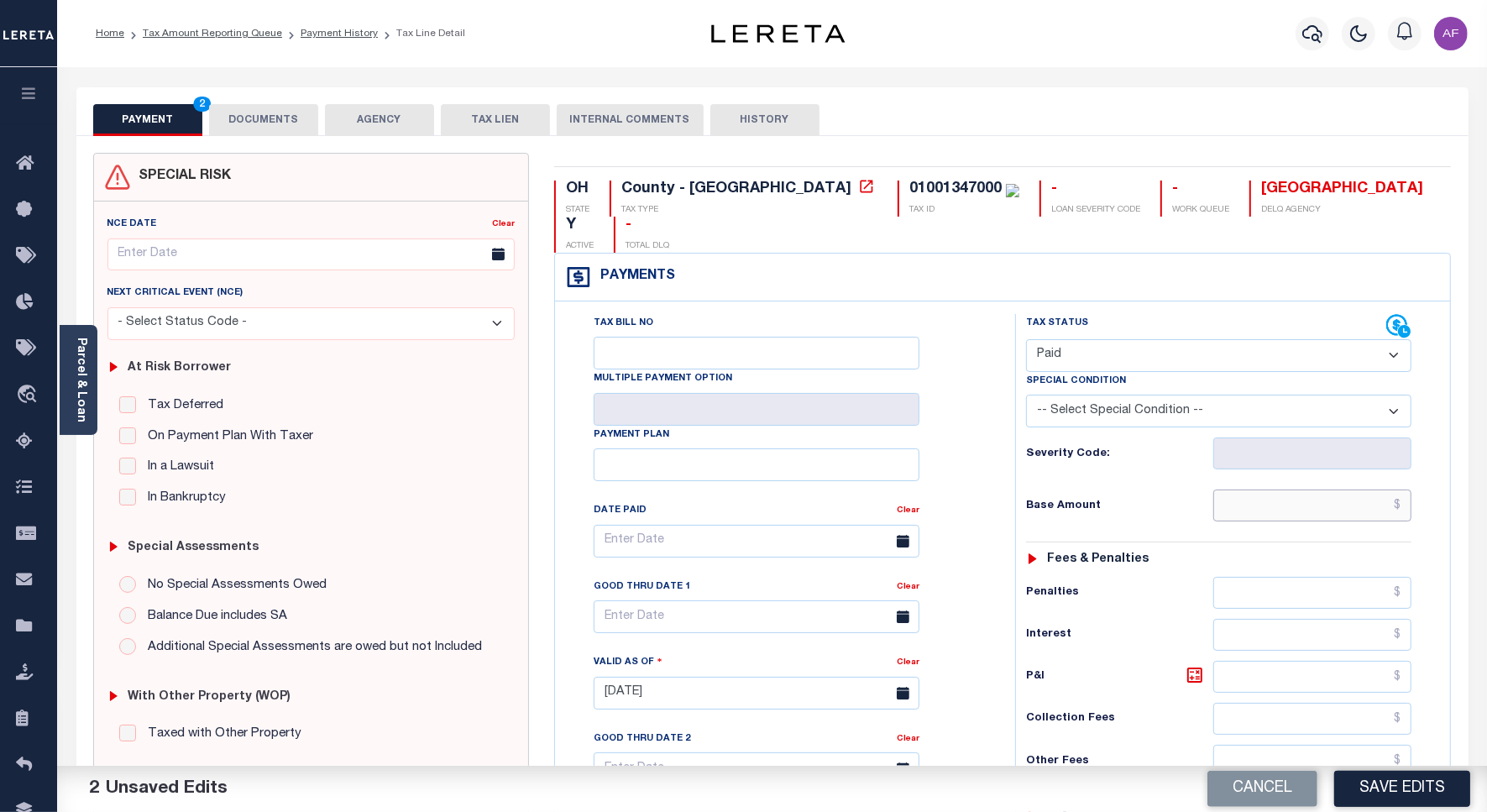
click at [1340, 490] on input "text" at bounding box center [1313, 505] width 198 height 32
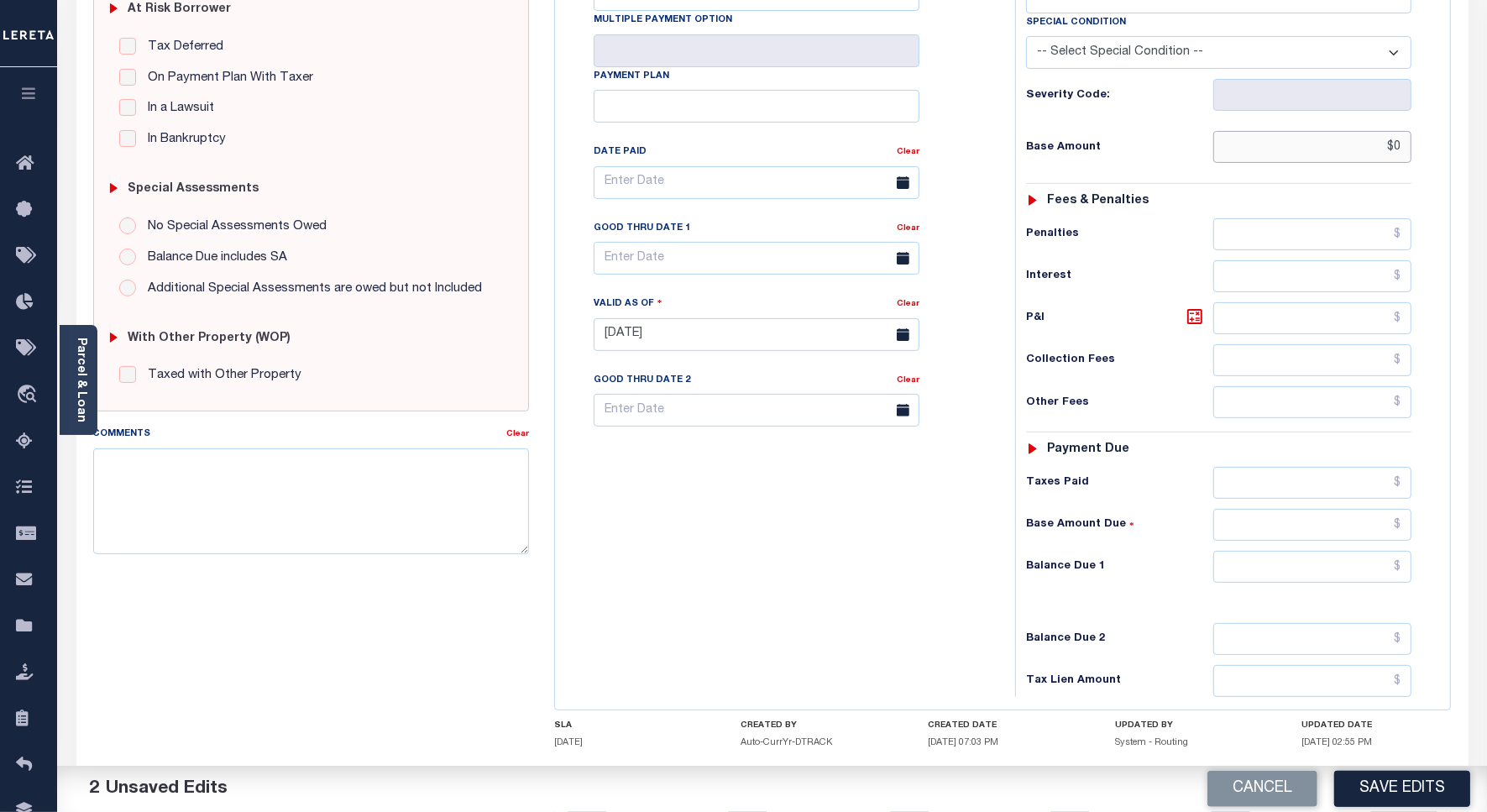
scroll to position [433, 0]
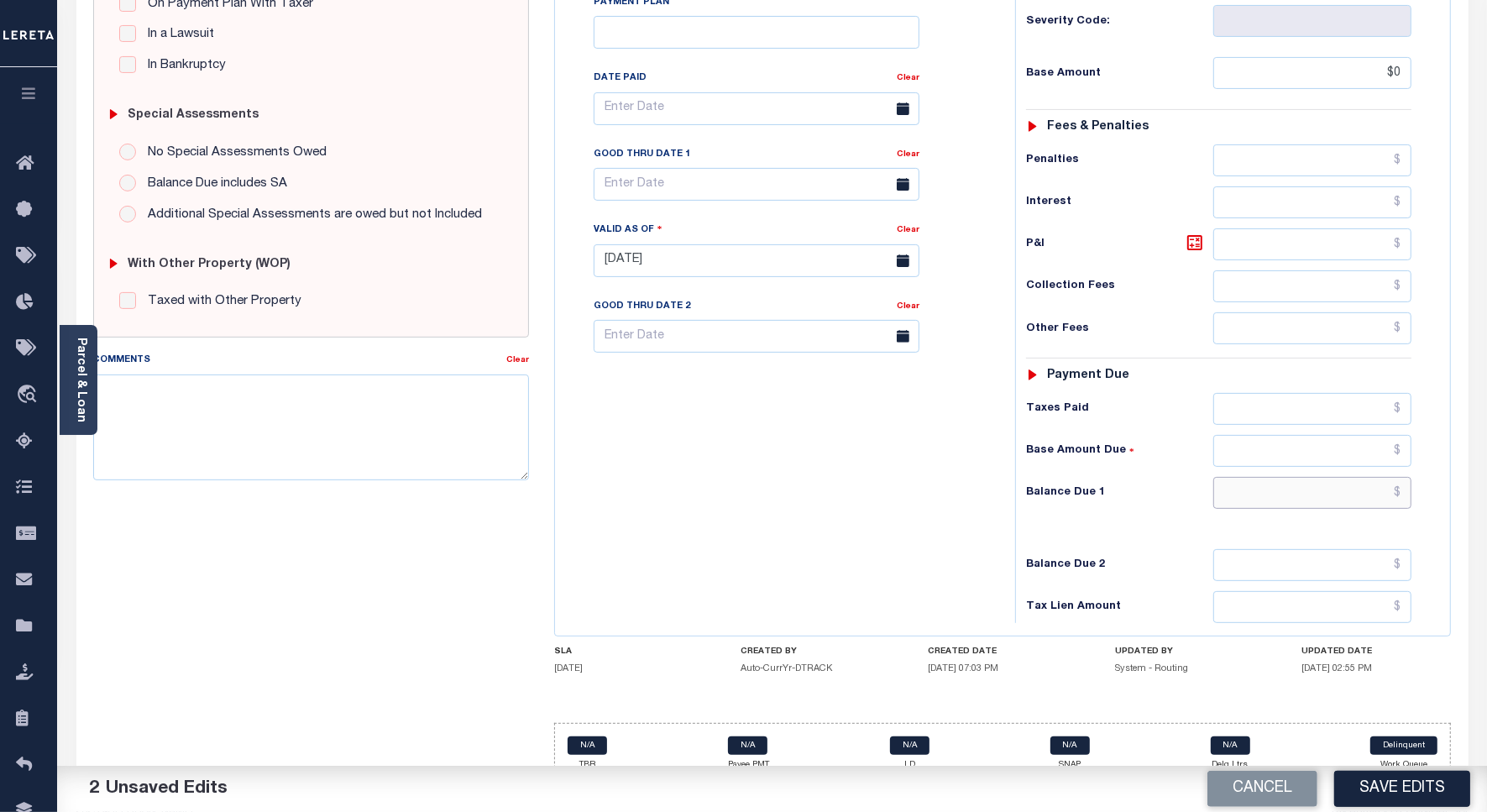
type input "$0.00"
click at [1361, 477] on input "text" at bounding box center [1313, 492] width 198 height 32
type input "$0"
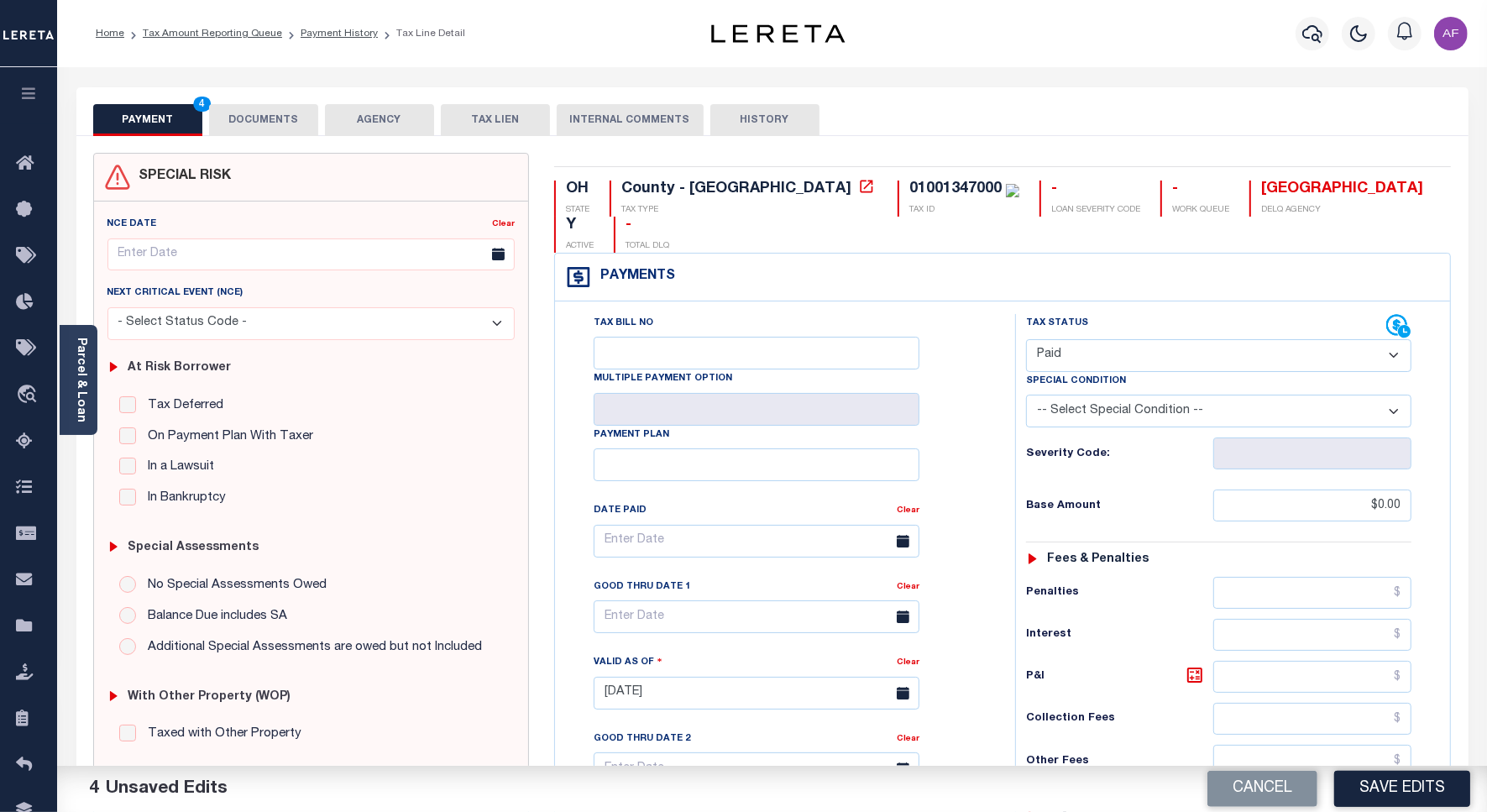
click at [287, 114] on button "DOCUMENTS" at bounding box center [264, 120] width 110 height 32
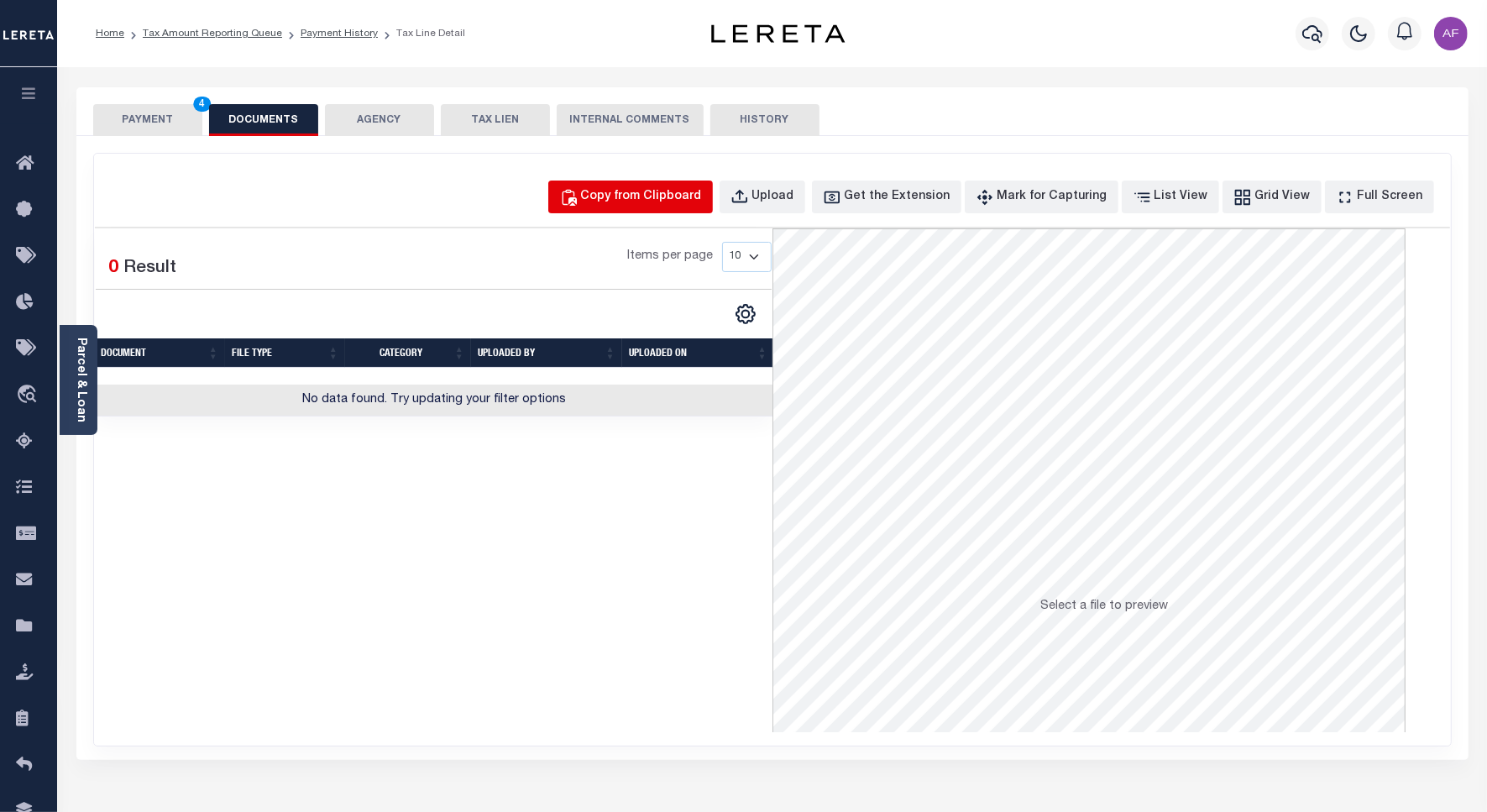
click at [672, 190] on div "Copy from Clipboard" at bounding box center [641, 197] width 121 height 18
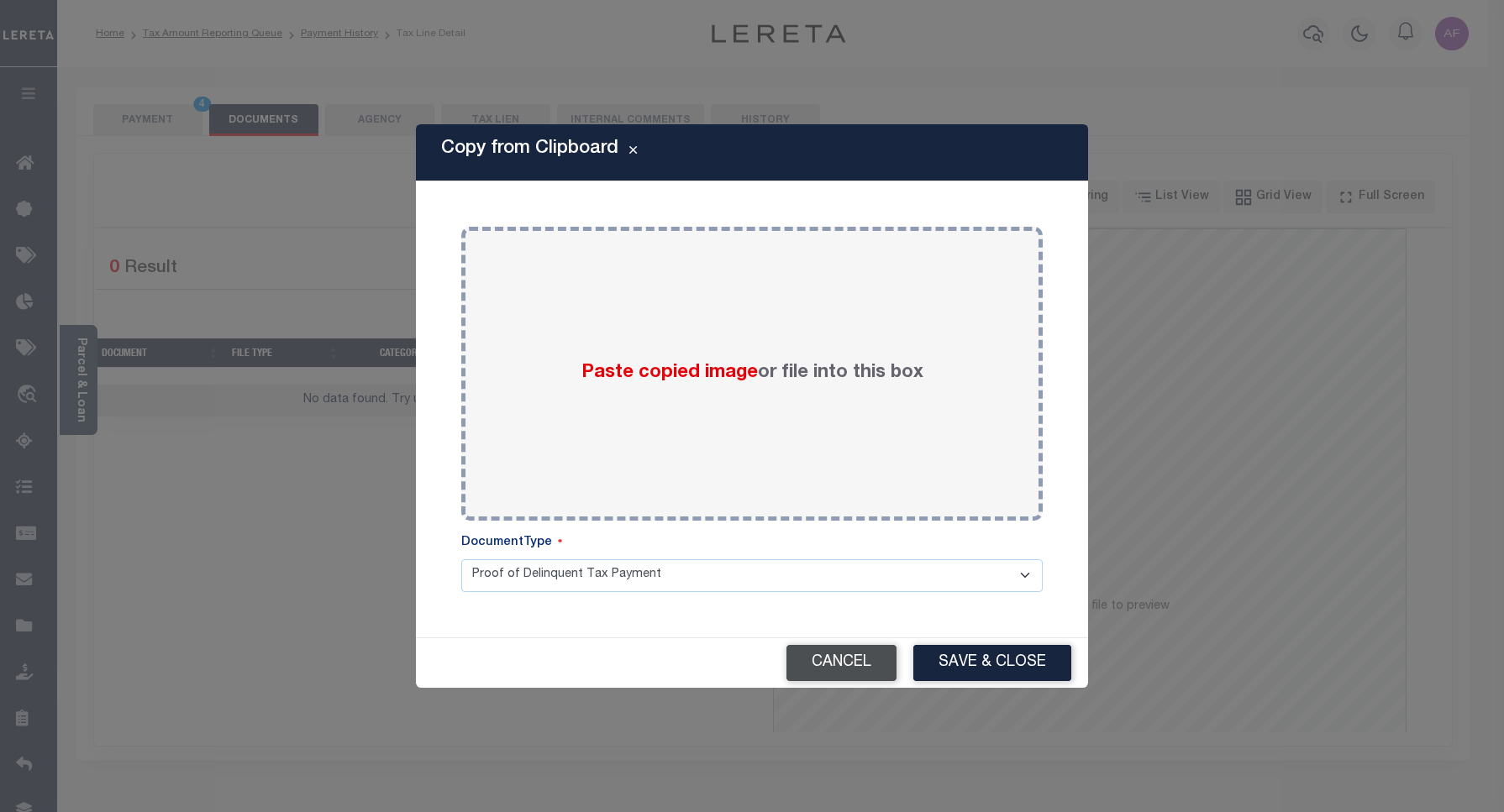
drag, startPoint x: 991, startPoint y: 652, endPoint x: 880, endPoint y: 649, distance: 111.0
click at [880, 649] on div "Cancel Save & Close" at bounding box center [752, 663] width 673 height 49
click at [876, 649] on button "Cancel" at bounding box center [842, 663] width 110 height 37
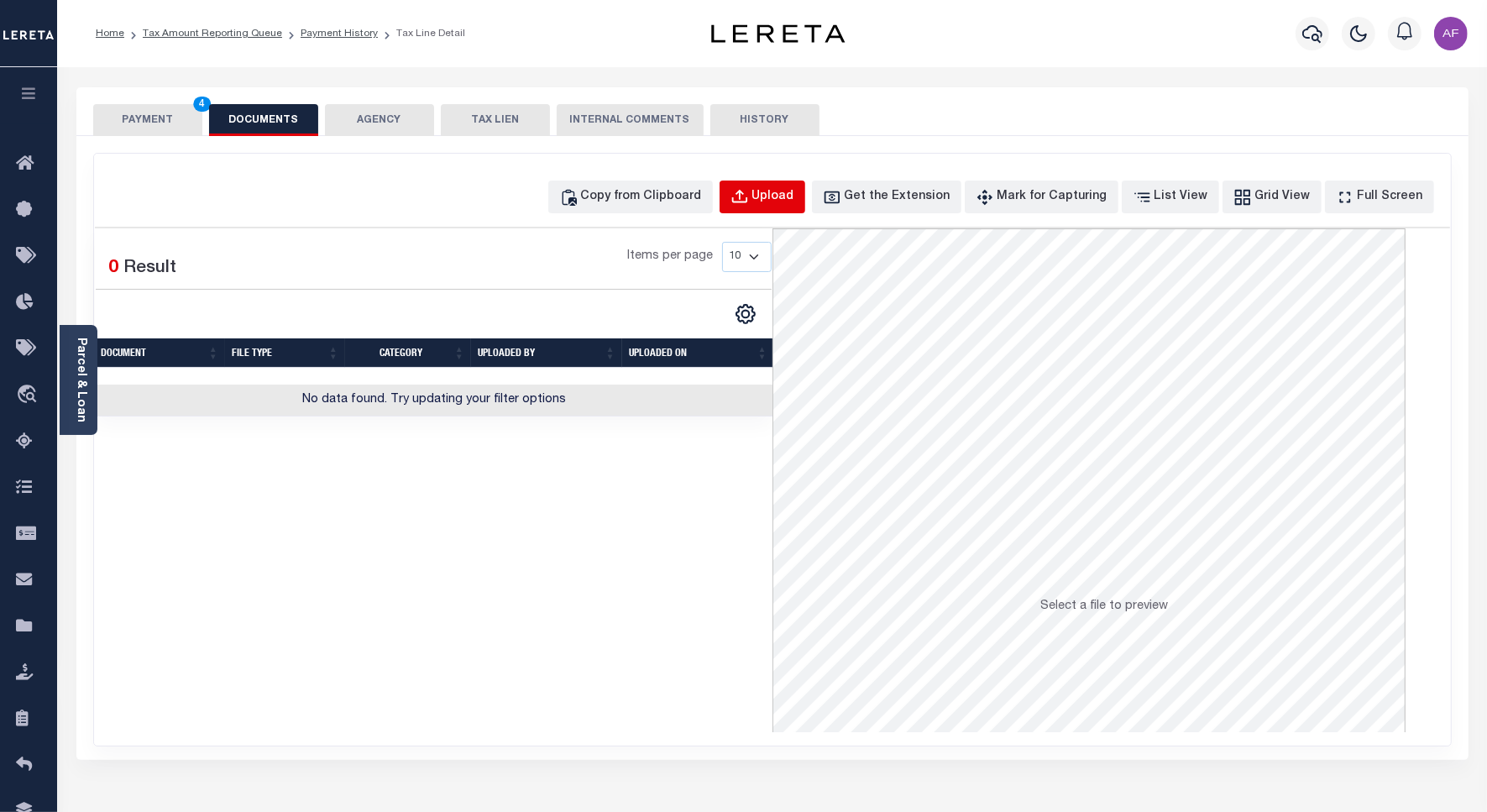
click at [795, 197] on div "Upload" at bounding box center [774, 197] width 42 height 18
select select "POP"
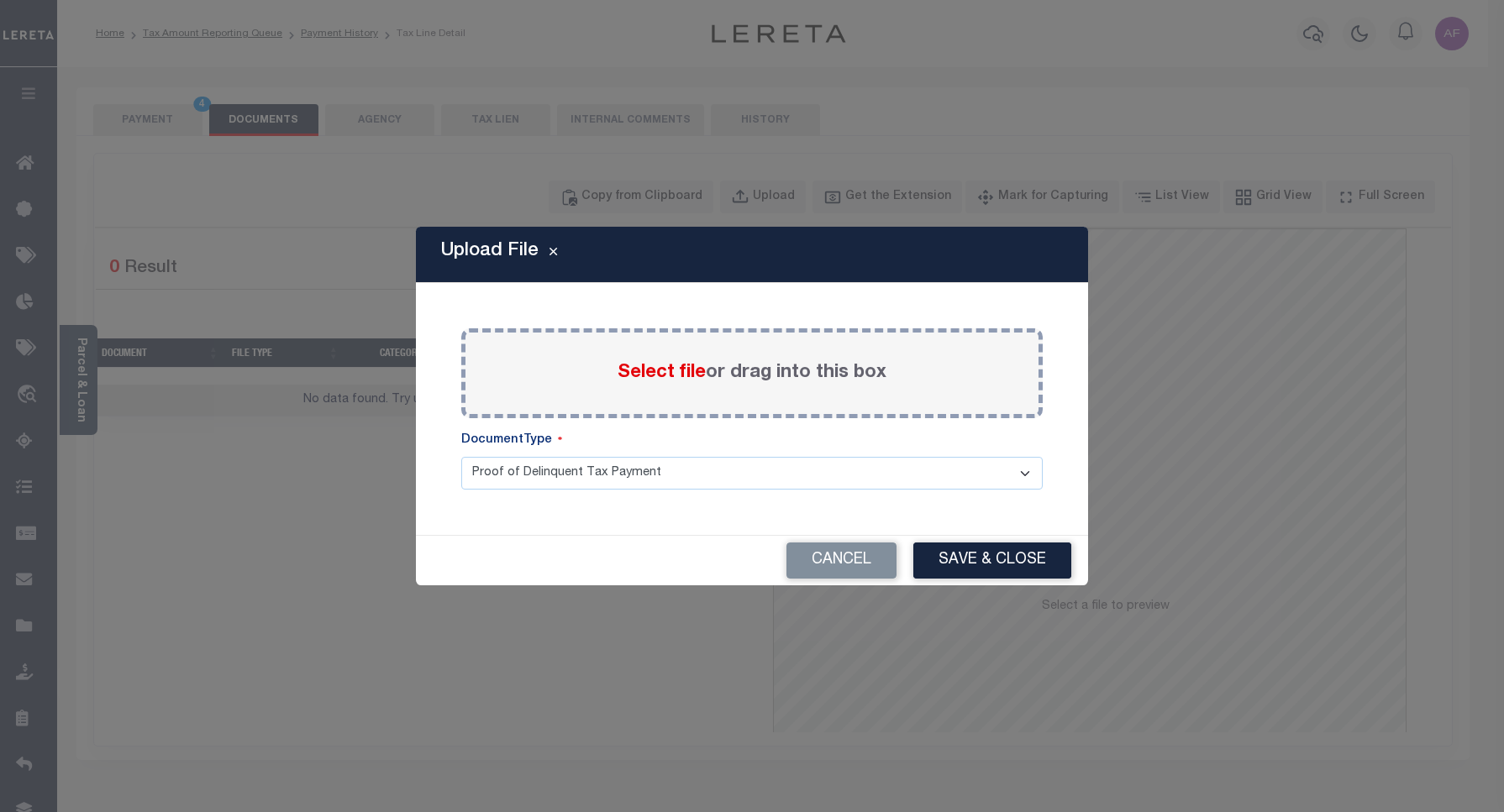
click at [715, 380] on label "Select file or drag into this box" at bounding box center [752, 374] width 269 height 27
click at [0, 0] on input "Select file or drag into this box" at bounding box center [0, 0] width 0 height 0
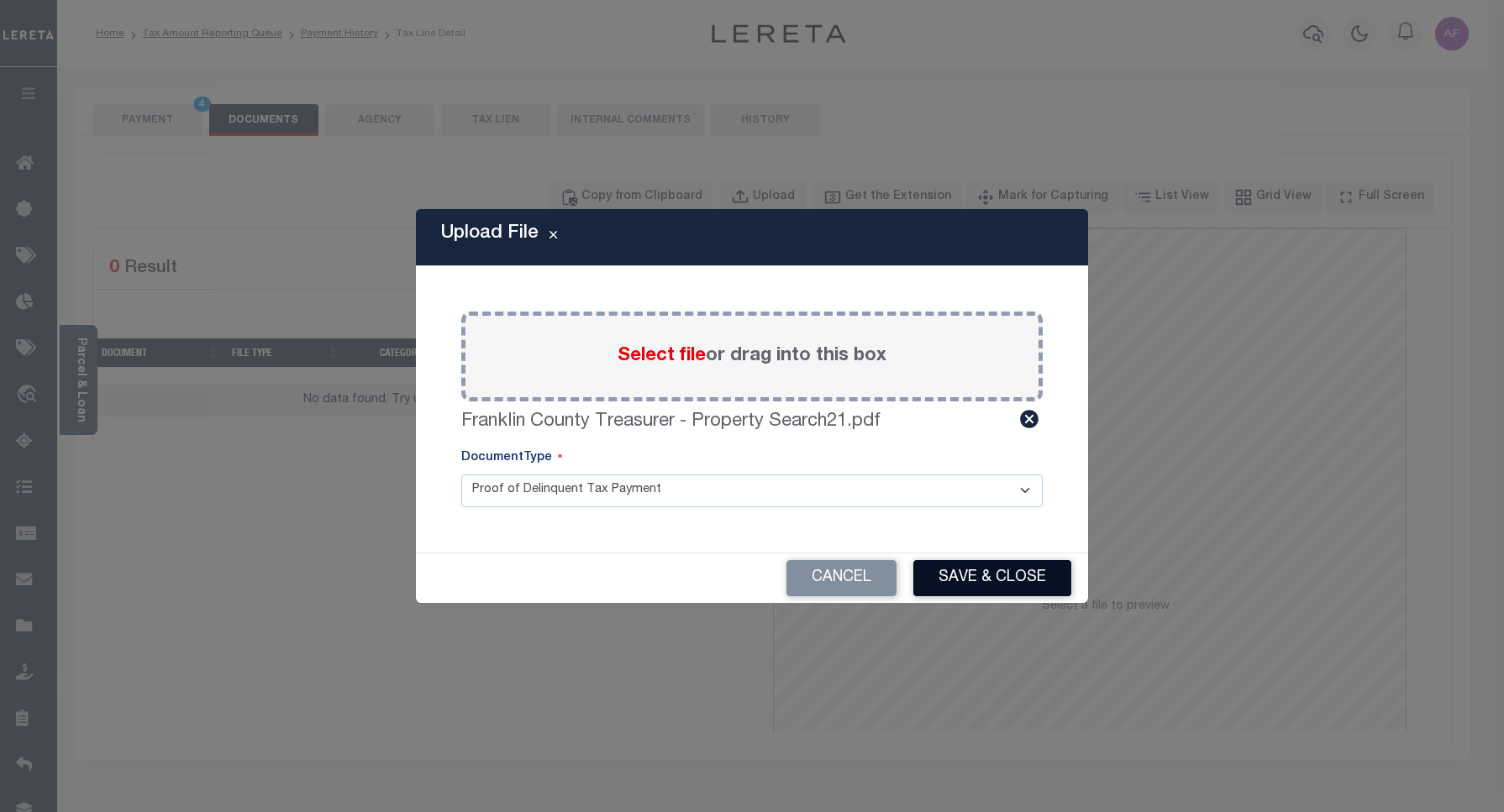
click at [964, 567] on button "Save & Close" at bounding box center [991, 578] width 158 height 37
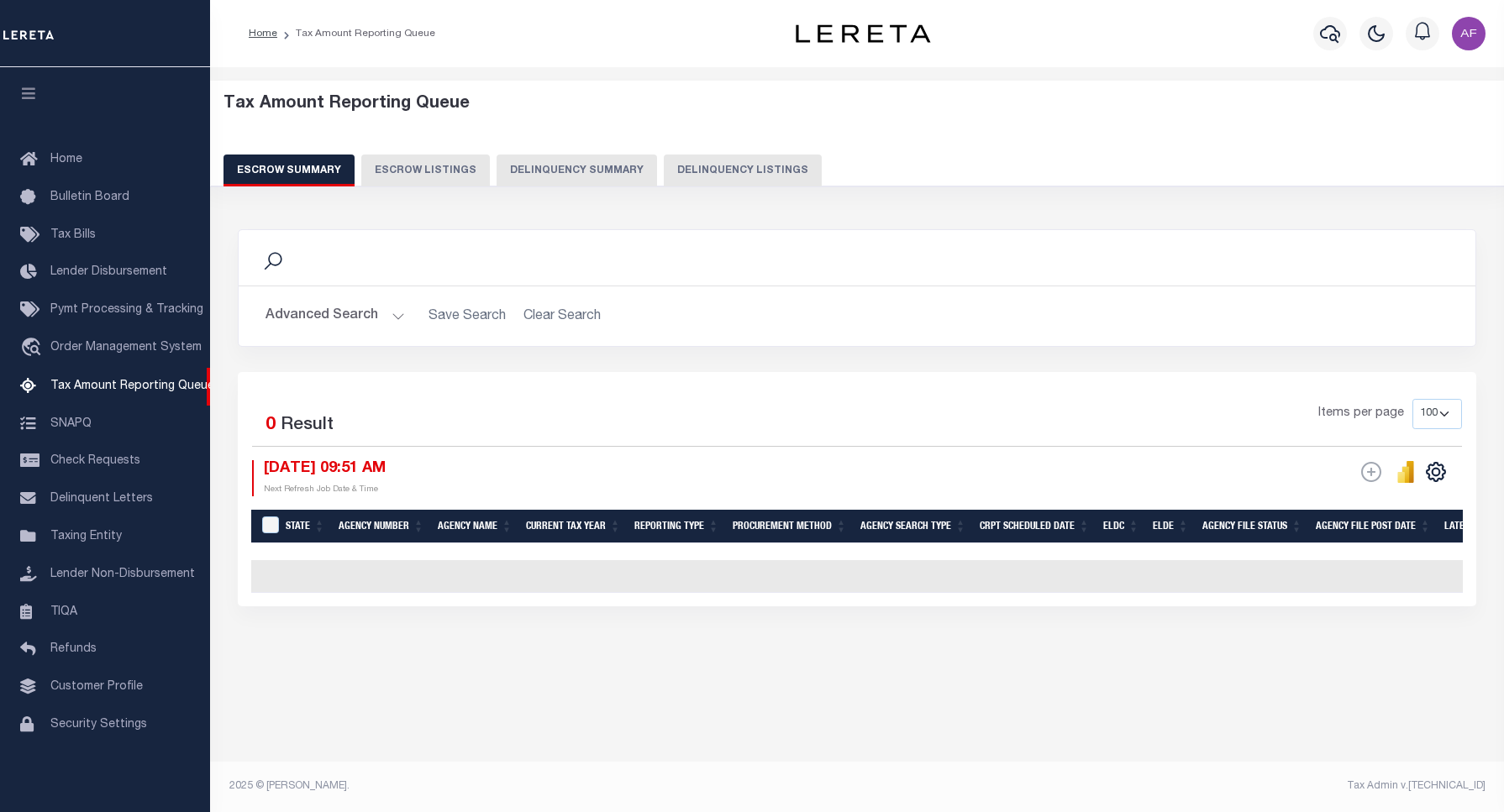
select select "100"
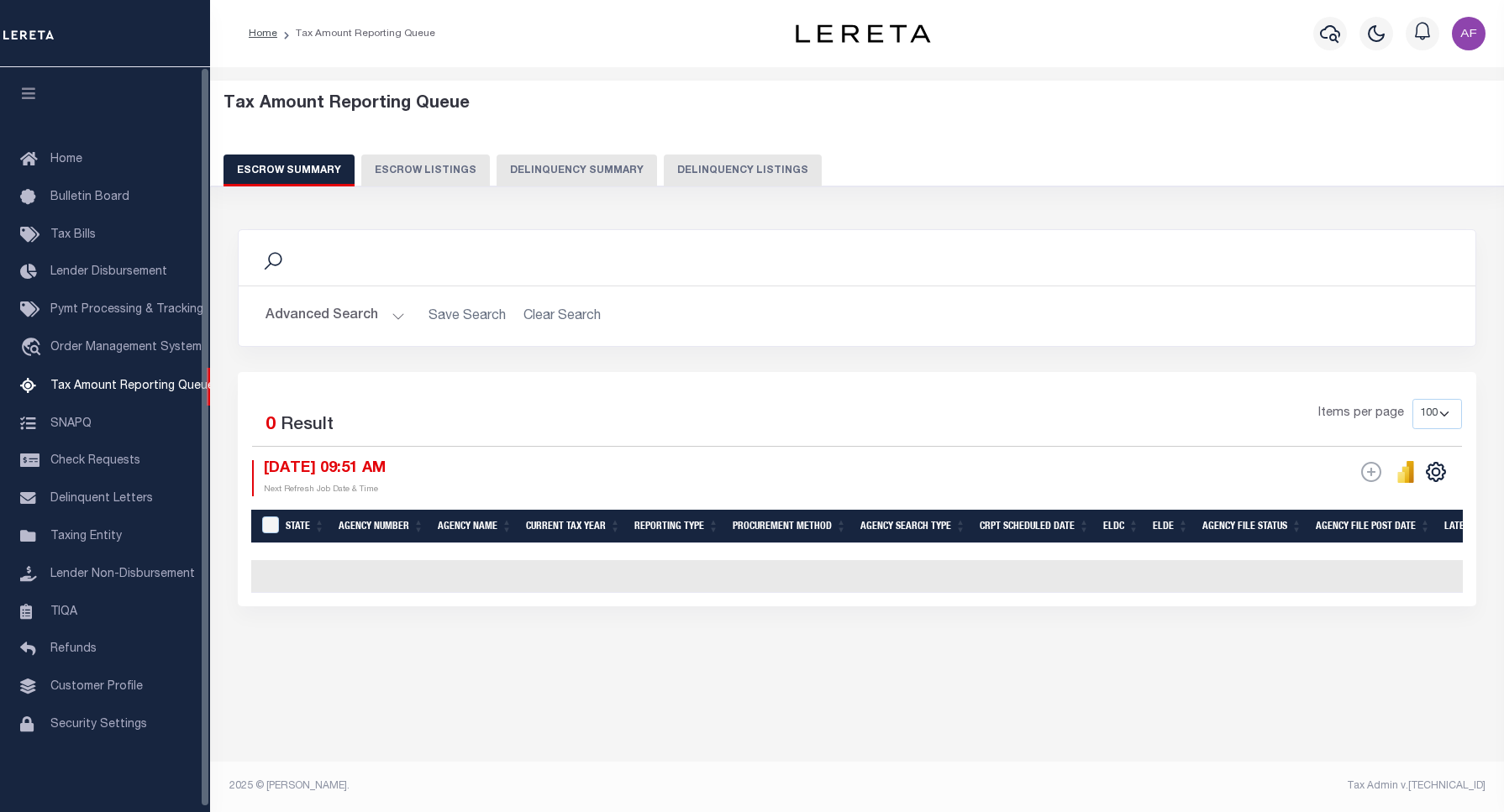
click at [745, 164] on button "Delinquency Listings" at bounding box center [742, 170] width 158 height 32
select select "100"
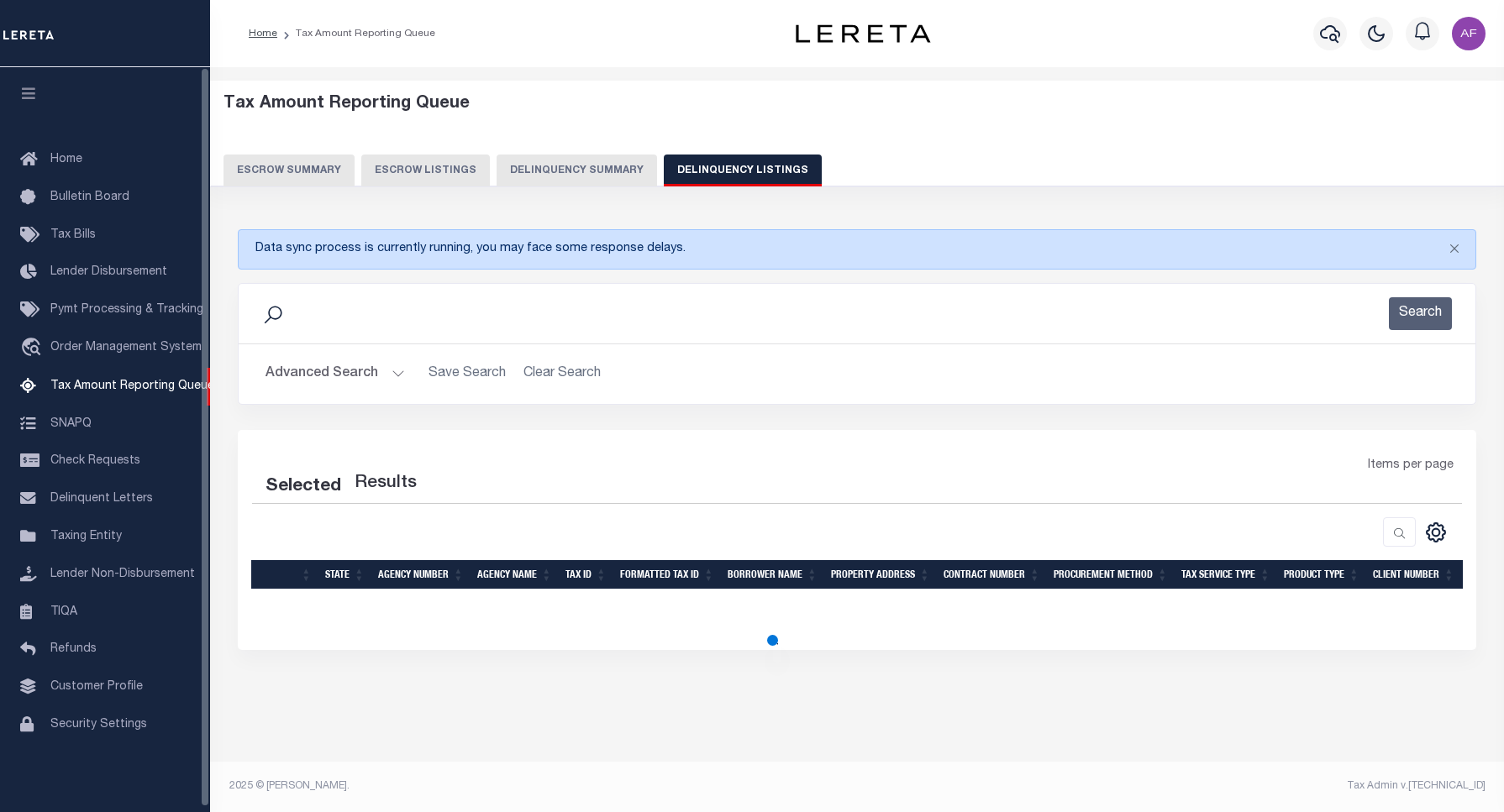
select select "100"
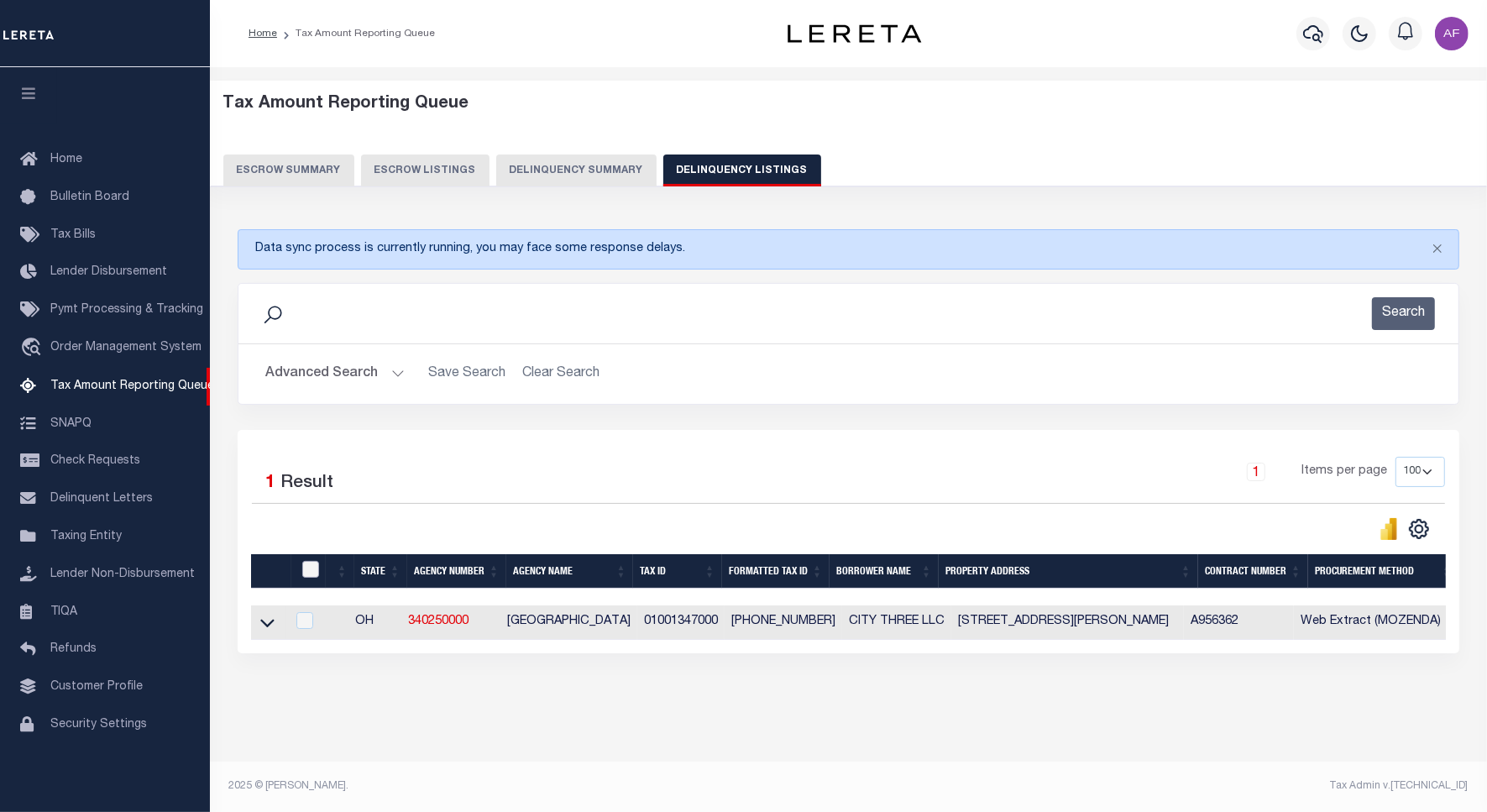
click at [311, 572] on input "checkbox" at bounding box center [311, 569] width 16 height 16
checkbox input "true"
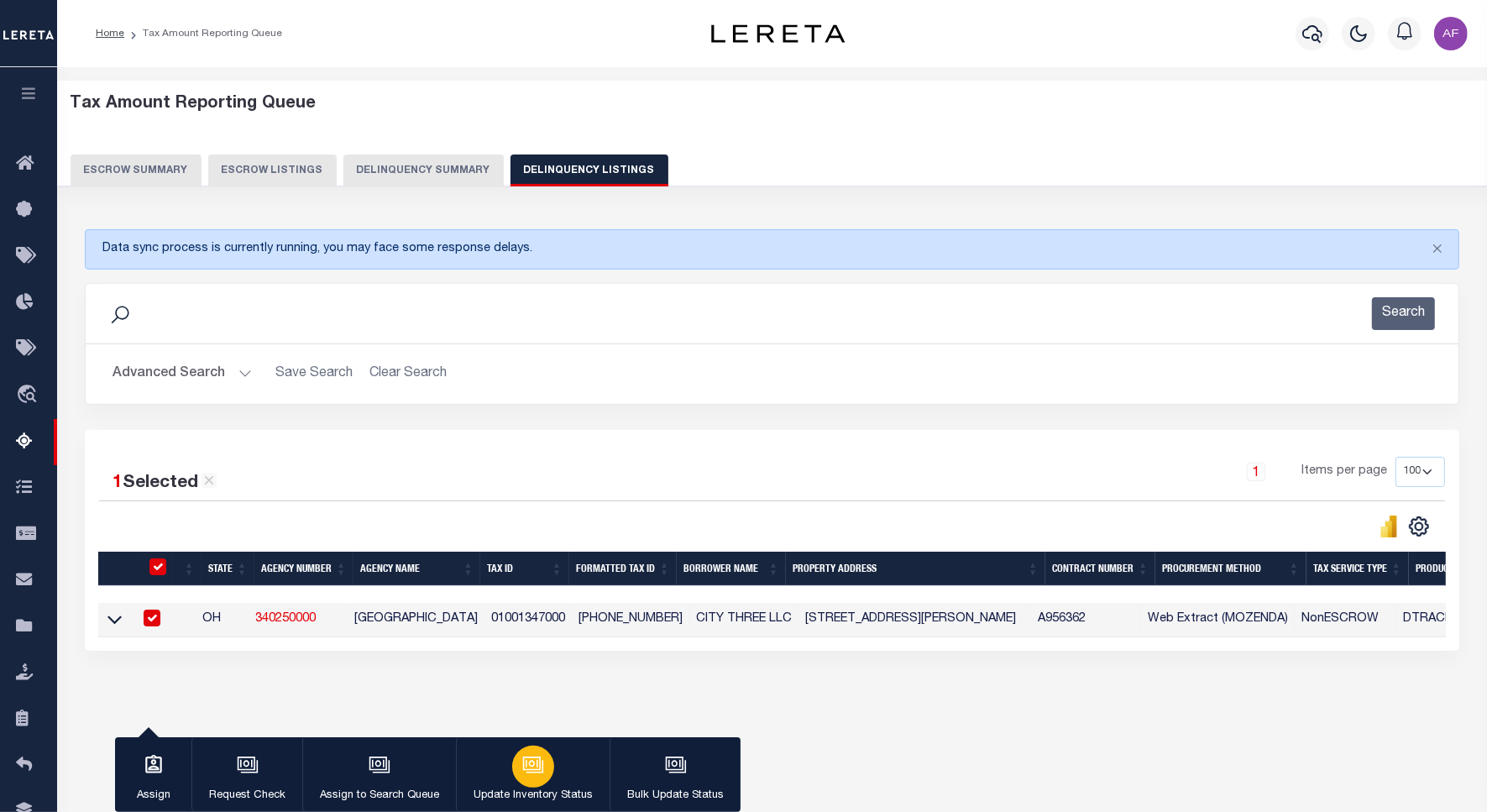
click at [527, 787] on p "Update Inventory Status" at bounding box center [533, 796] width 120 height 16
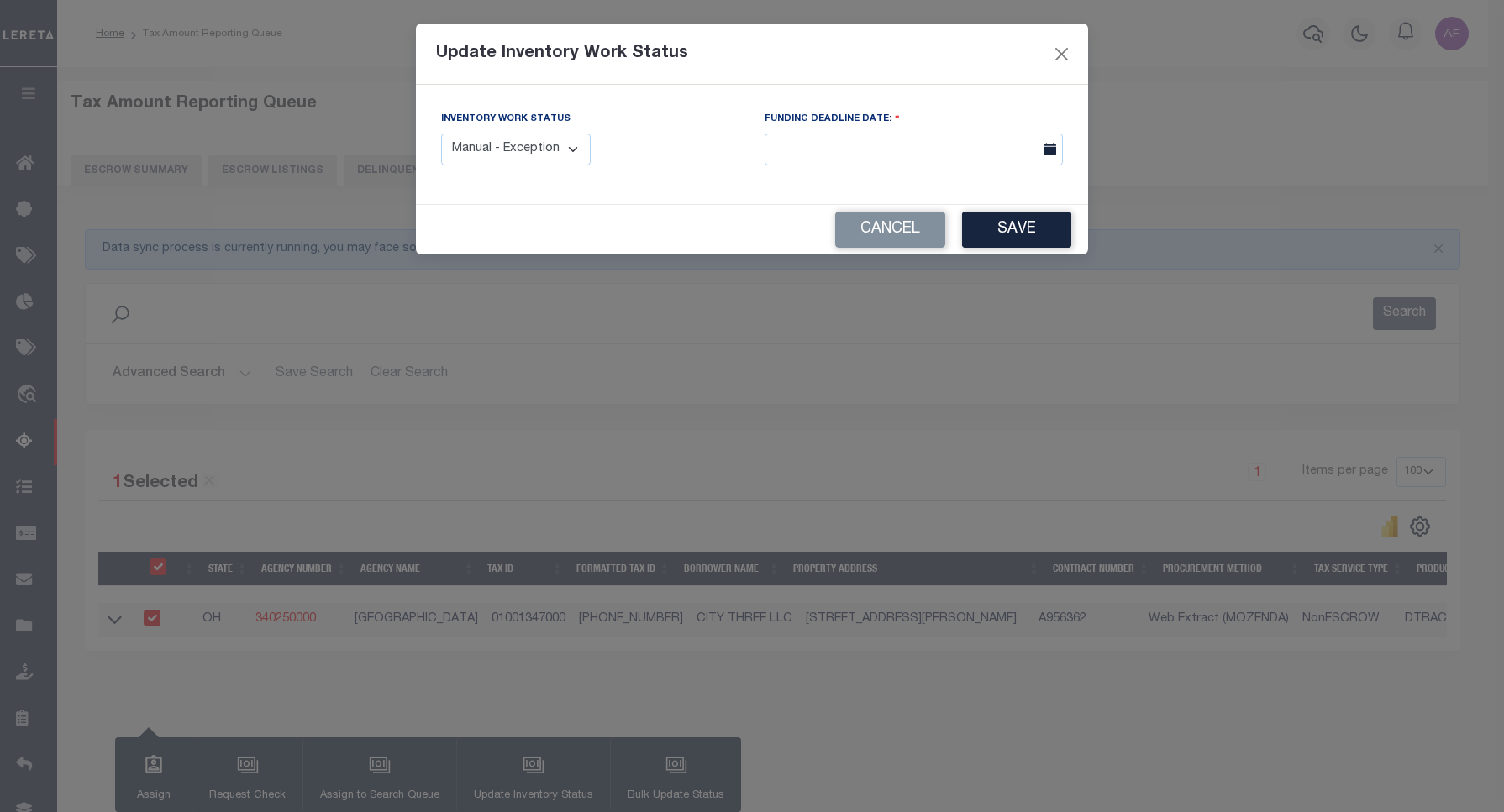
click at [502, 162] on select "Manual - Exception Pended - Awaiting Search Late Add Exception Completed" at bounding box center [516, 150] width 150 height 33
select select "4"
click at [441, 133] on select "Manual - Exception Pended - Awaiting Search Late Add Exception Completed" at bounding box center [516, 150] width 150 height 33
click at [1011, 236] on button "Save" at bounding box center [1017, 230] width 110 height 37
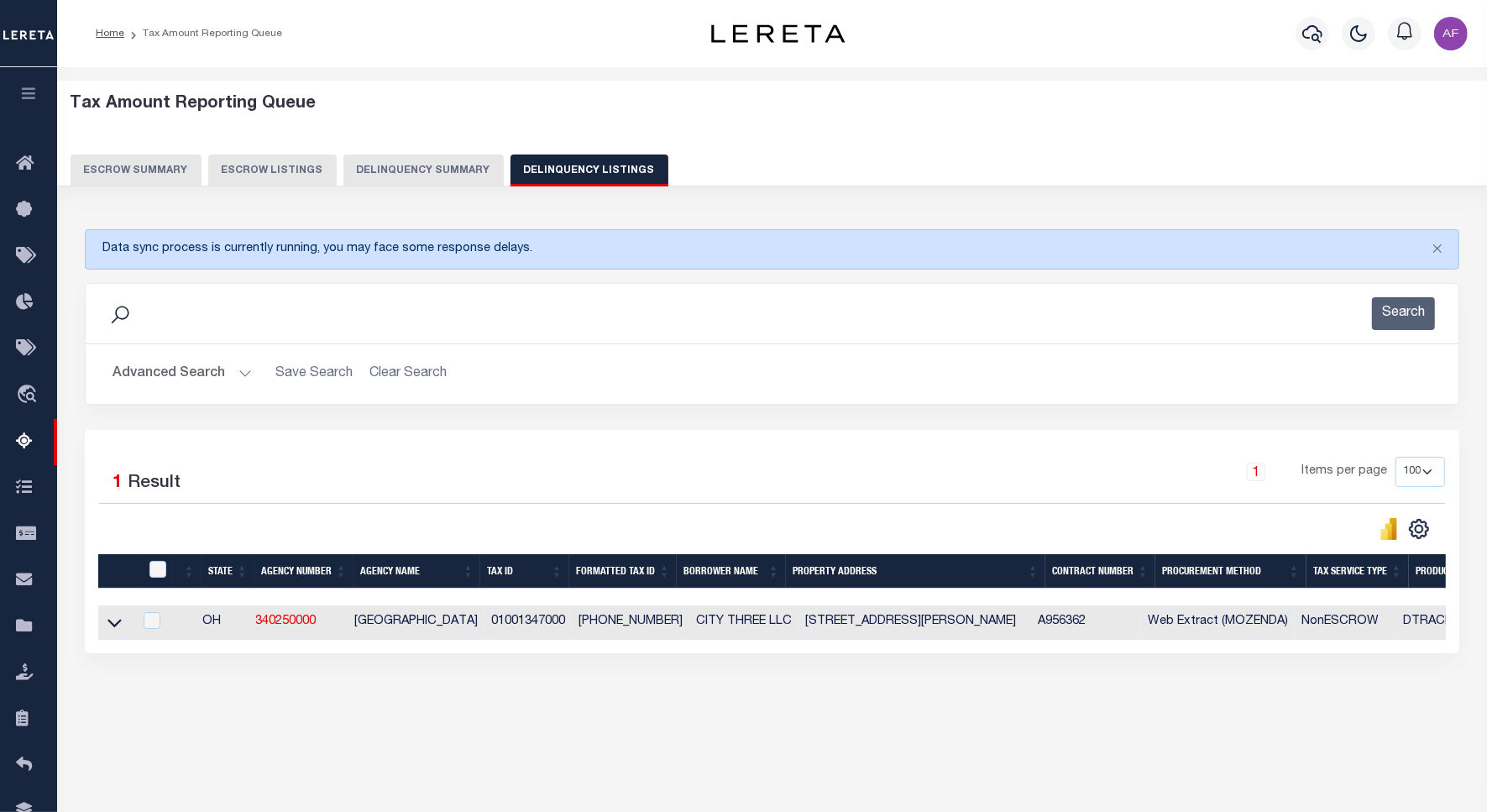
click at [173, 381] on button "Advanced Search" at bounding box center [182, 374] width 140 height 33
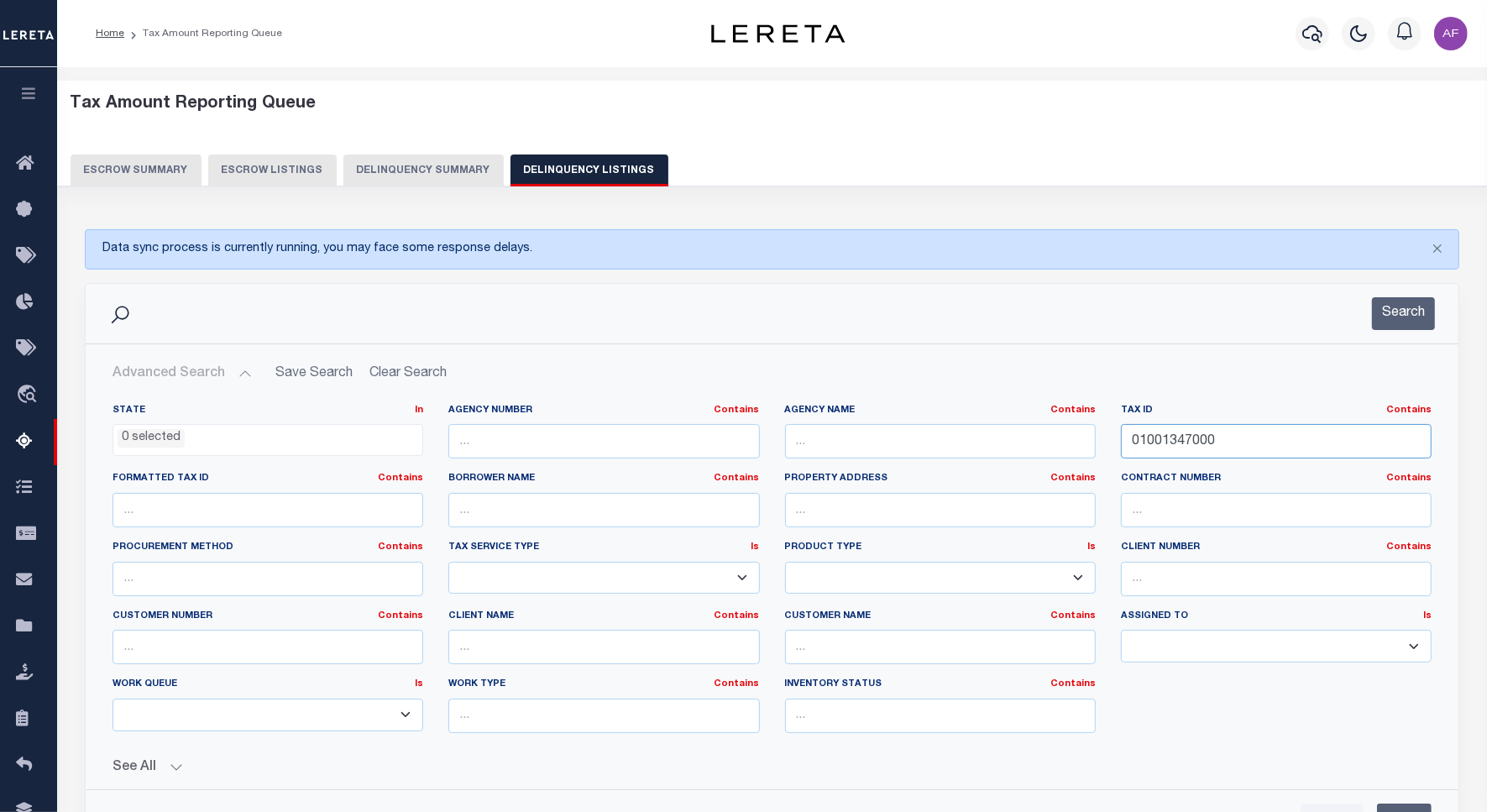
click at [1159, 445] on input "01001347000" at bounding box center [1276, 441] width 311 height 35
paste input "5465"
type input "01001546500"
click at [1408, 308] on button "Search" at bounding box center [1403, 313] width 63 height 33
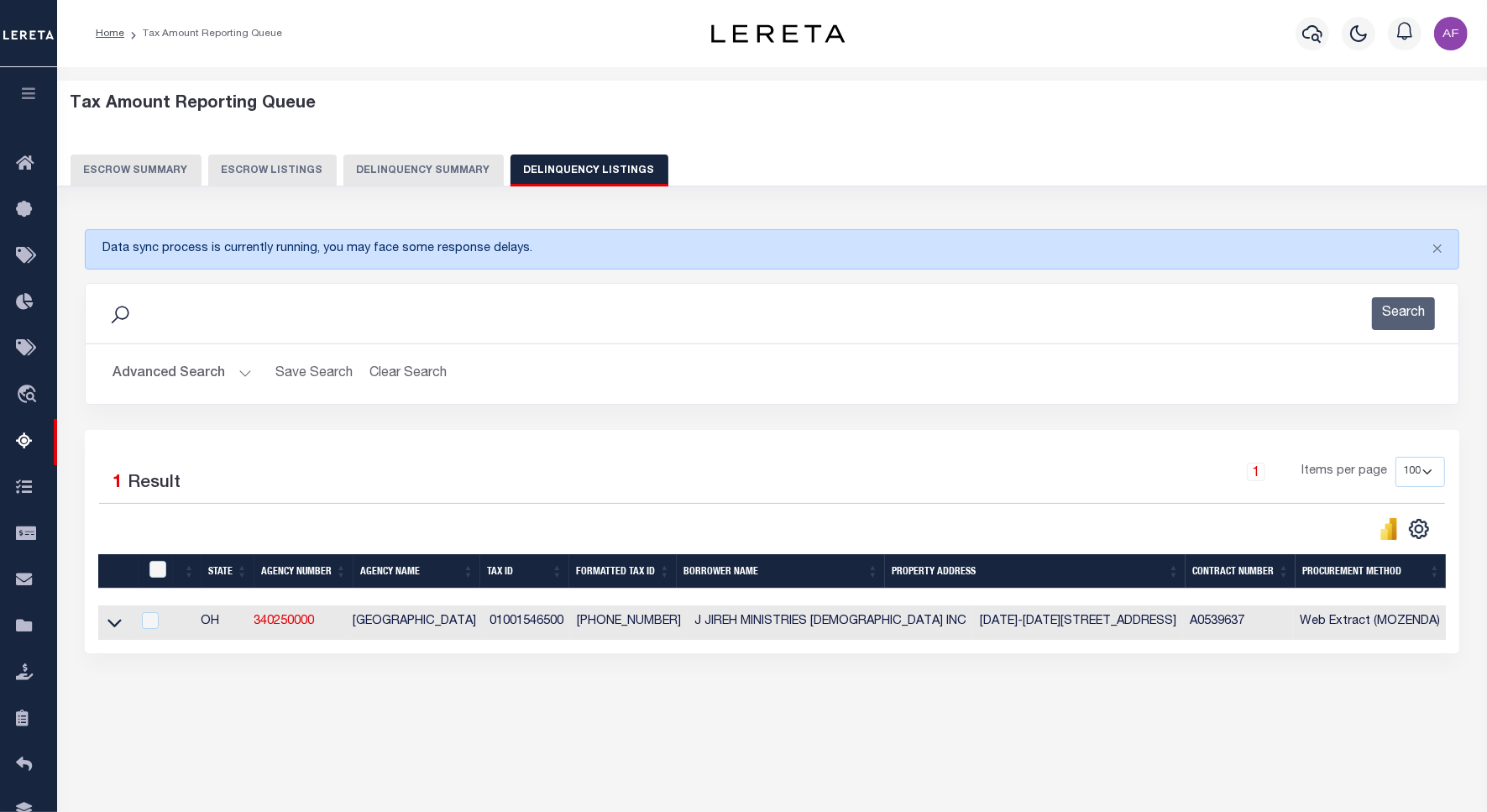
drag, startPoint x: 106, startPoint y: 627, endPoint x: 266, endPoint y: 430, distance: 253.8
click at [106, 627] on link at bounding box center [114, 621] width 19 height 12
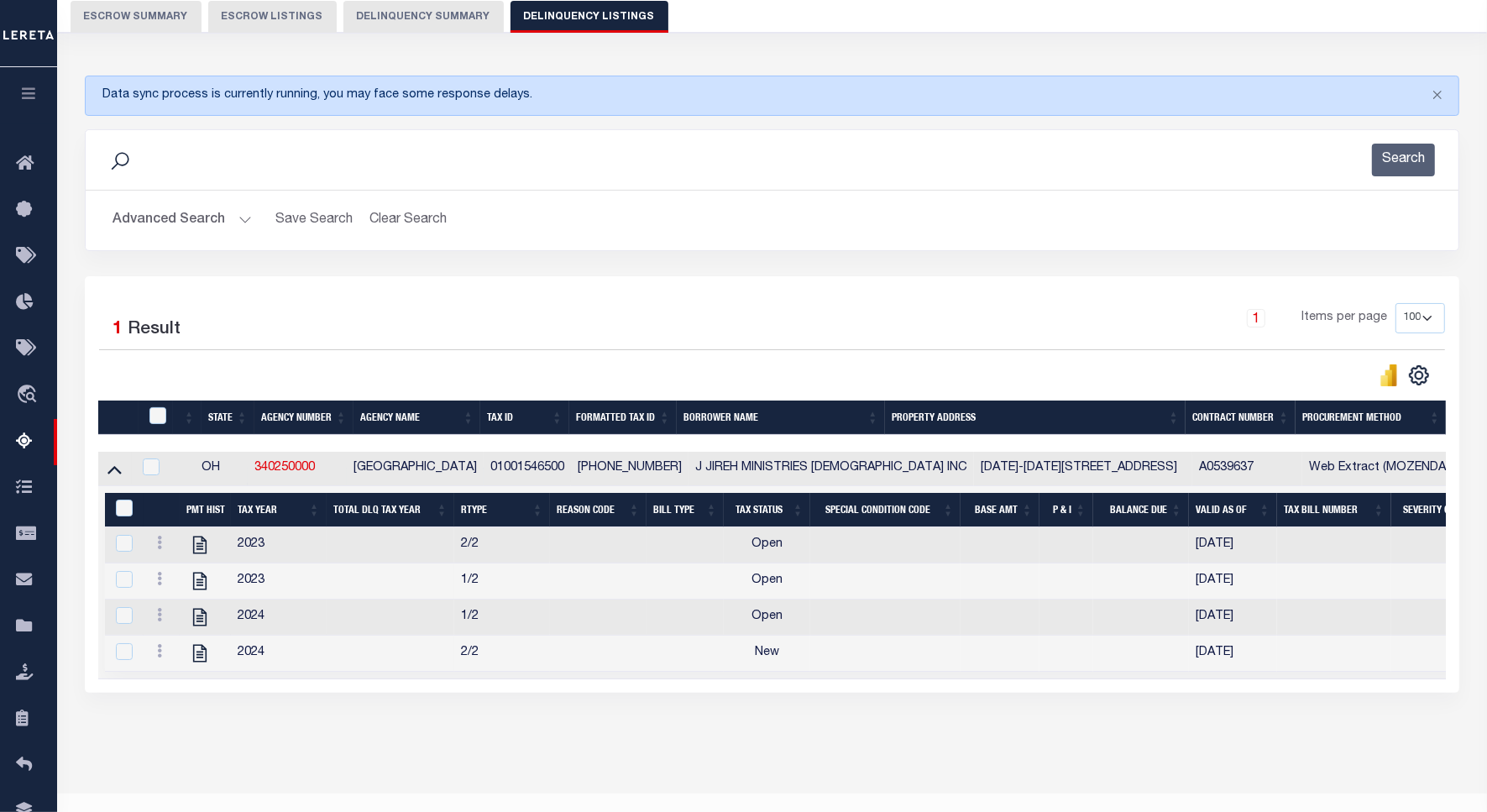
scroll to position [206, 0]
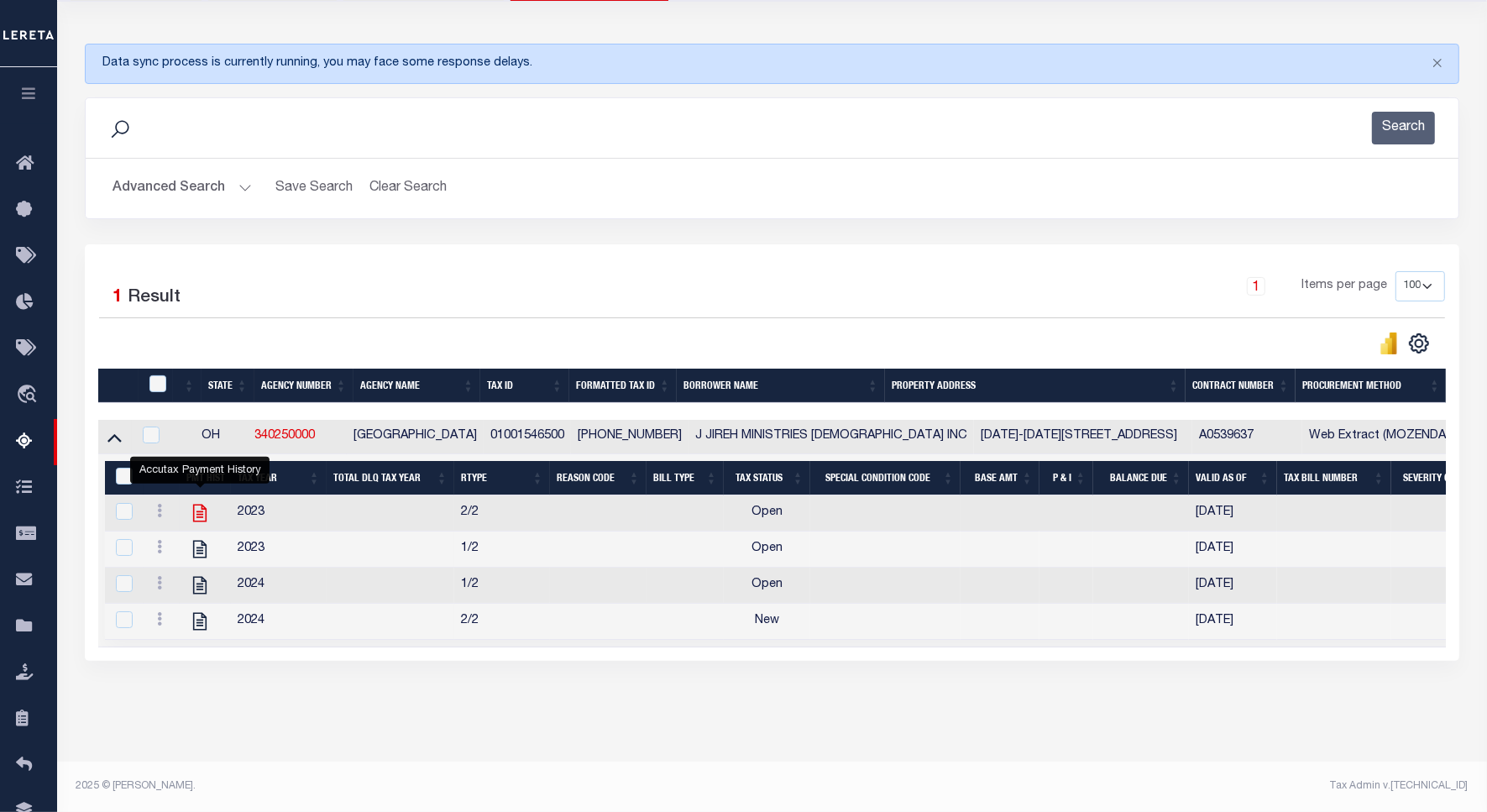
click at [204, 502] on icon "" at bounding box center [200, 513] width 22 height 22
checkbox input "true"
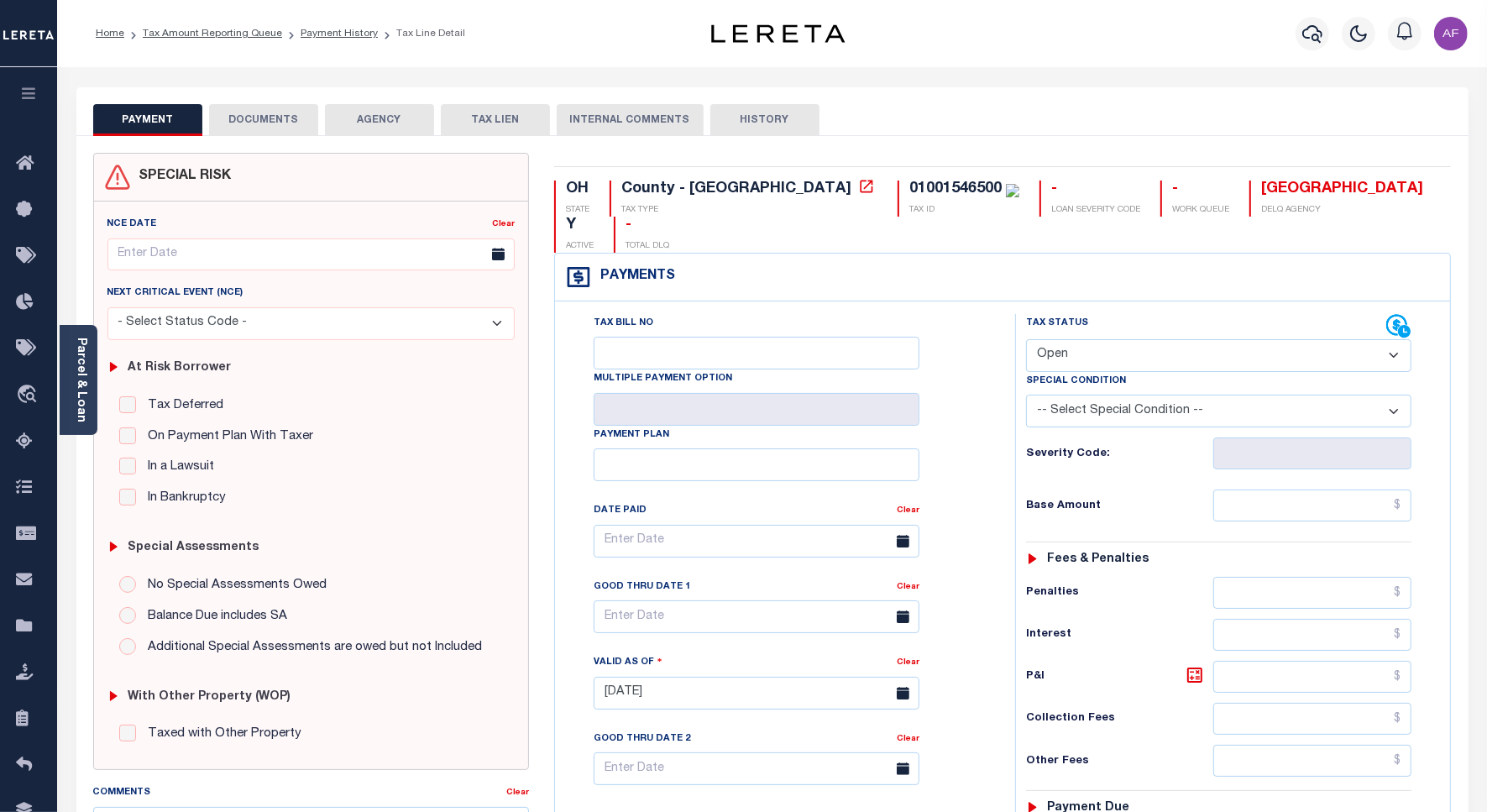
click at [1079, 339] on select "- Select Status Code - Open Due/Unpaid Paid Incomplete No Tax Due Internal Refu…" at bounding box center [1219, 355] width 385 height 33
select select "PYD"
click at [1027, 339] on select "- Select Status Code - Open Due/Unpaid Paid Incomplete No Tax Due Internal Refu…" at bounding box center [1219, 355] width 385 height 33
type input "[DATE]"
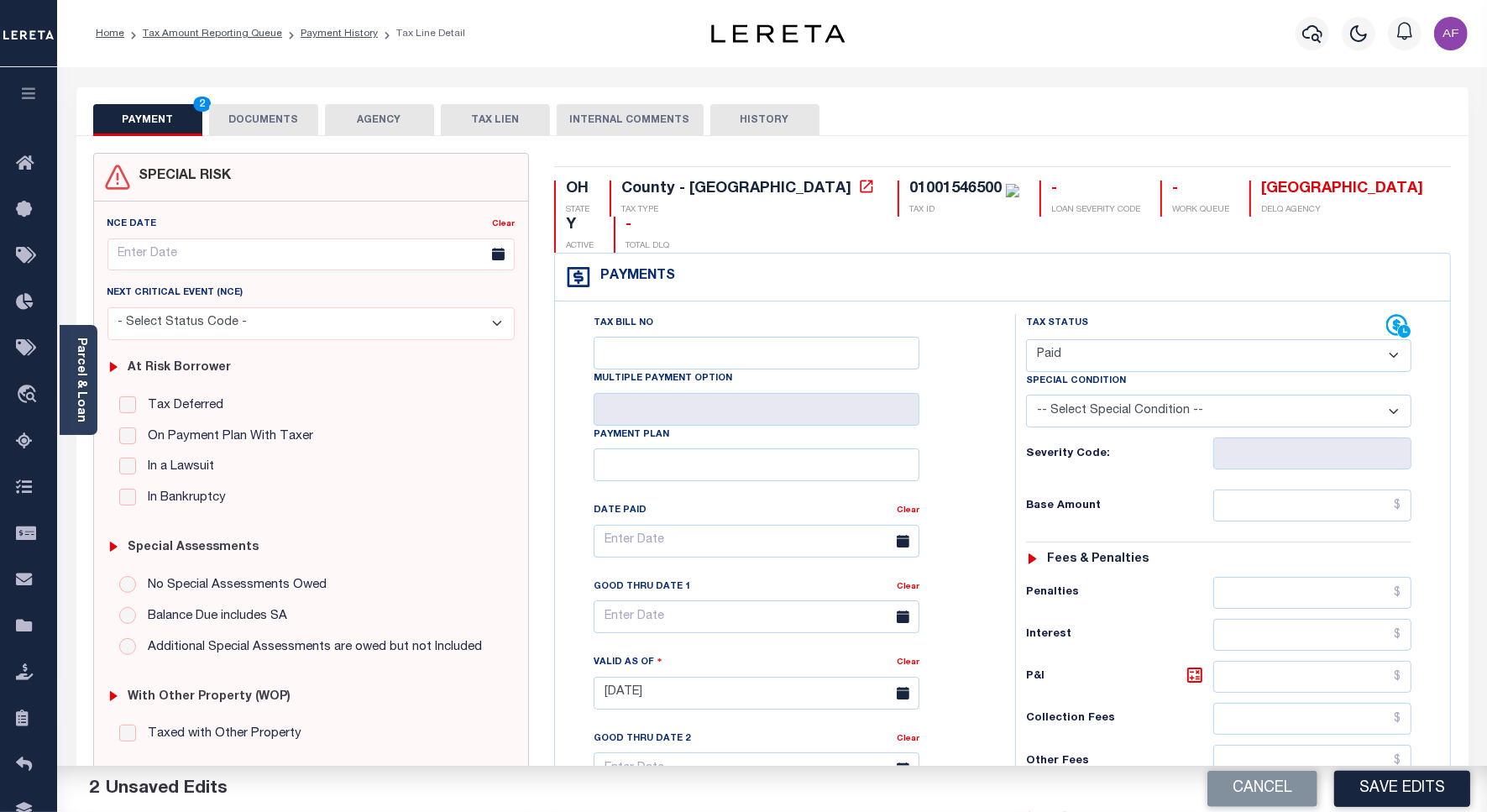
click at [1063, 339] on select "- Select Status Code - Open Due/Unpaid Paid Incomplete No Tax Due Internal Refu…" at bounding box center [1219, 355] width 385 height 33
select select "NTX"
click at [1027, 339] on select "- Select Status Code - Open Due/Unpaid Paid Incomplete No Tax Due Internal Refu…" at bounding box center [1219, 355] width 385 height 33
click at [1131, 395] on select "-- Select Special Condition -- 3RD PARTY TAX LIEN AGENCY TAX LIEN (A.K.A Inside…" at bounding box center [1219, 411] width 385 height 33
select select "5"
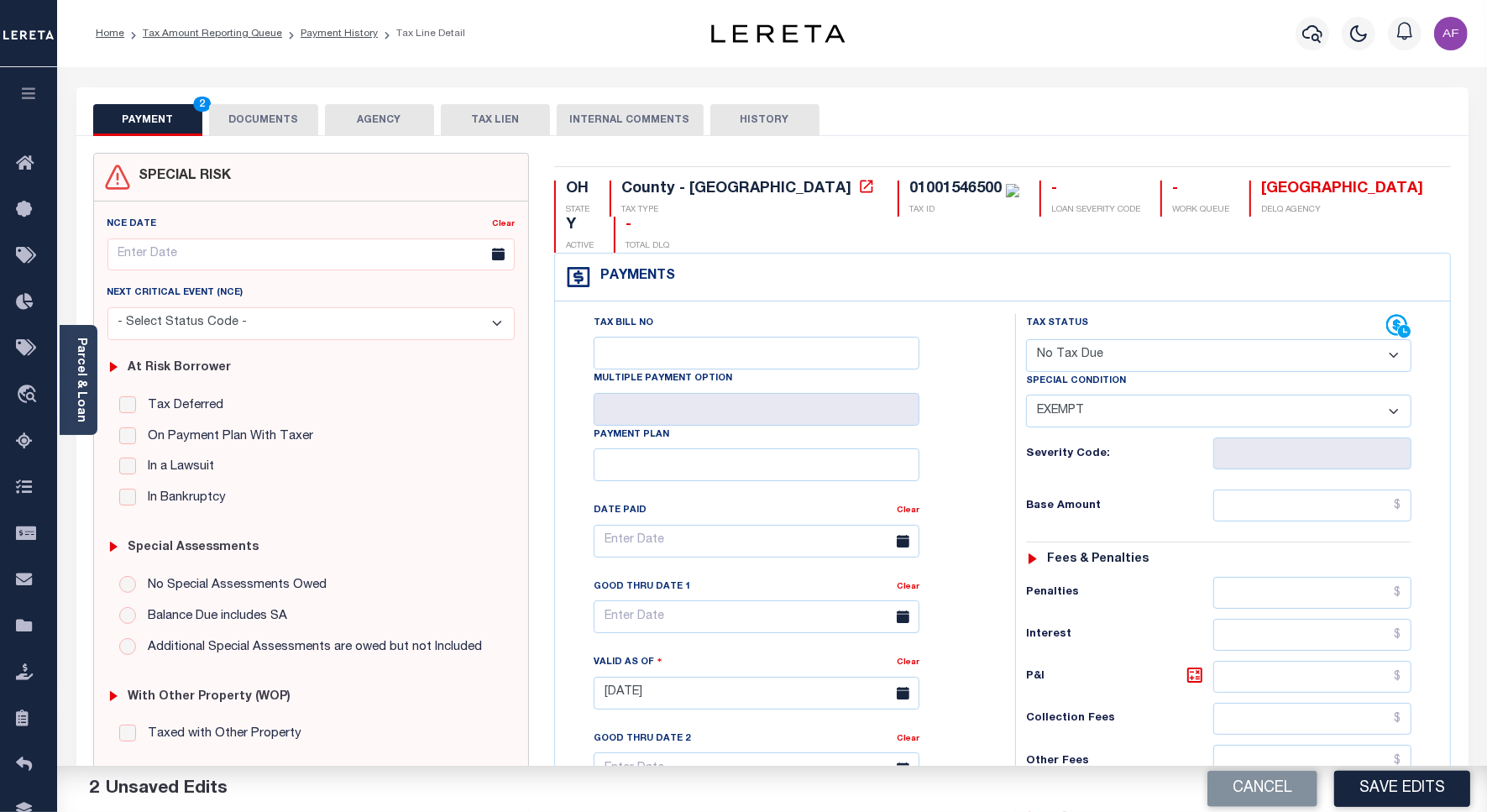
click at [1027, 395] on select "-- Select Special Condition -- 3RD PARTY TAX LIEN AGENCY TAX LIEN (A.K.A Inside…" at bounding box center [1219, 411] width 385 height 33
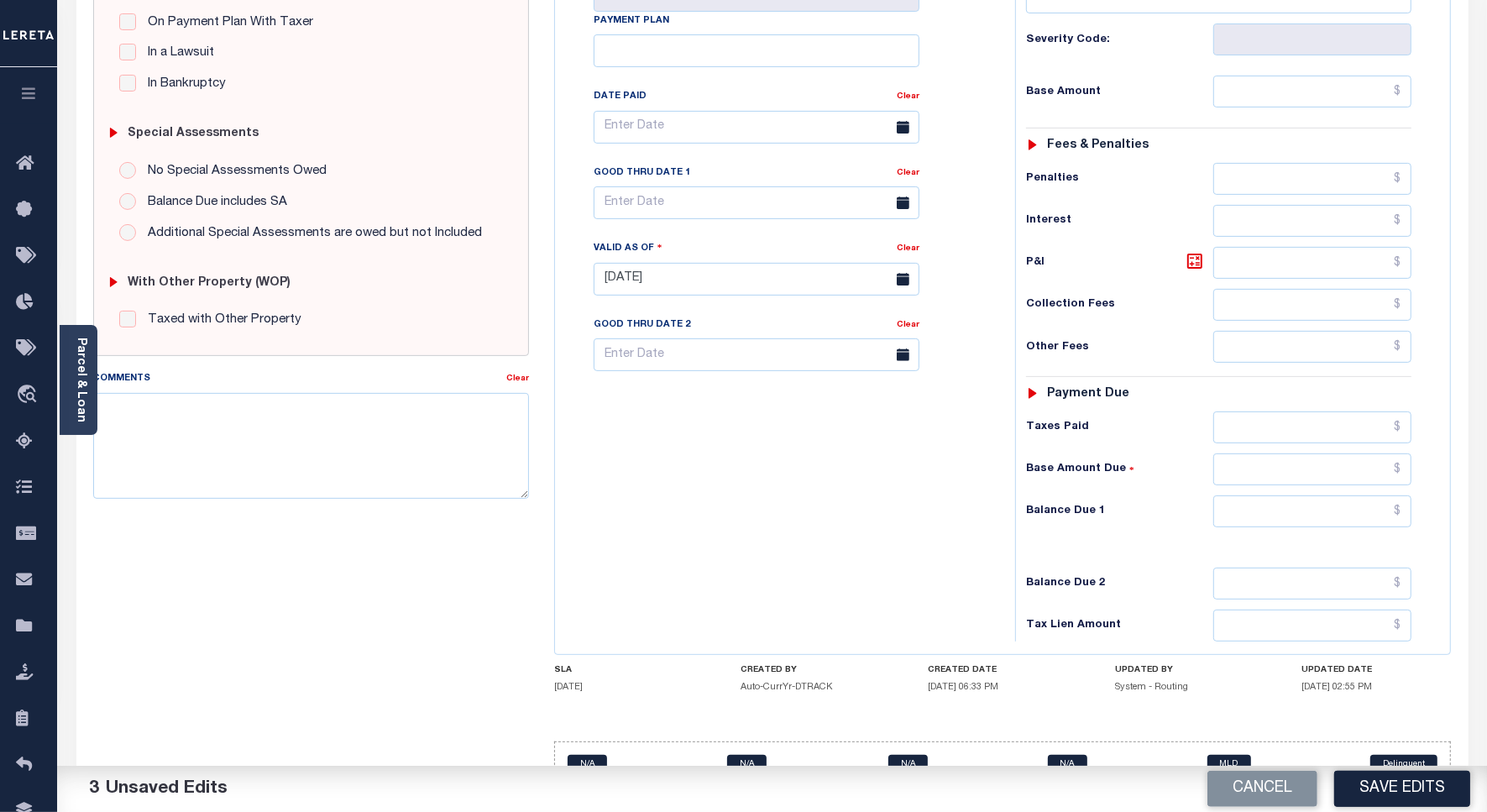
scroll to position [420, 0]
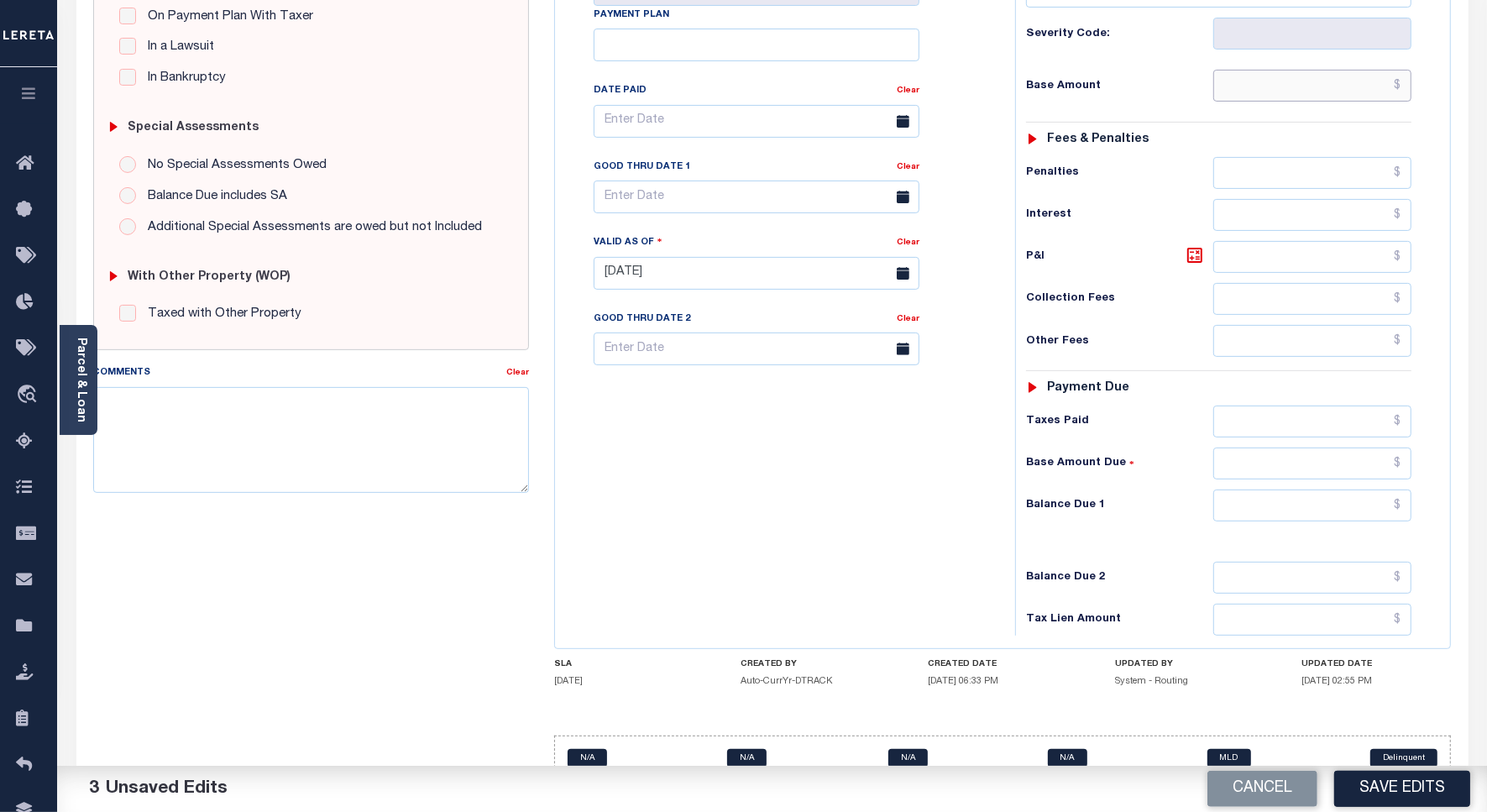
click at [1358, 69] on input "text" at bounding box center [1313, 85] width 198 height 32
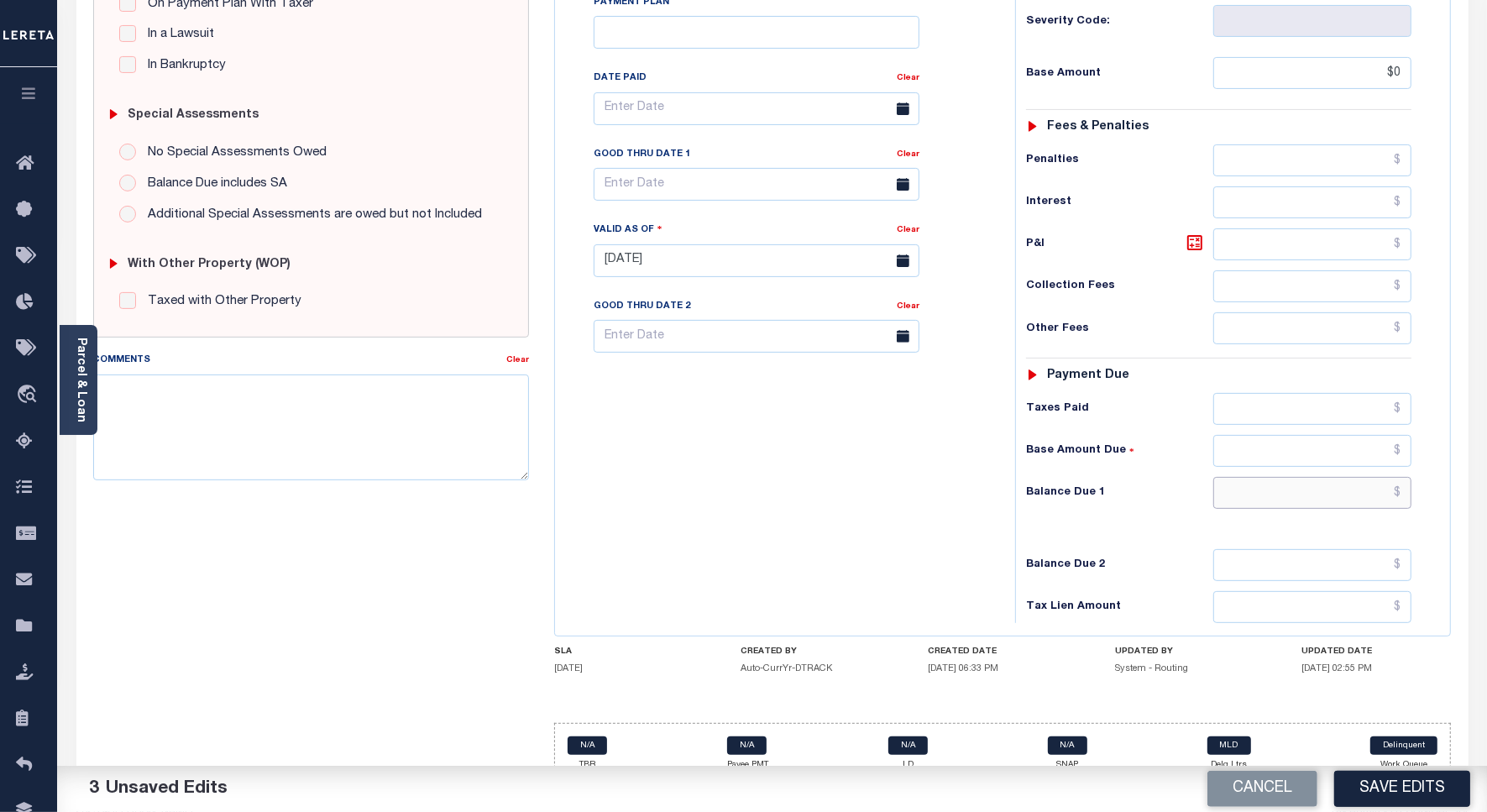
type input "$0.00"
click at [1370, 477] on input "text" at bounding box center [1313, 492] width 198 height 32
type input "$0.00"
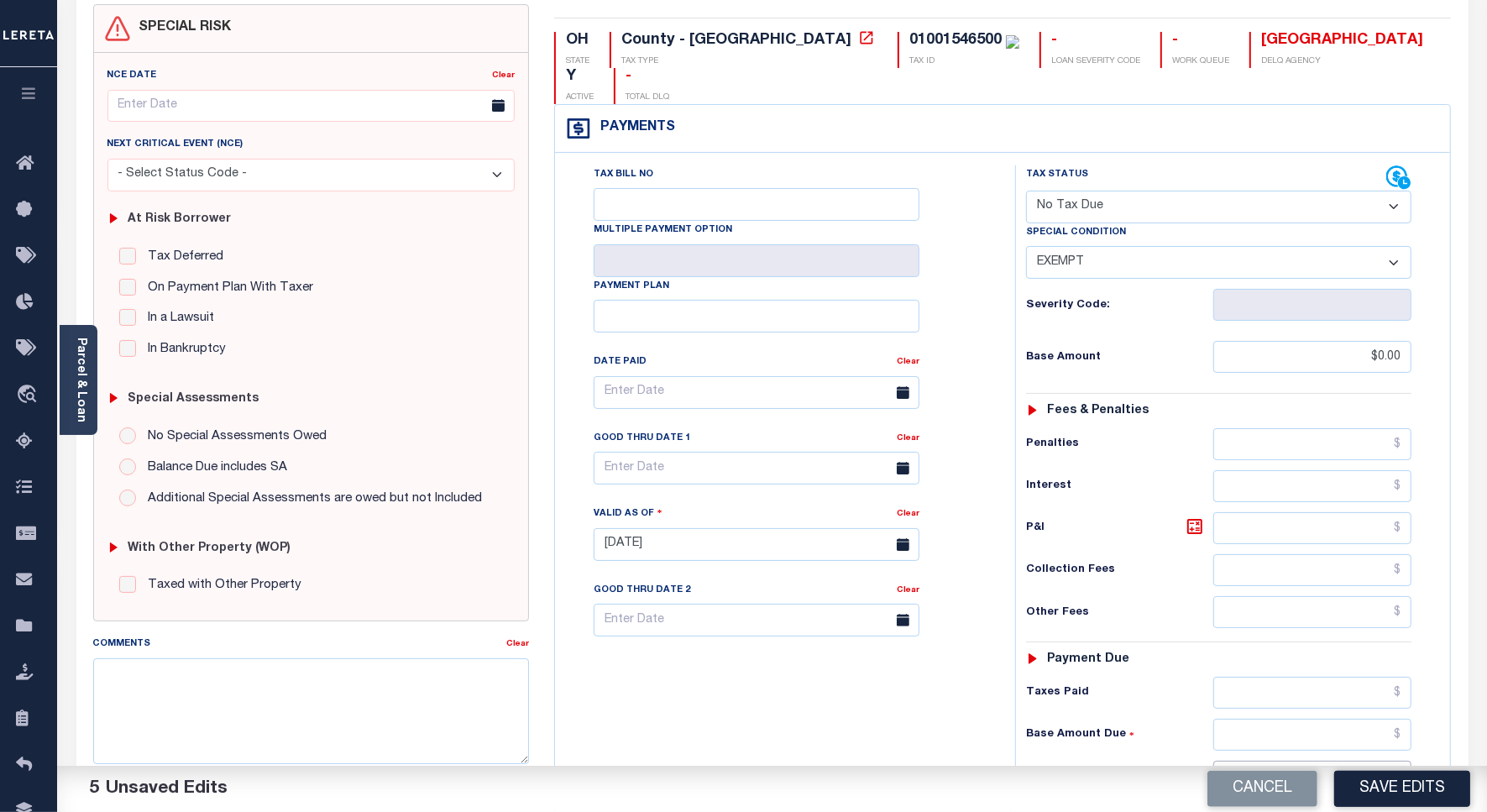
scroll to position [0, 0]
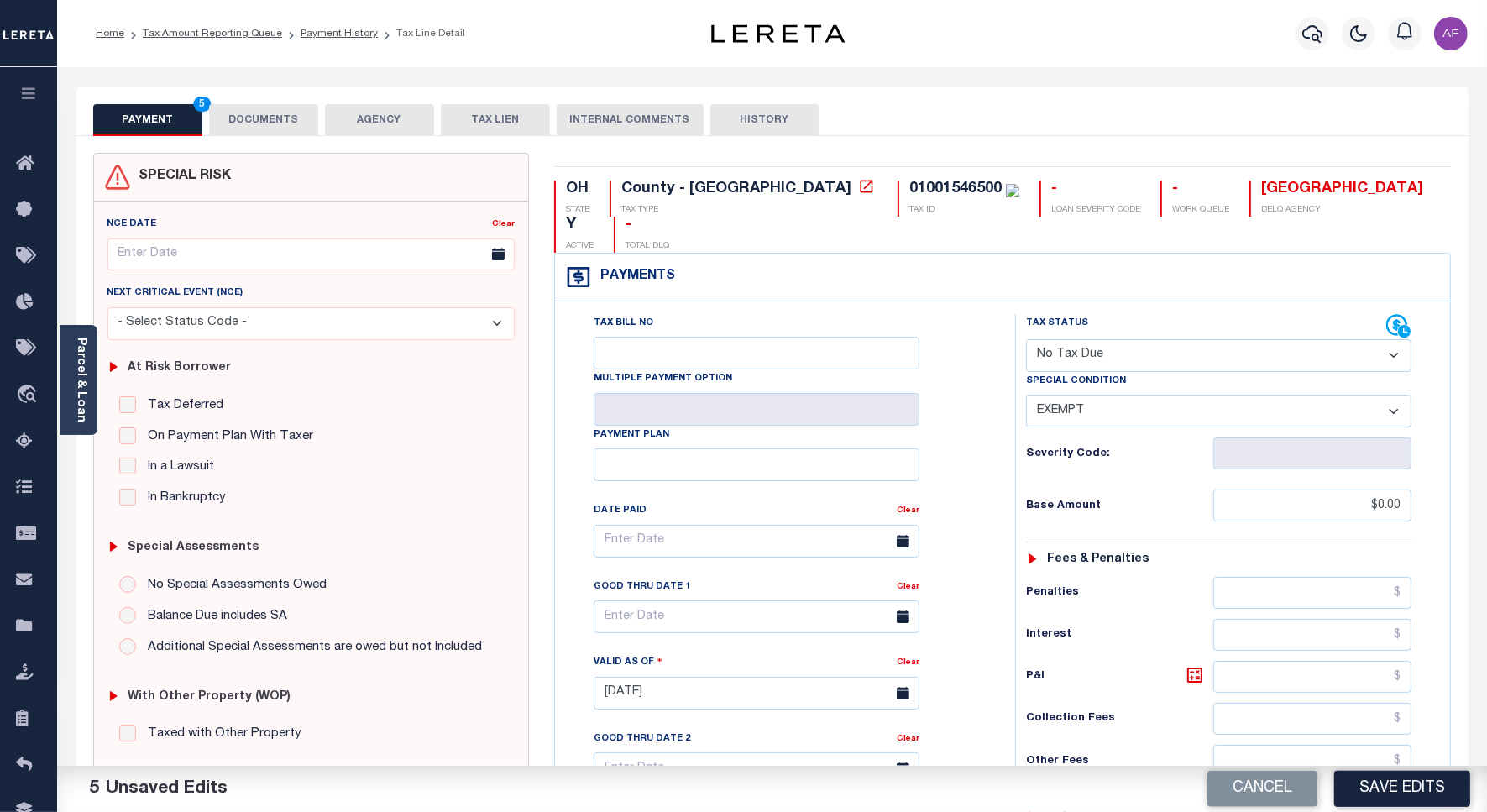
click at [253, 111] on button "DOCUMENTS" at bounding box center [264, 120] width 110 height 32
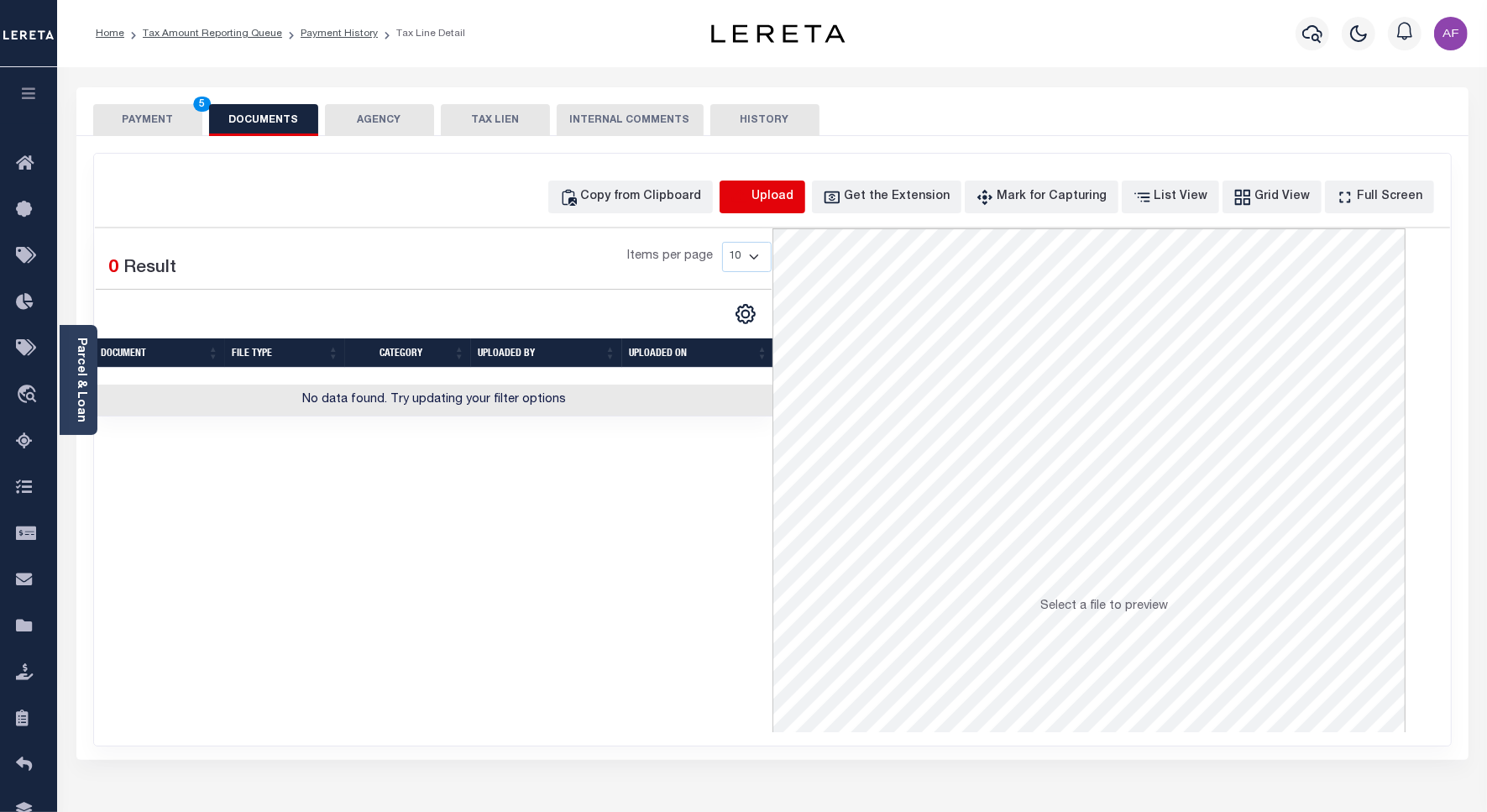
click at [749, 194] on icon "button" at bounding box center [740, 197] width 18 height 18
select select "POP"
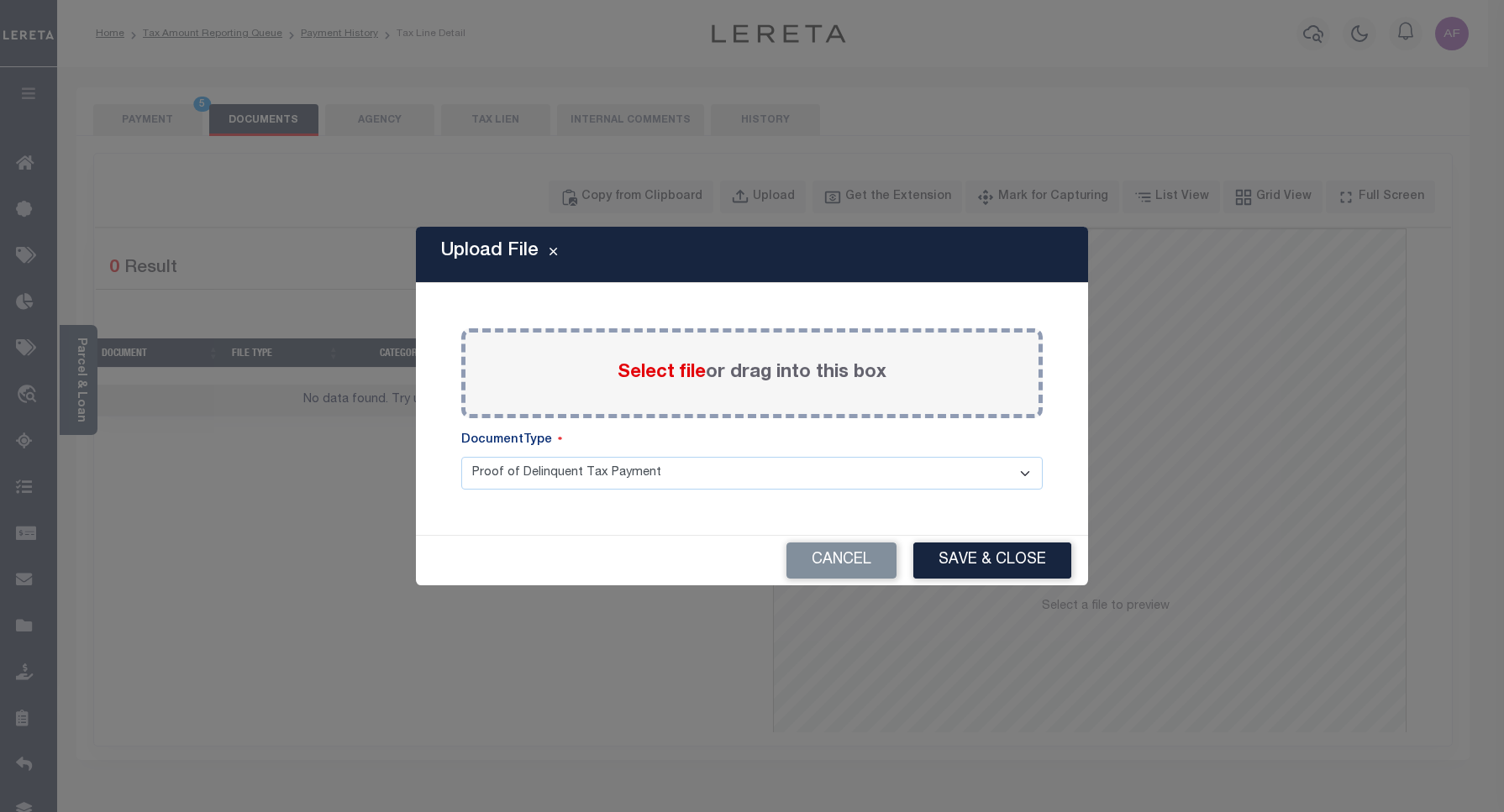
click at [657, 376] on span "Select file" at bounding box center [662, 373] width 89 height 18
click at [0, 0] on input "Select file or drag into this box" at bounding box center [0, 0] width 0 height 0
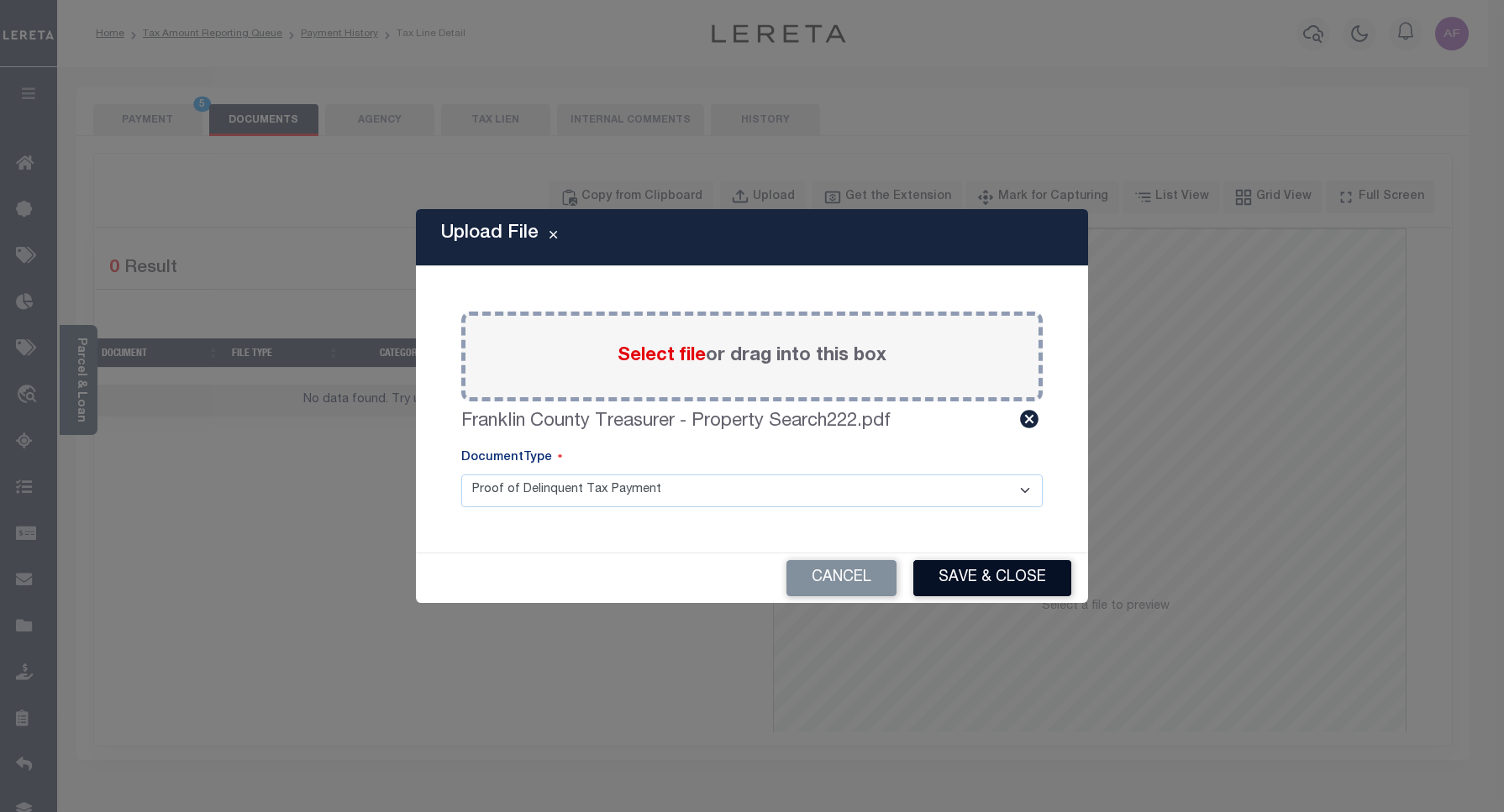
click at [1042, 582] on button "Save & Close" at bounding box center [991, 578] width 158 height 37
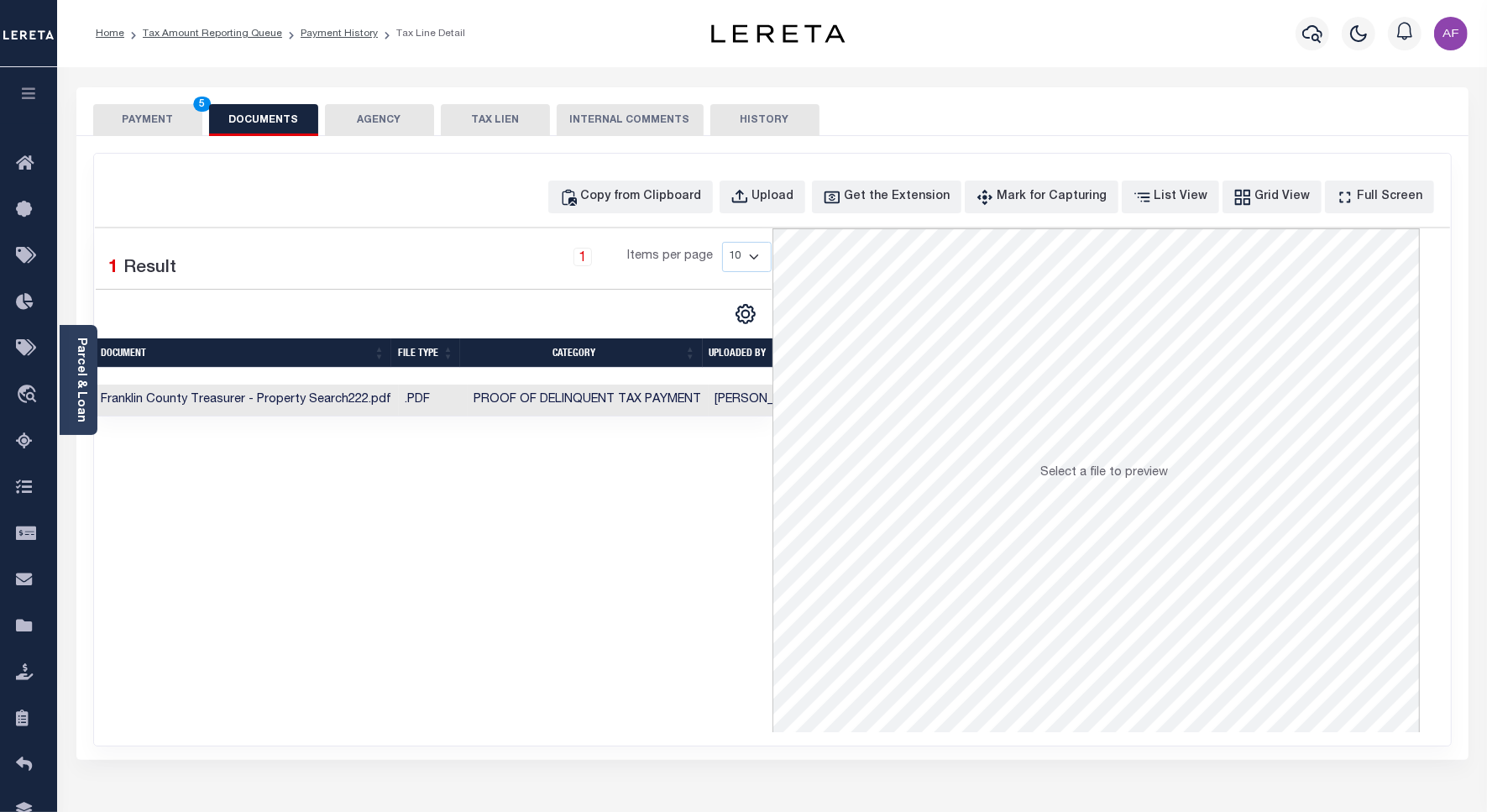
click at [118, 116] on button "PAYMENT 5" at bounding box center [148, 120] width 110 height 32
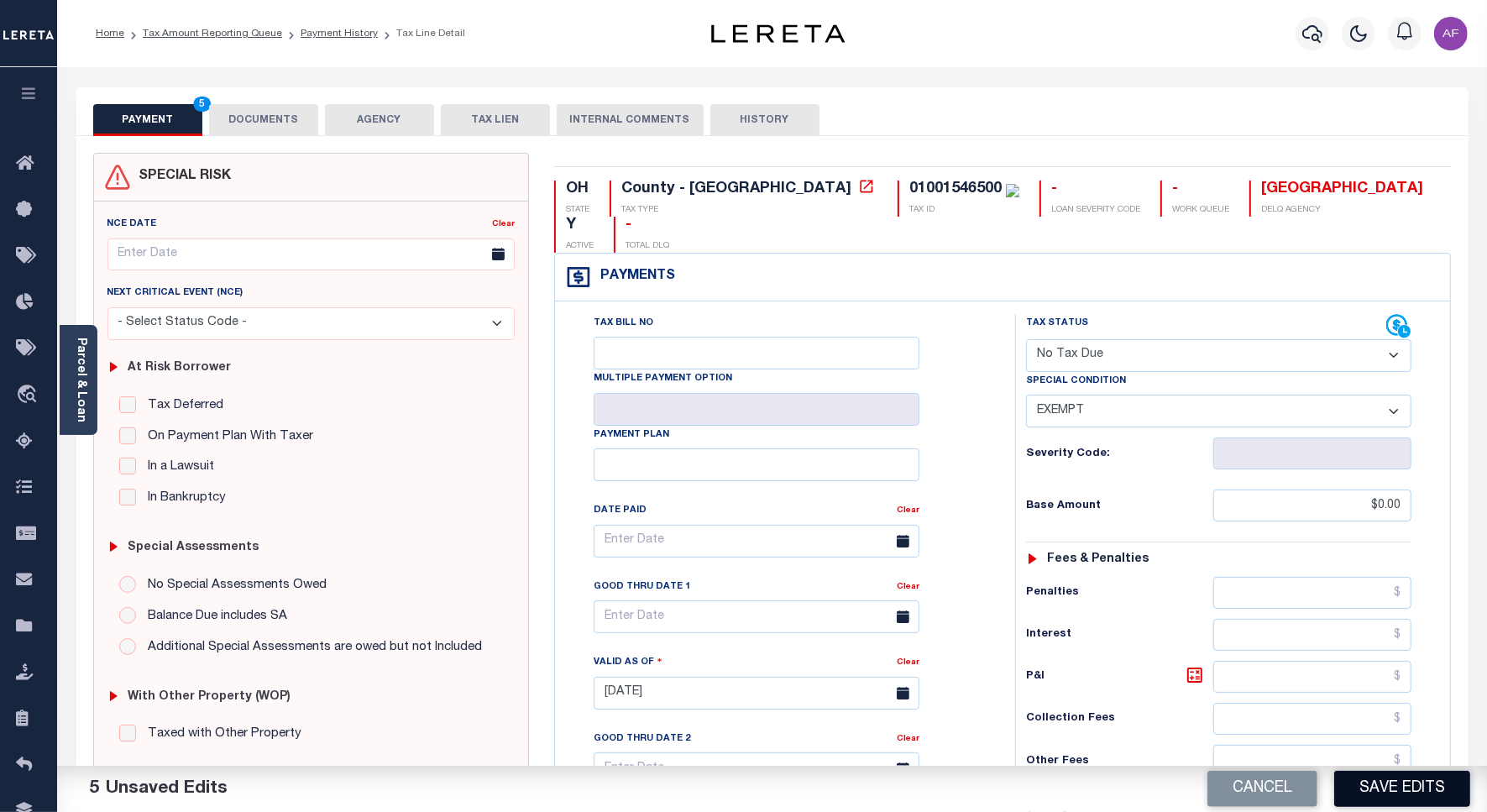
click at [1386, 787] on button "Save Edits" at bounding box center [1402, 789] width 136 height 37
checkbox input "false"
type input "$0"
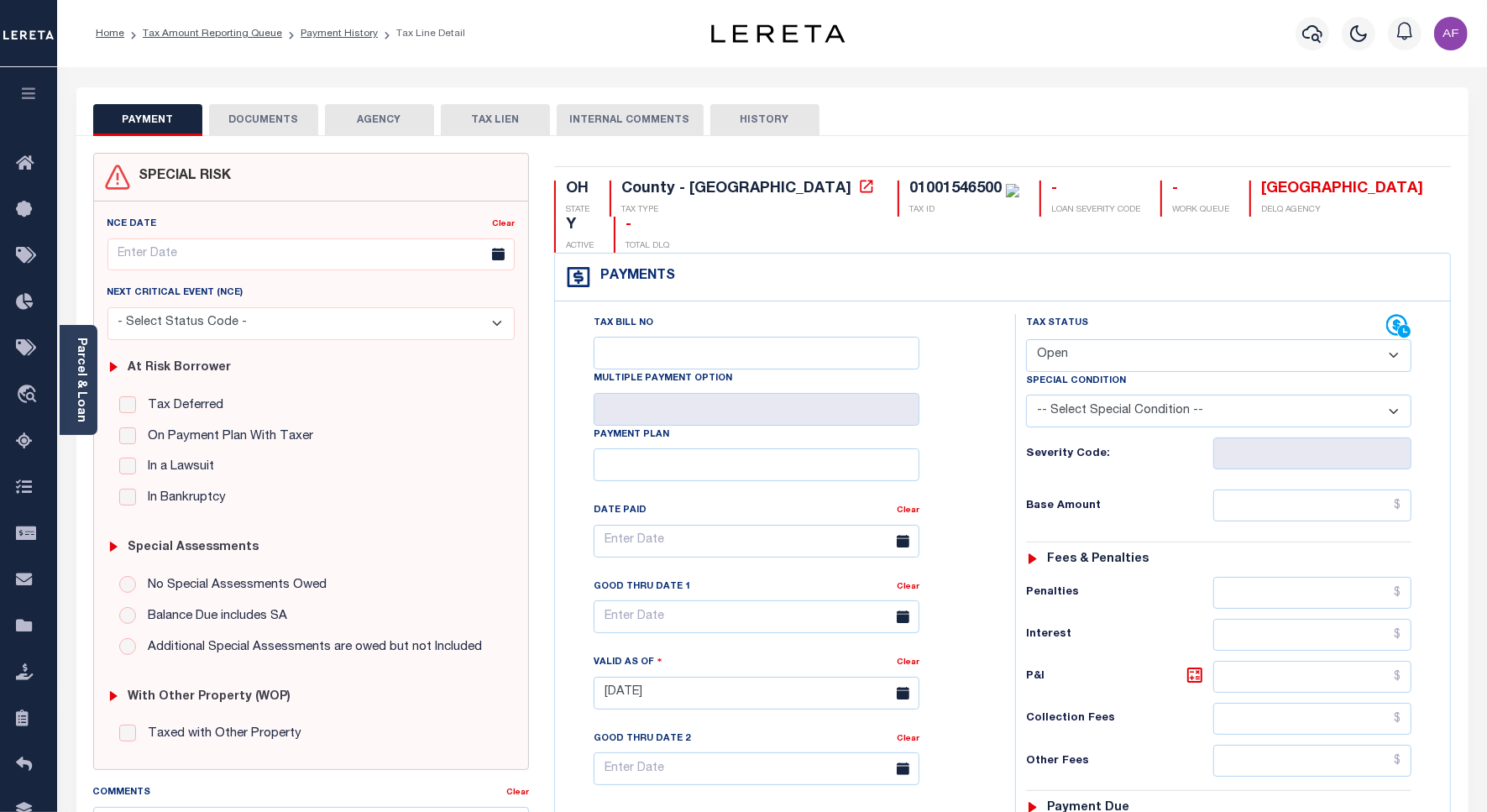
click at [1067, 339] on select "- Select Status Code - Open Due/Unpaid Paid Incomplete No Tax Due Internal Refu…" at bounding box center [1219, 355] width 385 height 33
select select "NTX"
click at [1027, 339] on select "- Select Status Code - Open Due/Unpaid Paid Incomplete No Tax Due Internal Refu…" at bounding box center [1219, 355] width 385 height 33
type input "[DATE]"
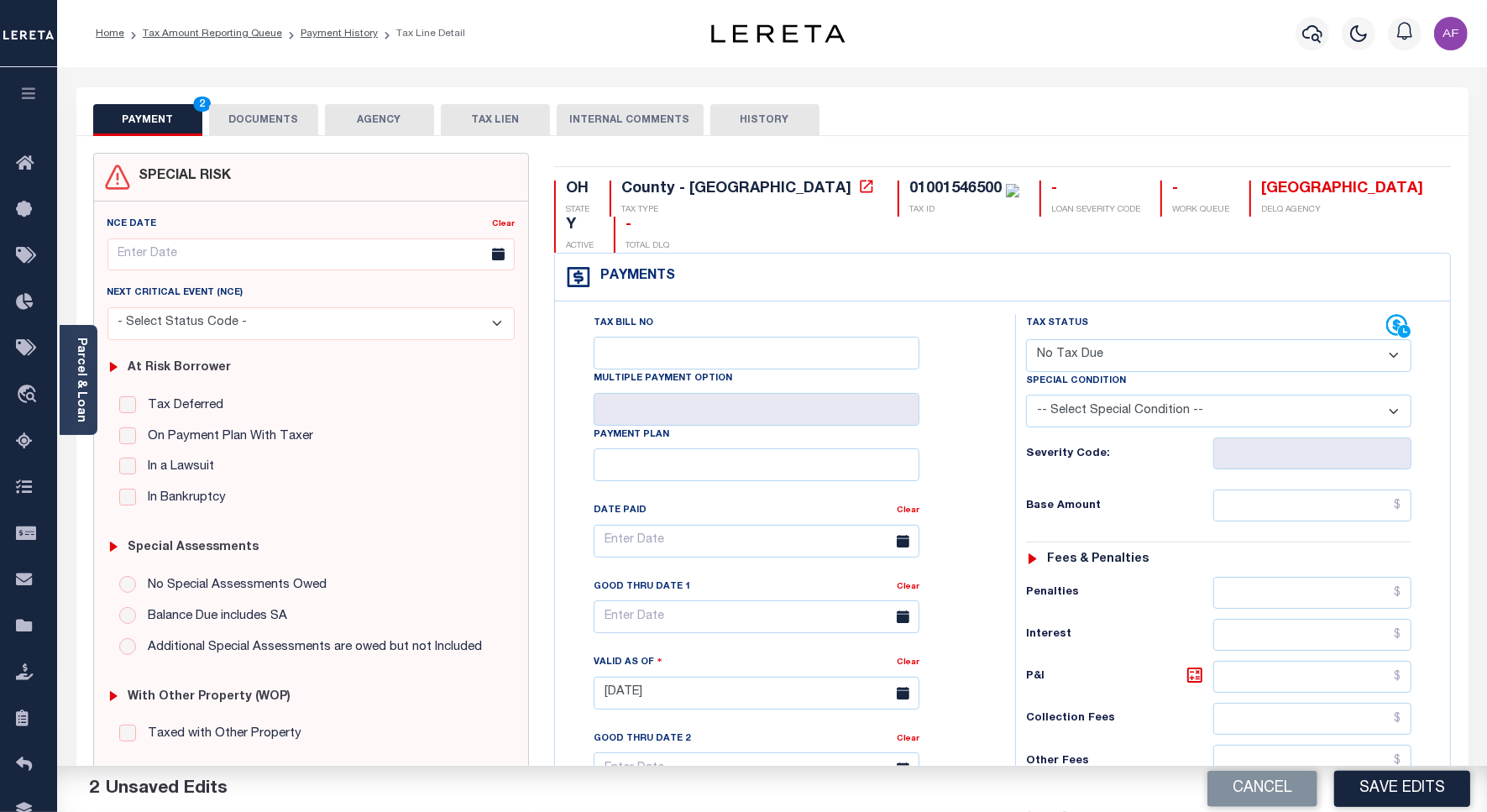
click at [1093, 395] on select "-- Select Special Condition -- 3RD PARTY TAX LIEN AGENCY TAX LIEN (A.K.A Inside…" at bounding box center [1219, 411] width 385 height 33
select select "5"
click at [1027, 395] on select "-- Select Special Condition -- 3RD PARTY TAX LIEN AGENCY TAX LIEN (A.K.A Inside…" at bounding box center [1219, 411] width 385 height 33
click at [1366, 490] on input "text" at bounding box center [1313, 505] width 198 height 32
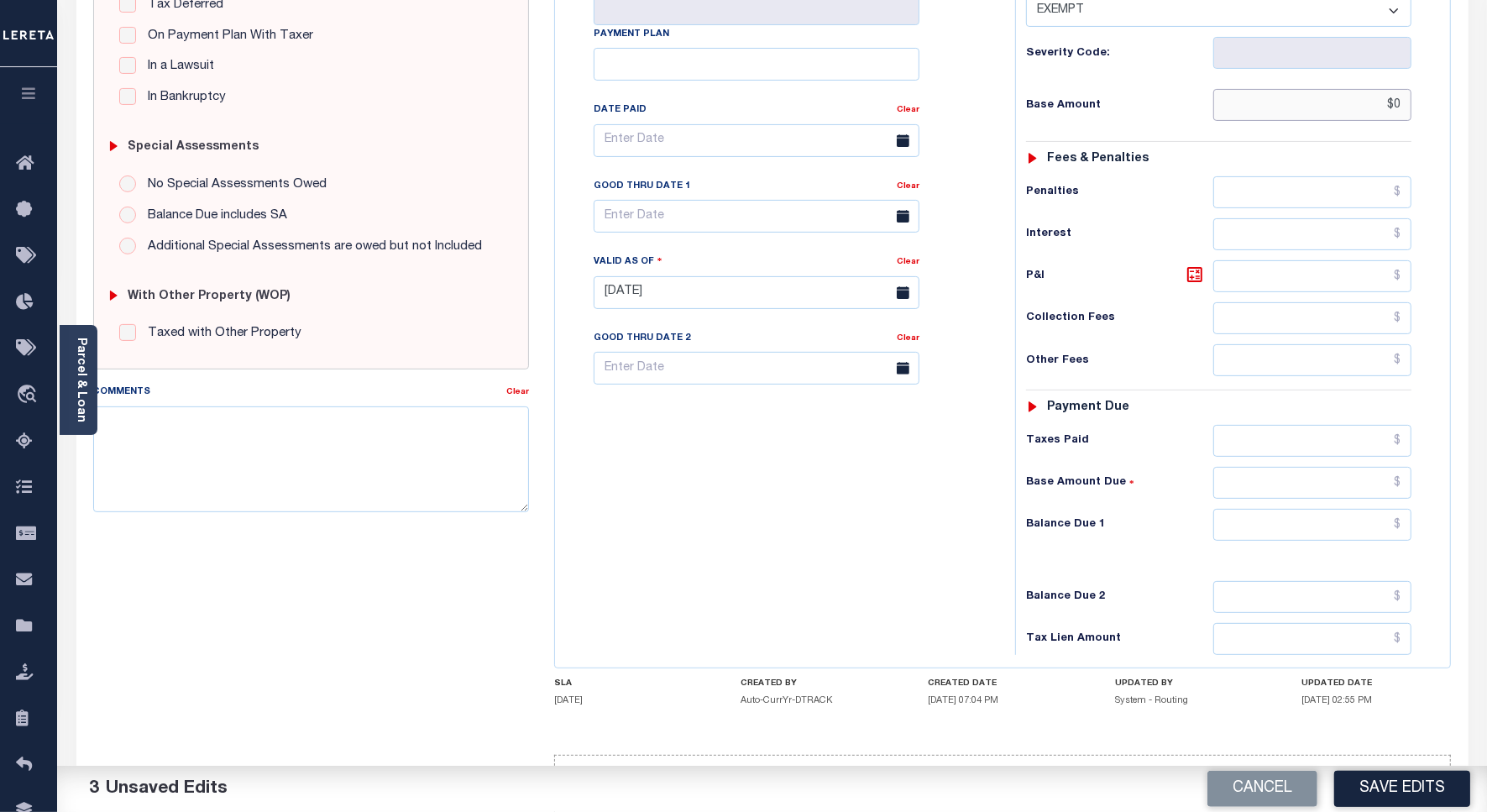
scroll to position [433, 0]
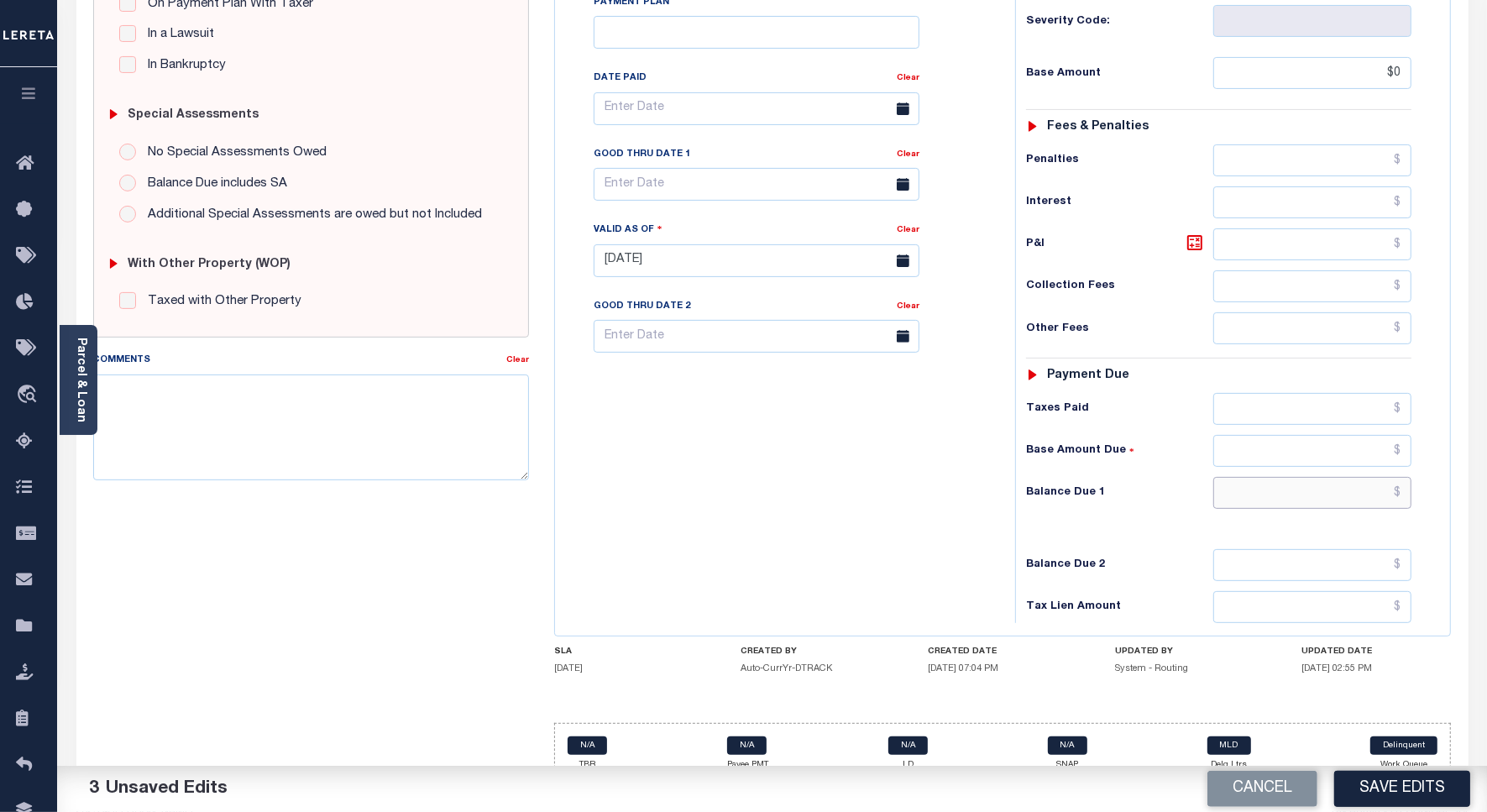
type input "$0.00"
click at [1373, 477] on input "text" at bounding box center [1313, 492] width 198 height 32
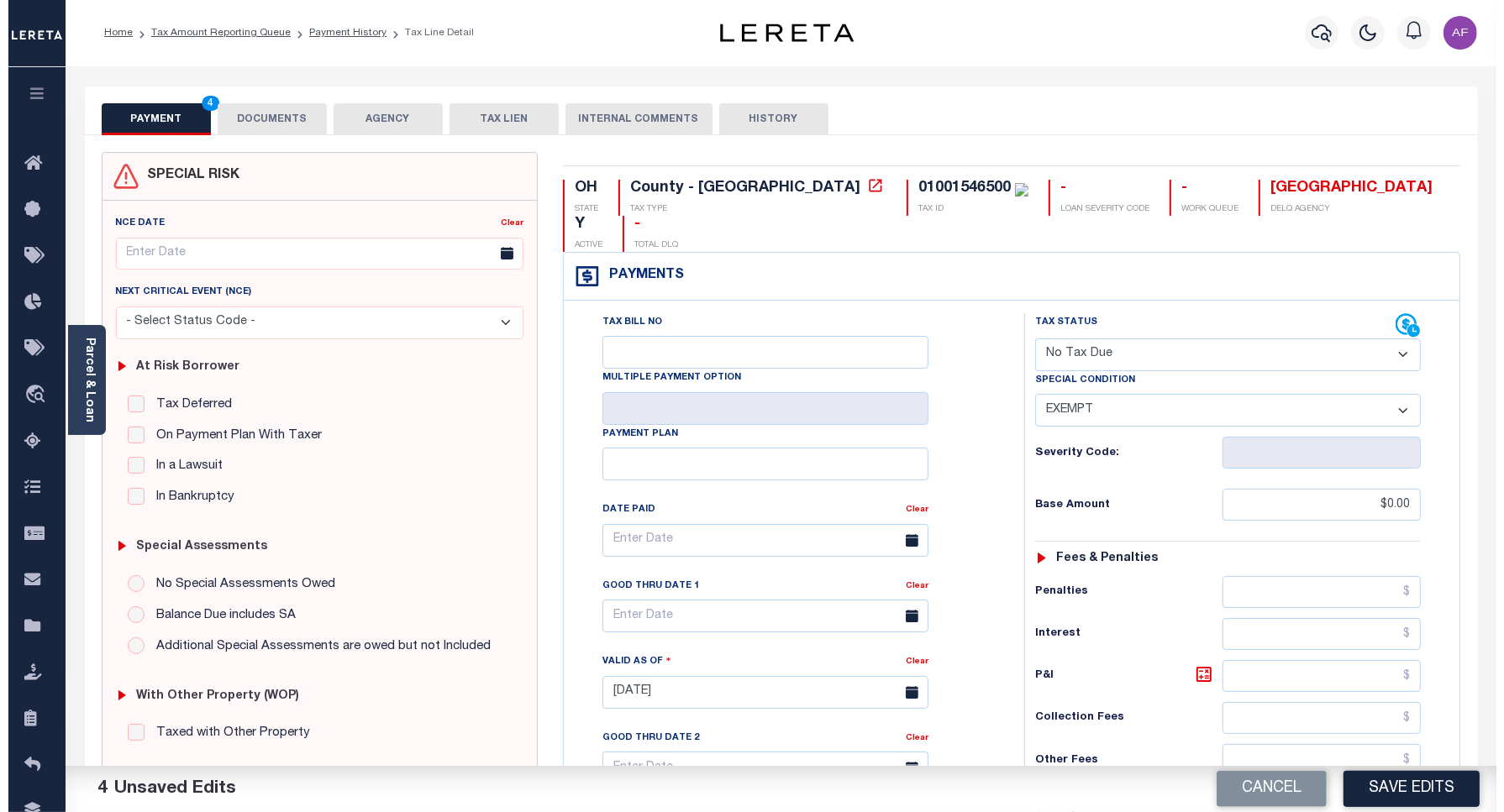
scroll to position [0, 0]
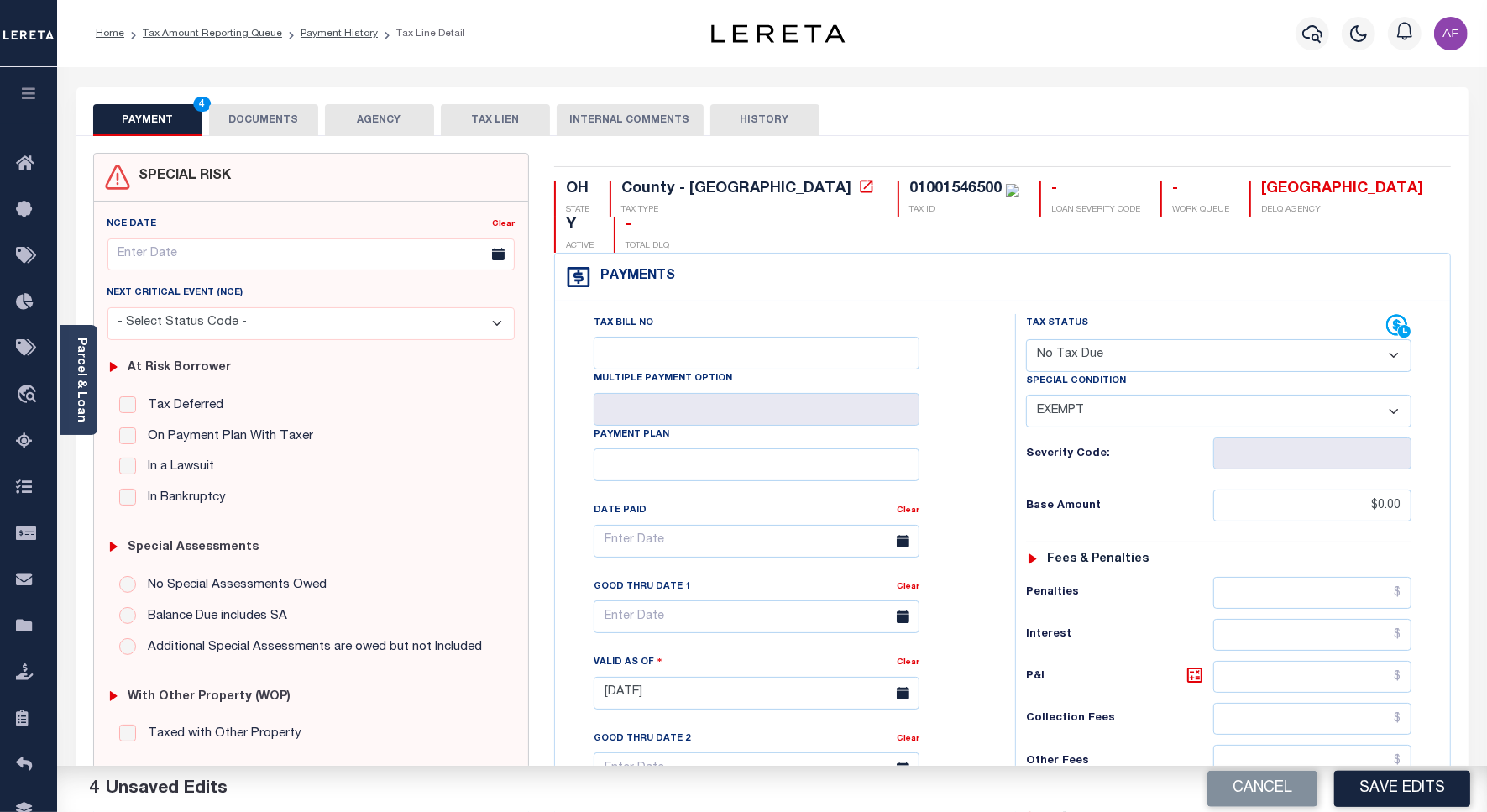
type input "$0.00"
click at [250, 111] on button "DOCUMENTS" at bounding box center [264, 120] width 110 height 32
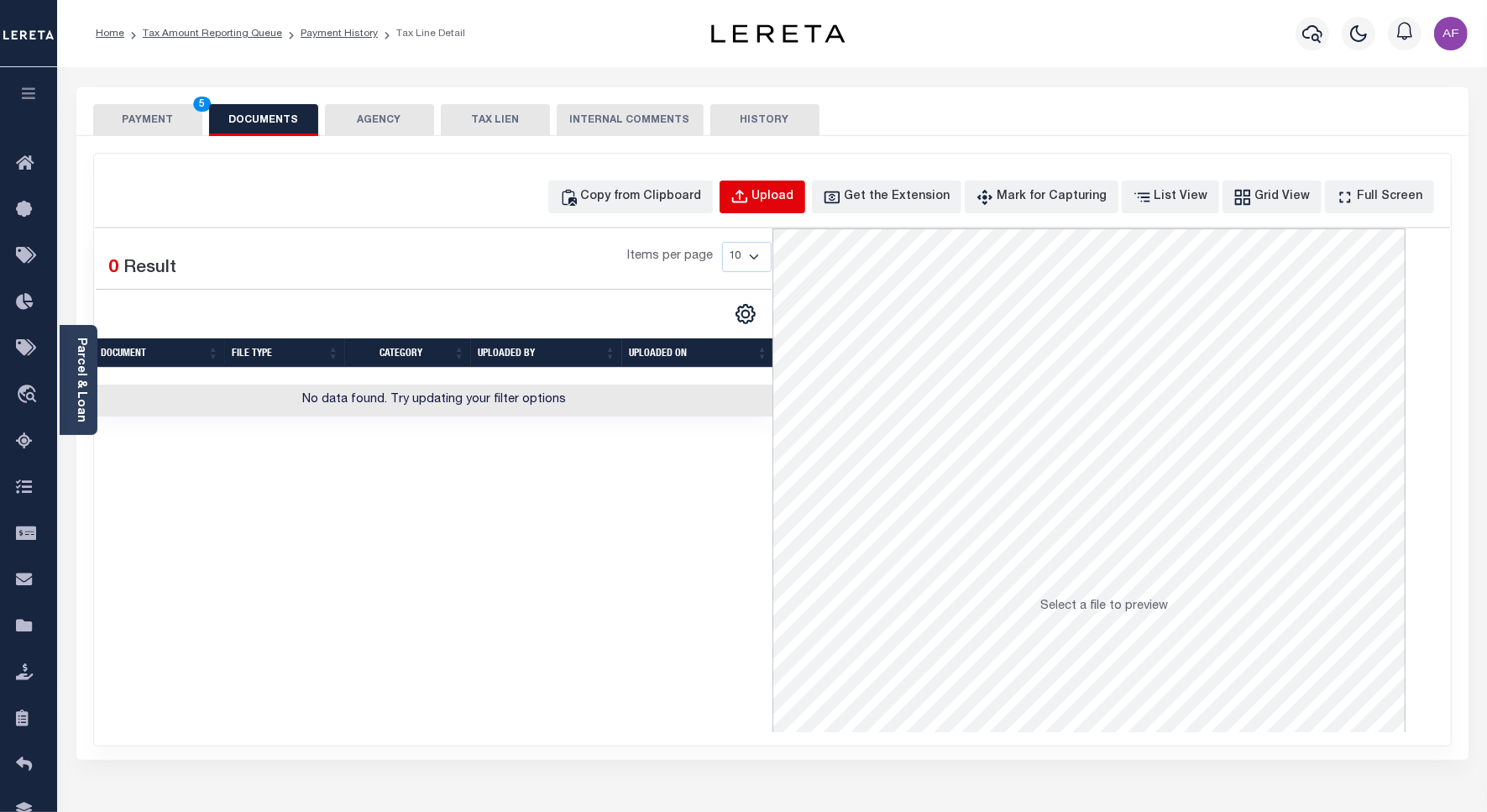
click at [806, 208] on button "Upload" at bounding box center [763, 197] width 86 height 33
select select "POP"
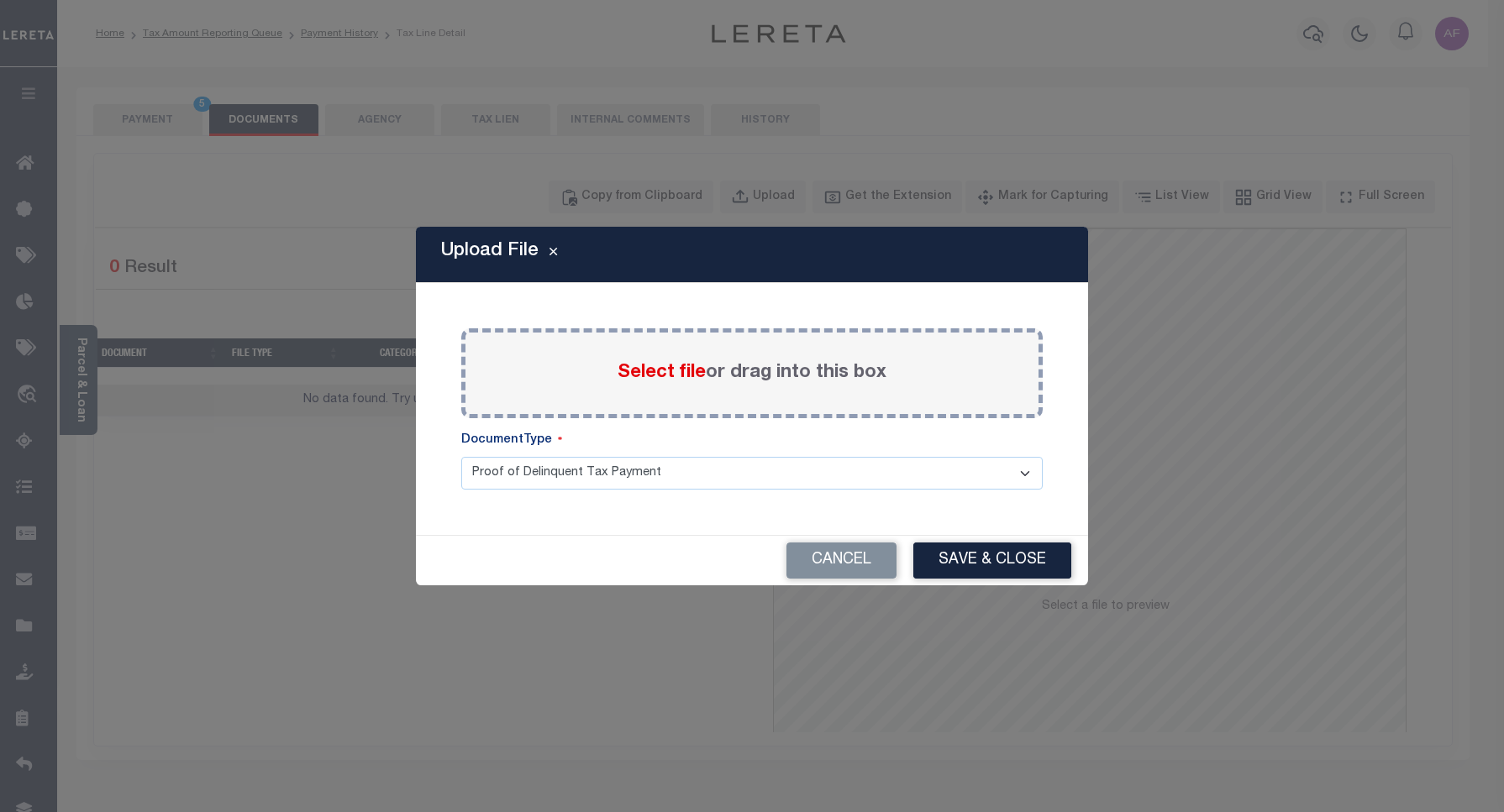
click at [651, 385] on label "Select file or drag into this box" at bounding box center [752, 374] width 269 height 27
click at [0, 0] on input "Select file or drag into this box" at bounding box center [0, 0] width 0 height 0
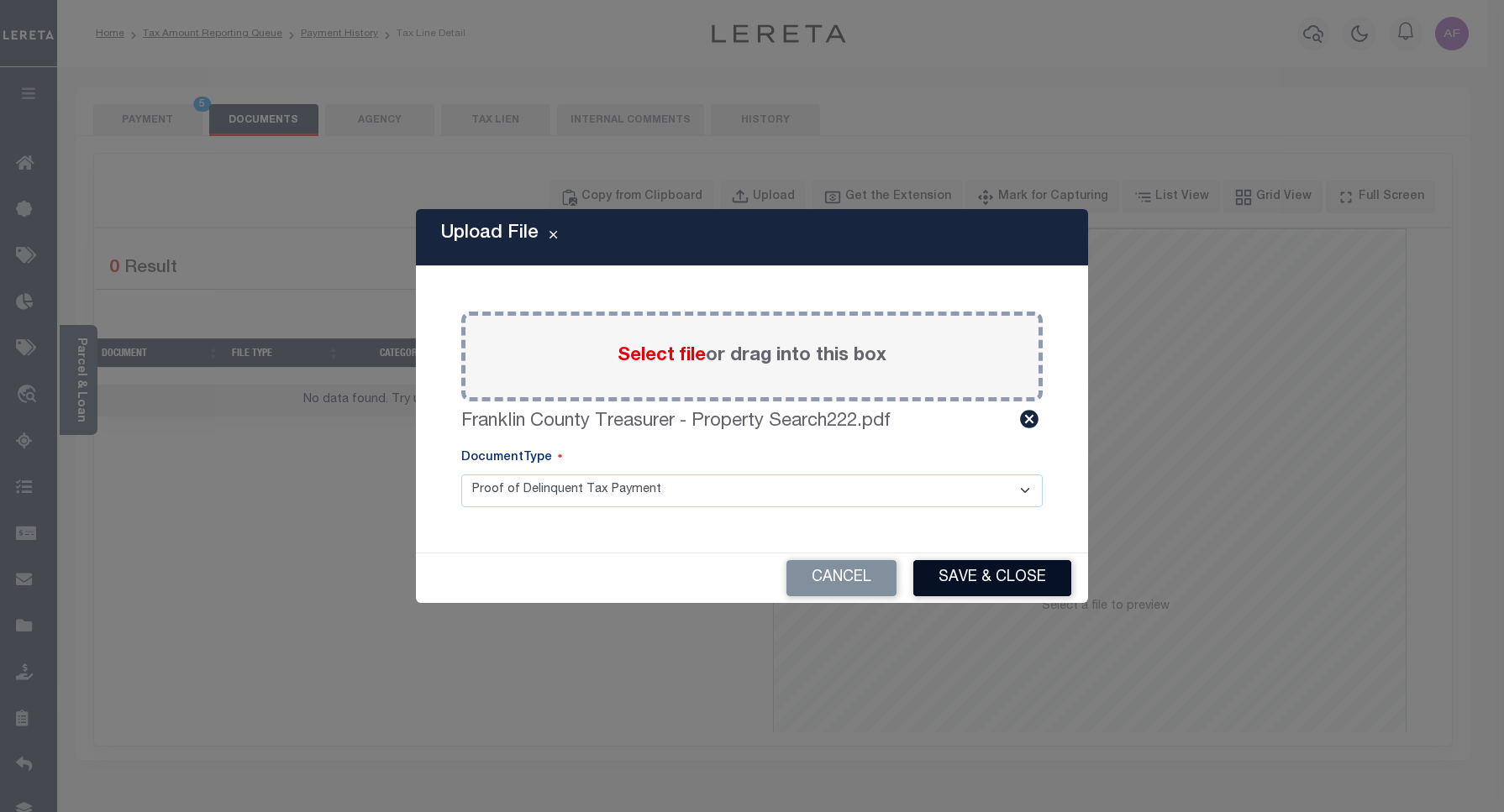
click at [997, 572] on button "Save & Close" at bounding box center [991, 578] width 158 height 37
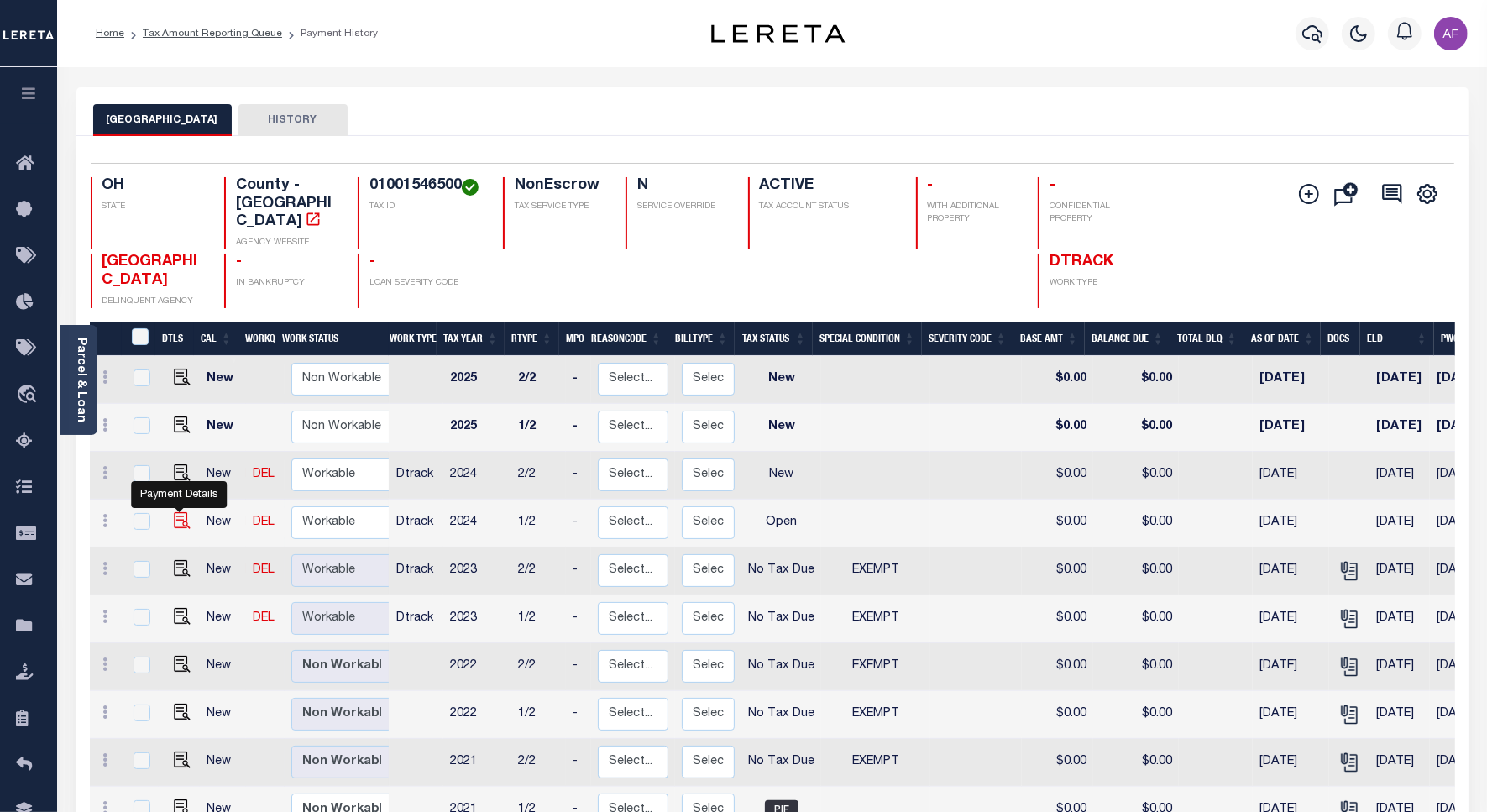
click at [182, 512] on img "" at bounding box center [182, 521] width 16 height 16
checkbox input "true"
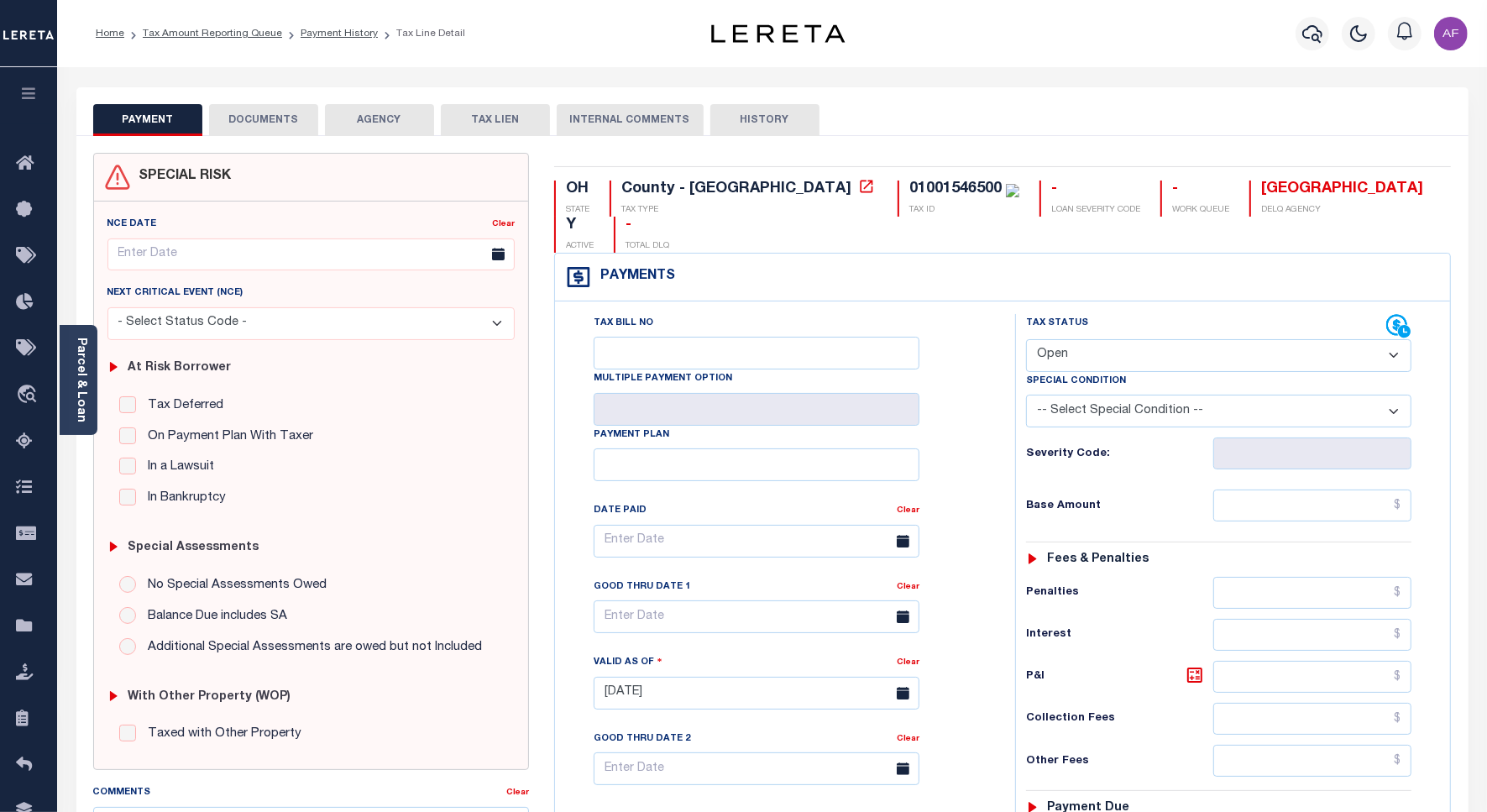
click at [1059, 339] on select "- Select Status Code - Open Due/Unpaid Paid Incomplete No Tax Due Internal Refu…" at bounding box center [1219, 355] width 385 height 33
select select "PYD"
click at [1027, 339] on select "- Select Status Code - Open Due/Unpaid Paid Incomplete No Tax Due Internal Refu…" at bounding box center [1219, 355] width 385 height 33
type input "[DATE]"
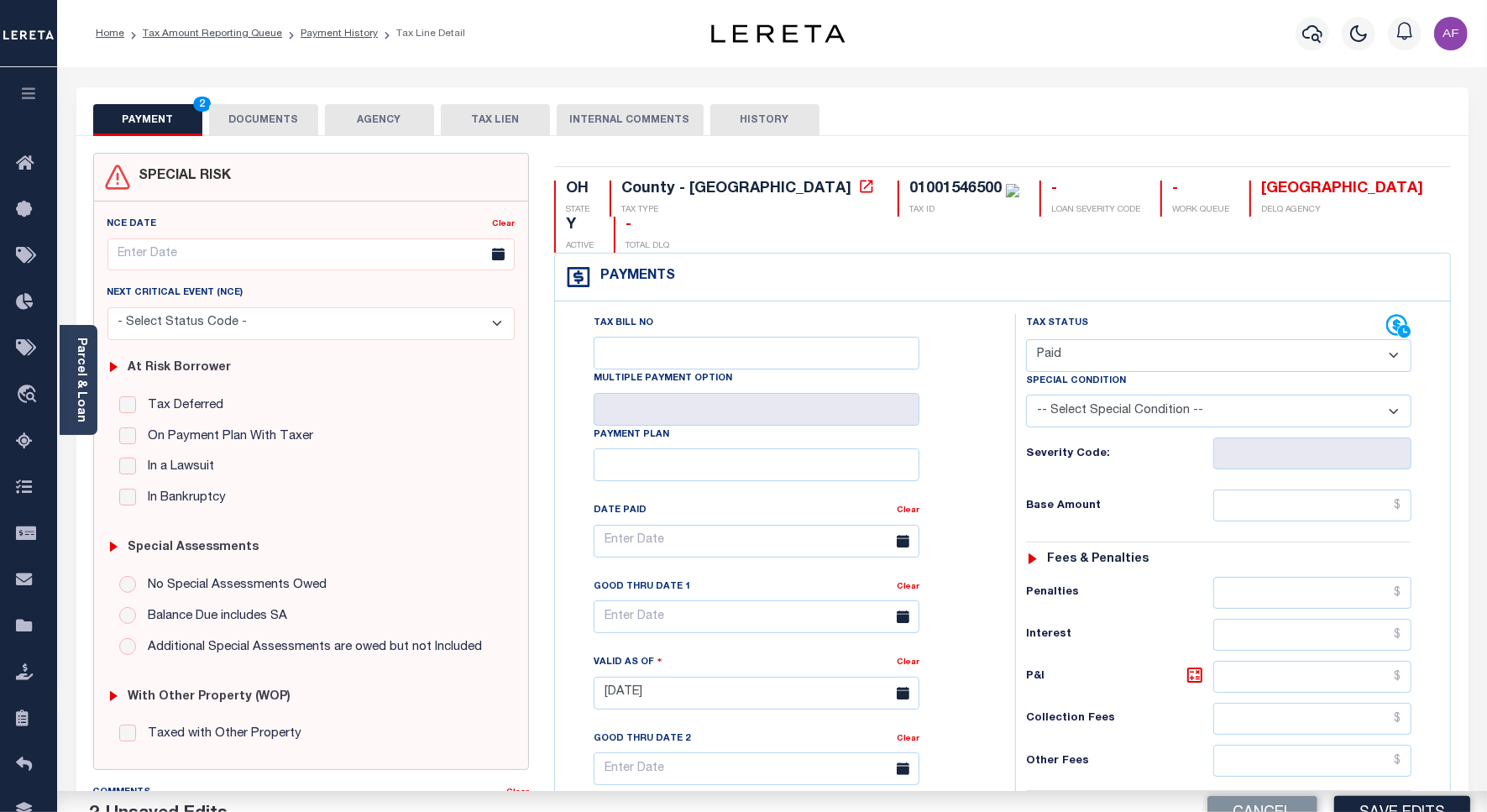
click at [1064, 438] on div "Severity Code:" at bounding box center [1219, 453] width 385 height 32
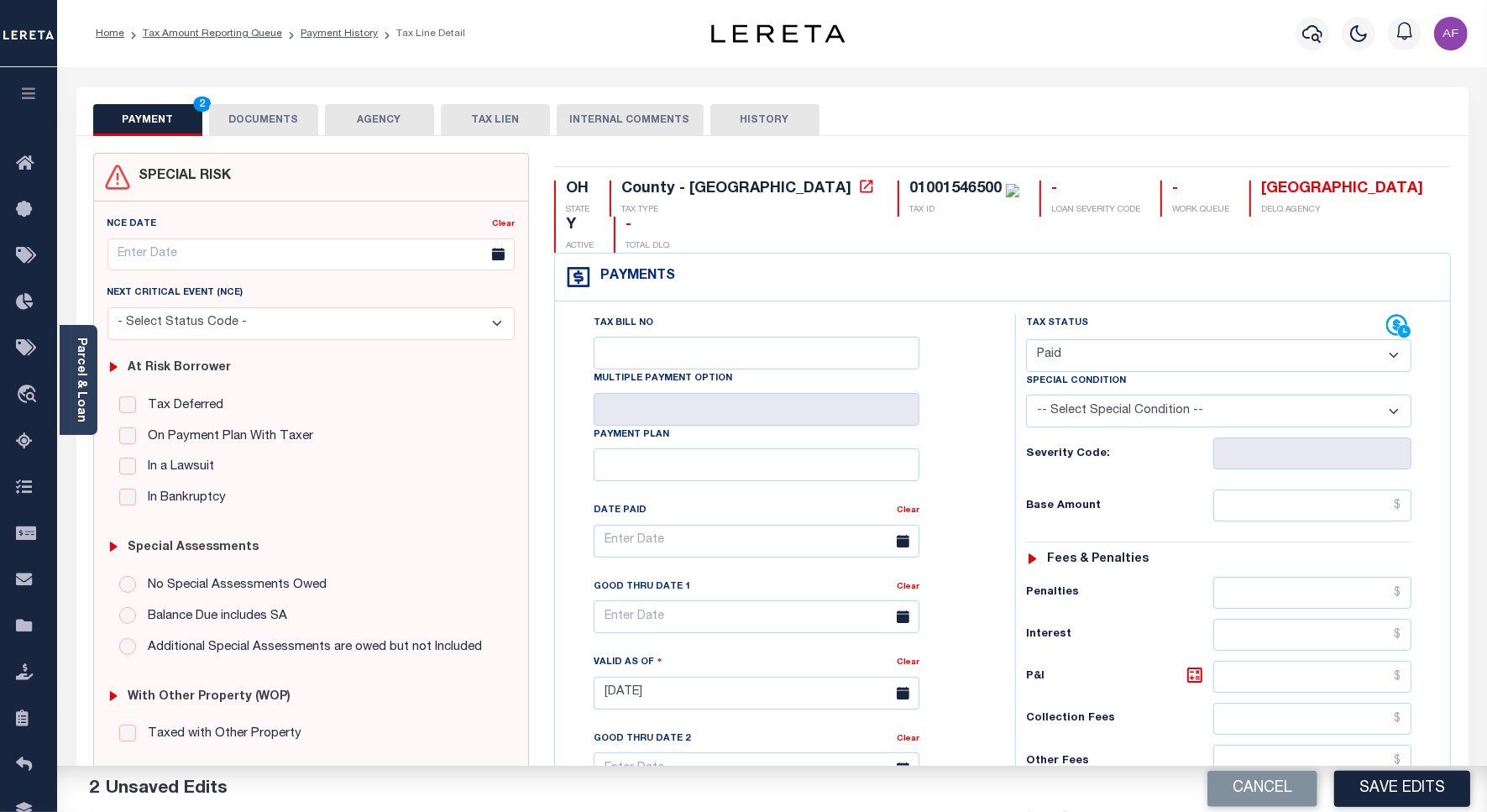
click at [1073, 339] on select "- Select Status Code - Open Due/Unpaid Paid Incomplete No Tax Due Internal Refu…" at bounding box center [1219, 355] width 385 height 33
select select "NTX"
click at [1027, 339] on select "- Select Status Code - Open Due/Unpaid Paid Incomplete No Tax Due Internal Refu…" at bounding box center [1219, 355] width 385 height 33
click at [1146, 395] on select "-- Select Special Condition -- 3RD PARTY TAX LIEN AGENCY TAX LIEN (A.K.A Inside…" at bounding box center [1219, 411] width 385 height 33
select select "5"
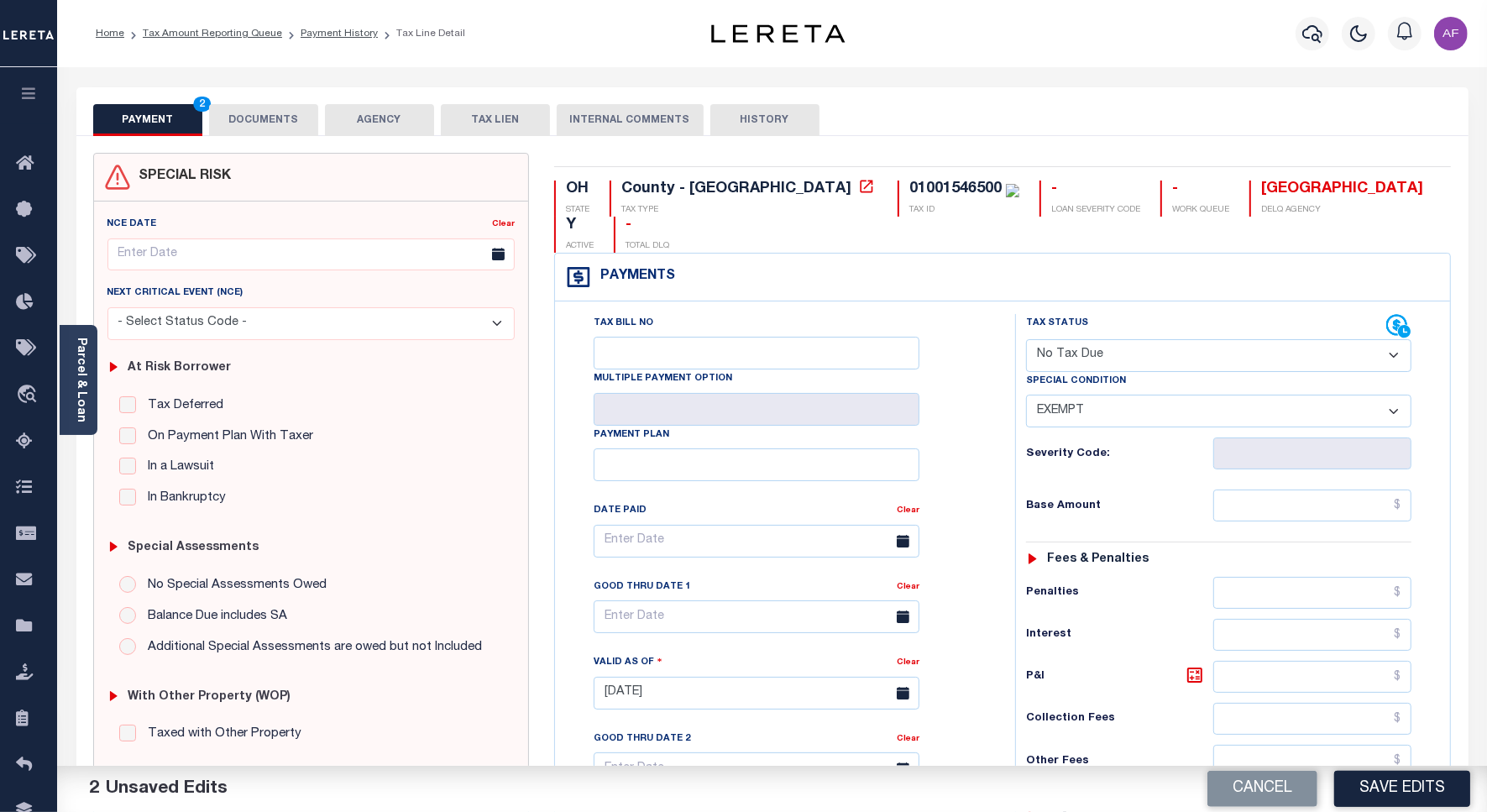
click at [1027, 395] on select "-- Select Special Condition -- 3RD PARTY TAX LIEN AGENCY TAX LIEN (A.K.A Inside…" at bounding box center [1219, 411] width 385 height 33
click at [1353, 490] on input "text" at bounding box center [1313, 505] width 198 height 32
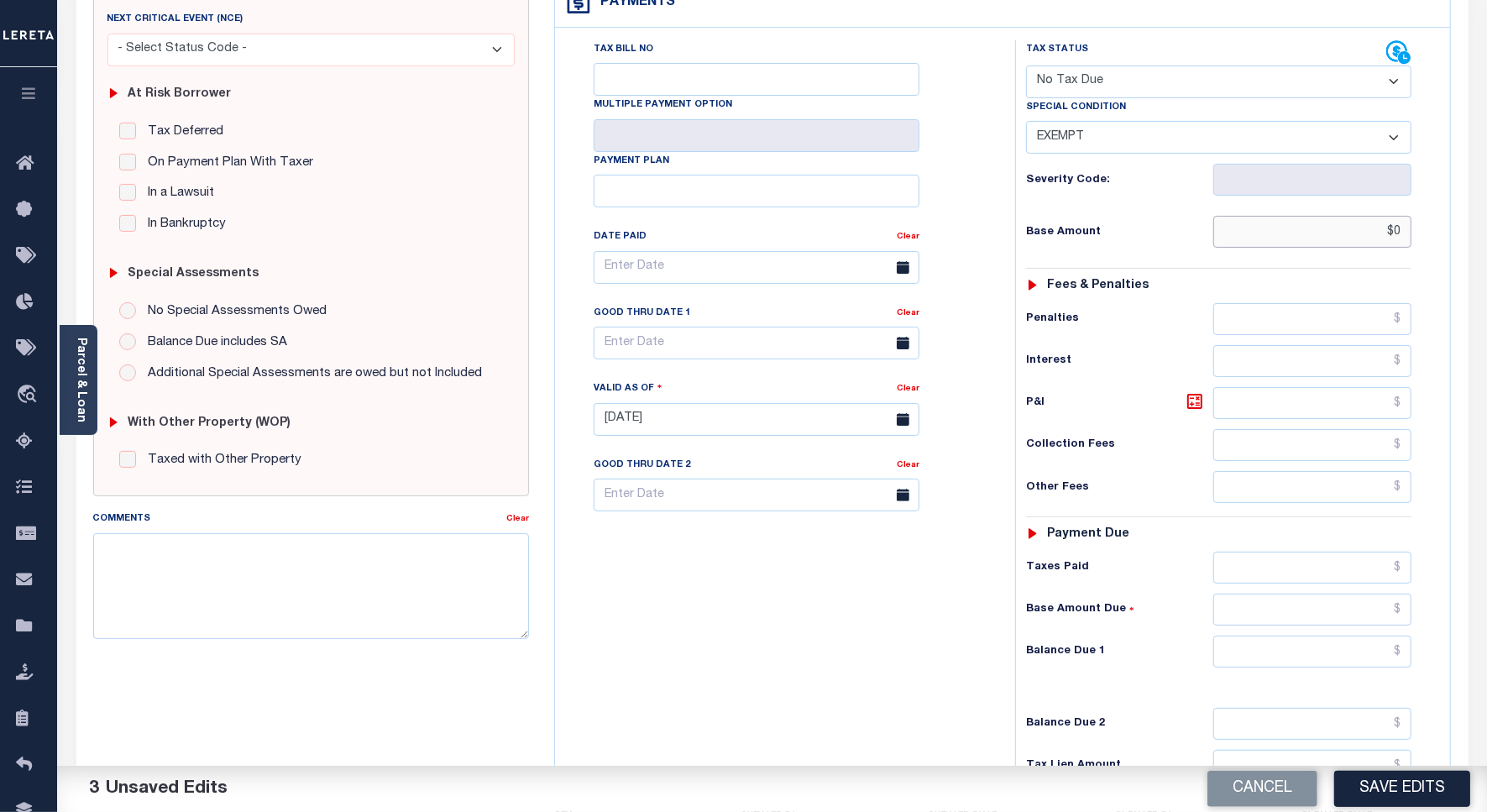
scroll to position [433, 0]
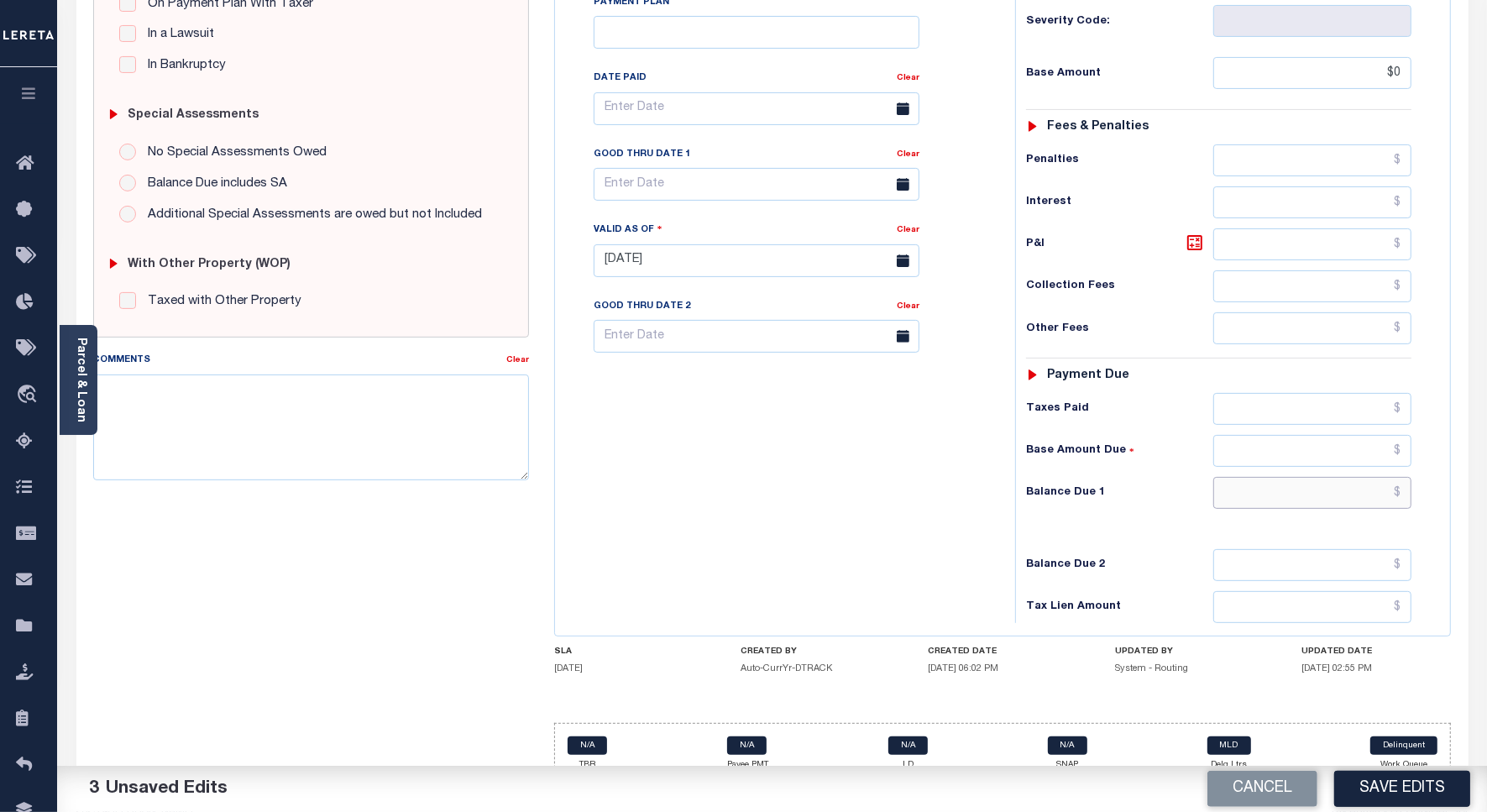
type input "$0.00"
click at [1371, 477] on input "text" at bounding box center [1313, 492] width 198 height 32
type input "$0.00"
click at [1397, 771] on button "Save Edits" at bounding box center [1402, 789] width 136 height 37
click at [1395, 777] on div "Cancel Saving..." at bounding box center [1130, 789] width 715 height 47
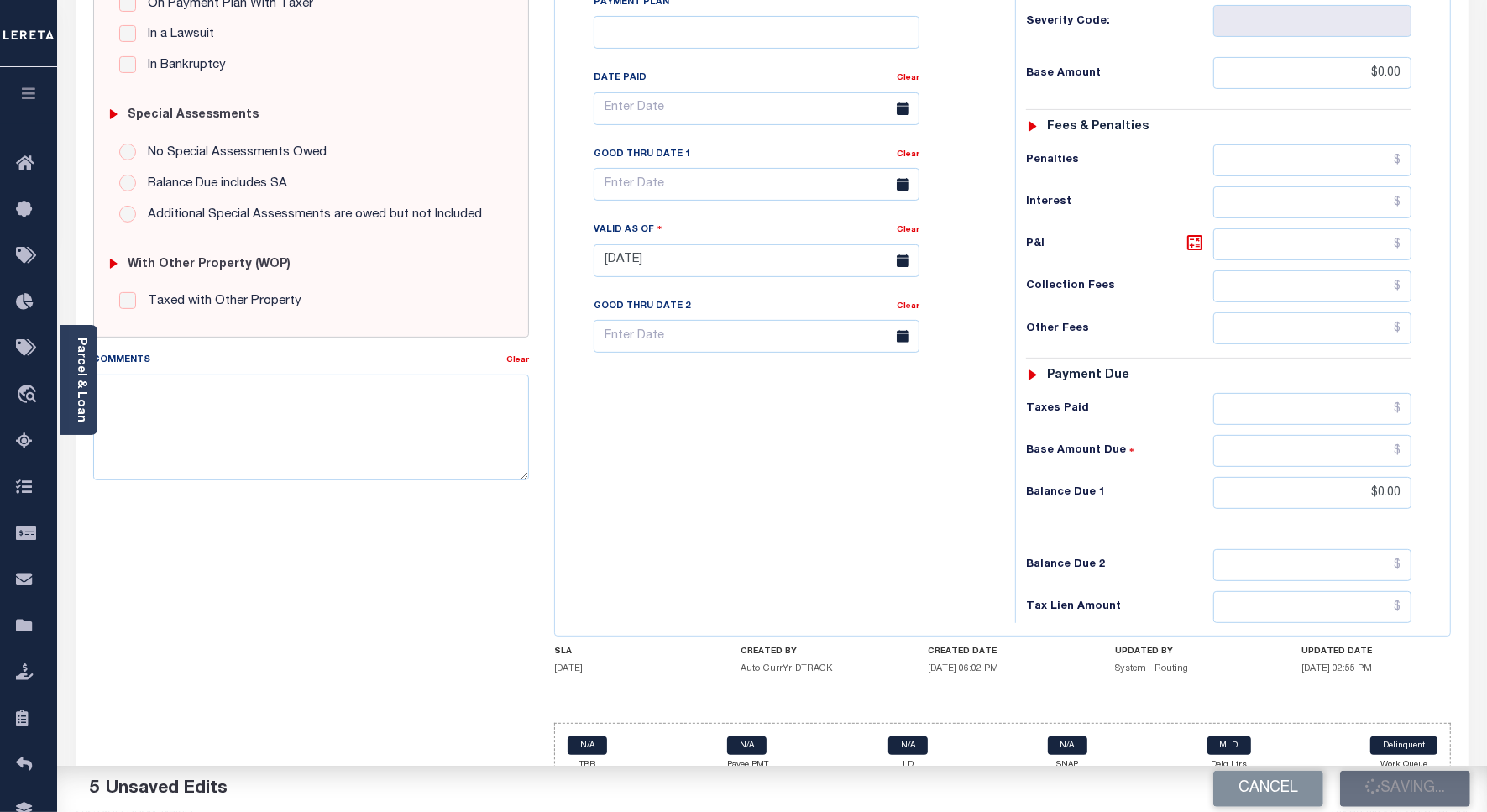
checkbox input "false"
type input "$0"
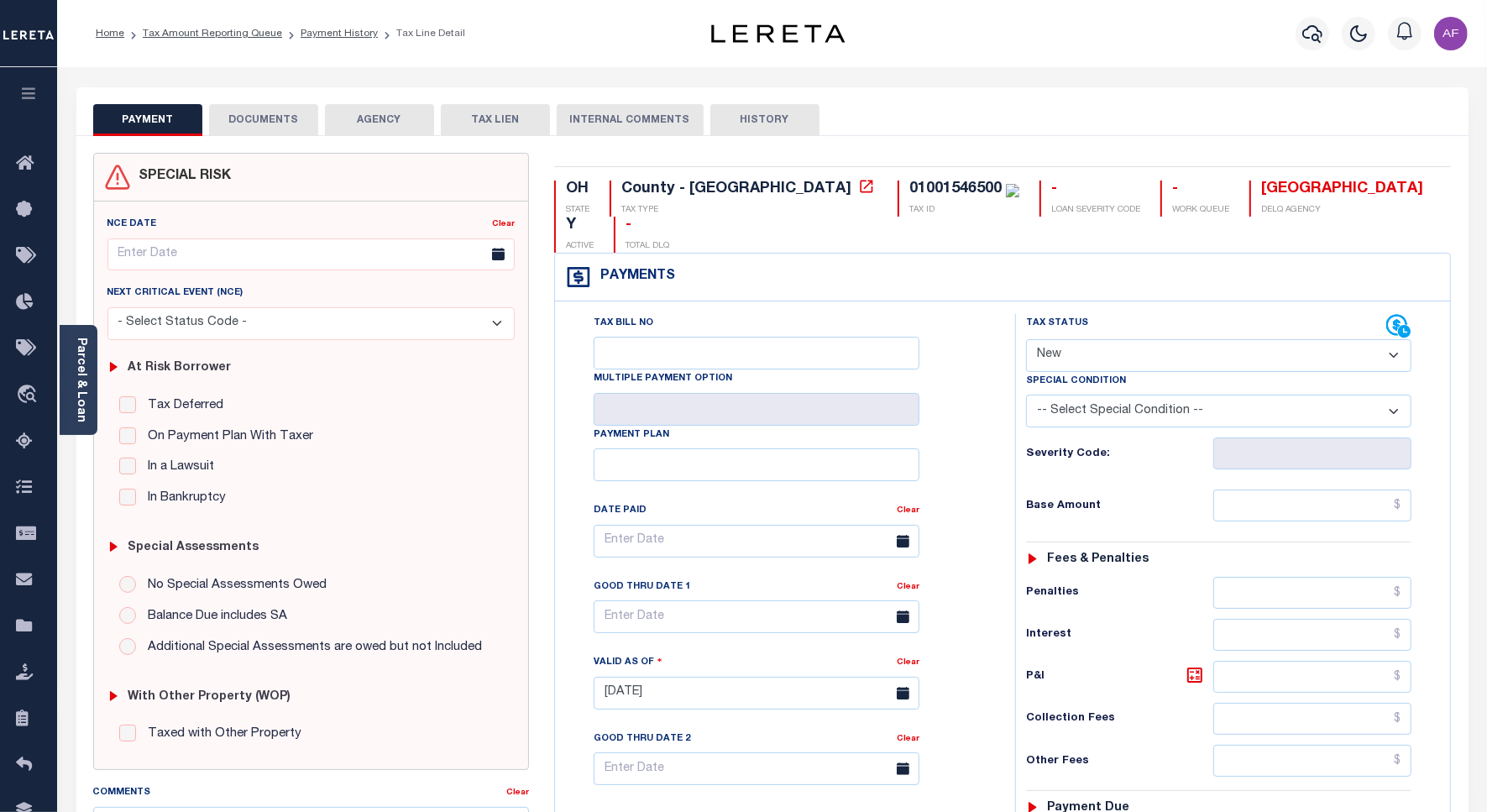
click at [1069, 339] on select "- Select Status Code - Open Due/Unpaid Paid Incomplete No Tax Due Internal Refu…" at bounding box center [1219, 355] width 385 height 33
select select "NTX"
click at [1027, 339] on select "- Select Status Code - Open Due/Unpaid Paid Incomplete No Tax Due Internal Refu…" at bounding box center [1219, 355] width 385 height 33
type input "[DATE]"
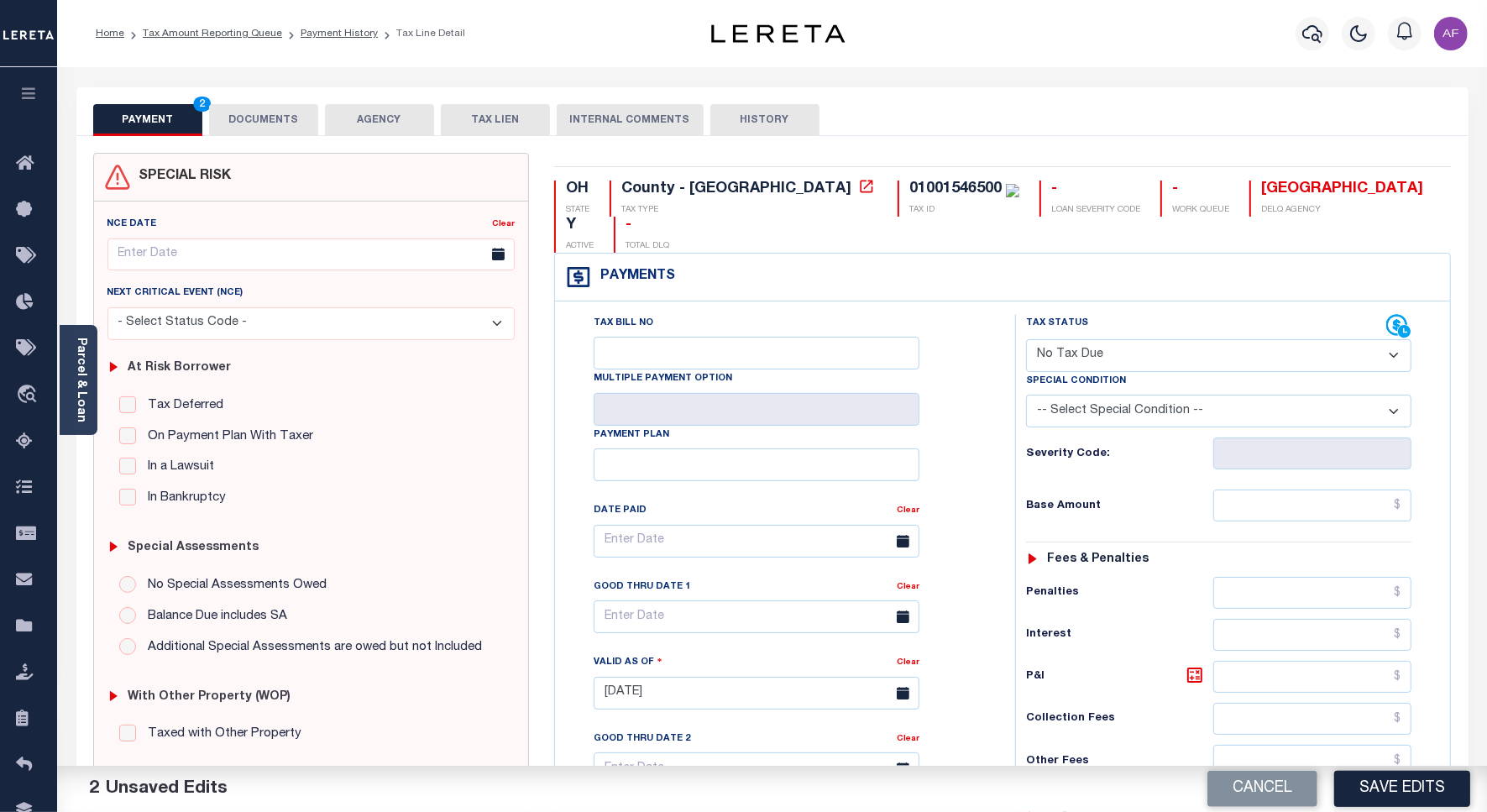
click at [1194, 395] on select "-- Select Special Condition -- 3RD PARTY TAX LIEN AGENCY TAX LIEN (A.K.A Inside…" at bounding box center [1219, 411] width 385 height 33
select select "5"
click at [1027, 395] on select "-- Select Special Condition -- 3RD PARTY TAX LIEN AGENCY TAX LIEN (A.K.A Inside…" at bounding box center [1219, 411] width 385 height 33
click at [1370, 490] on input "text" at bounding box center [1313, 505] width 198 height 32
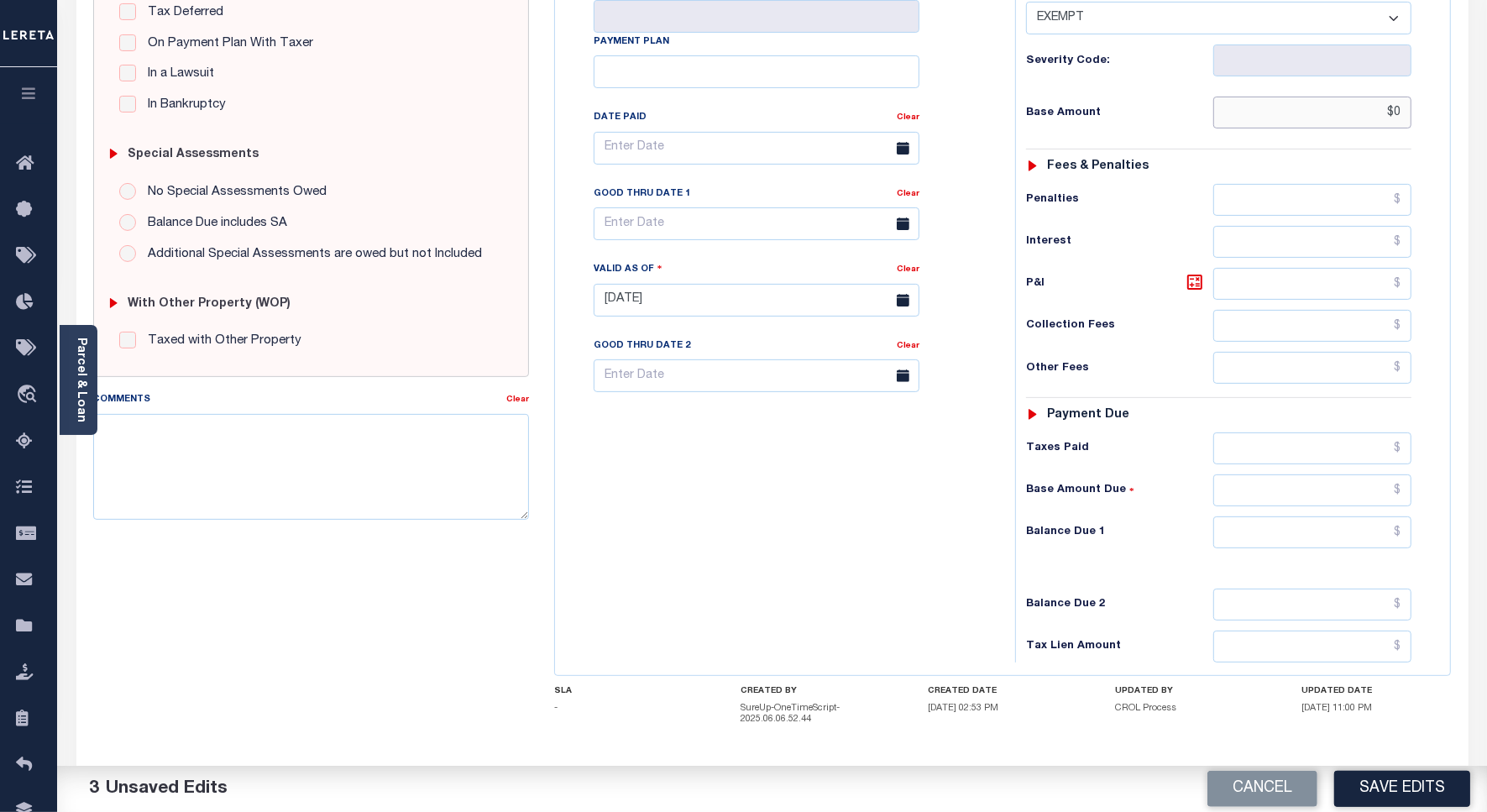
scroll to position [443, 0]
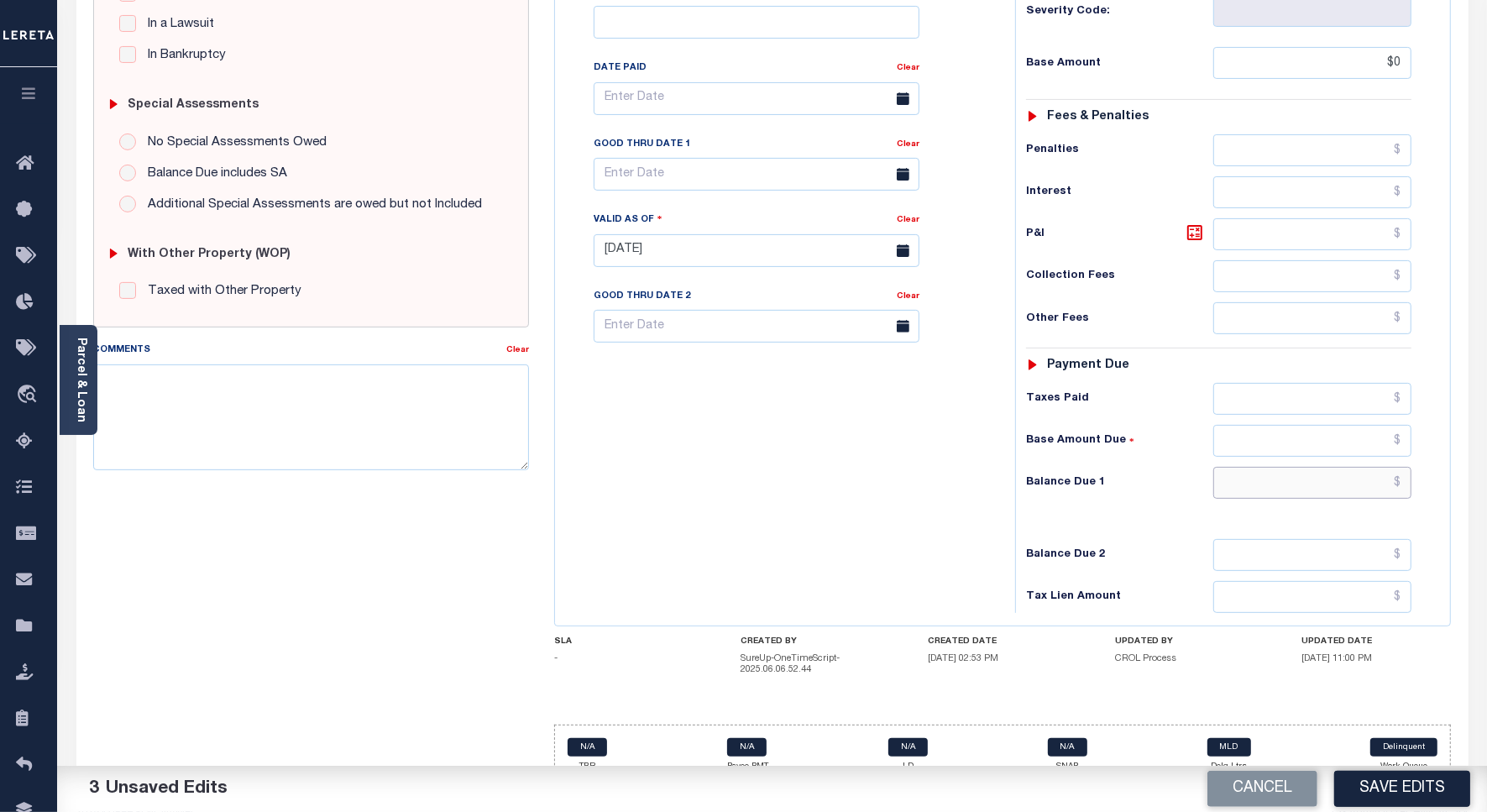
click at [1376, 467] on input "text" at bounding box center [1313, 482] width 198 height 32
type input "$0.00"
type input "$0"
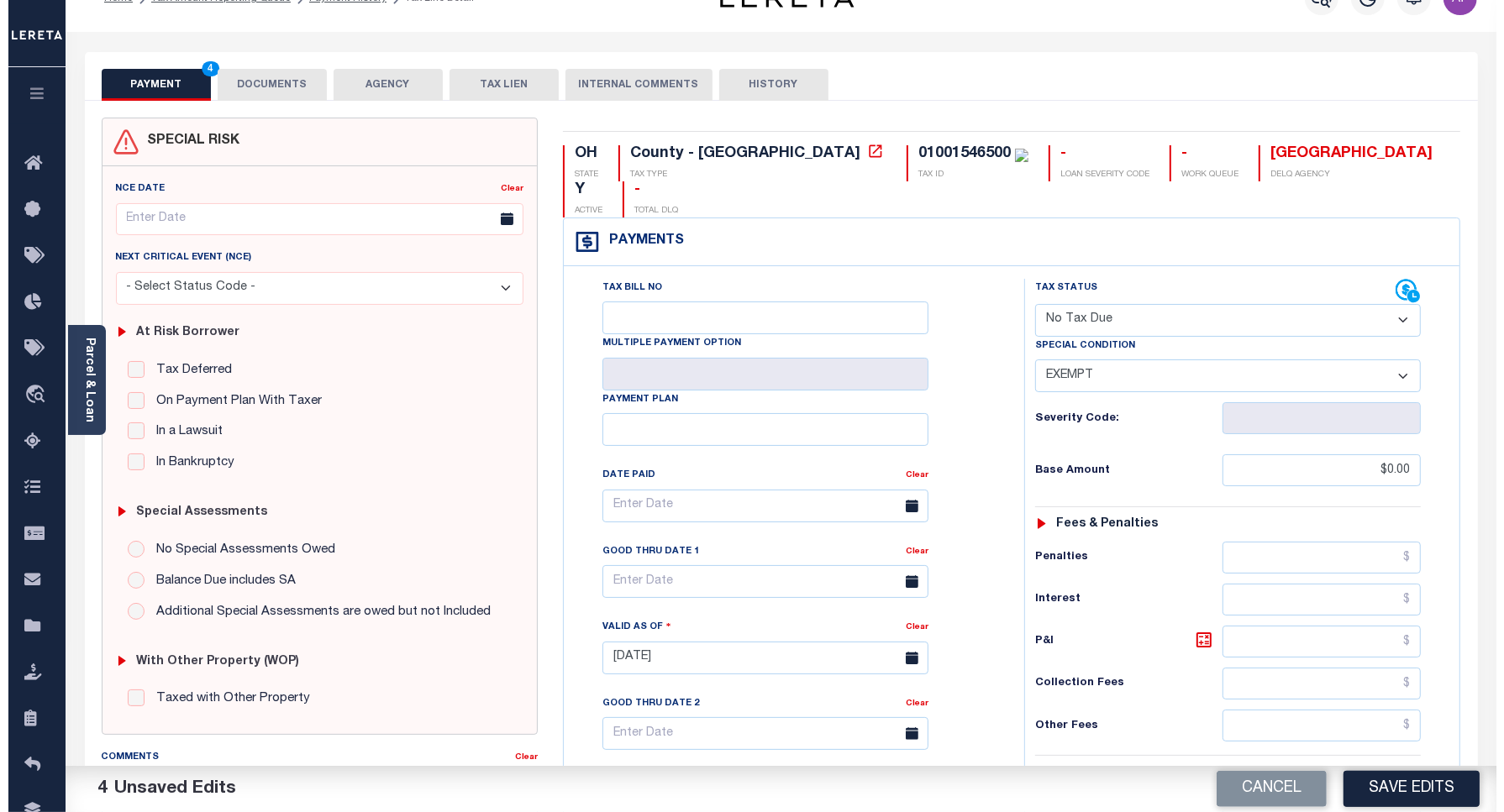
scroll to position [0, 0]
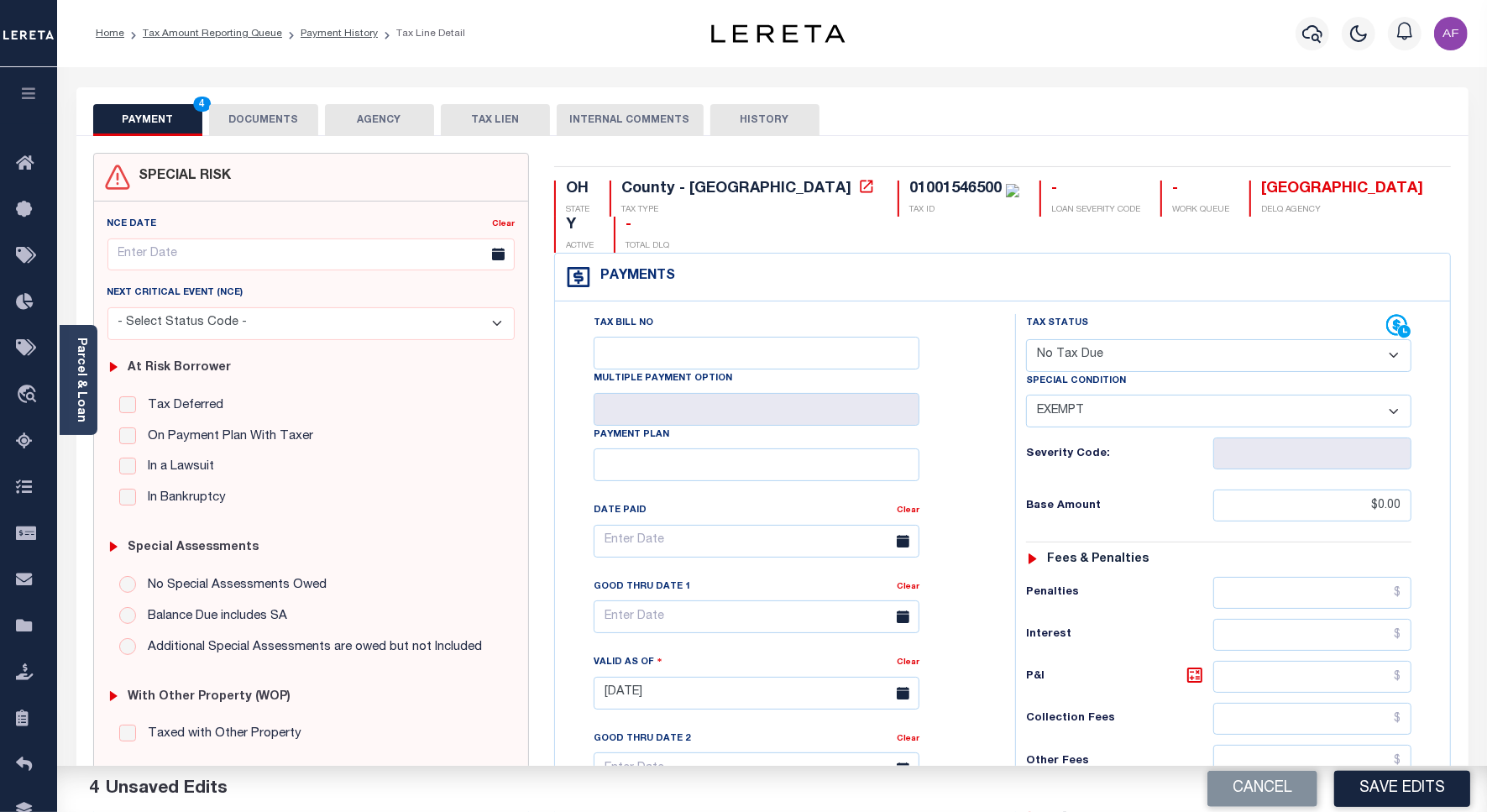
click at [279, 120] on button "DOCUMENTS" at bounding box center [264, 120] width 110 height 32
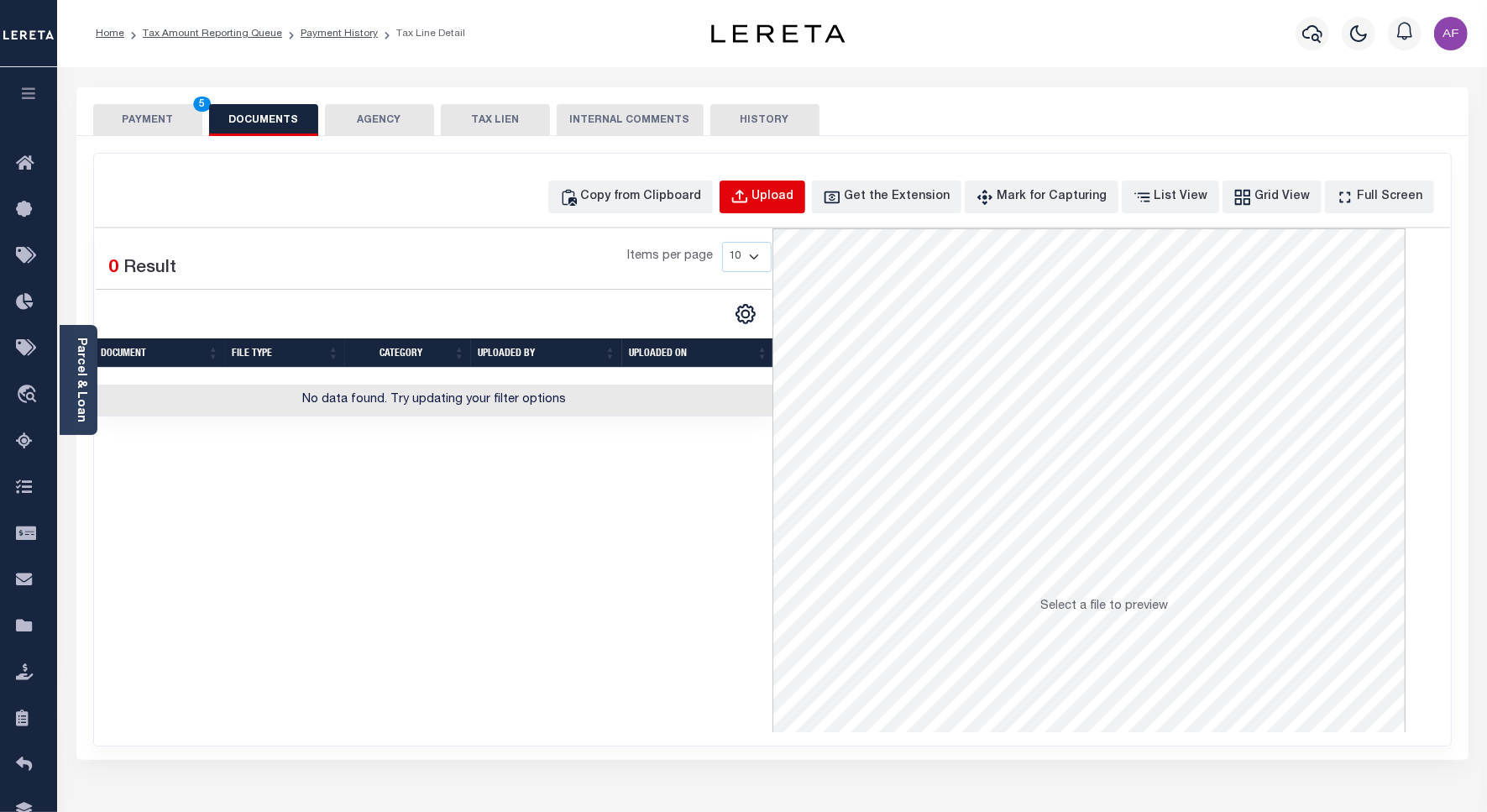
click at [795, 200] on div "Upload" at bounding box center [774, 197] width 42 height 18
select select "POP"
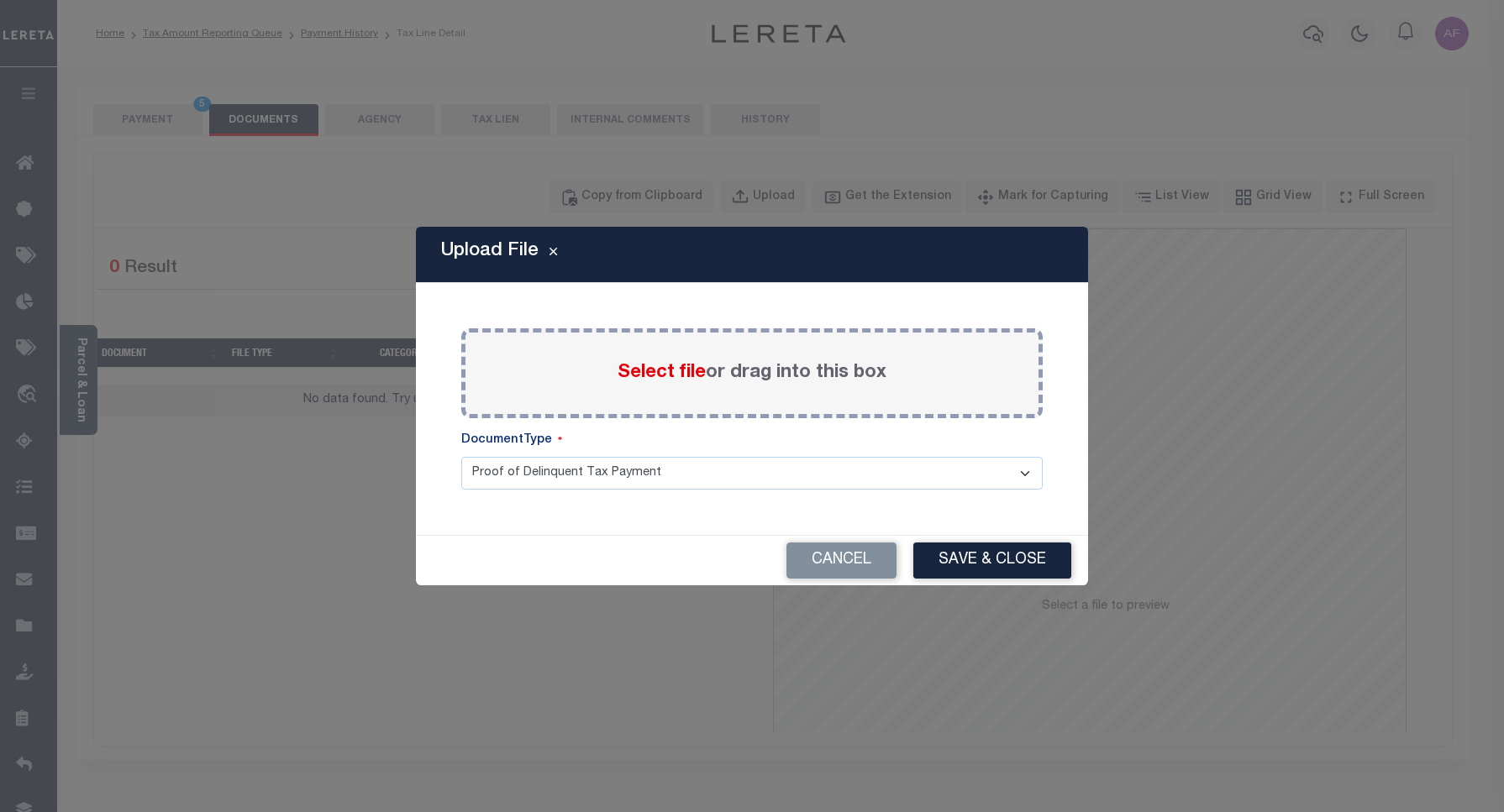
click at [669, 374] on span "Select file" at bounding box center [662, 373] width 89 height 18
click at [0, 0] on input "Select file or drag into this box" at bounding box center [0, 0] width 0 height 0
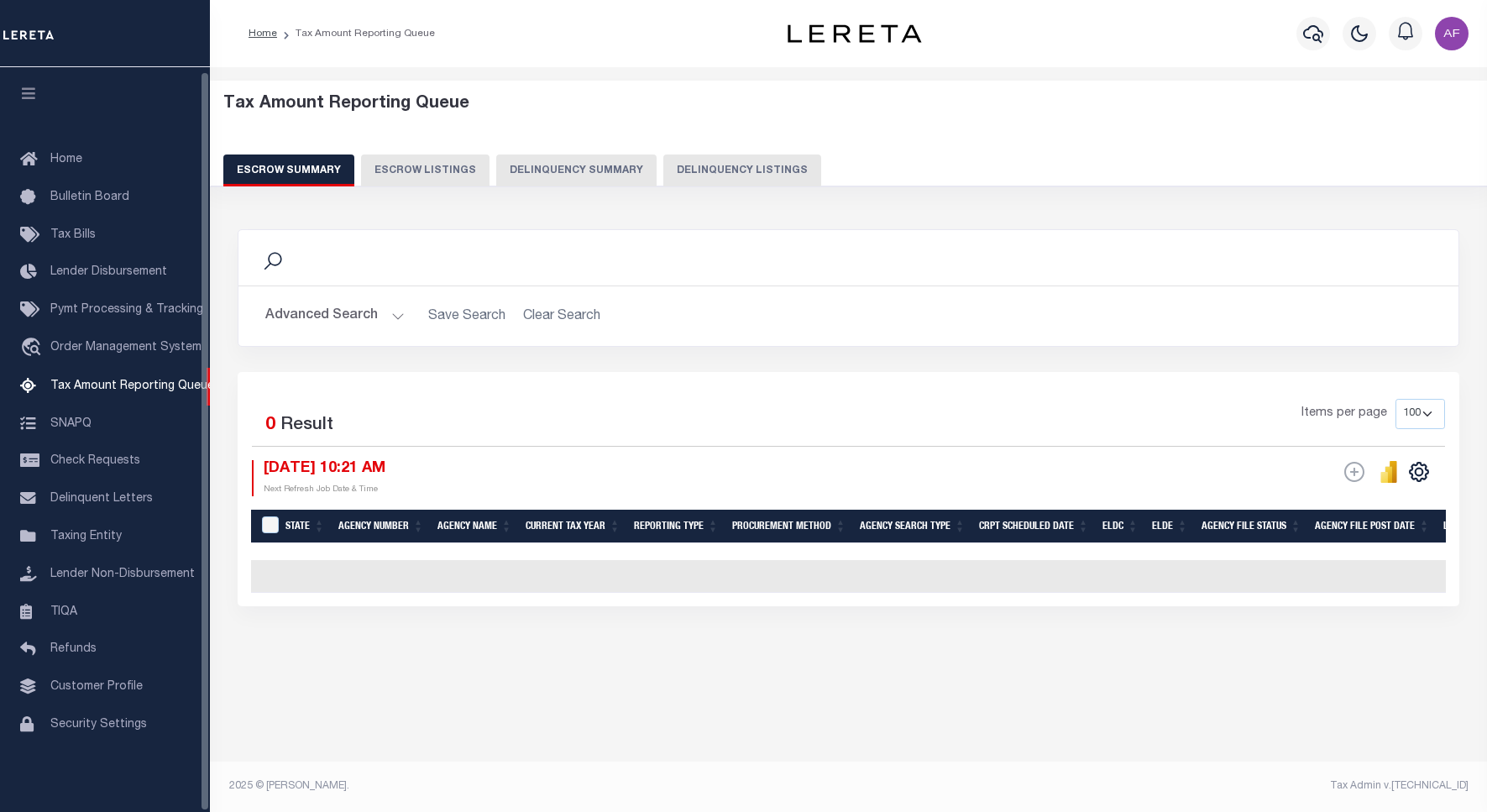
select select "100"
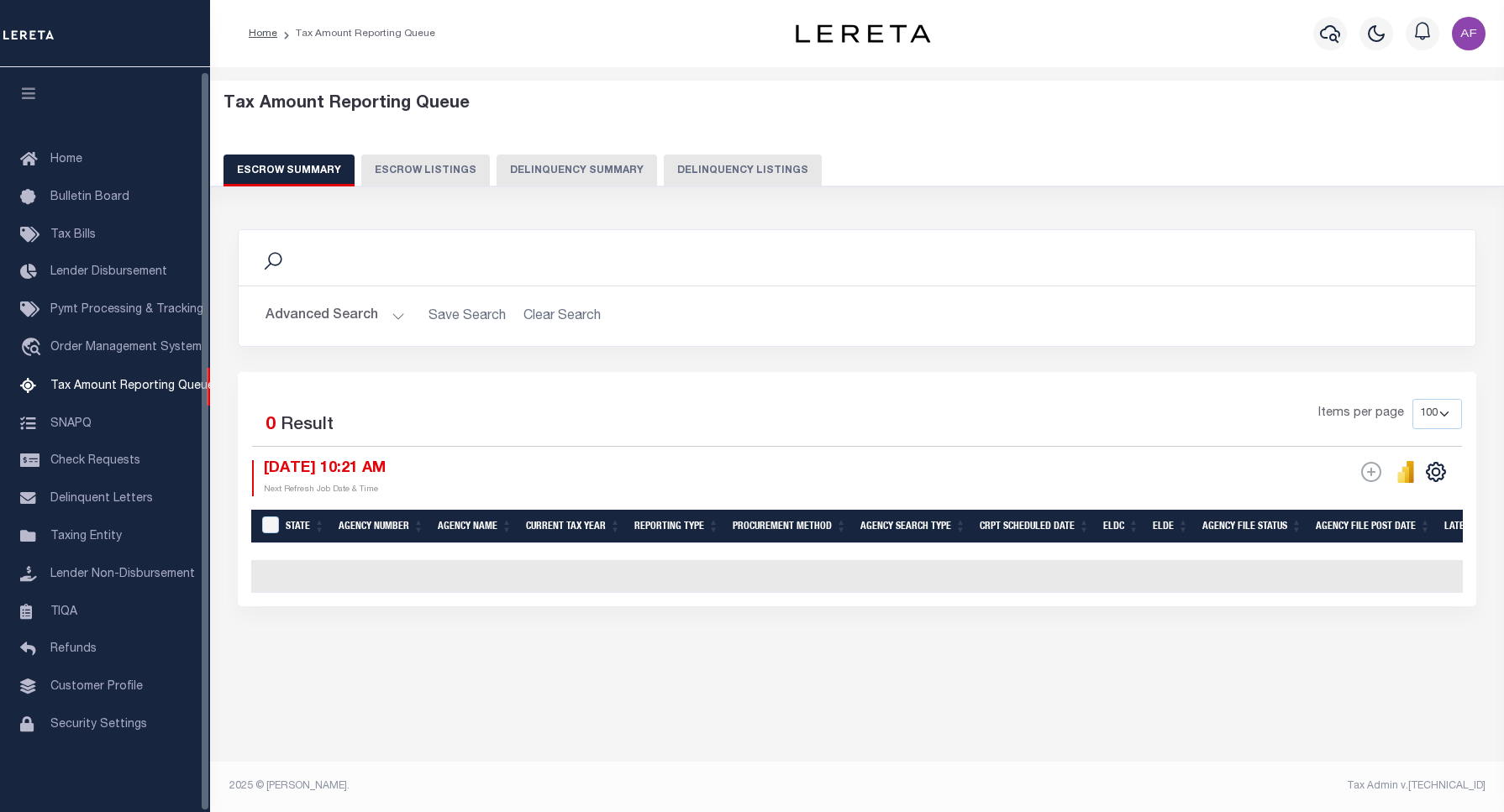
scroll to position [5, 0]
click at [697, 165] on button "Delinquency Listings" at bounding box center [742, 170] width 158 height 32
select select "100"
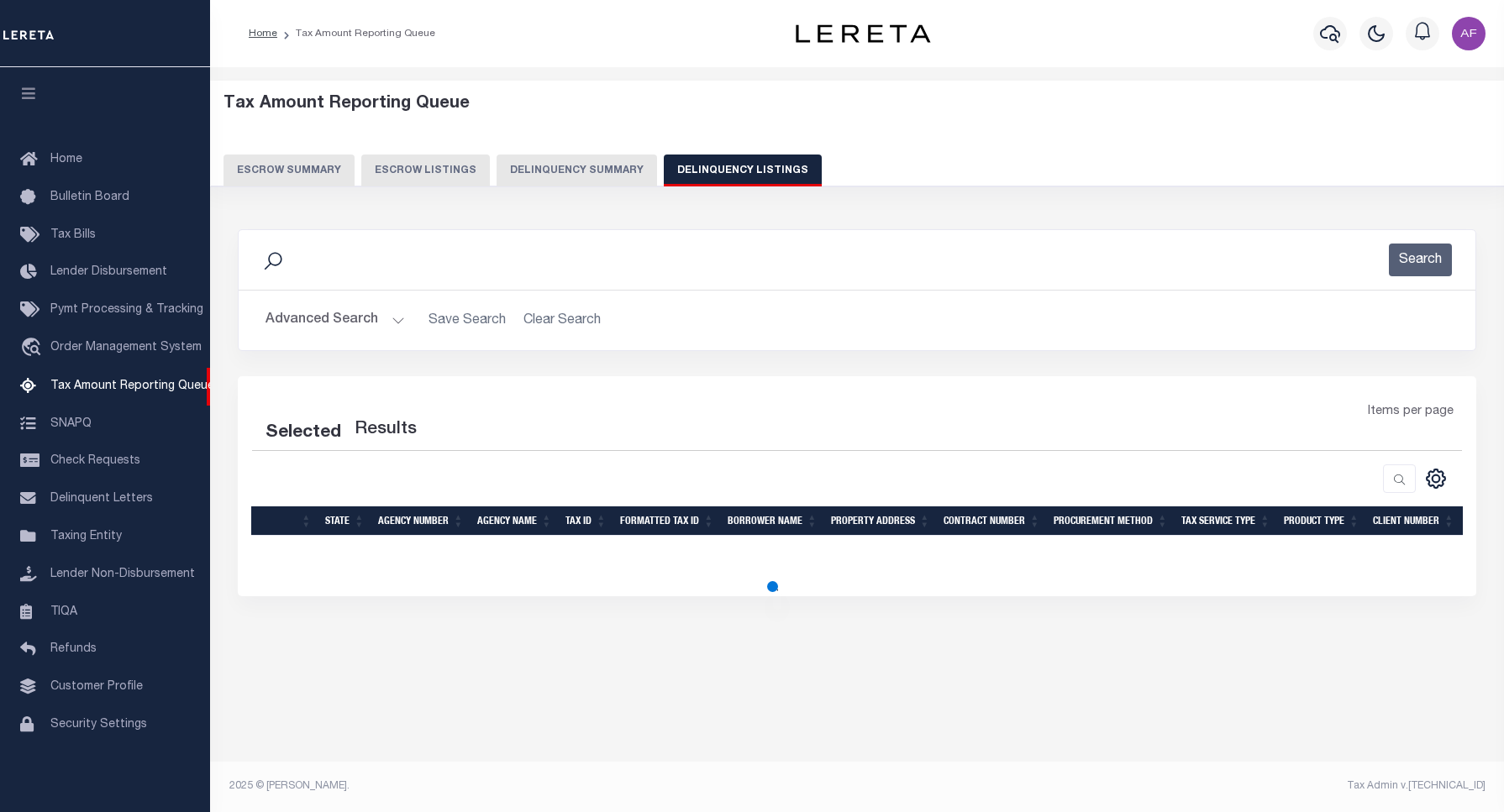
select select "100"
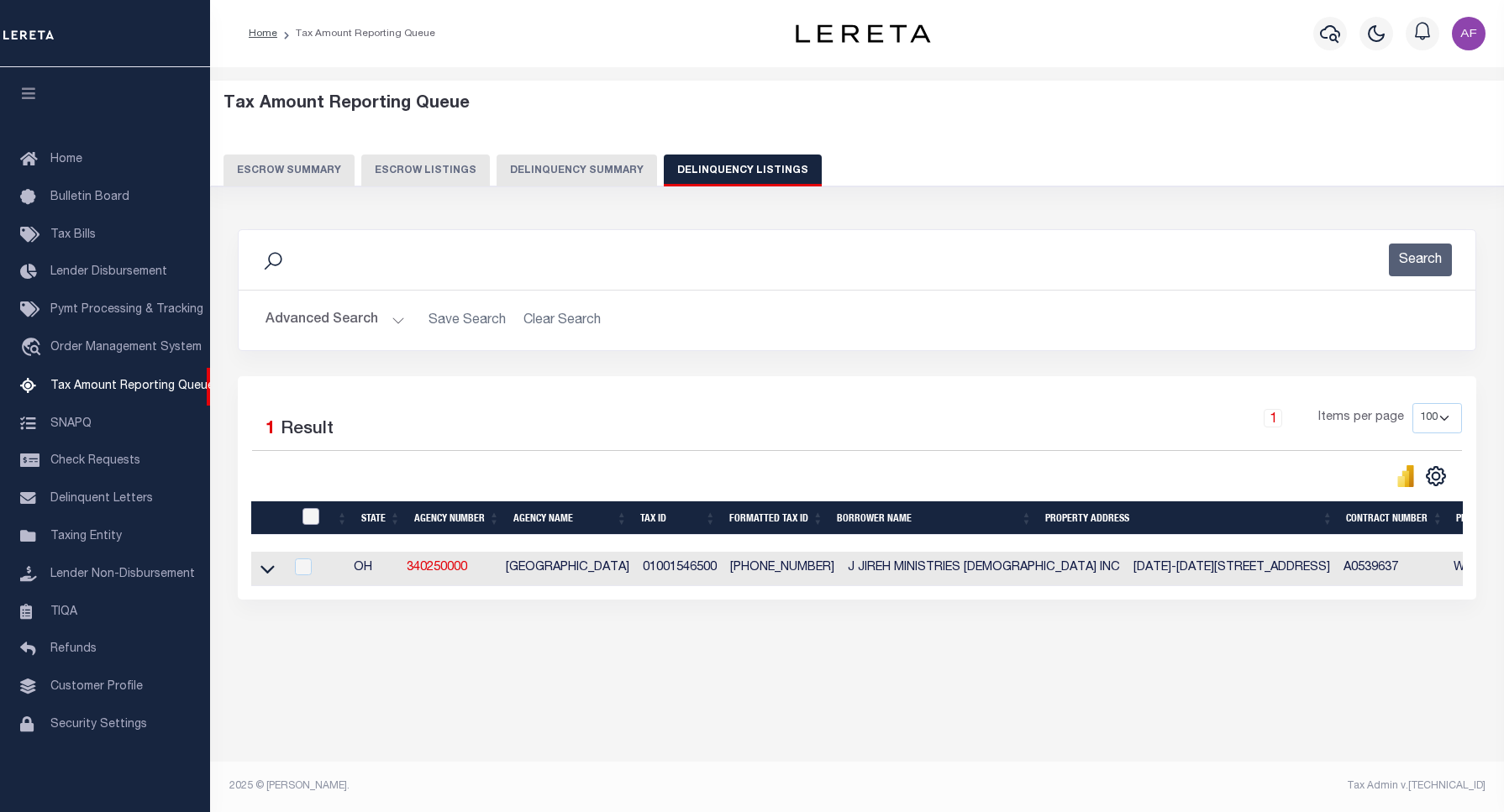
click at [304, 522] on input "checkbox" at bounding box center [311, 516] width 16 height 16
checkbox input "true"
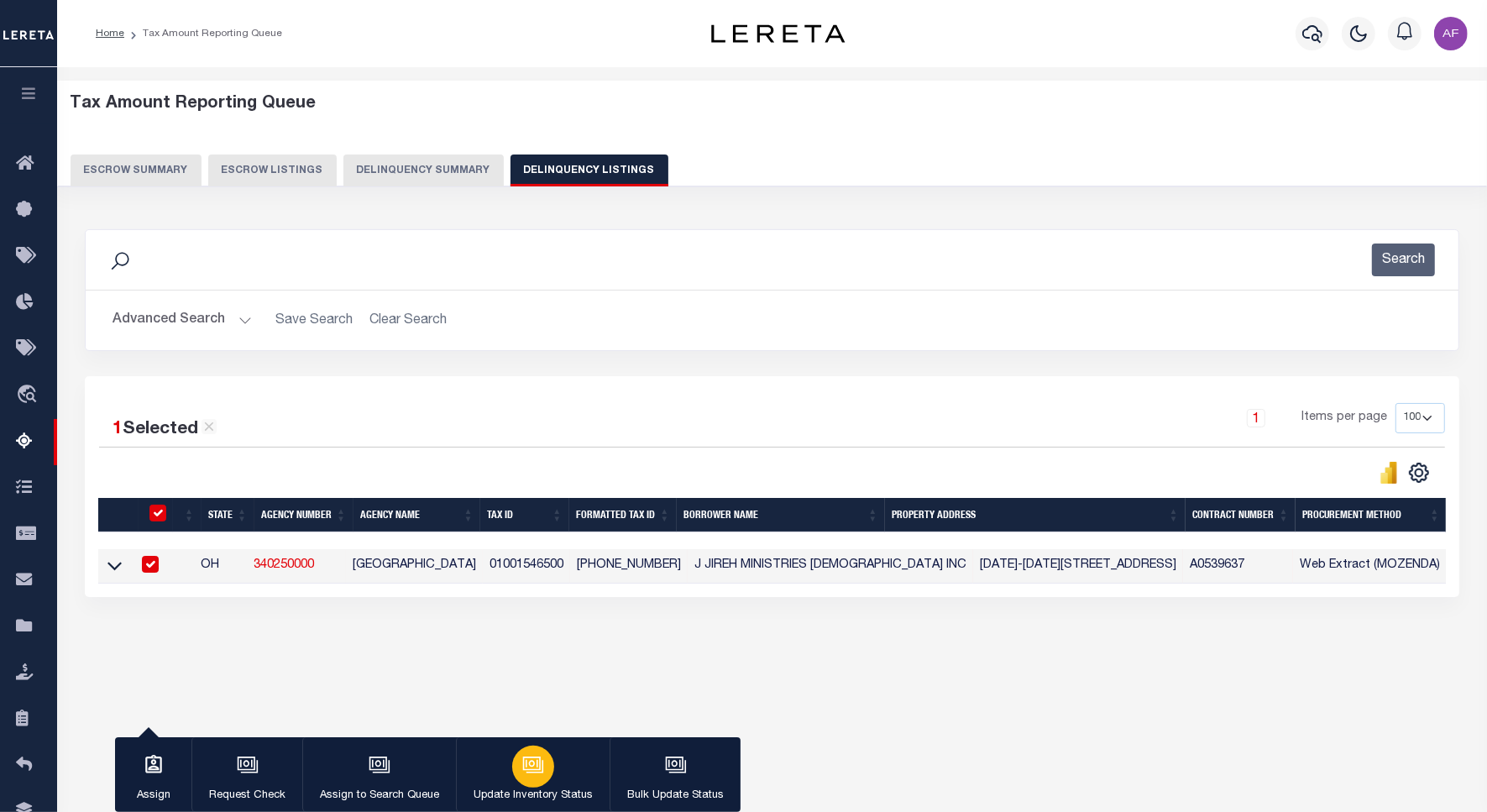
click at [526, 767] on icon "button" at bounding box center [533, 764] width 13 height 7
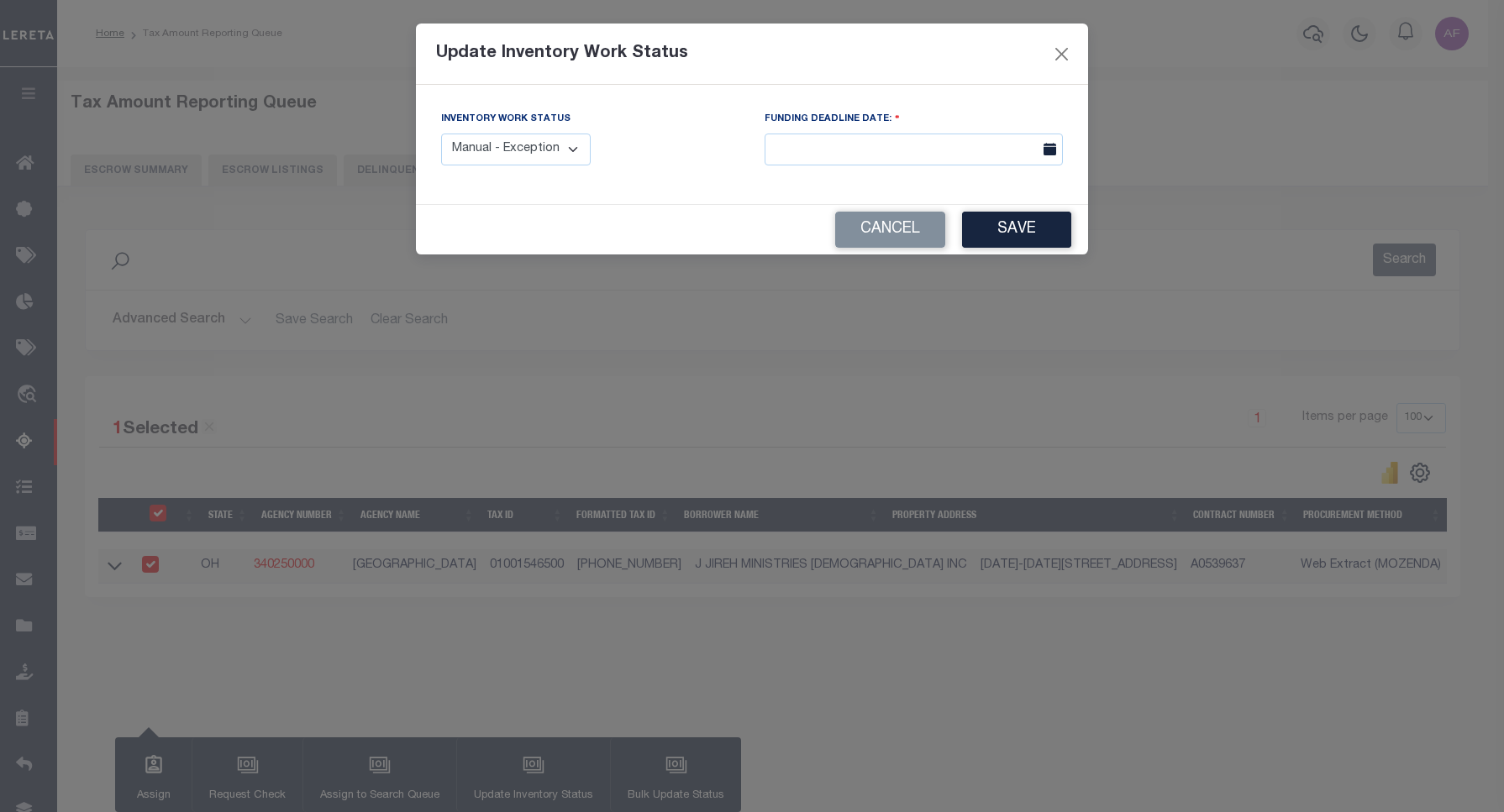
click at [484, 153] on select "Manual - Exception Pended - Awaiting Search Late Add Exception Completed" at bounding box center [516, 150] width 150 height 33
select select "4"
click at [441, 133] on select "Manual - Exception Pended - Awaiting Search Late Add Exception Completed" at bounding box center [516, 150] width 150 height 33
click at [1004, 233] on button "Save" at bounding box center [1017, 230] width 110 height 37
